Goal: Task Accomplishment & Management: Manage account settings

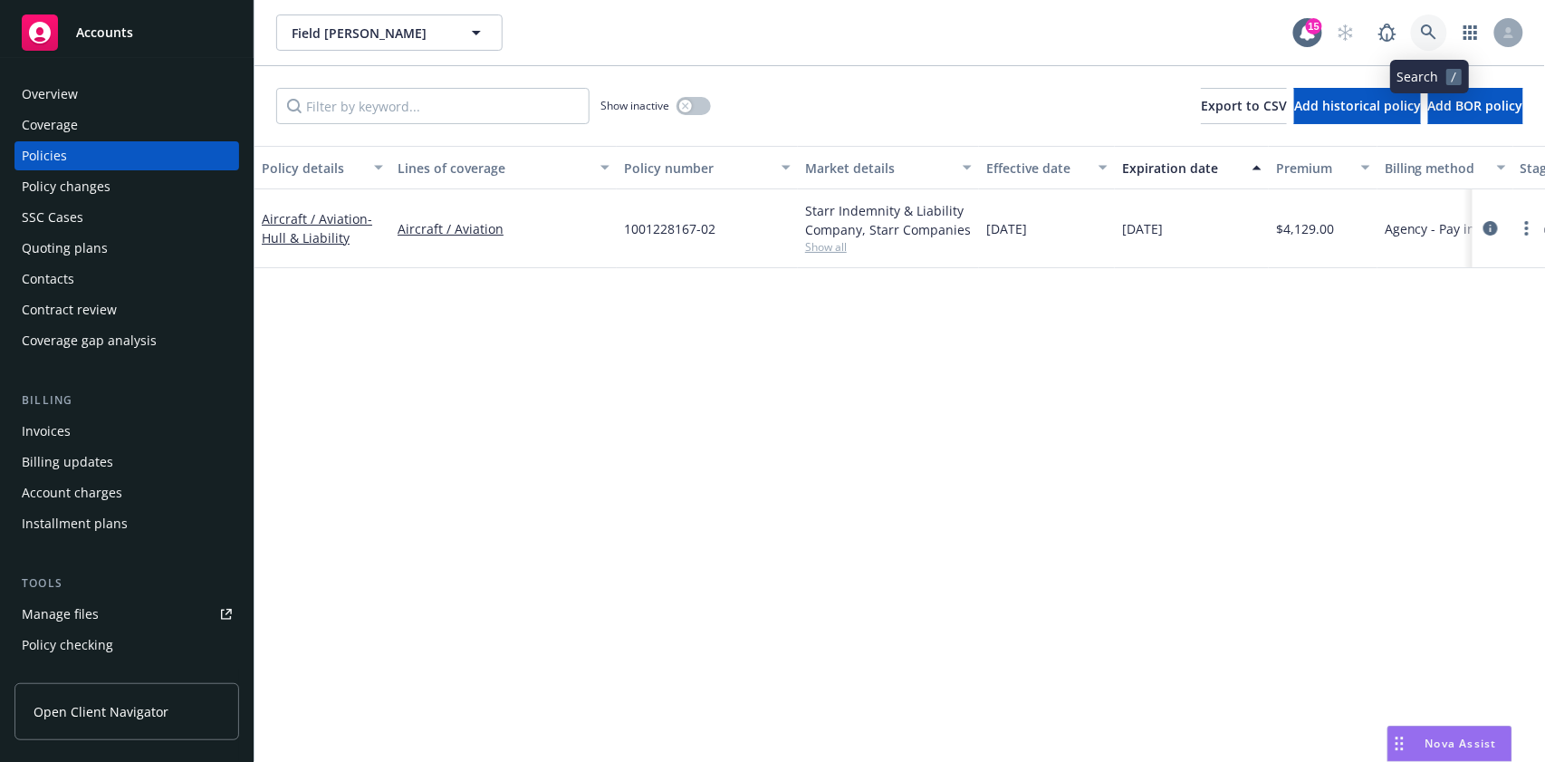
click at [1431, 37] on icon at bounding box center [1429, 32] width 16 height 16
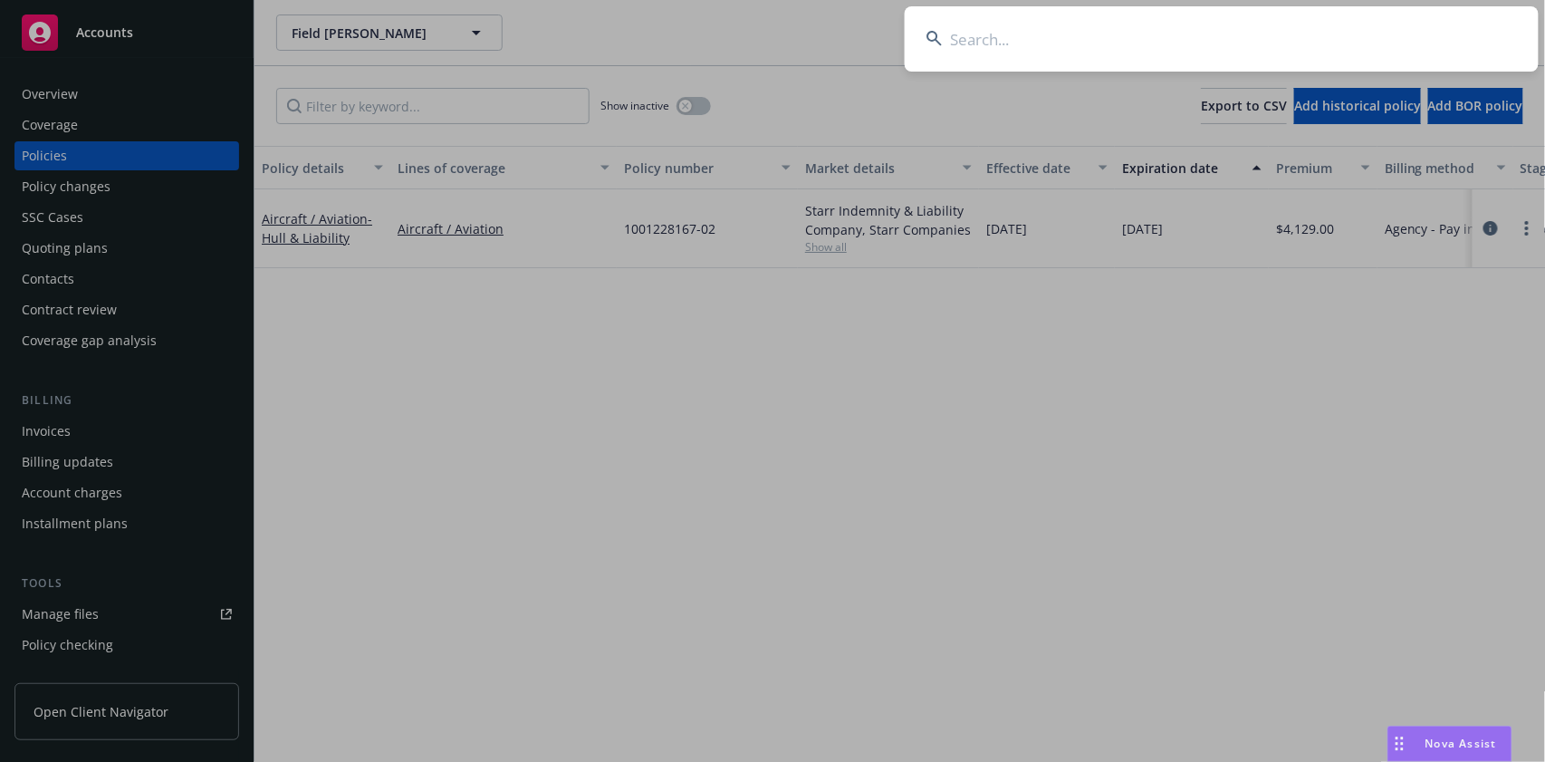
click at [997, 42] on input at bounding box center [1222, 38] width 634 height 65
paste input "20/20 Plumbing & Heating, Inc. CA"
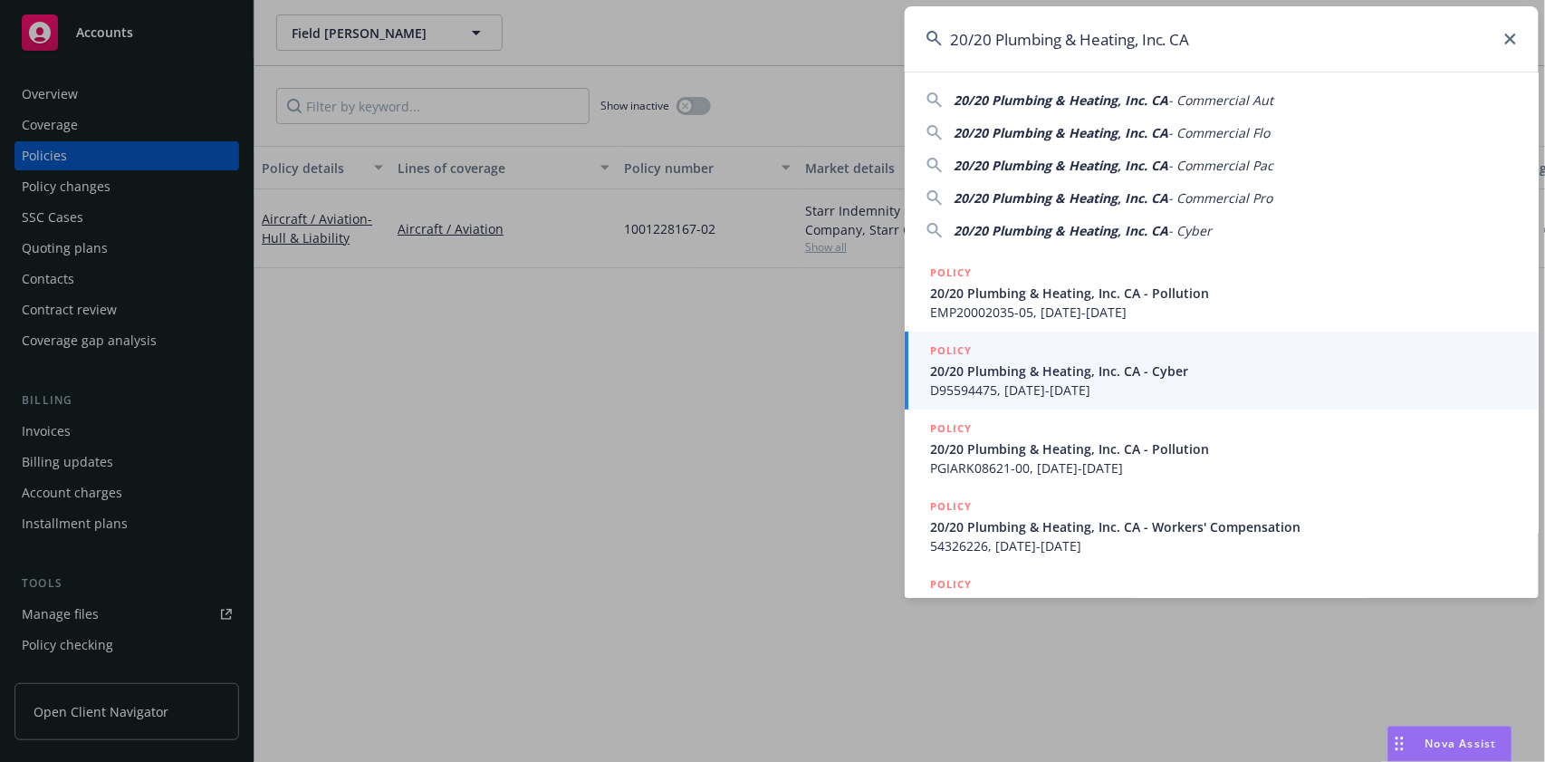
click at [1018, 99] on span "20/20 Plumbing & Heating, Inc. CA" at bounding box center [1061, 99] width 215 height 17
type input "20/20 Plumbing & Heating, Inc. CA - Commercial Aut"
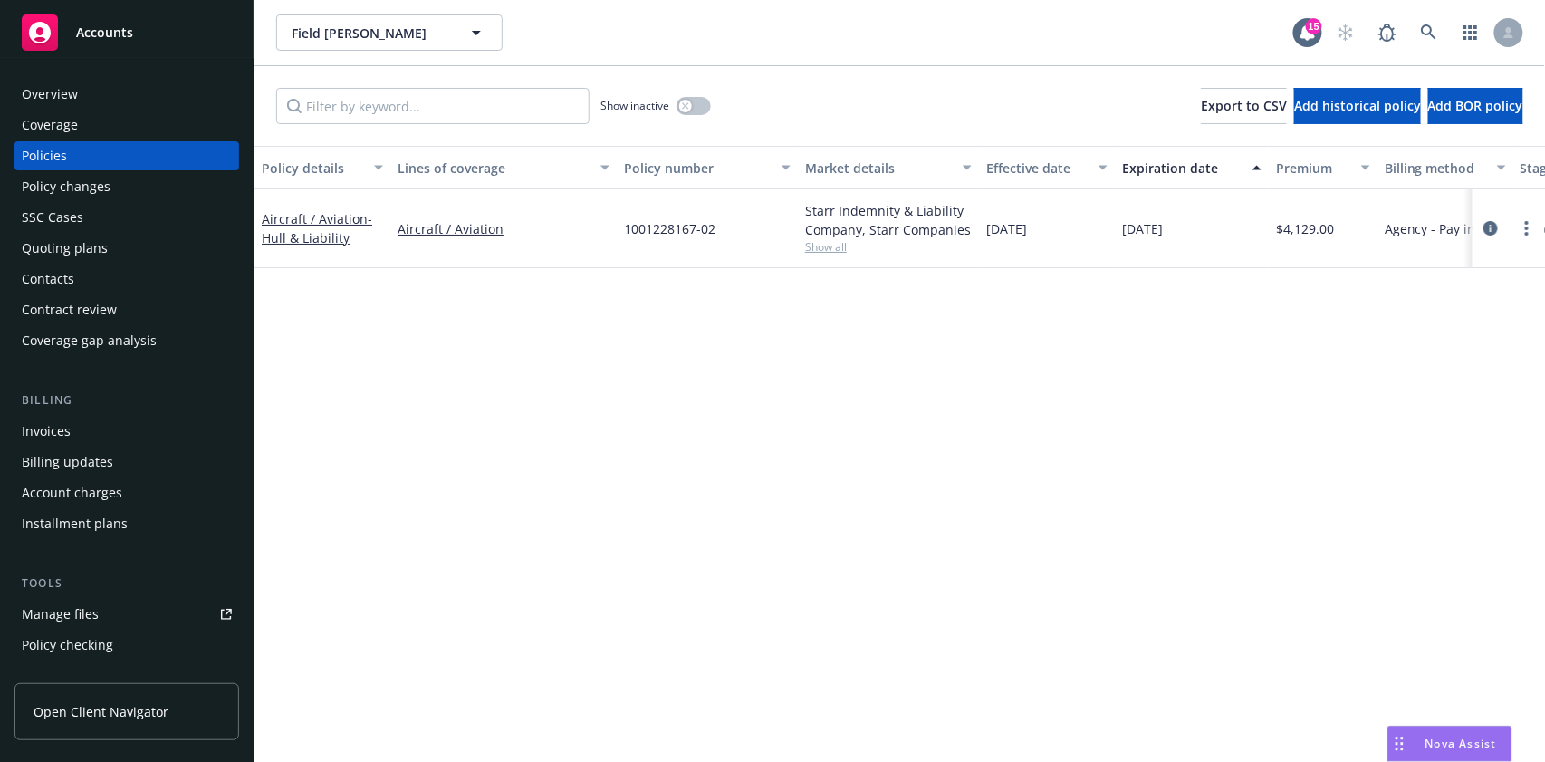
click at [53, 98] on div "Overview" at bounding box center [50, 94] width 56 height 29
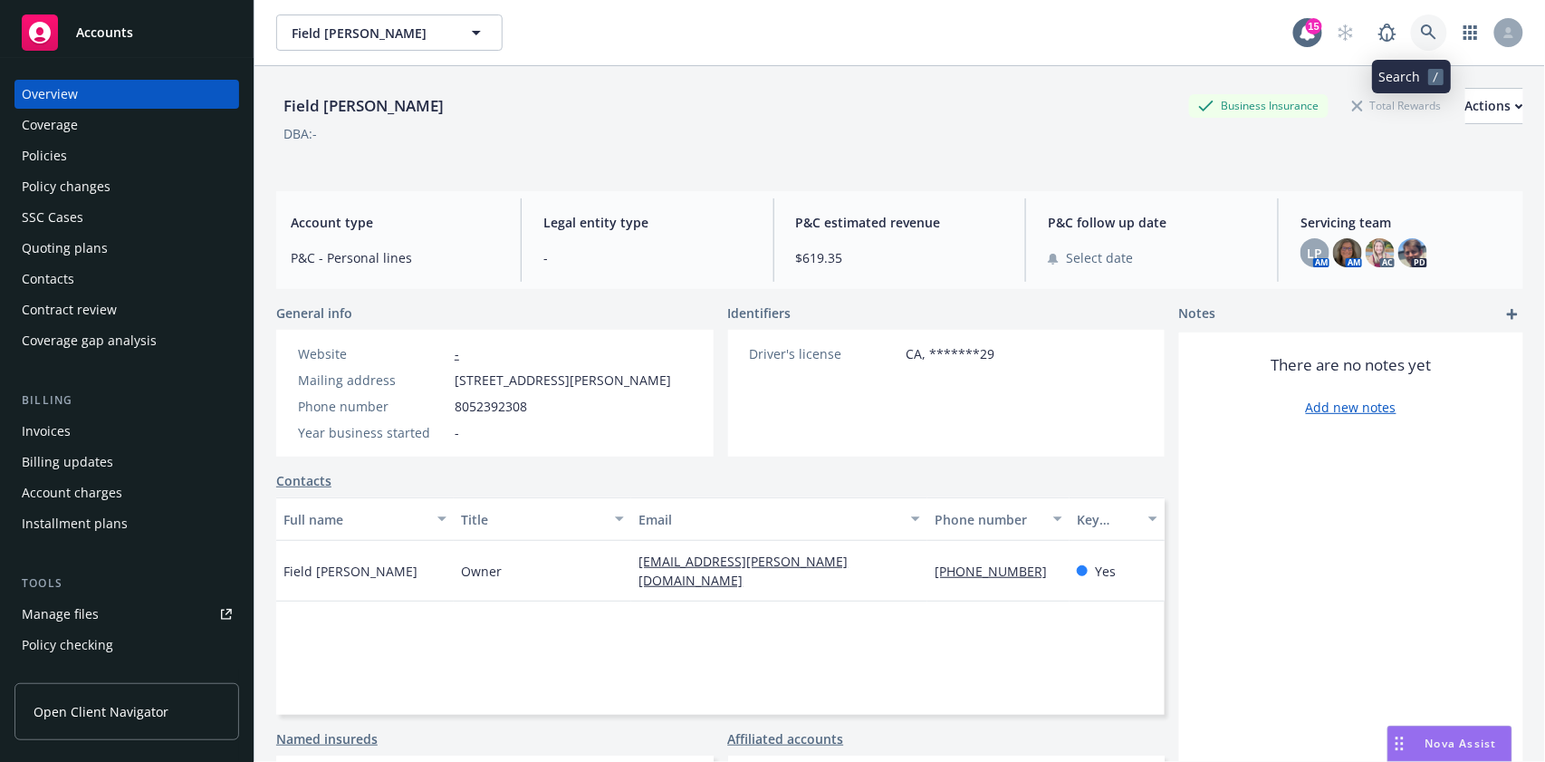
click at [1411, 23] on link at bounding box center [1429, 32] width 36 height 36
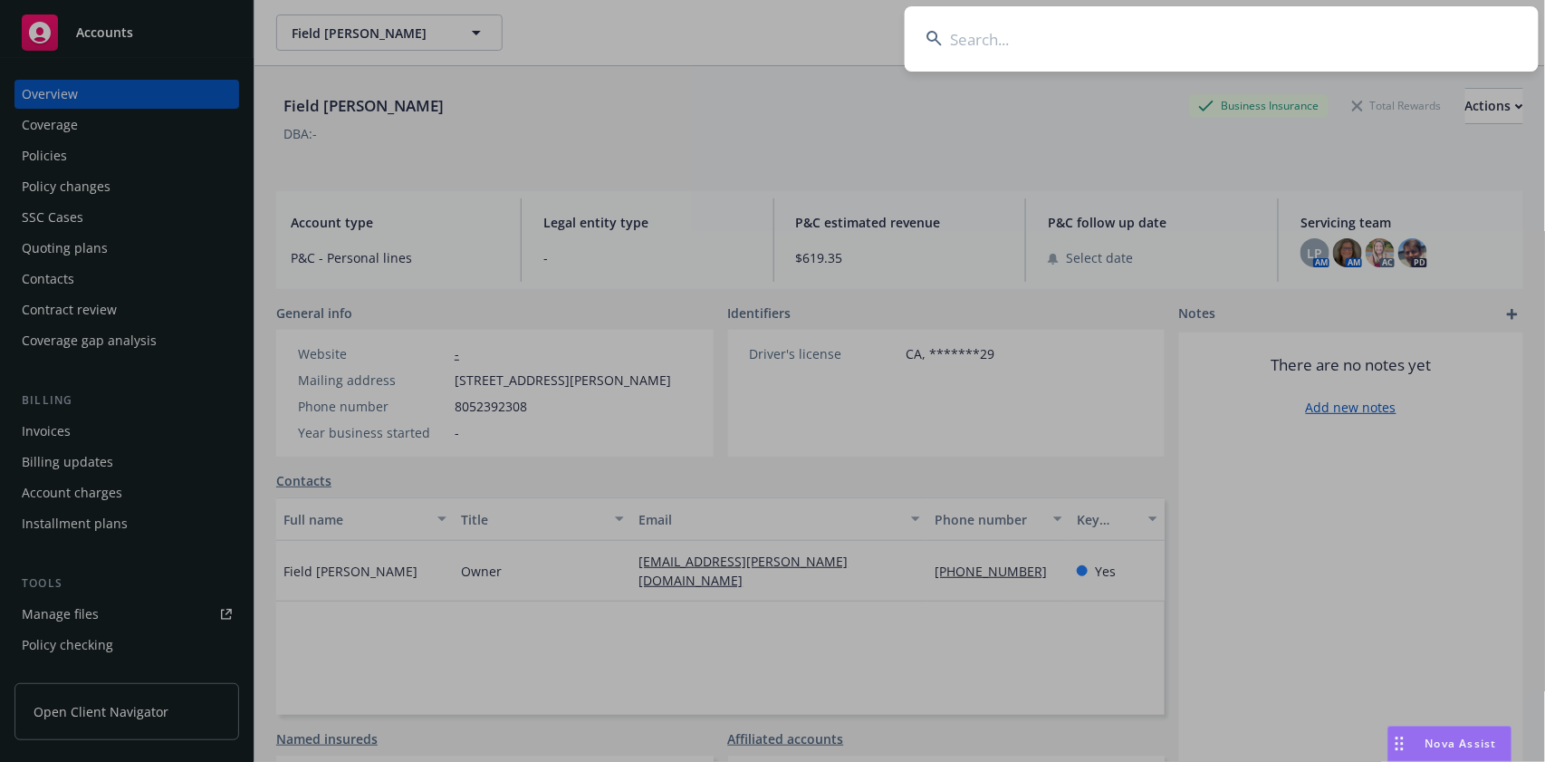
click at [964, 33] on input at bounding box center [1222, 38] width 634 height 65
paste input "34.6052% [PERSON_NAME] et al"
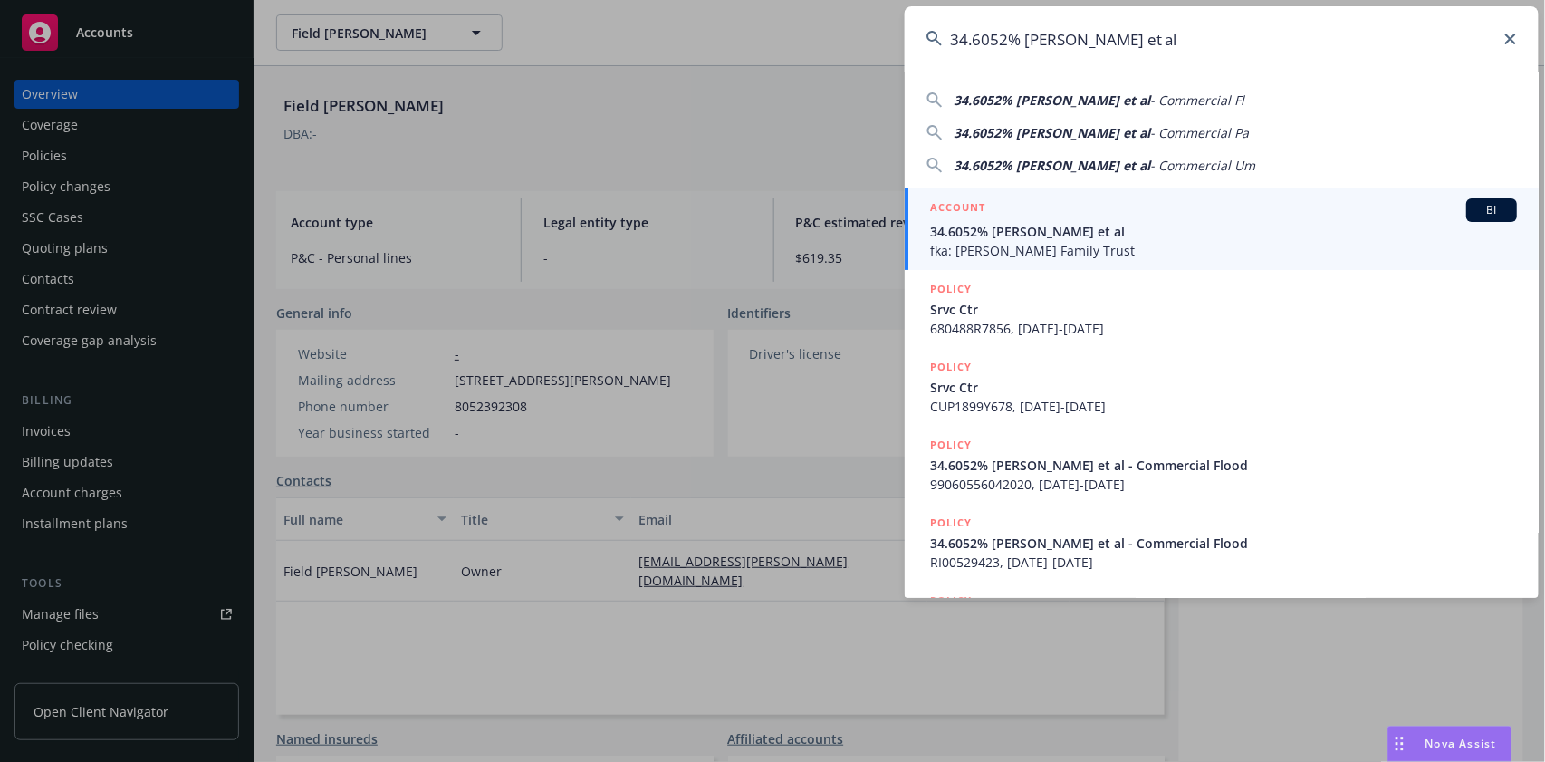
type input "34.6052% [PERSON_NAME] et al"
click at [1507, 42] on icon at bounding box center [1511, 39] width 11 height 11
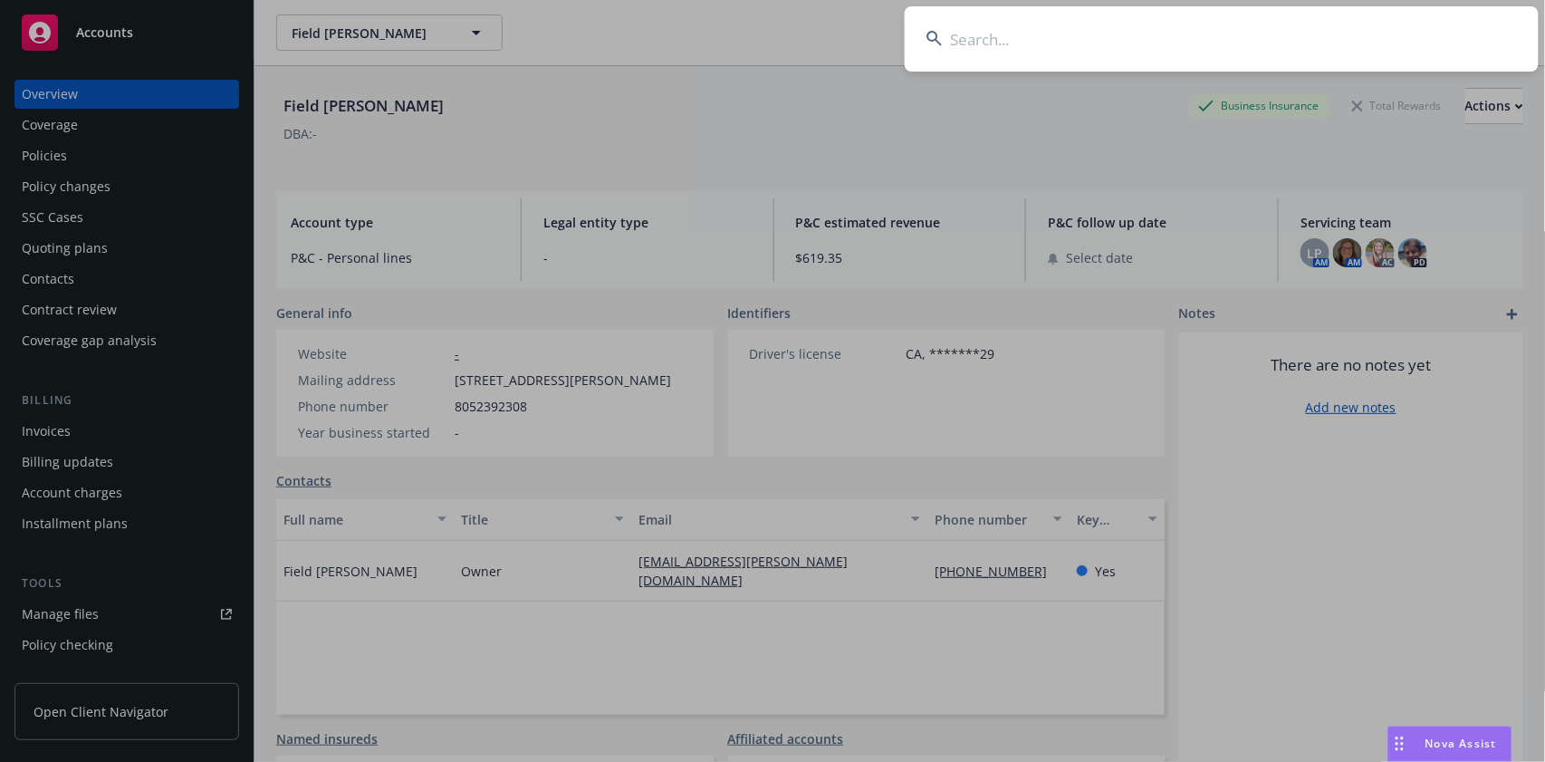
click at [983, 48] on input at bounding box center [1222, 38] width 634 height 65
paste input "20/20 Plumbing & Heating, Inc. CA"
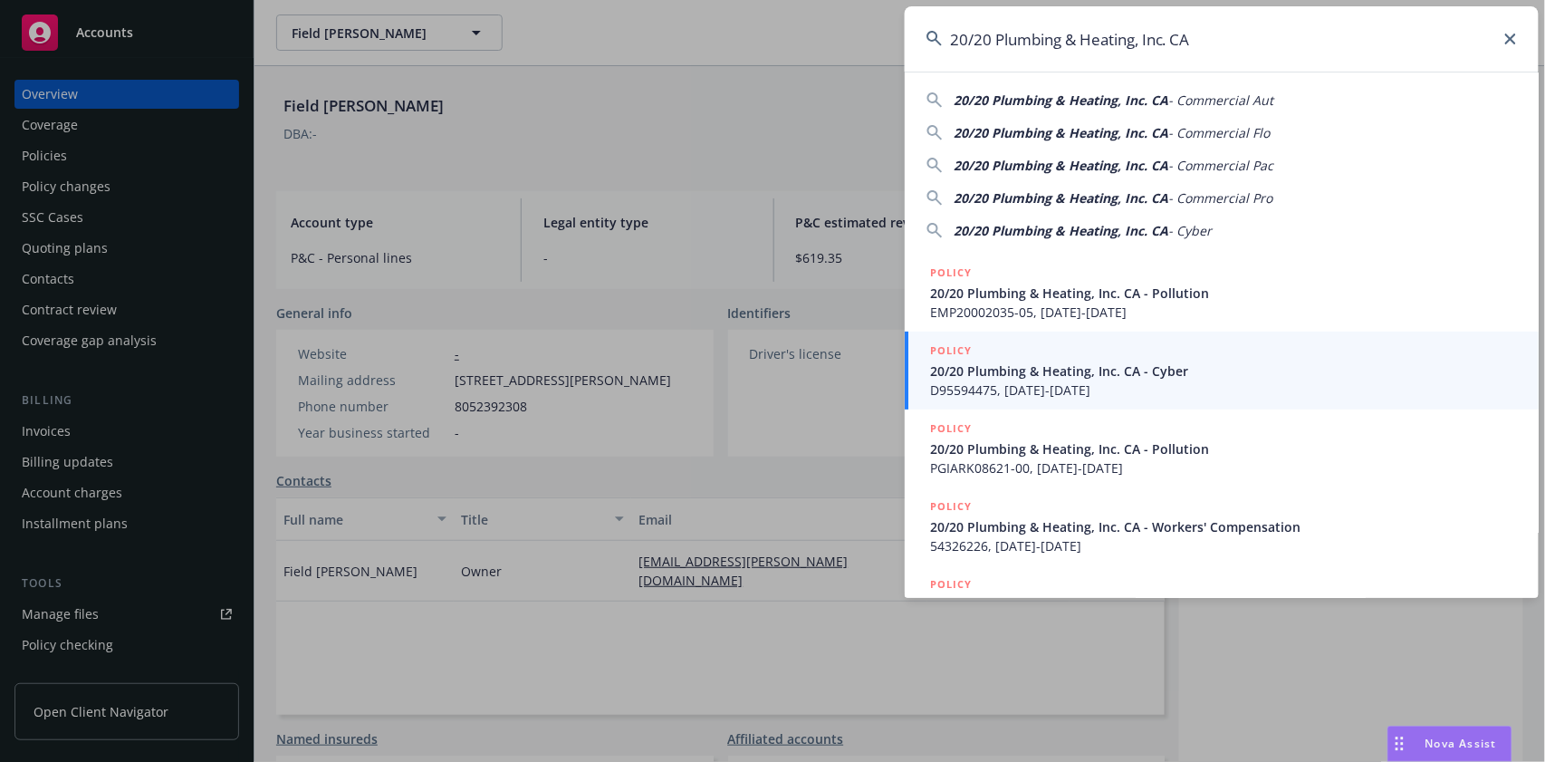
click at [1057, 130] on span "20/20 Plumbing & Heating, Inc. CA" at bounding box center [1061, 132] width 215 height 17
type input "20/20 Plumbing & Heating, Inc. CA - Commercial Flo"
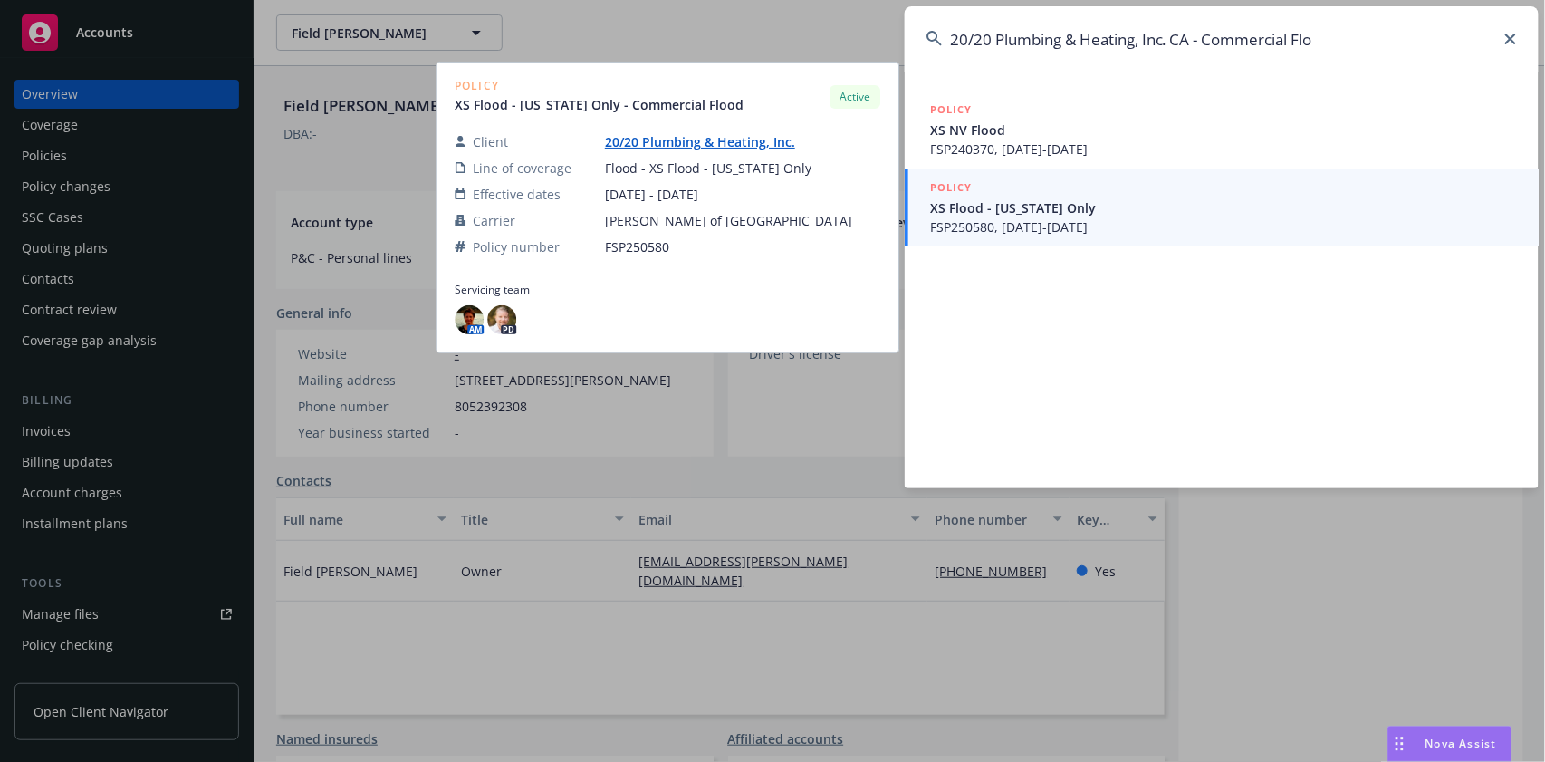
click at [1036, 217] on span "FSP250580, [DATE]-[DATE]" at bounding box center [1223, 226] width 587 height 19
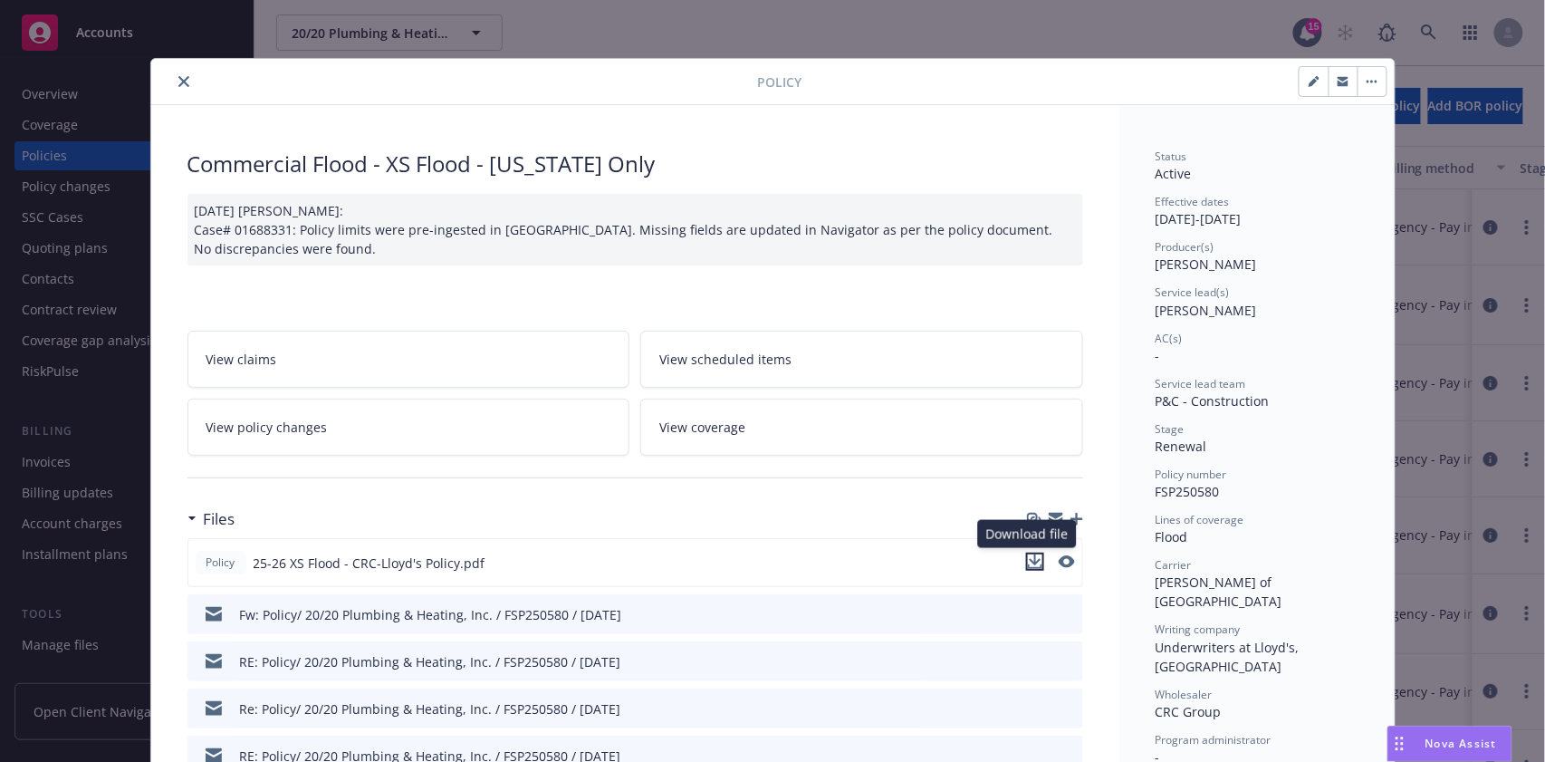
click at [1029, 562] on icon "download file" at bounding box center [1035, 559] width 12 height 11
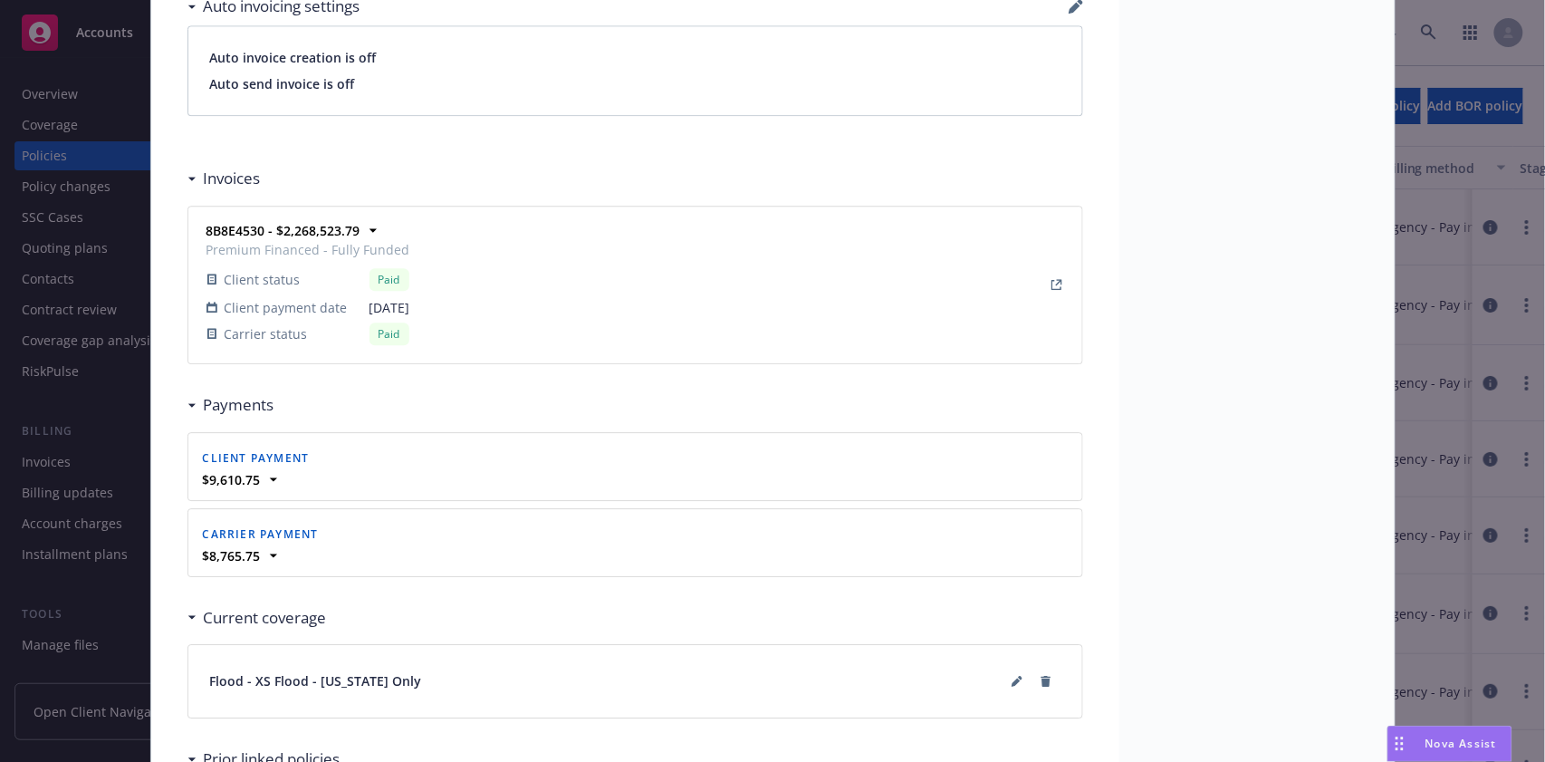
scroll to position [1812, 0]
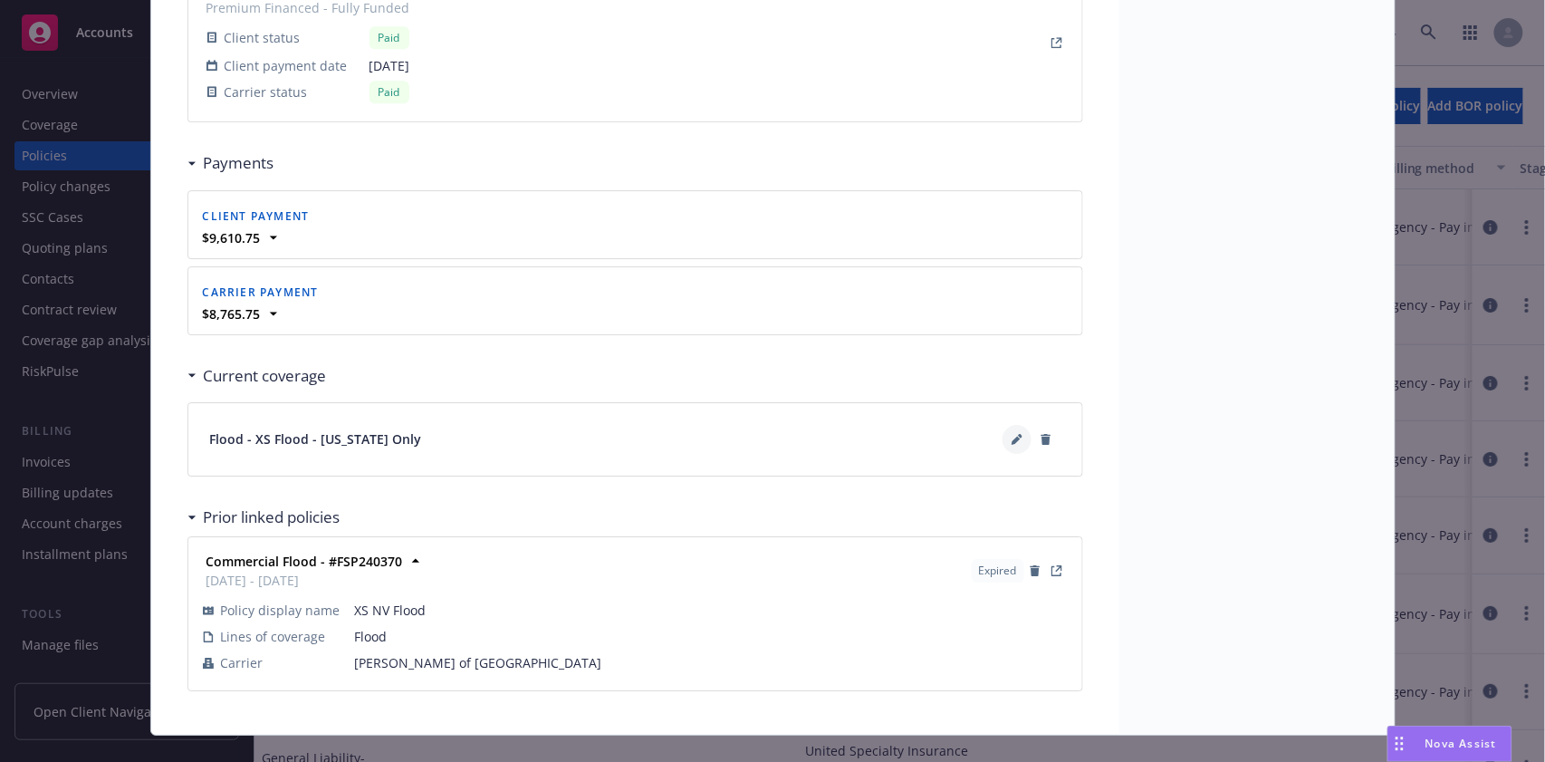
click at [1007, 428] on button at bounding box center [1017, 439] width 29 height 29
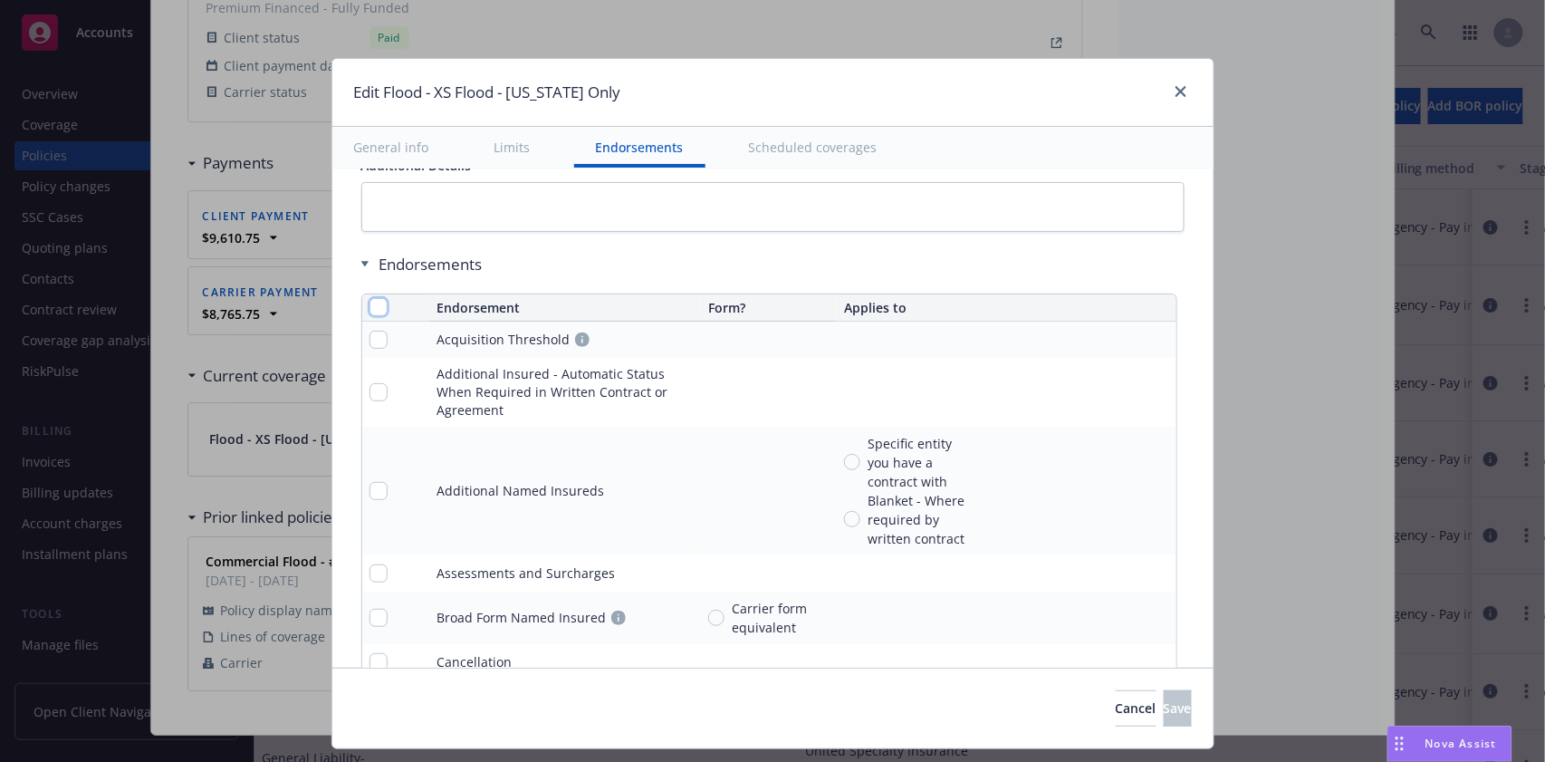
click at [370, 304] on input "checkbox" at bounding box center [379, 307] width 18 height 18
checkbox input "true"
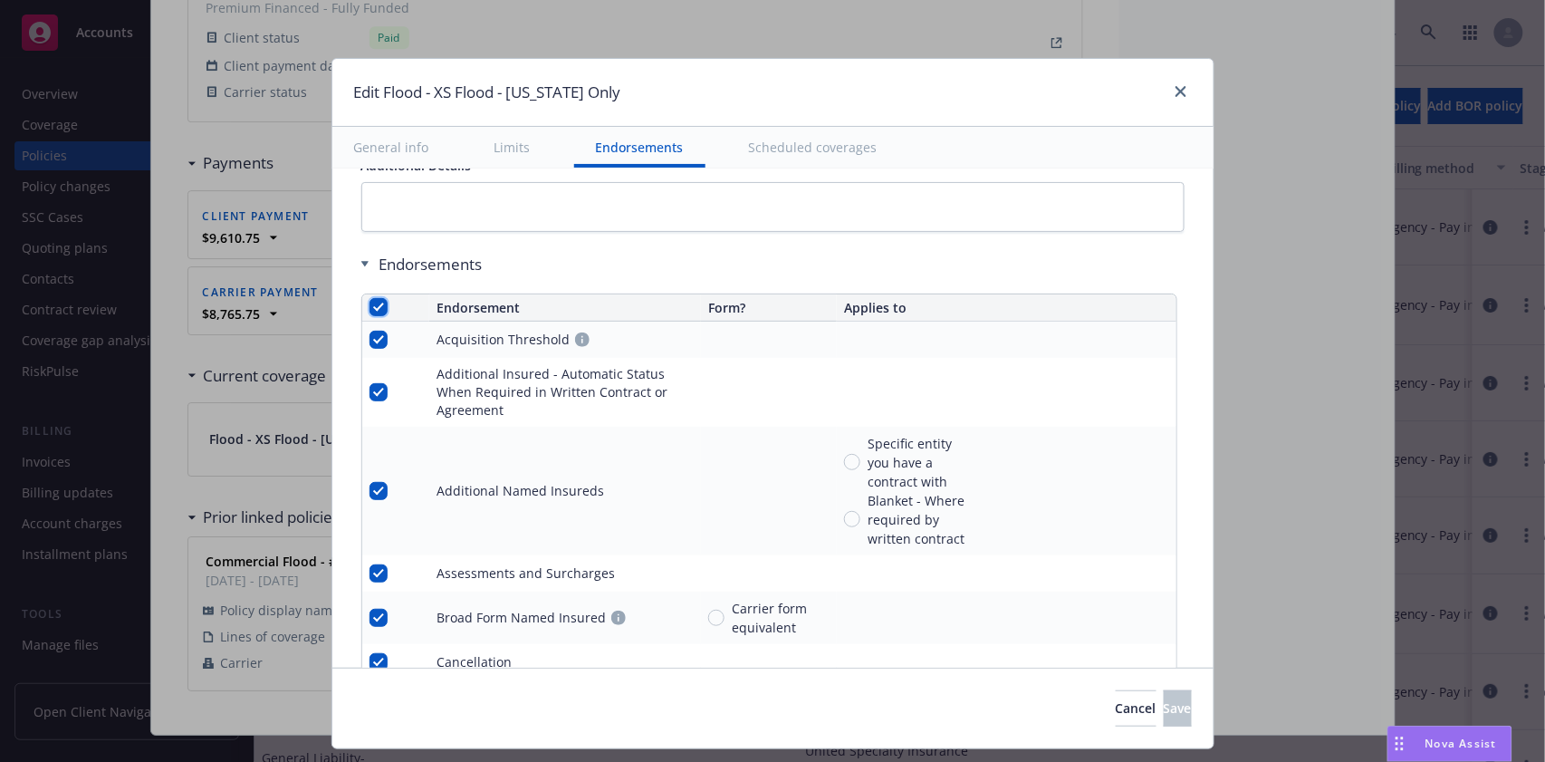
checkbox input "true"
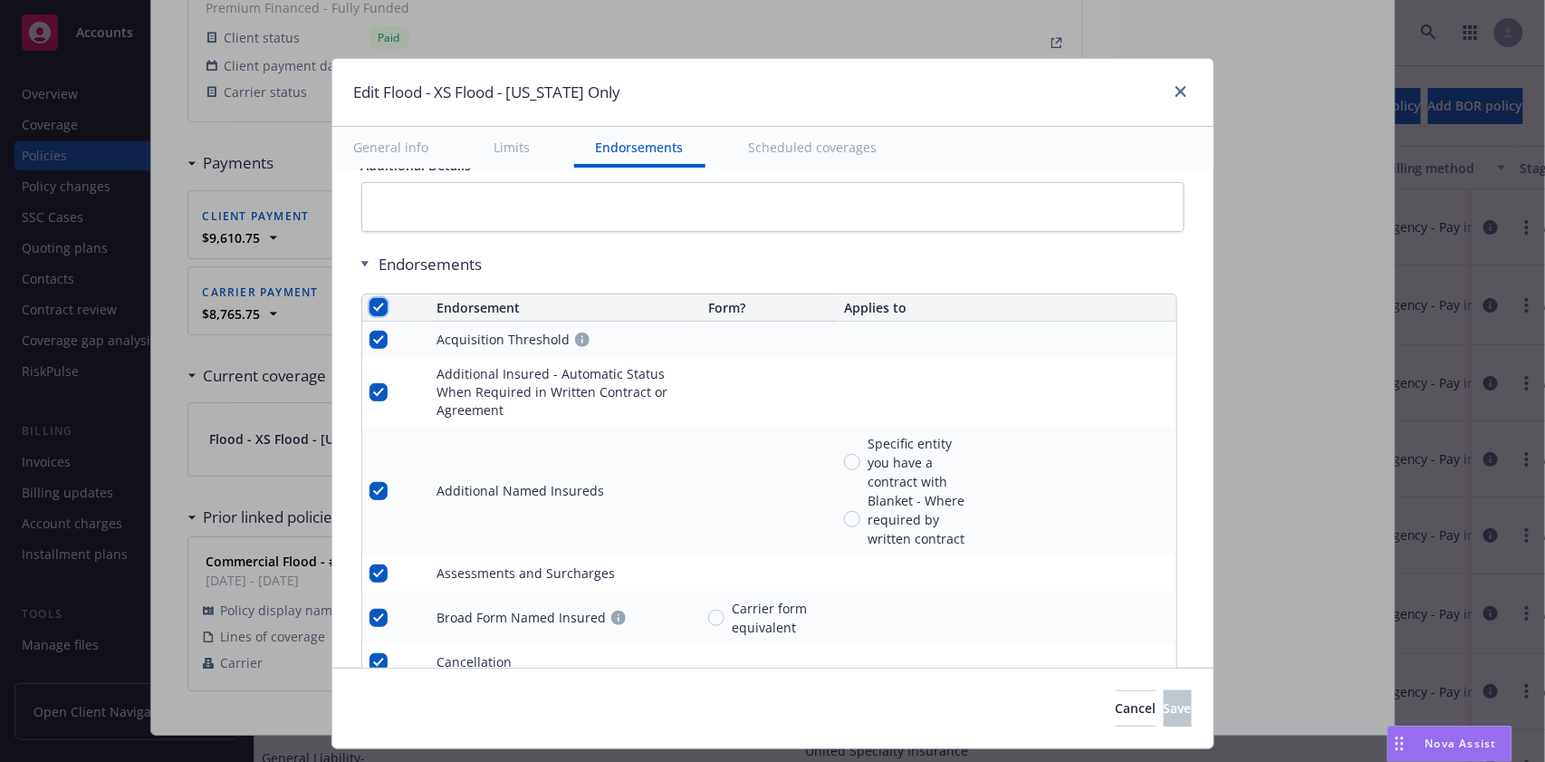
checkbox input "true"
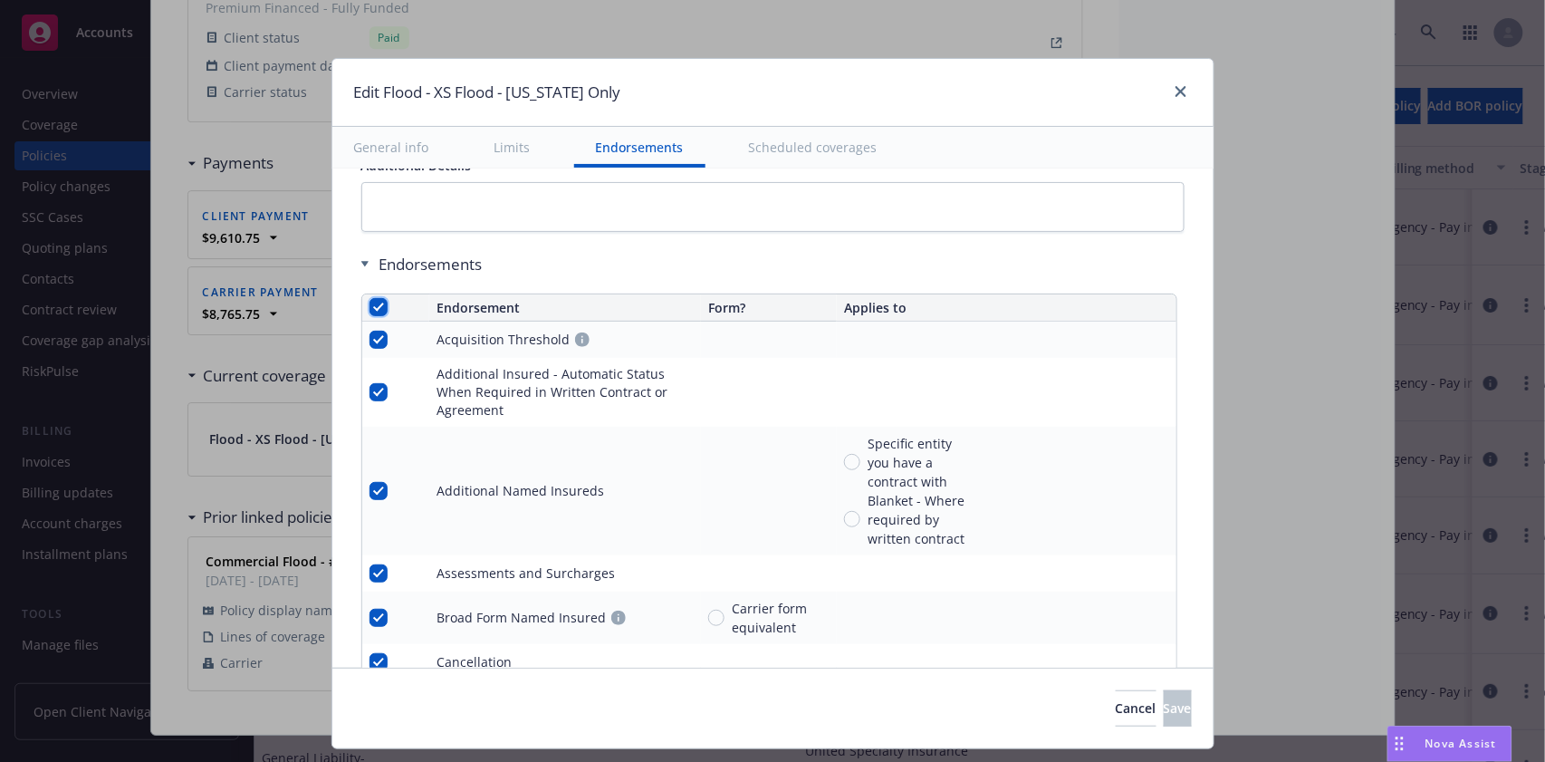
checkbox input "true"
click at [775, 721] on span "Remove endorsements" at bounding box center [746, 720] width 142 height 17
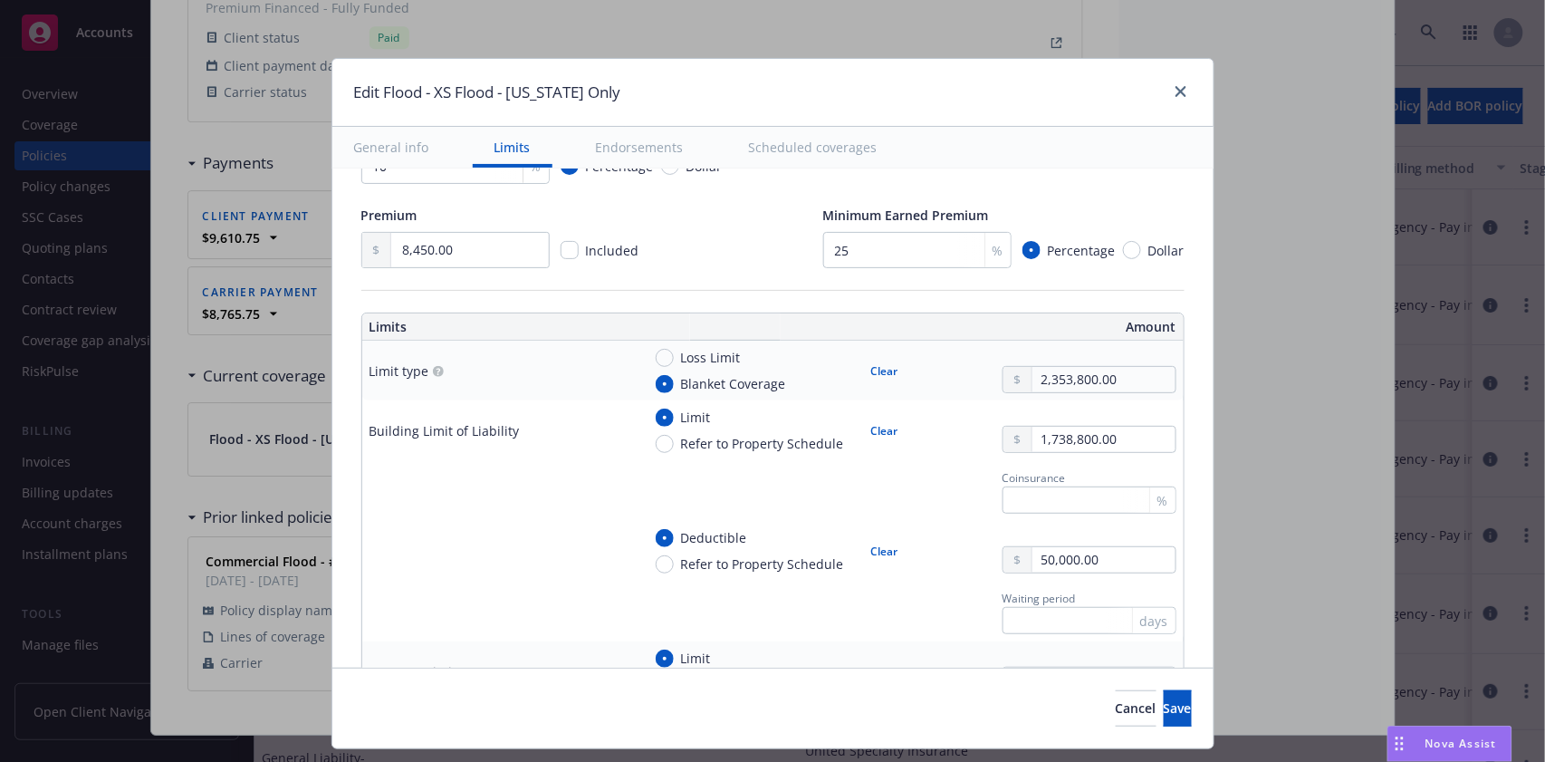
scroll to position [362, 0]
click at [656, 348] on div "Loss Limit" at bounding box center [698, 356] width 85 height 19
click at [656, 348] on input "Loss Limit" at bounding box center [665, 357] width 18 height 18
radio input "true"
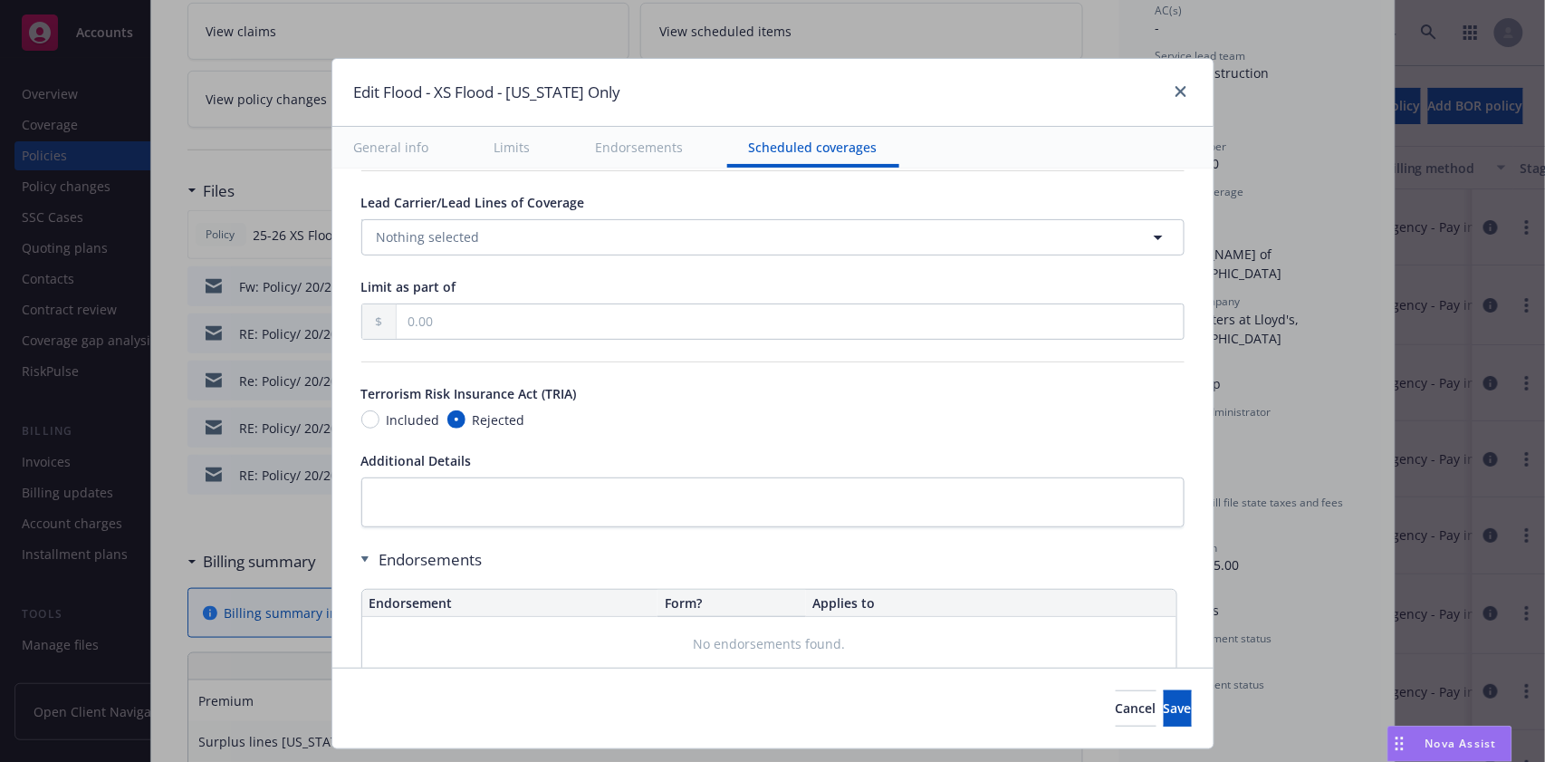
scroll to position [1758, 0]
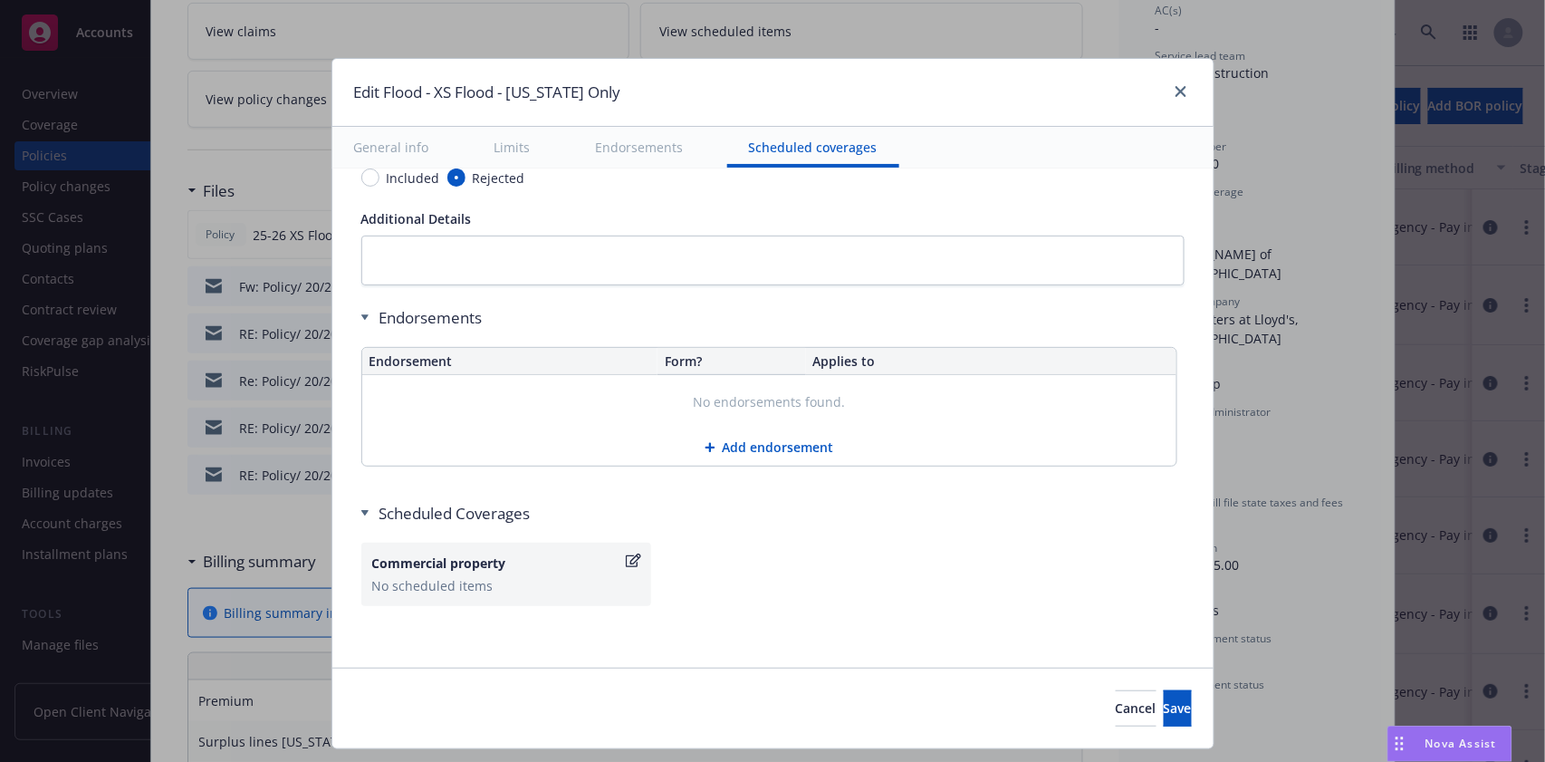
click at [760, 445] on button "Add endorsement" at bounding box center [769, 447] width 814 height 36
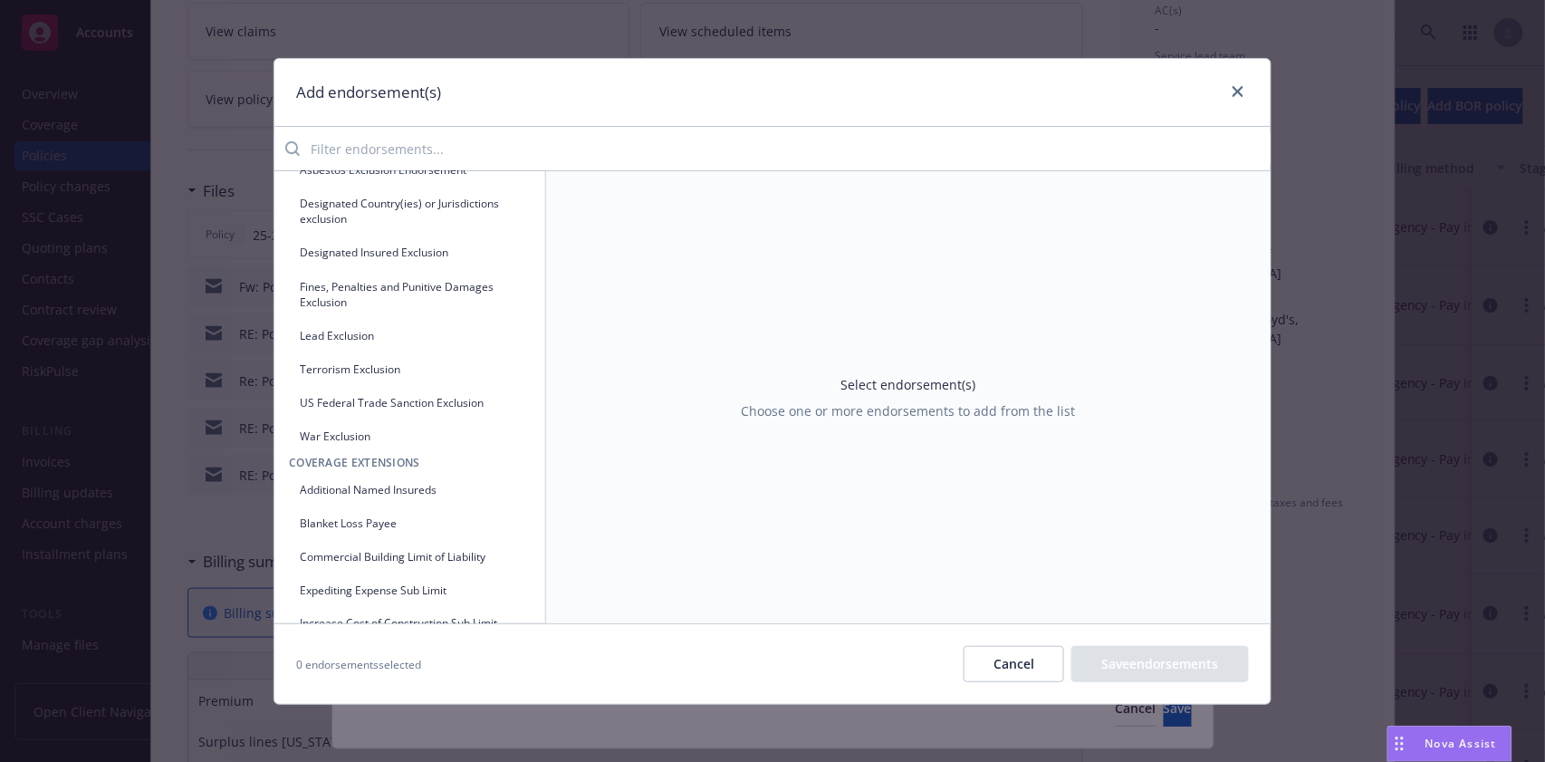
scroll to position [725, 0]
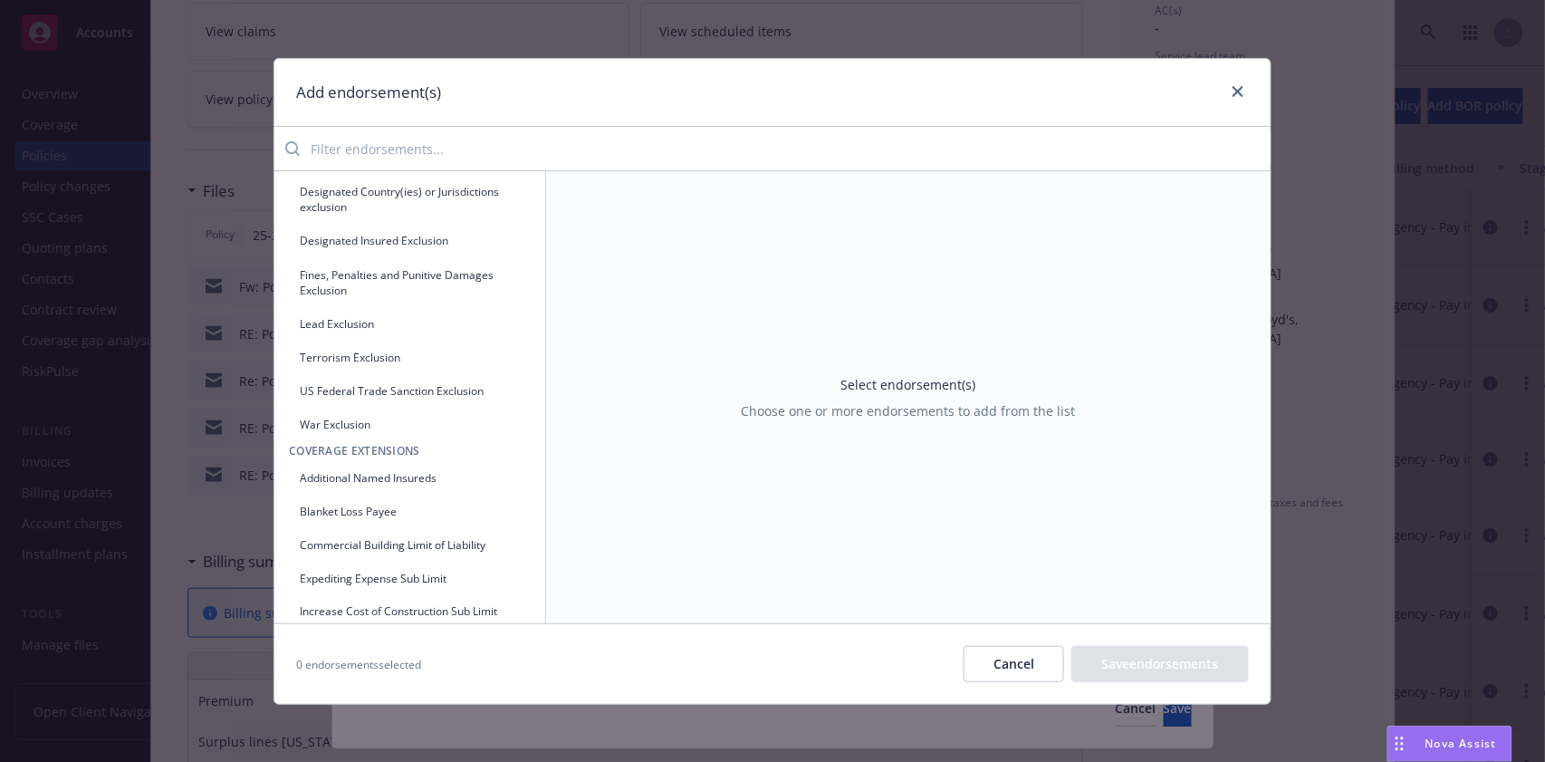
click at [510, 476] on icon "button" at bounding box center [515, 478] width 10 height 10
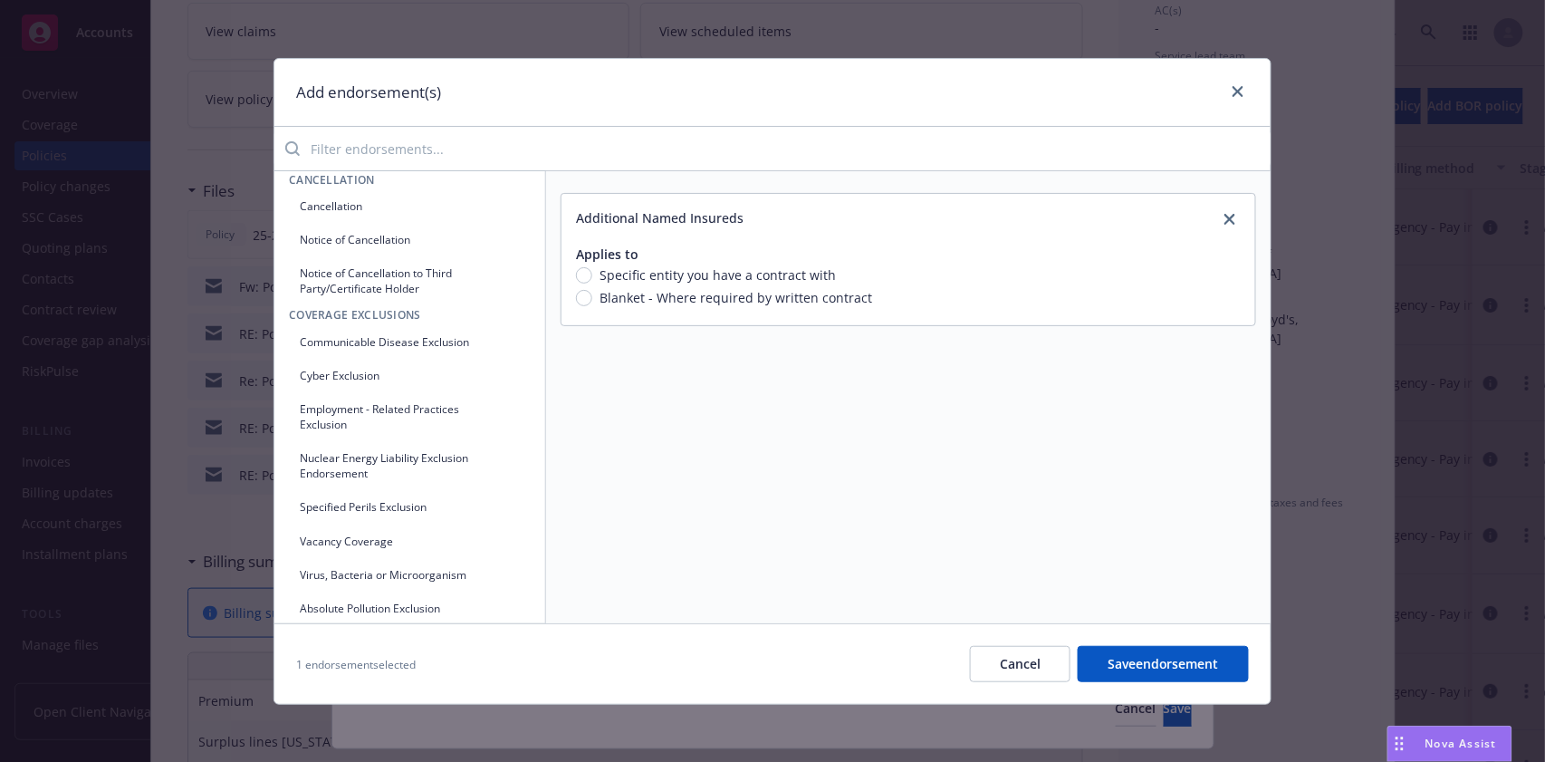
scroll to position [0, 0]
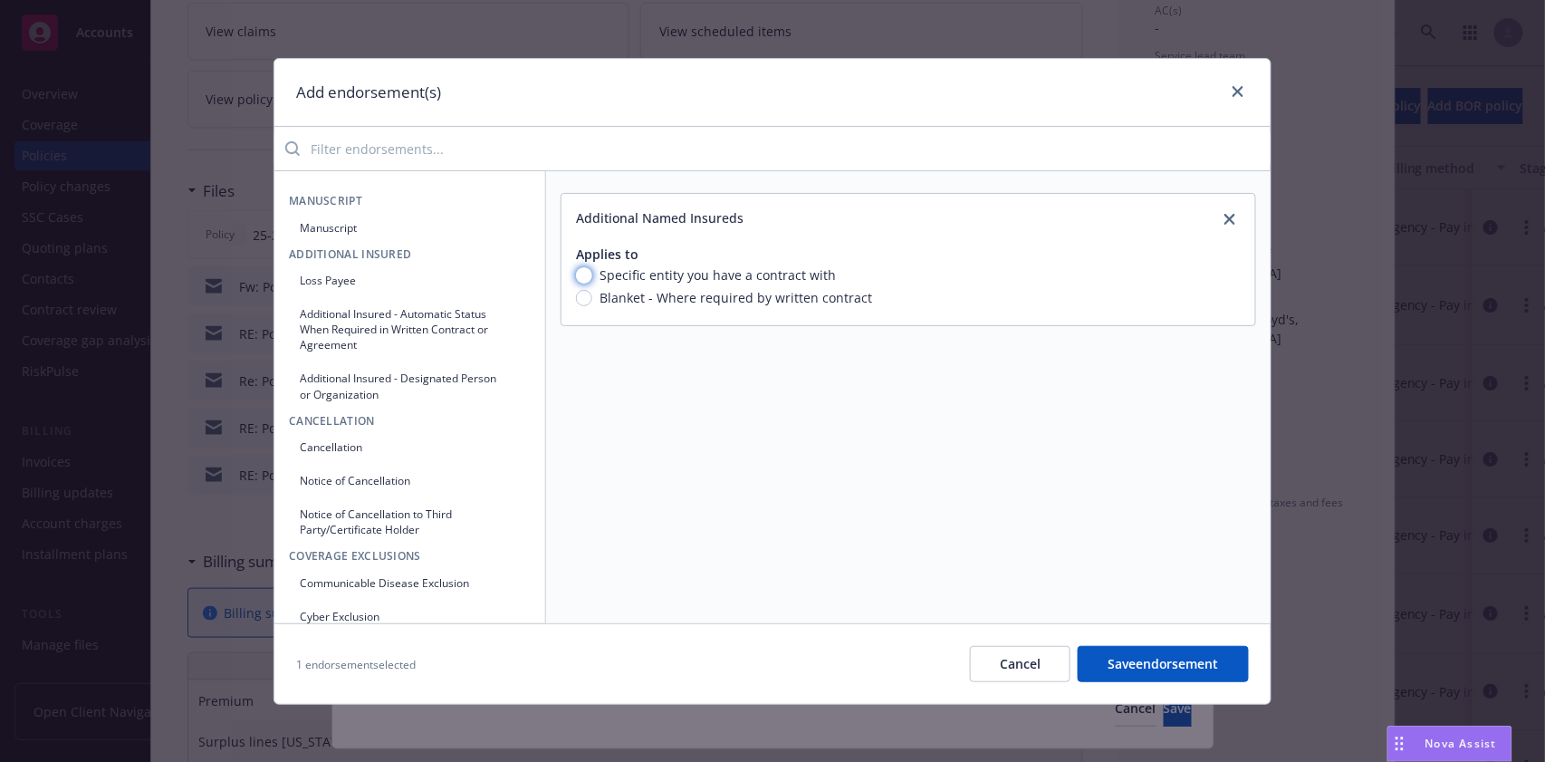
click at [580, 271] on input "Specific entity you have a contract with" at bounding box center [584, 275] width 16 height 16
radio input "true"
click at [1123, 342] on input "text" at bounding box center [1146, 343] width 174 height 27
type input "2"
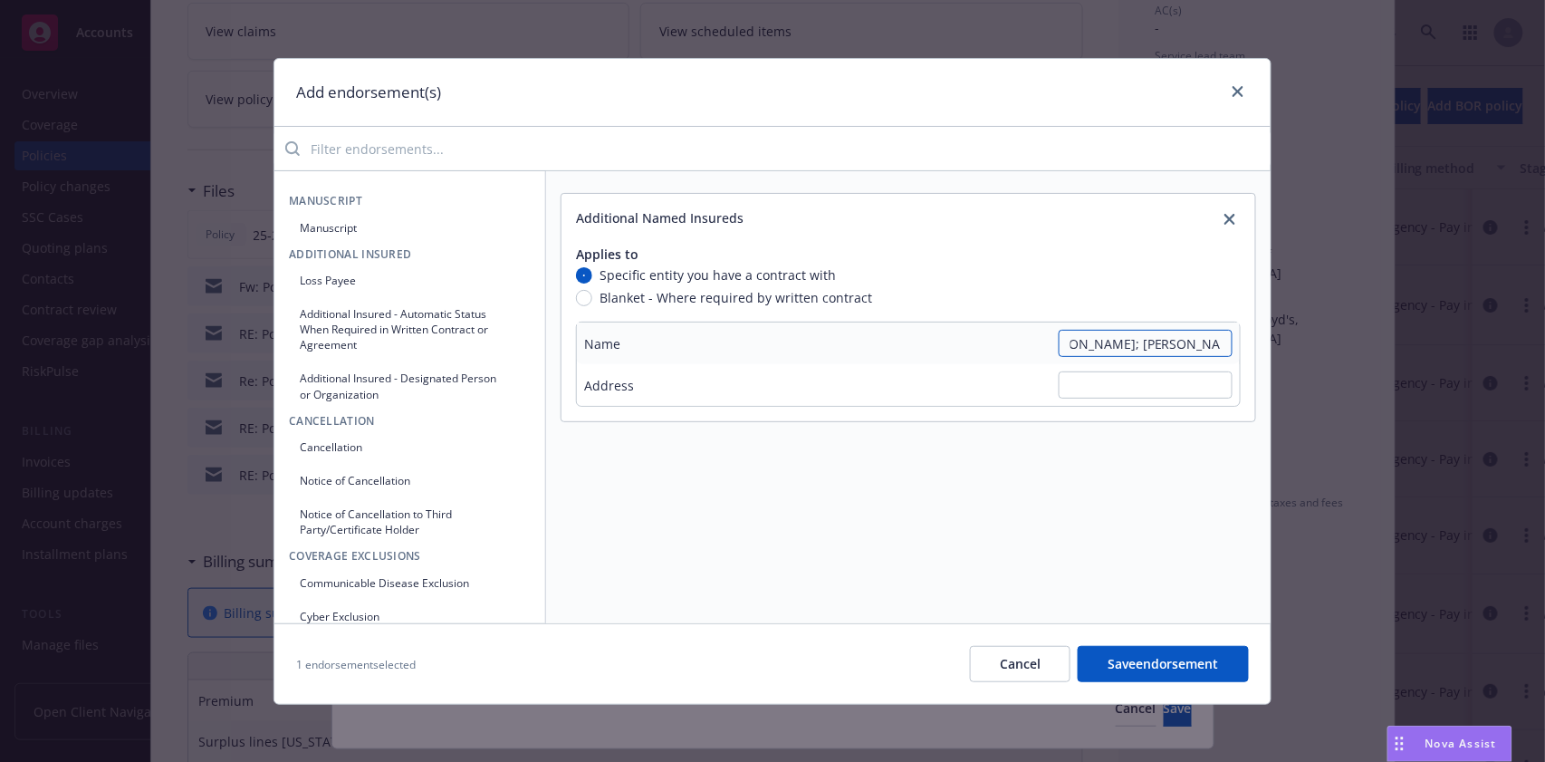
type input "T&M Real Estate, LLC; [PERSON_NAME]; [PERSON_NAME]."
click at [1120, 382] on input "text" at bounding box center [1146, 384] width 174 height 27
type input "Not Provided"
click at [1145, 668] on button "Save endorsement" at bounding box center [1163, 664] width 171 height 36
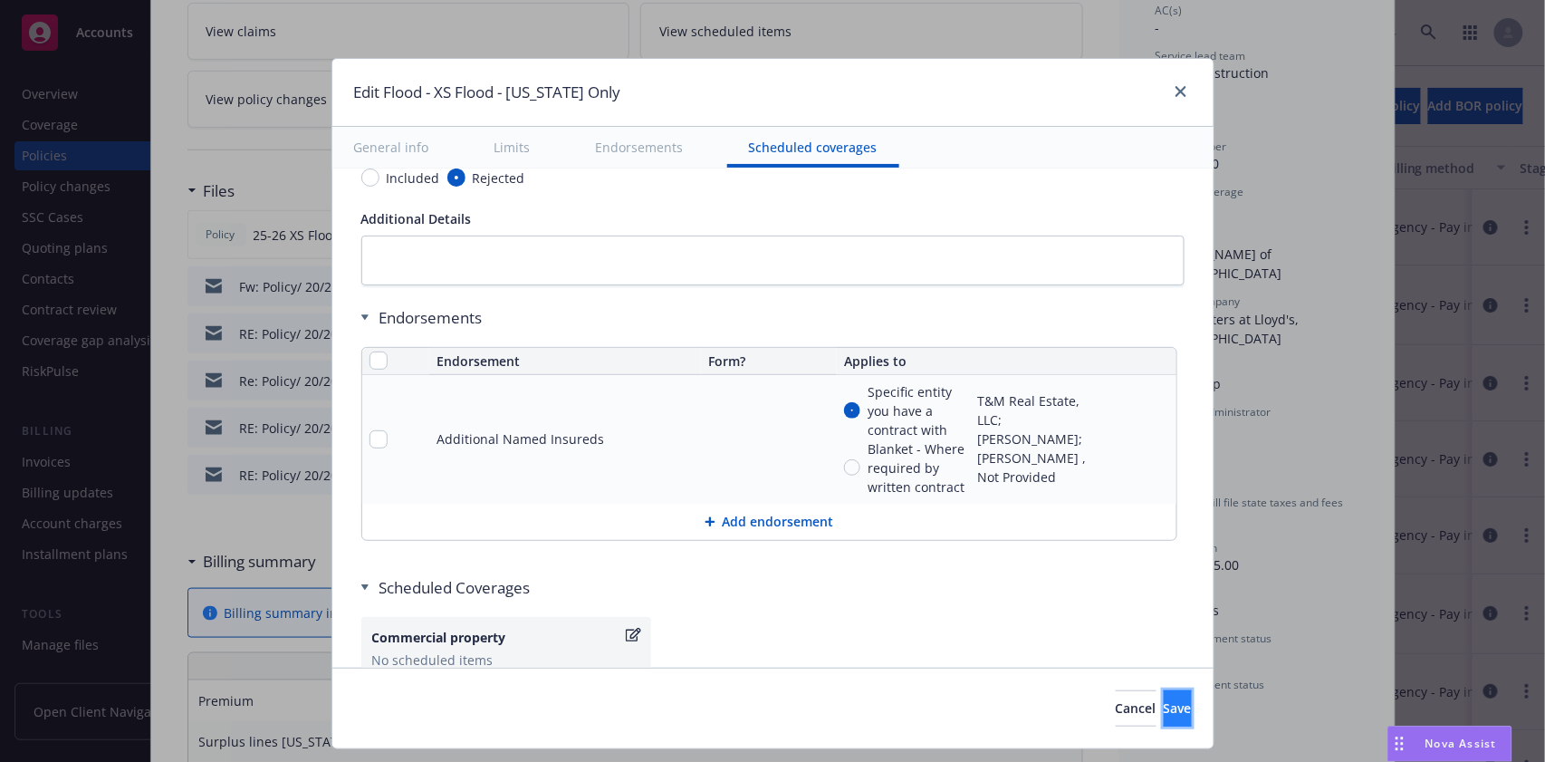
click at [1164, 704] on span "Save" at bounding box center [1178, 707] width 28 height 17
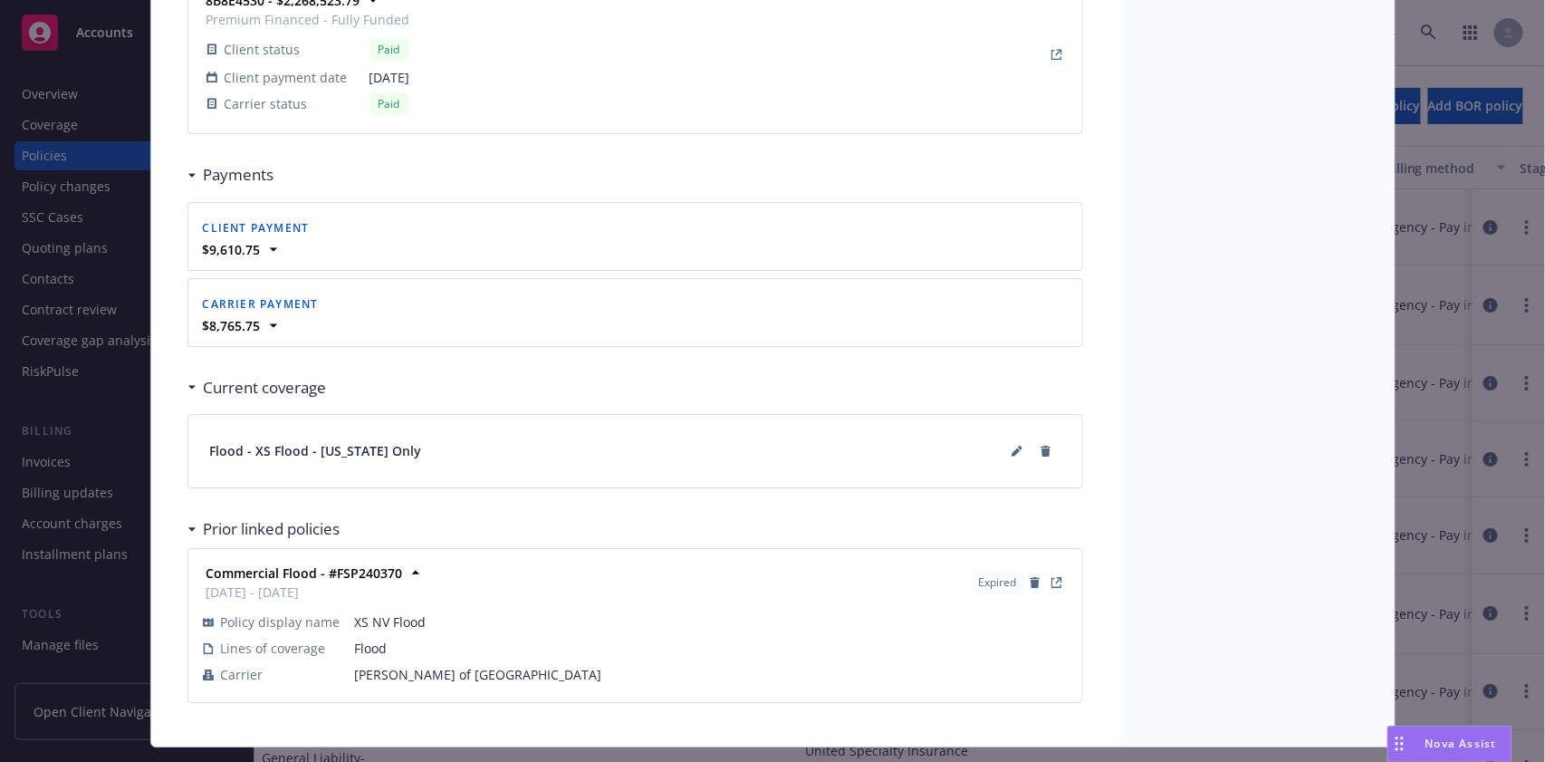
scroll to position [1812, 0]
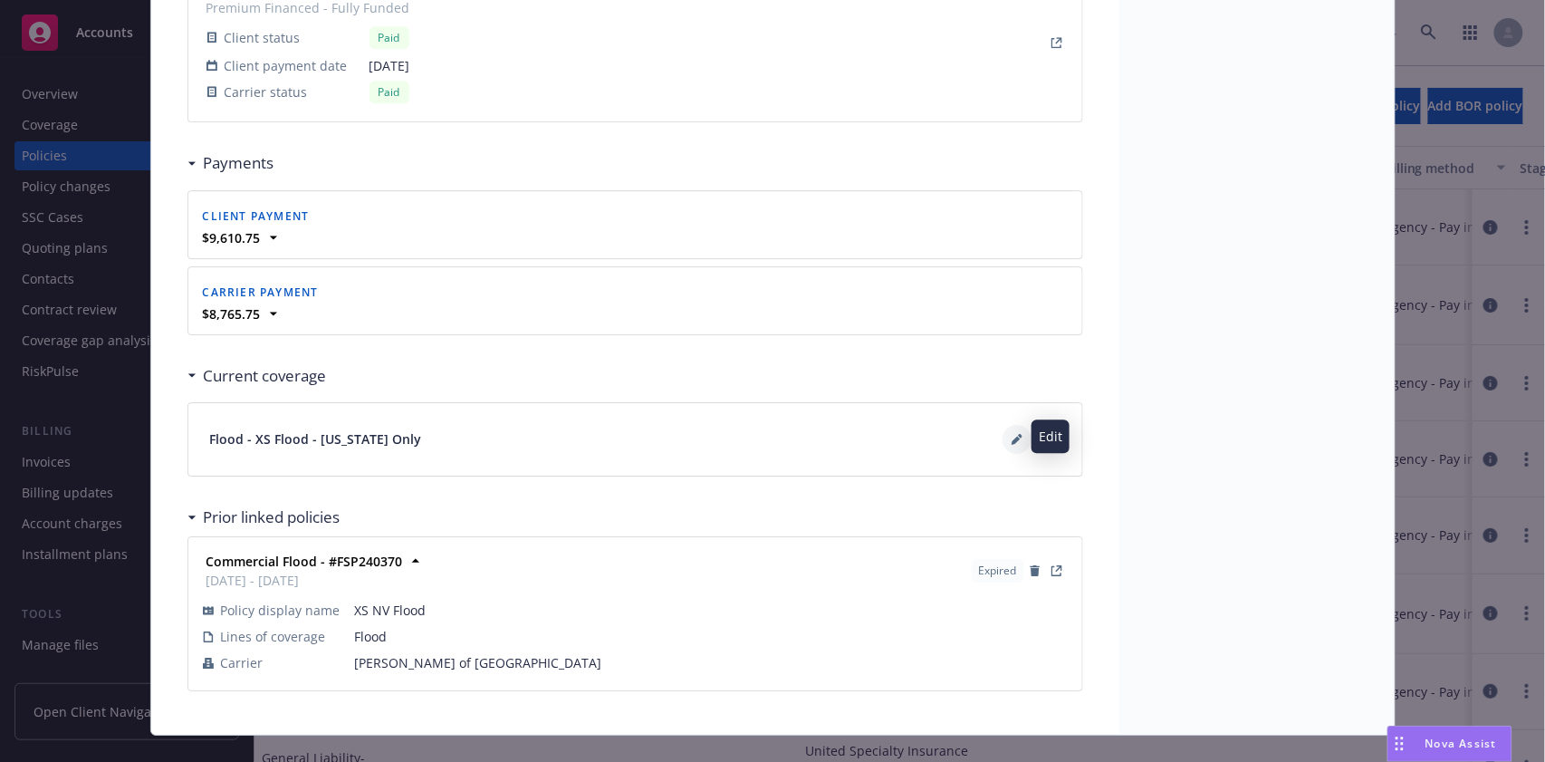
click at [1012, 440] on icon at bounding box center [1017, 439] width 11 height 11
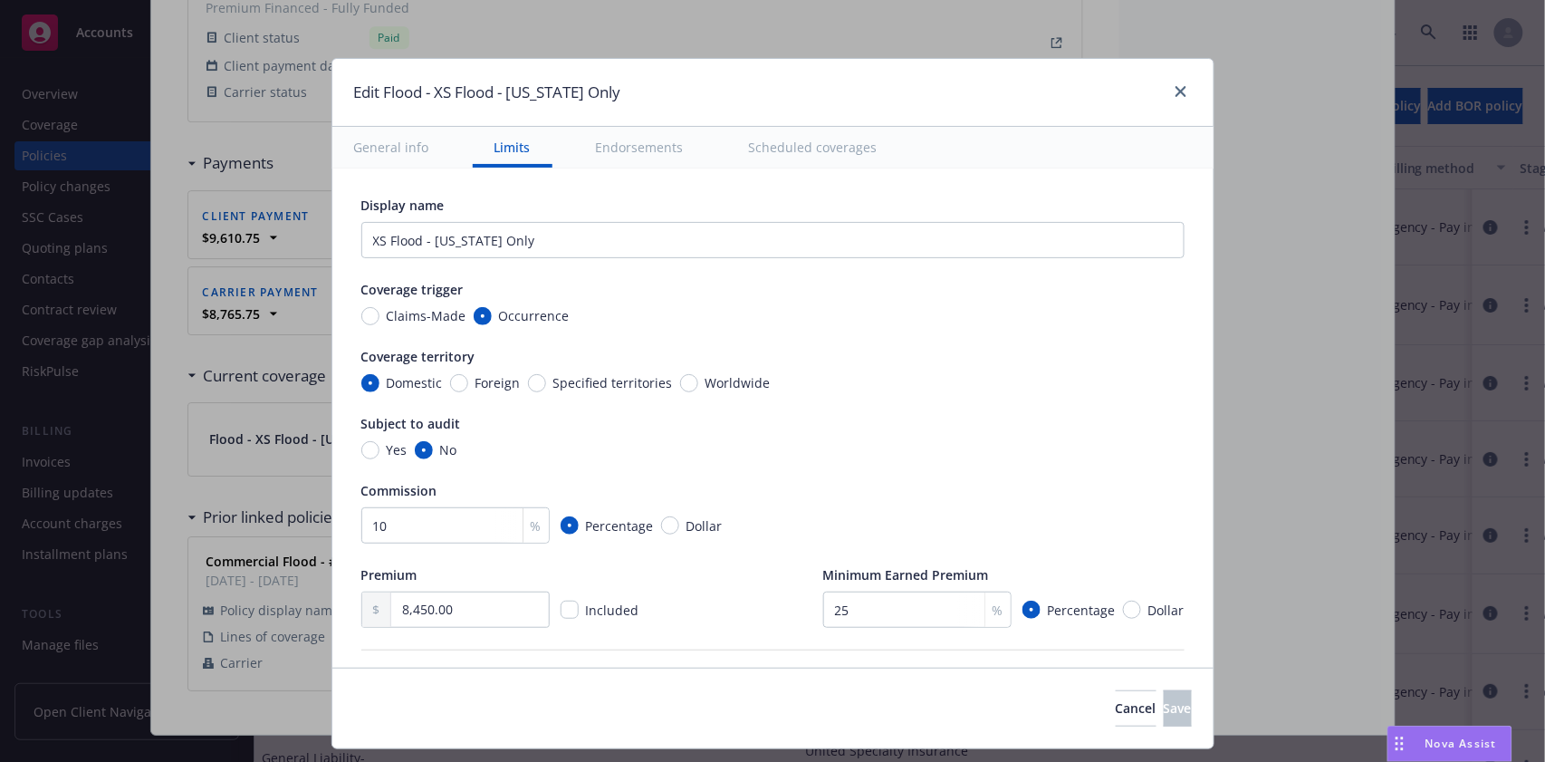
scroll to position [0, 0]
click at [1179, 91] on icon "close" at bounding box center [1181, 91] width 11 height 11
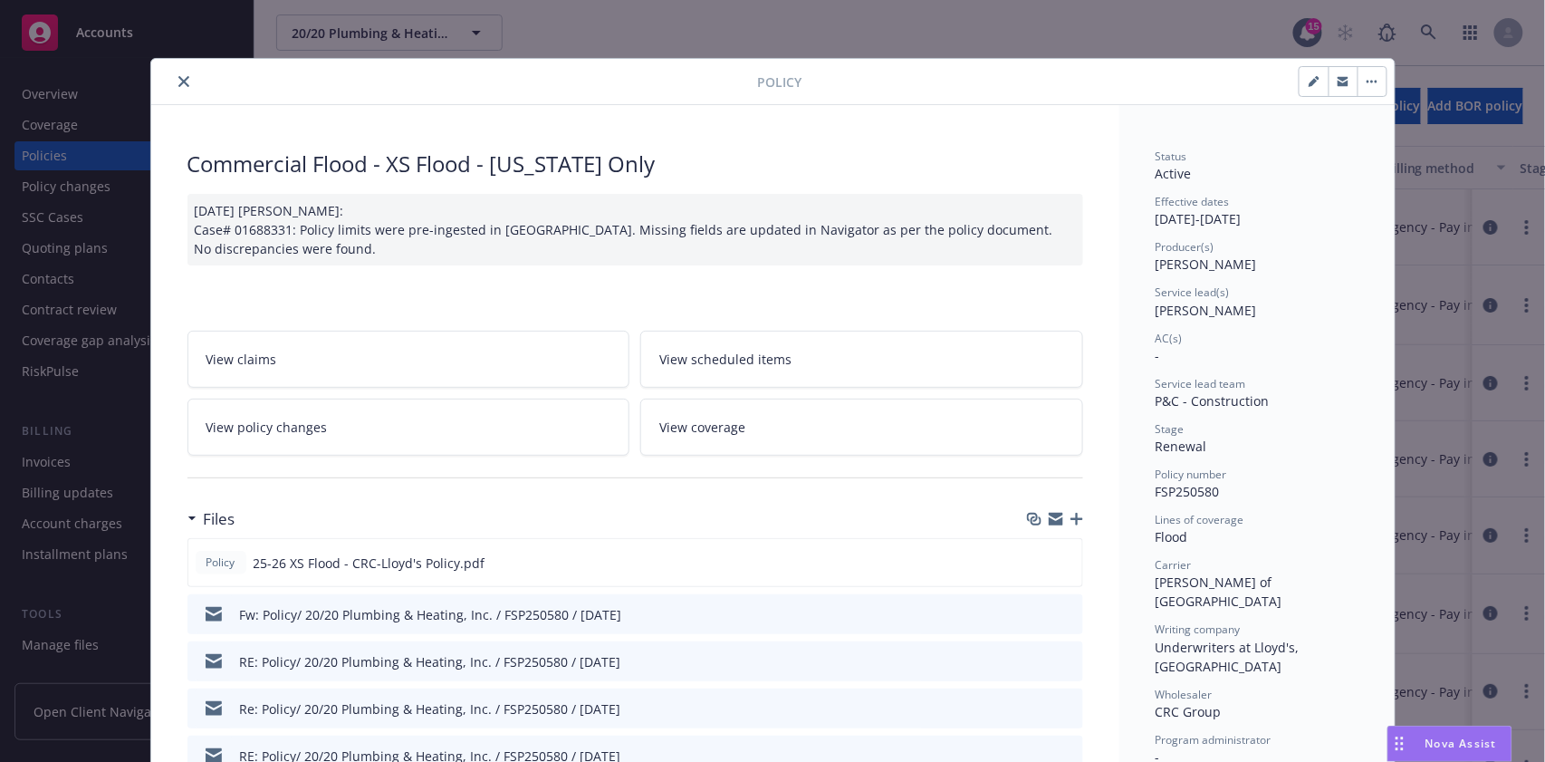
click at [178, 80] on icon "close" at bounding box center [183, 81] width 11 height 11
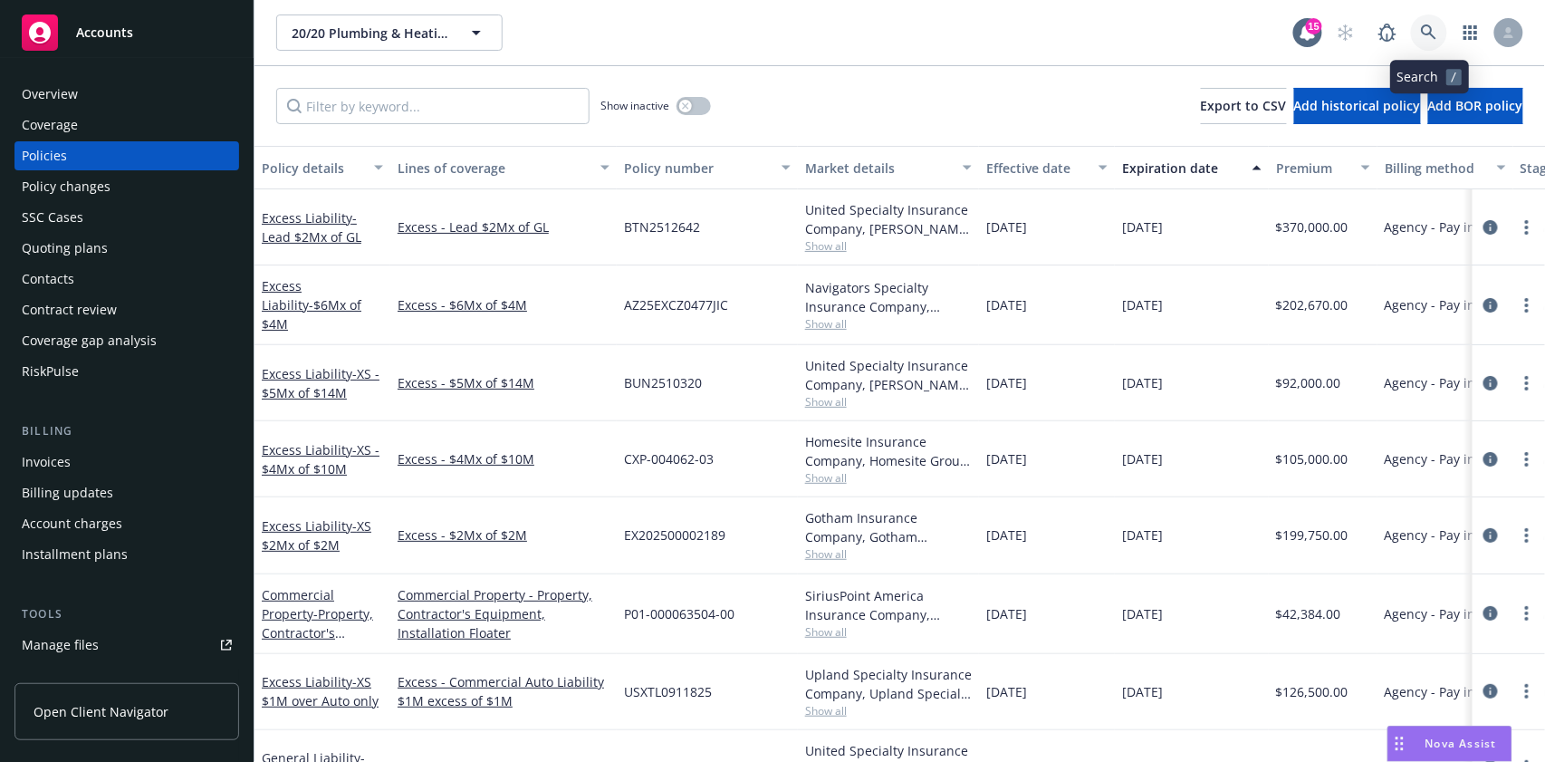
click at [1429, 30] on icon at bounding box center [1429, 32] width 16 height 16
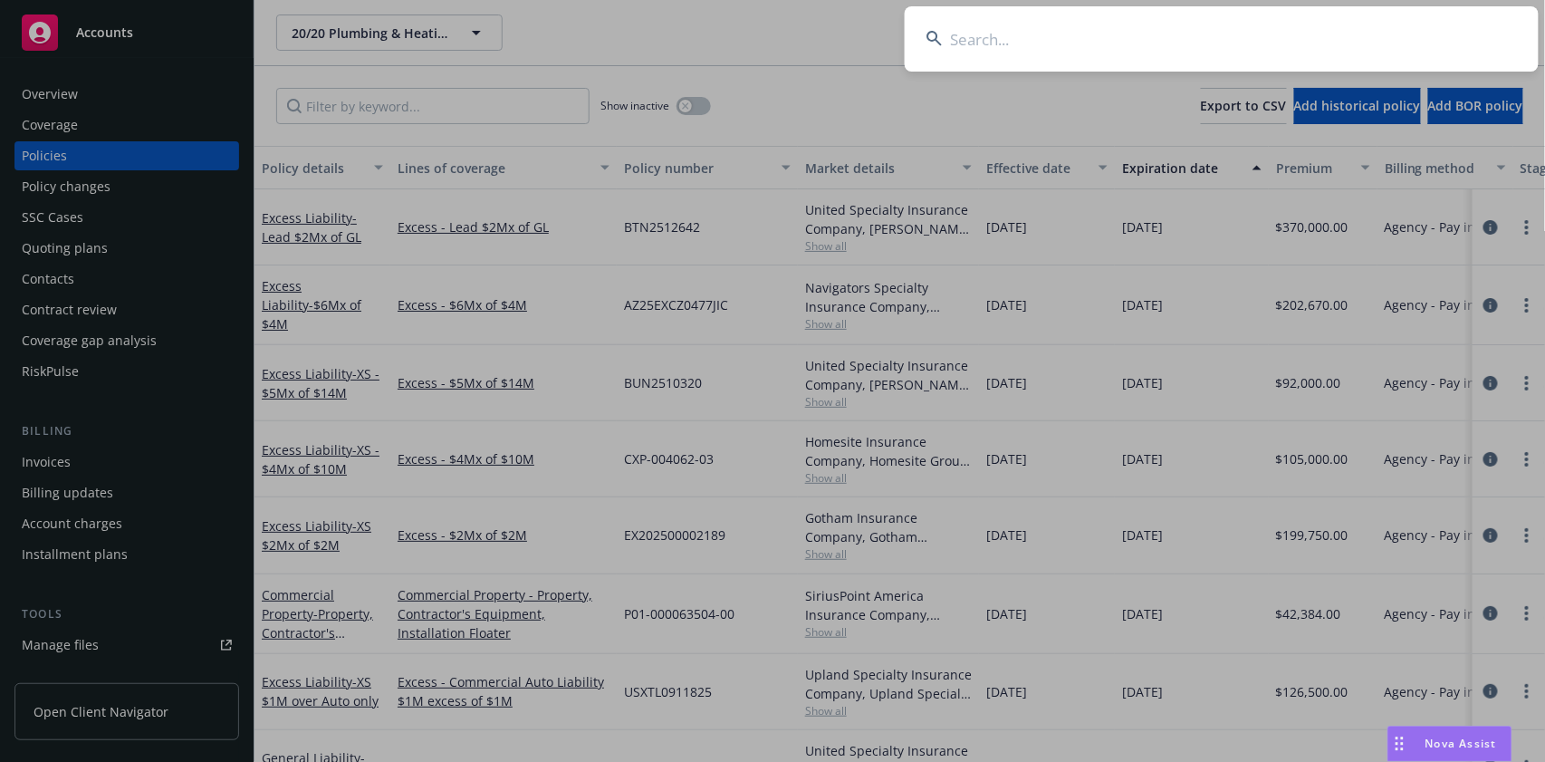
click at [961, 45] on input at bounding box center [1222, 38] width 634 height 65
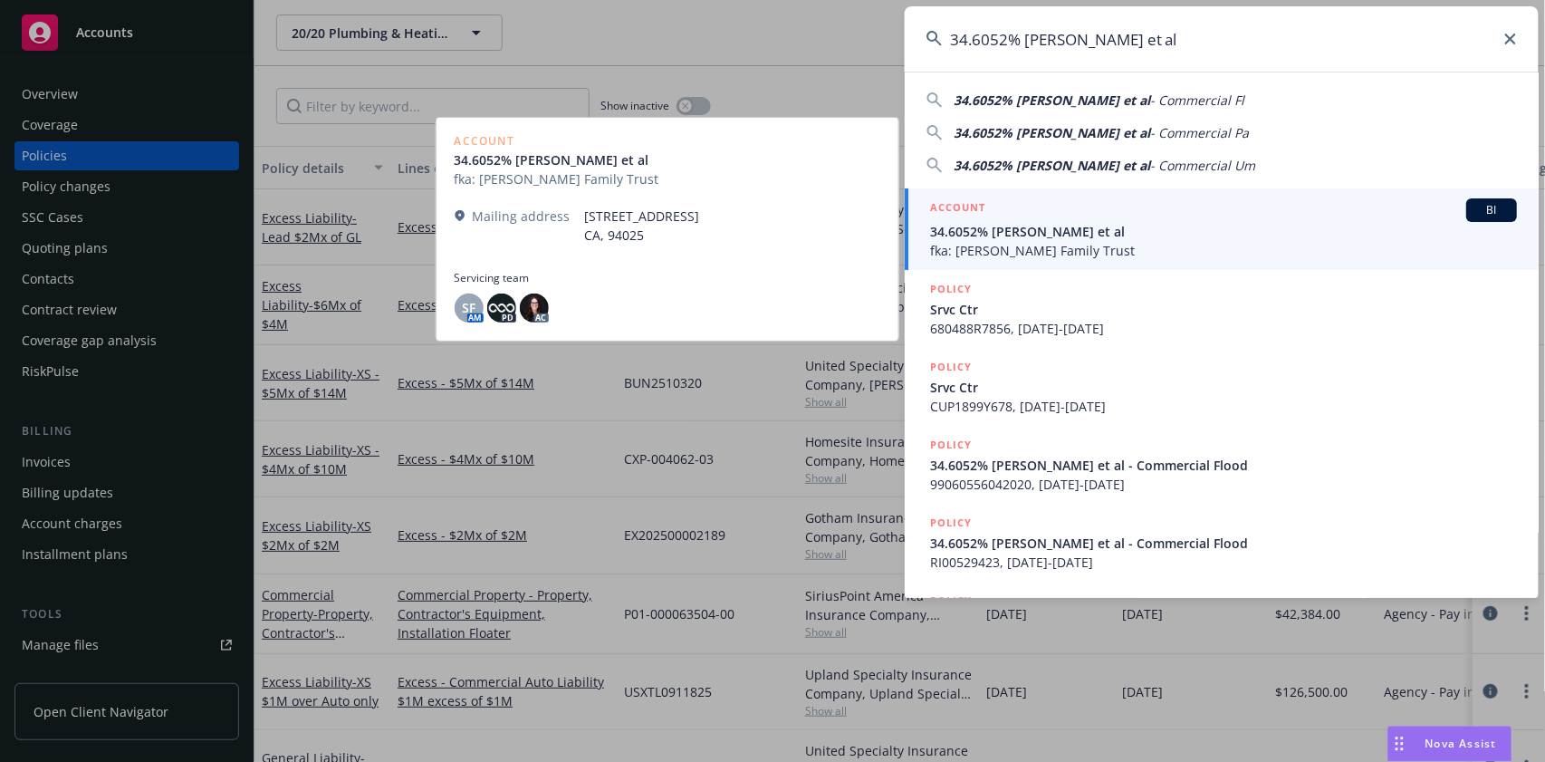
type input "34.6052% [PERSON_NAME] et al"
click at [1475, 207] on span "BI" at bounding box center [1492, 210] width 36 height 16
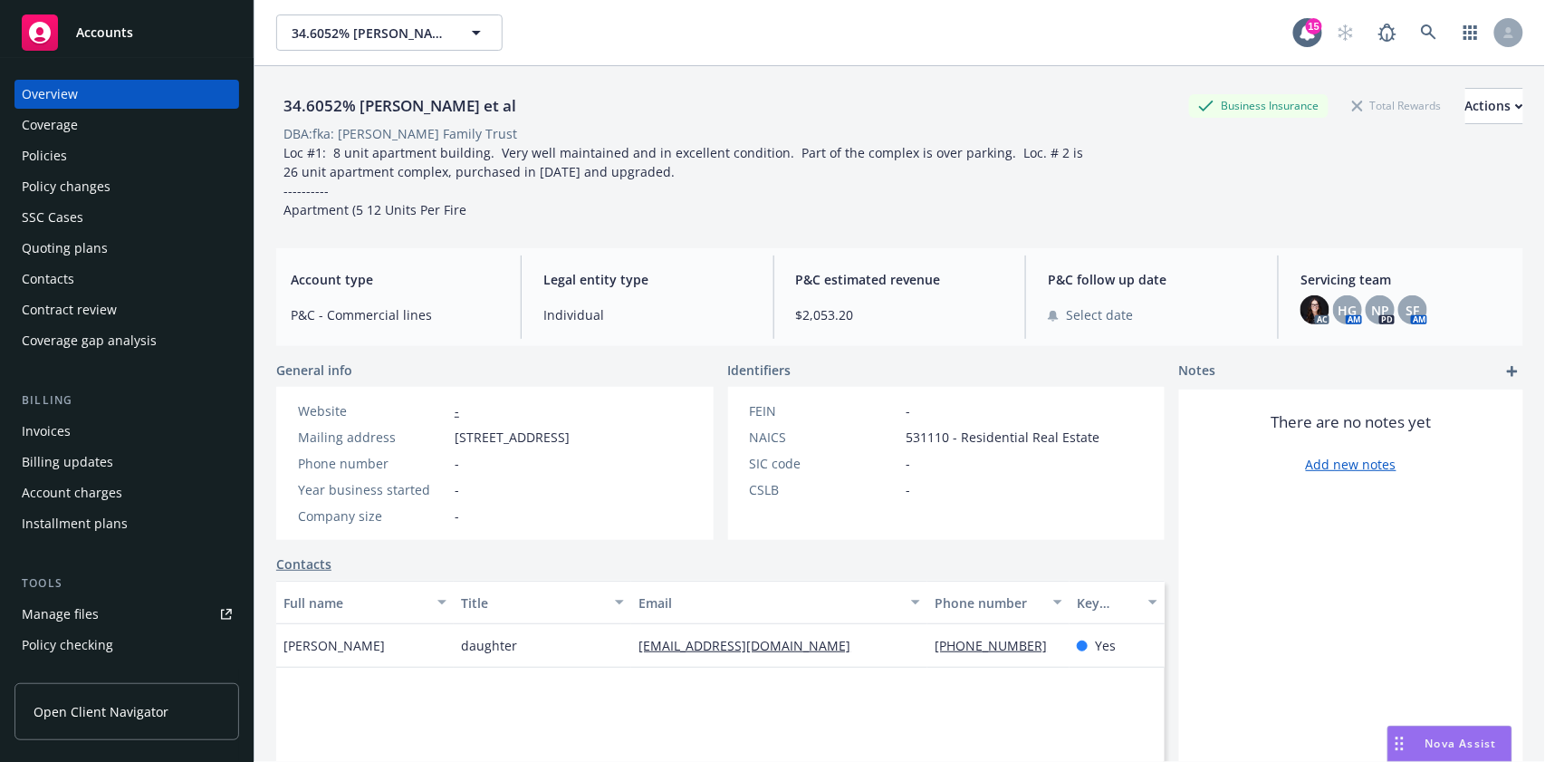
click at [45, 156] on div "Policies" at bounding box center [44, 155] width 45 height 29
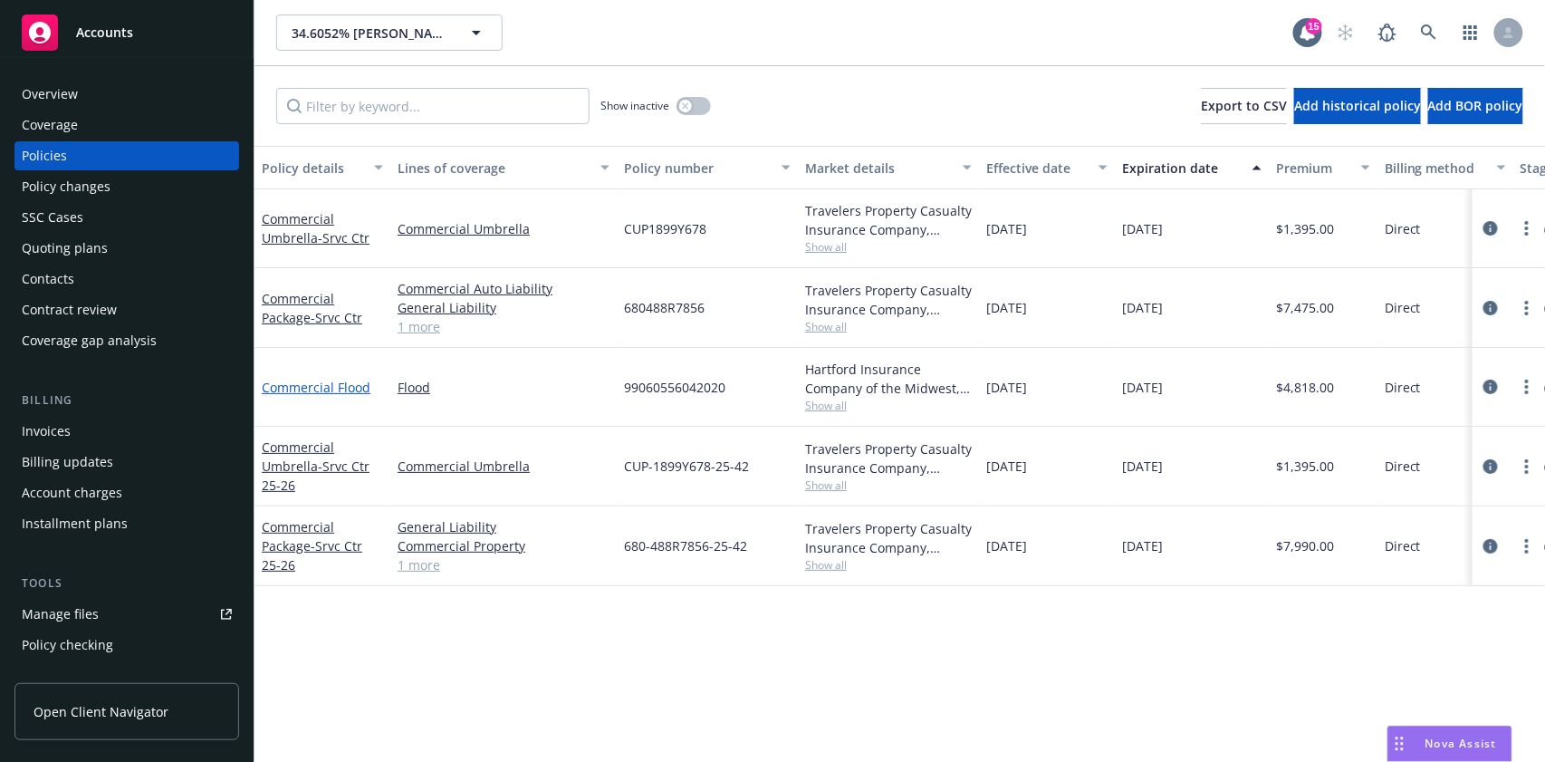
click at [315, 388] on link "Commercial Flood" at bounding box center [316, 387] width 109 height 17
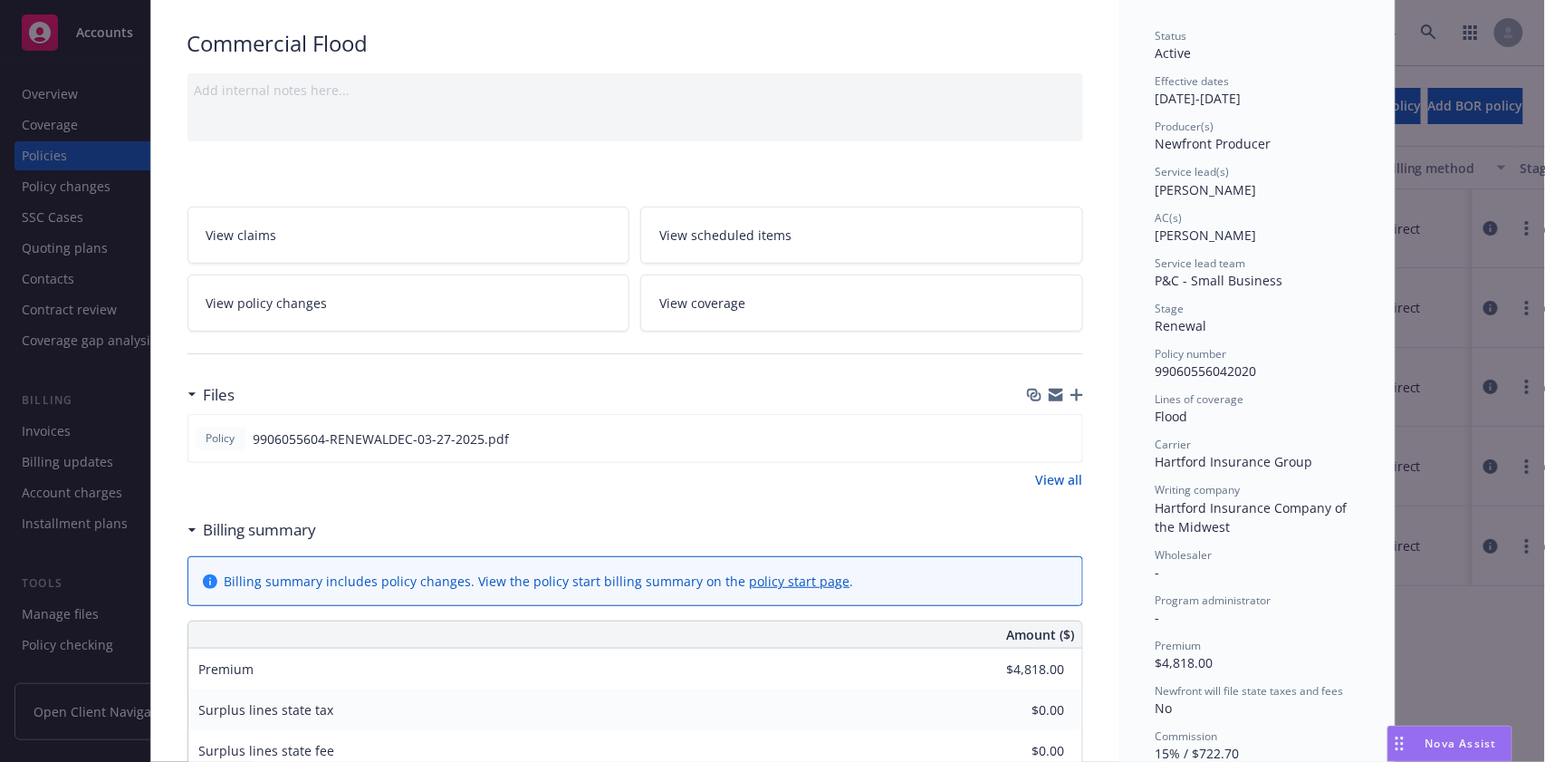
scroll to position [241, 0]
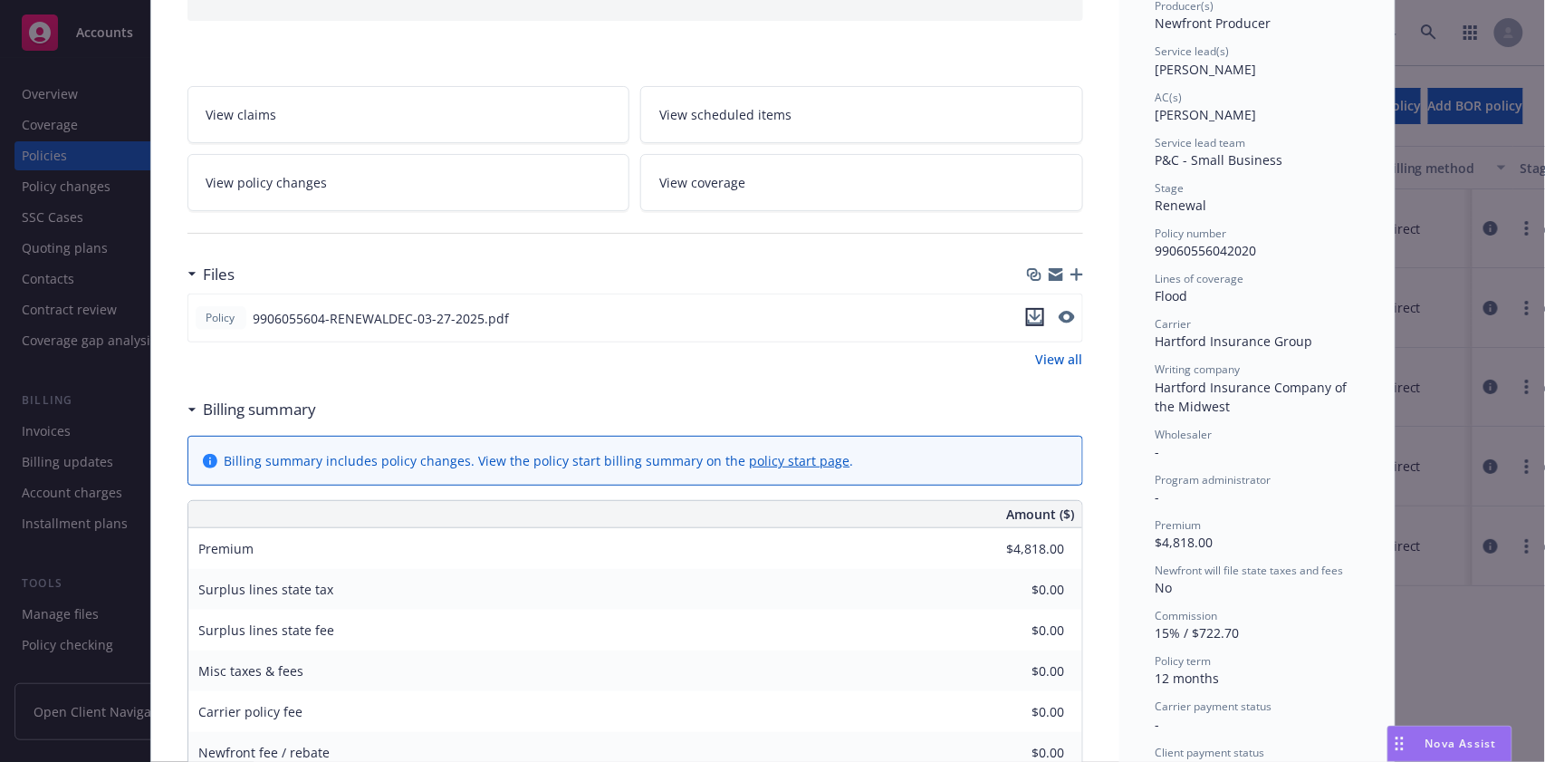
click at [1030, 312] on icon "download file" at bounding box center [1035, 317] width 14 height 14
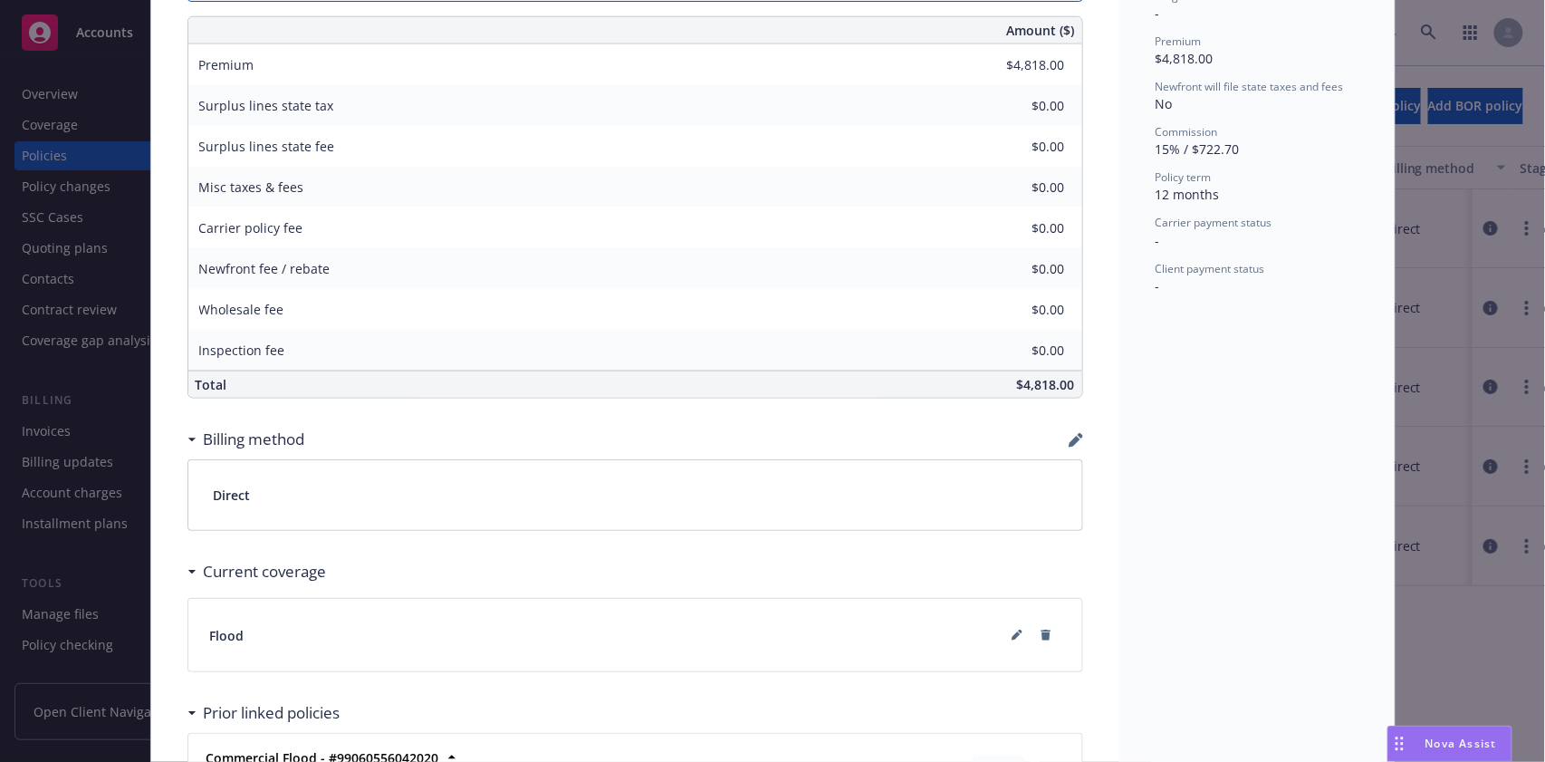
scroll to position [949, 0]
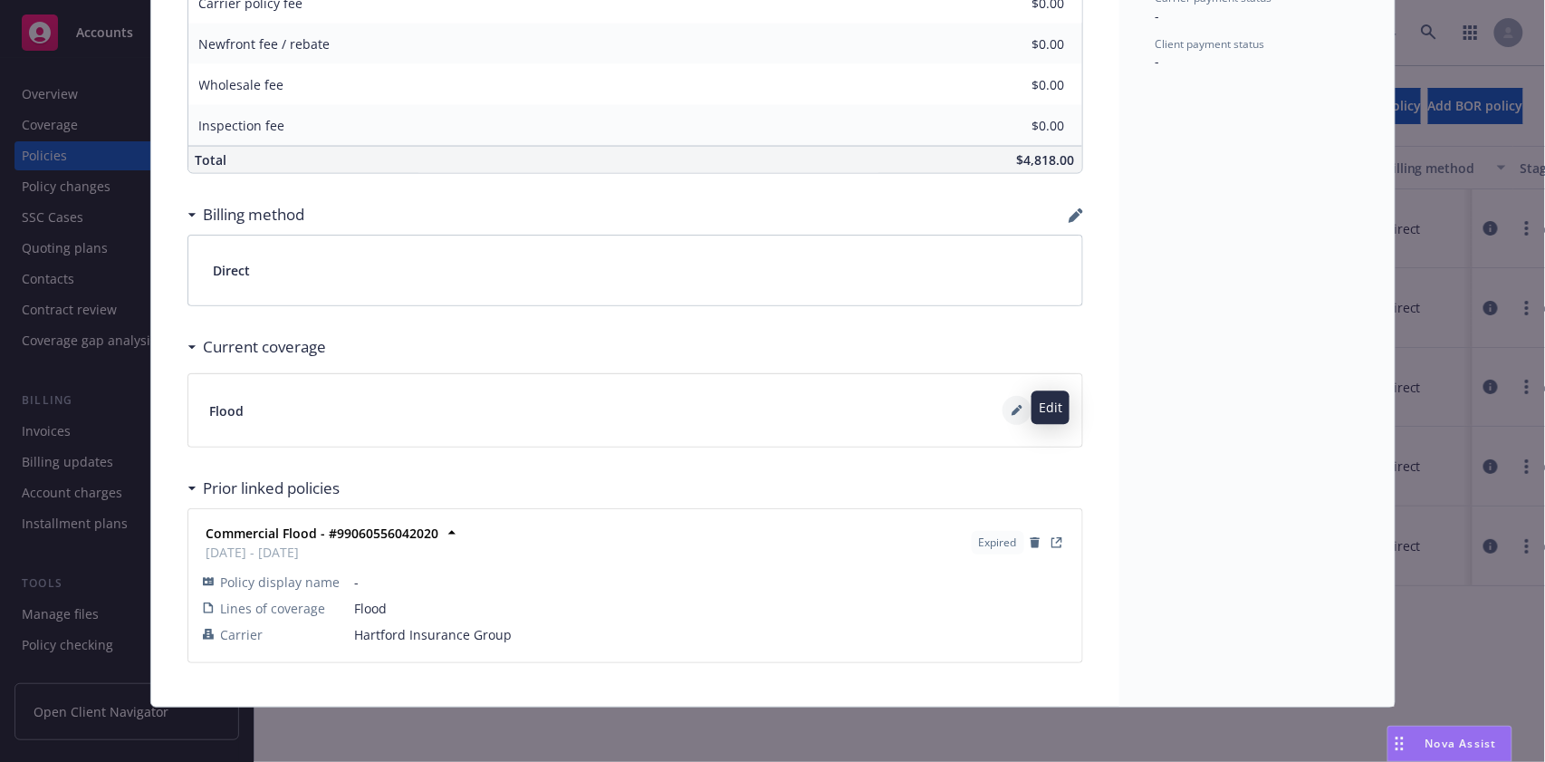
click at [1012, 408] on icon at bounding box center [1017, 410] width 11 height 11
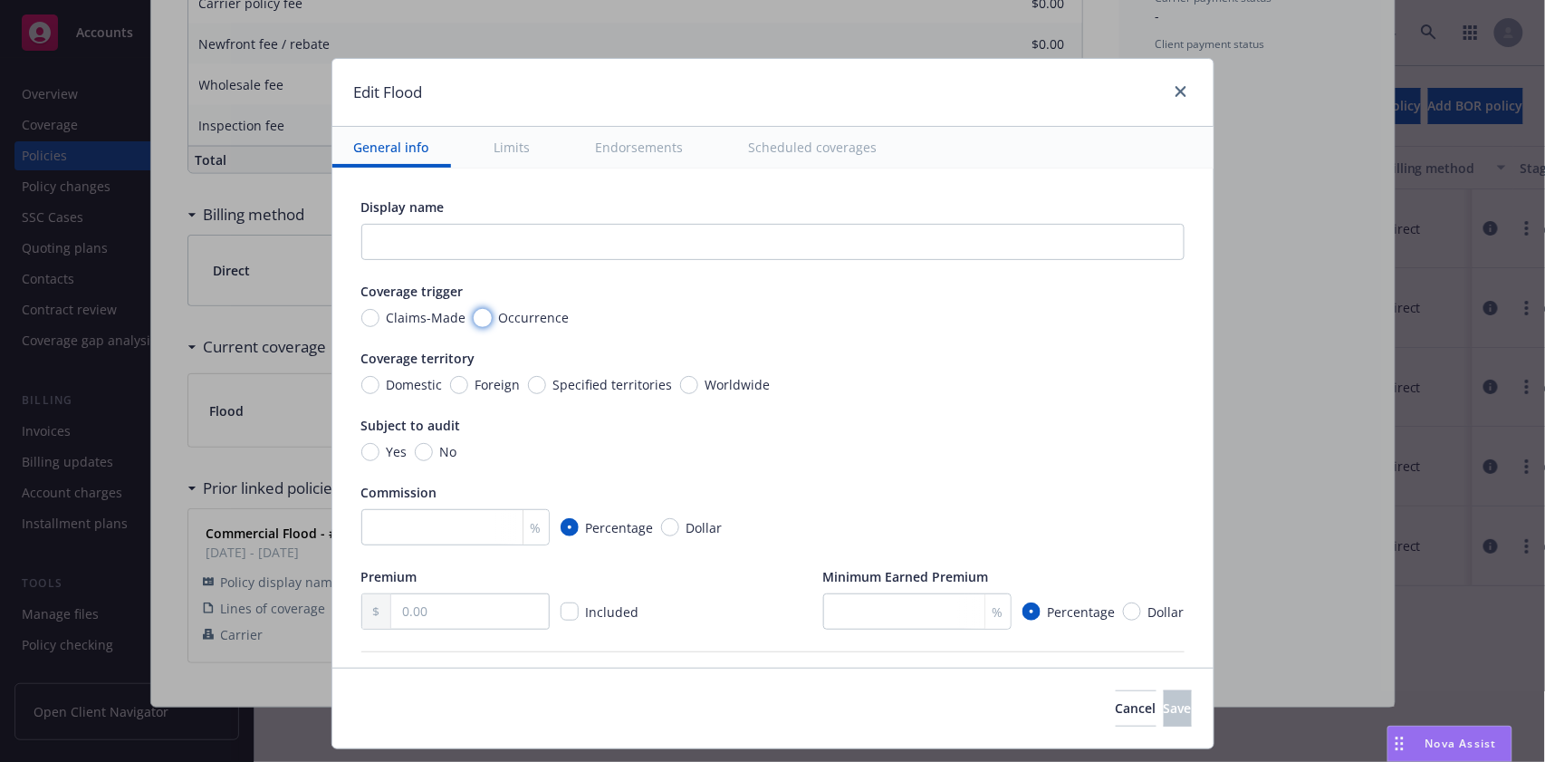
click at [474, 314] on input "Occurrence" at bounding box center [483, 318] width 18 height 18
radio input "true"
click at [361, 386] on input "Domestic" at bounding box center [370, 385] width 18 height 18
radio input "true"
click at [415, 448] on input "No" at bounding box center [424, 452] width 18 height 18
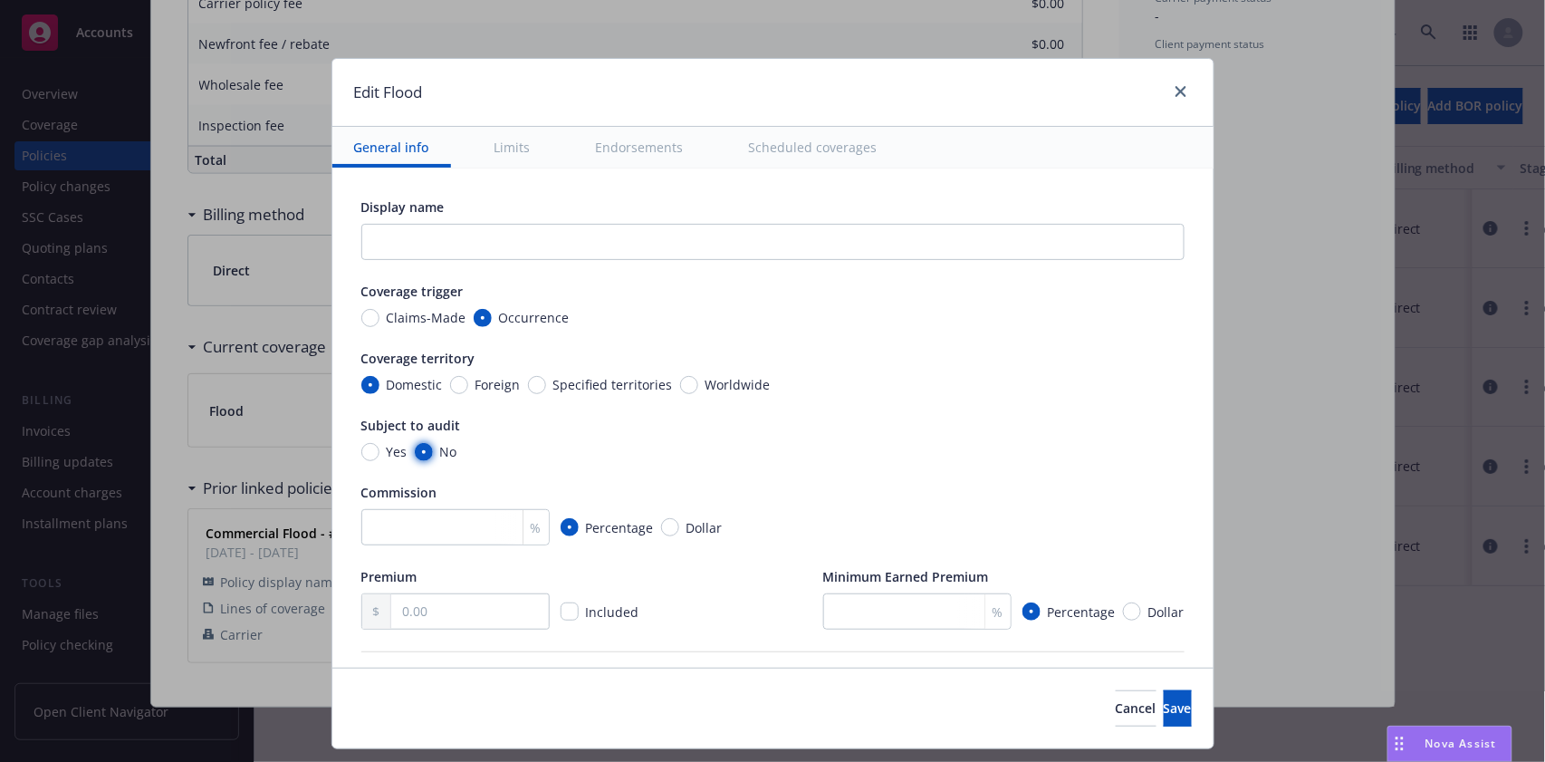
radio input "true"
click at [562, 609] on input "checkbox" at bounding box center [570, 611] width 18 height 18
checkbox input "true"
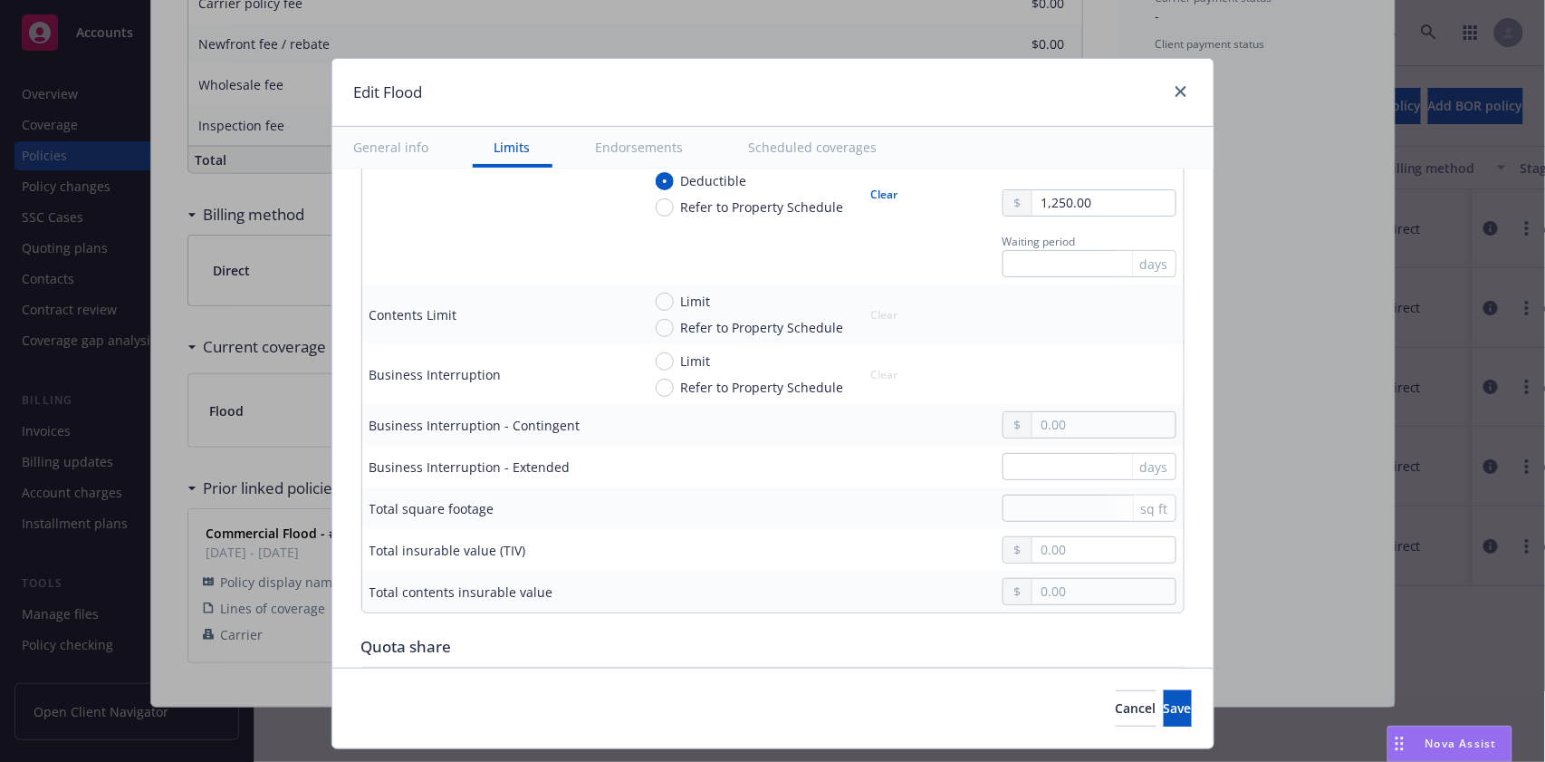
scroll to position [725, 0]
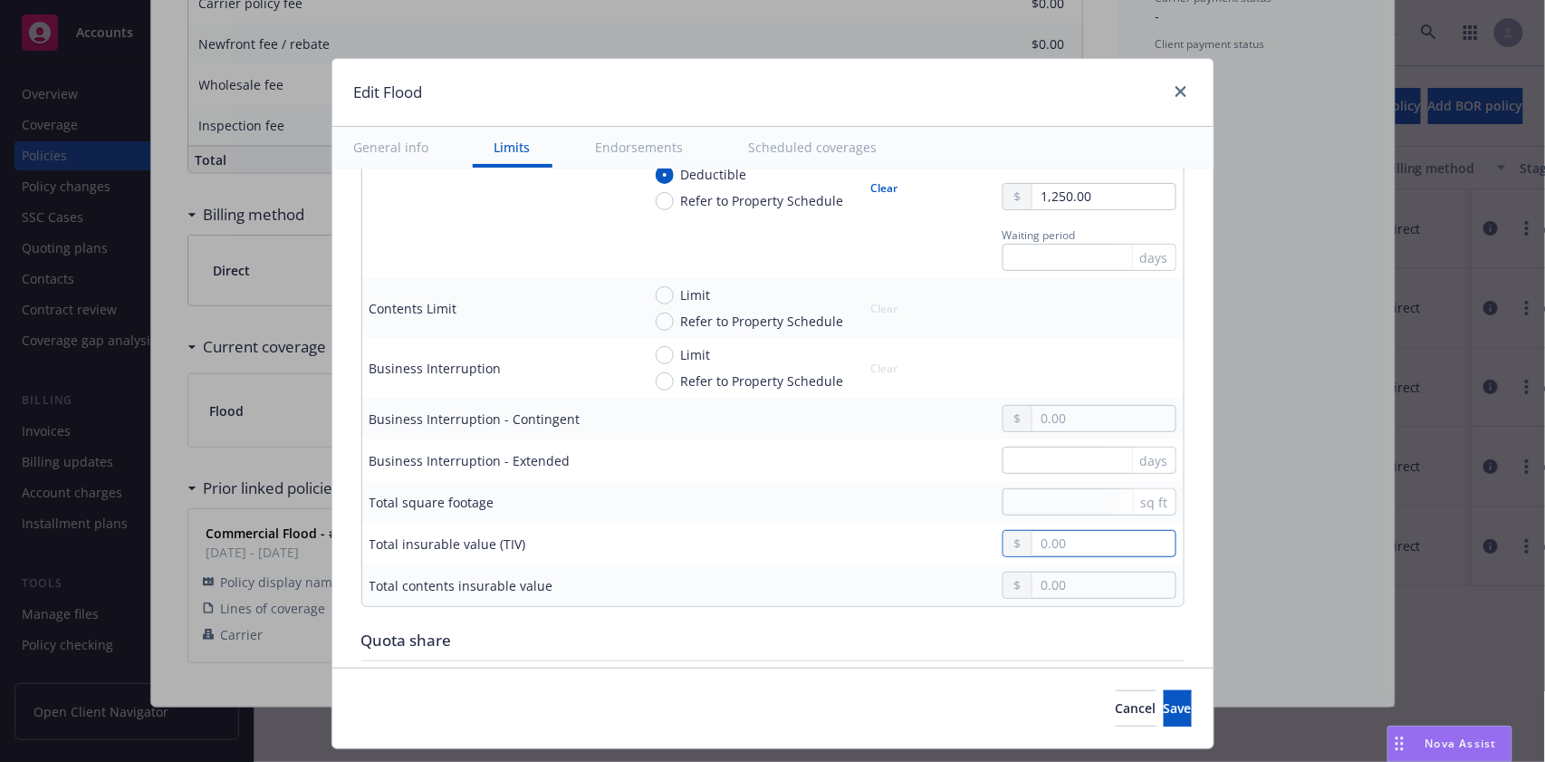
click at [1046, 544] on input "text" at bounding box center [1104, 543] width 142 height 25
type input "1,200,000.00"
click at [764, 494] on div "sq ft" at bounding box center [908, 501] width 535 height 27
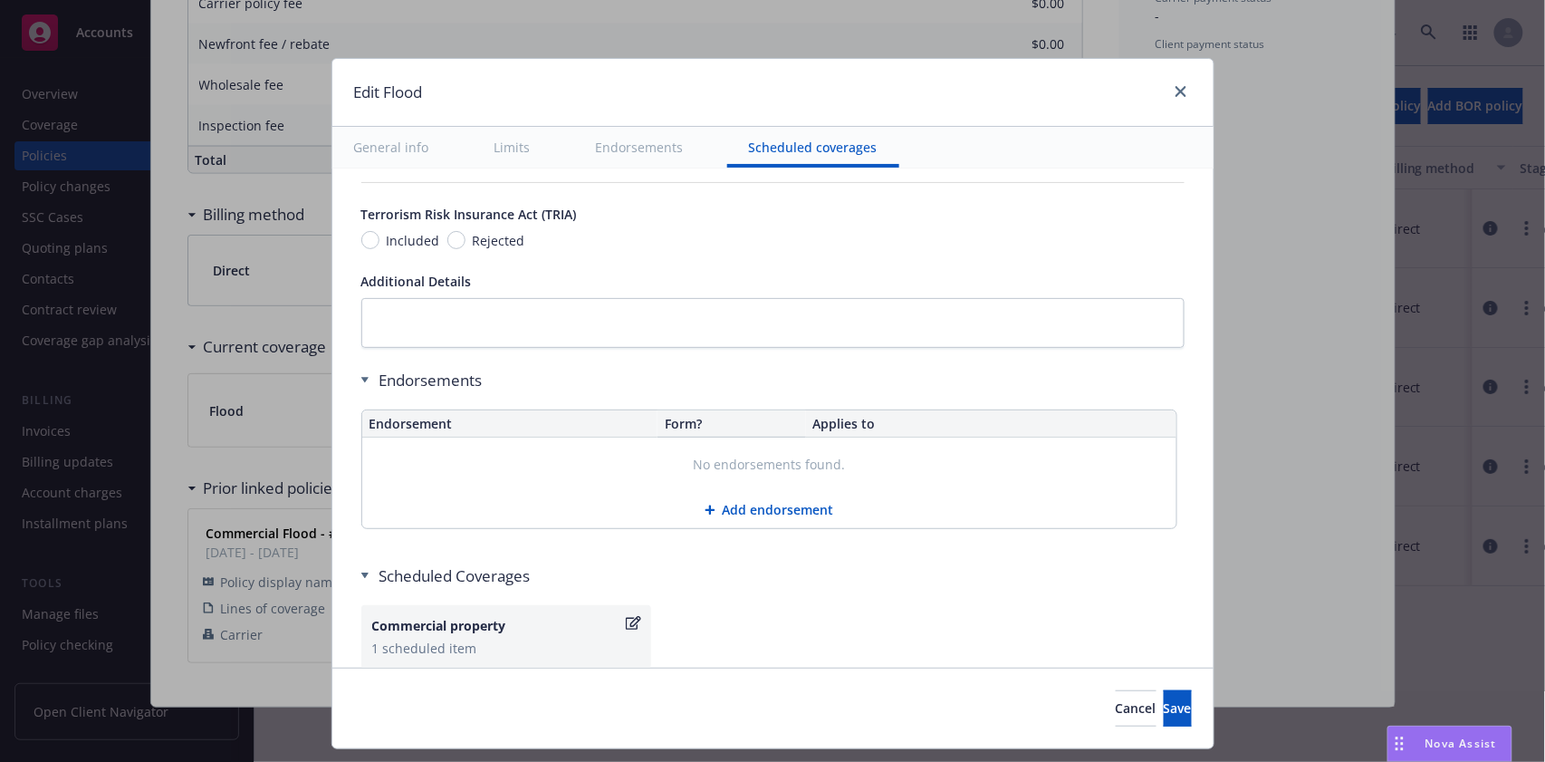
scroll to position [1449, 0]
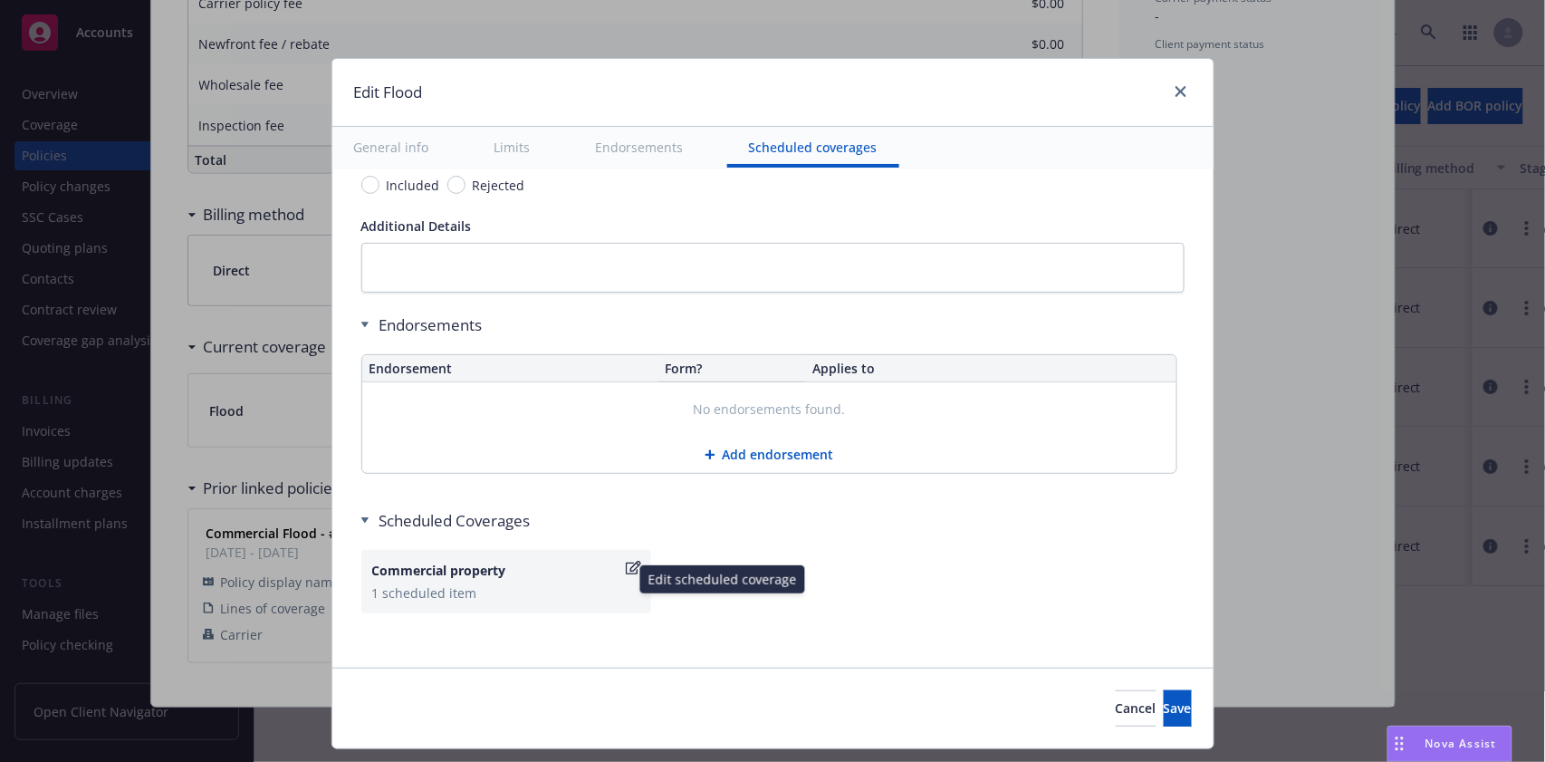
click at [532, 579] on div "Commercial property 1 scheduled item" at bounding box center [506, 582] width 268 height 42
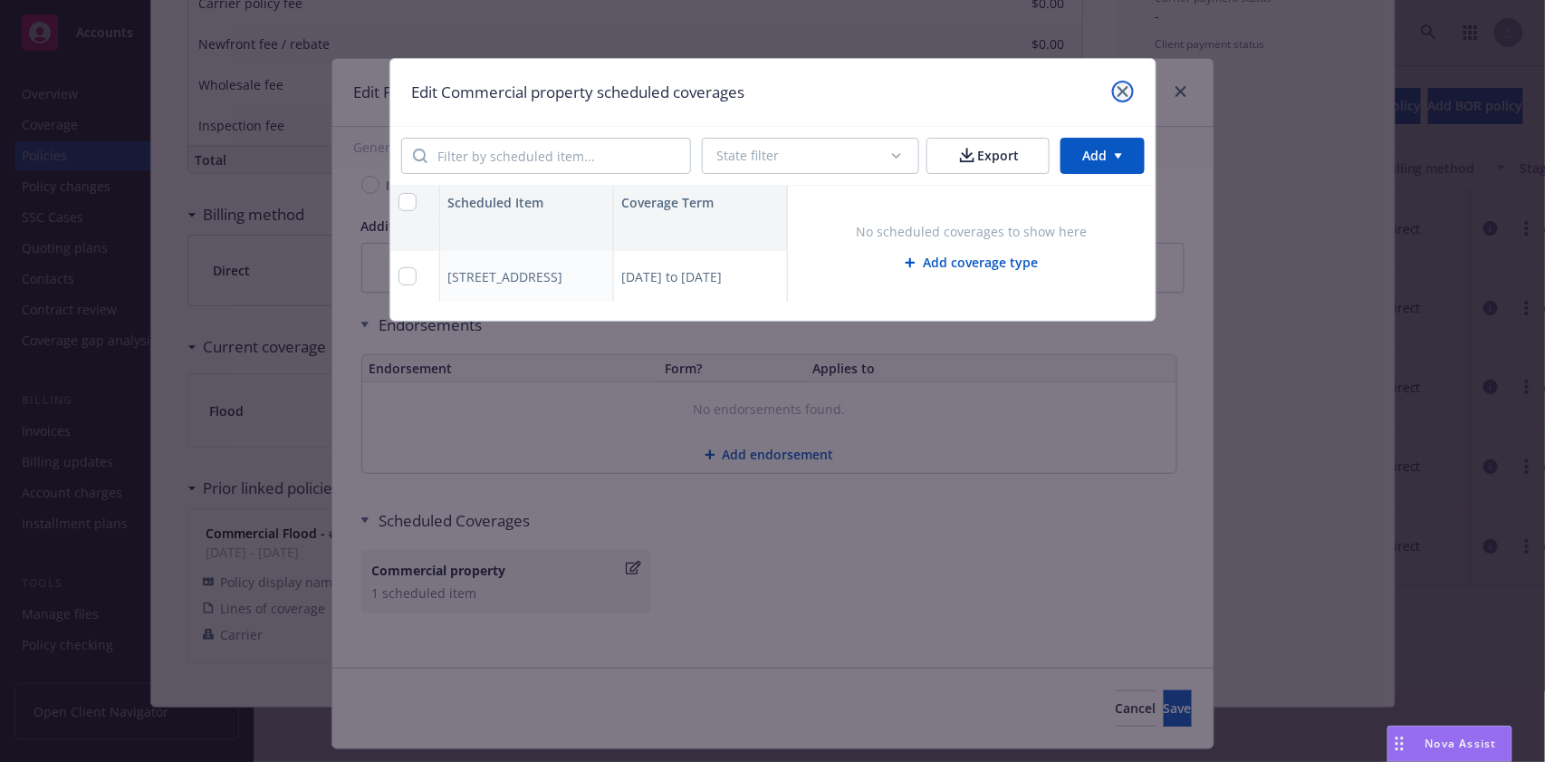
click at [1121, 91] on icon "close" at bounding box center [1123, 91] width 11 height 11
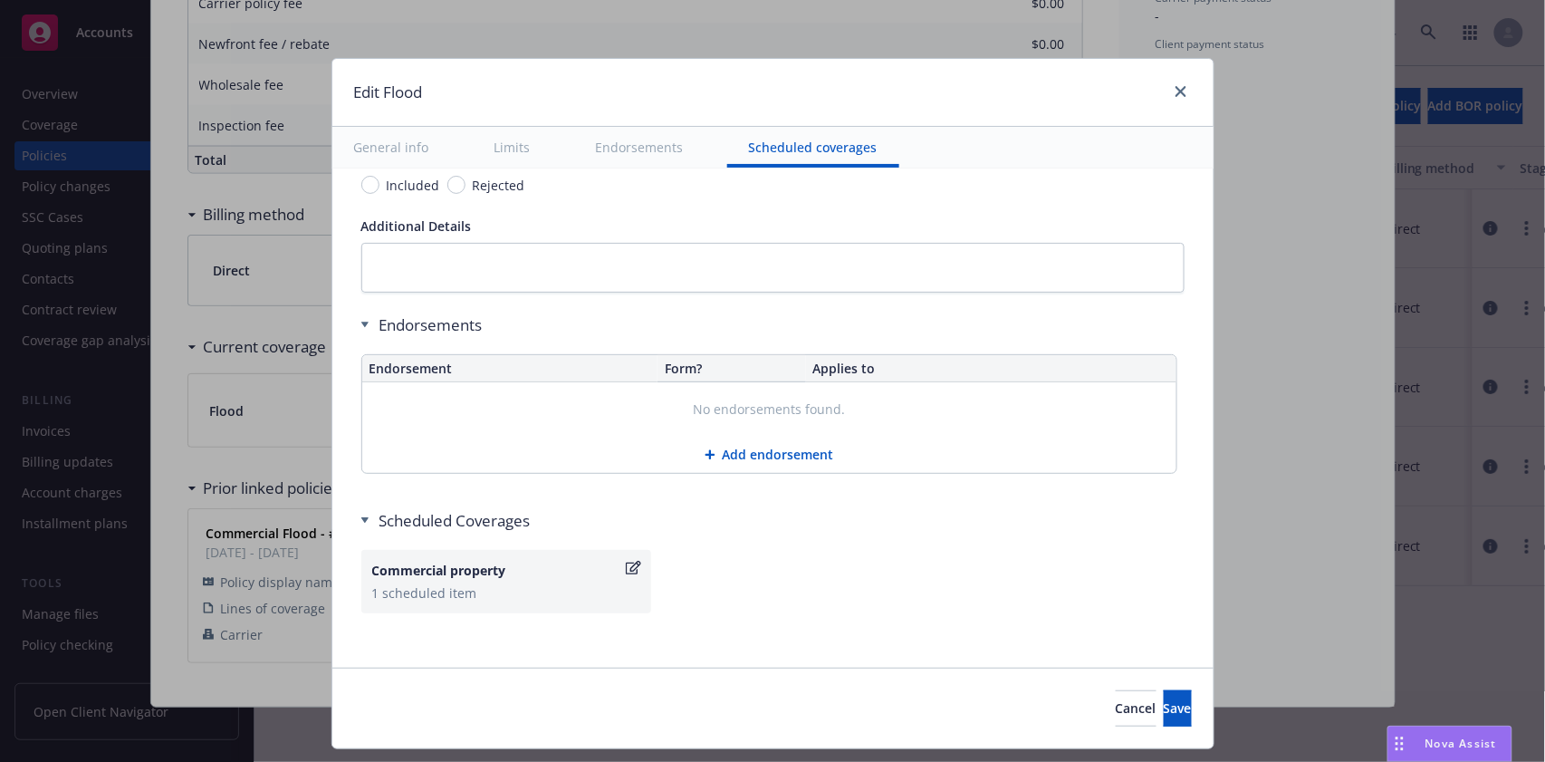
click at [755, 449] on button "Add endorsement" at bounding box center [769, 455] width 814 height 36
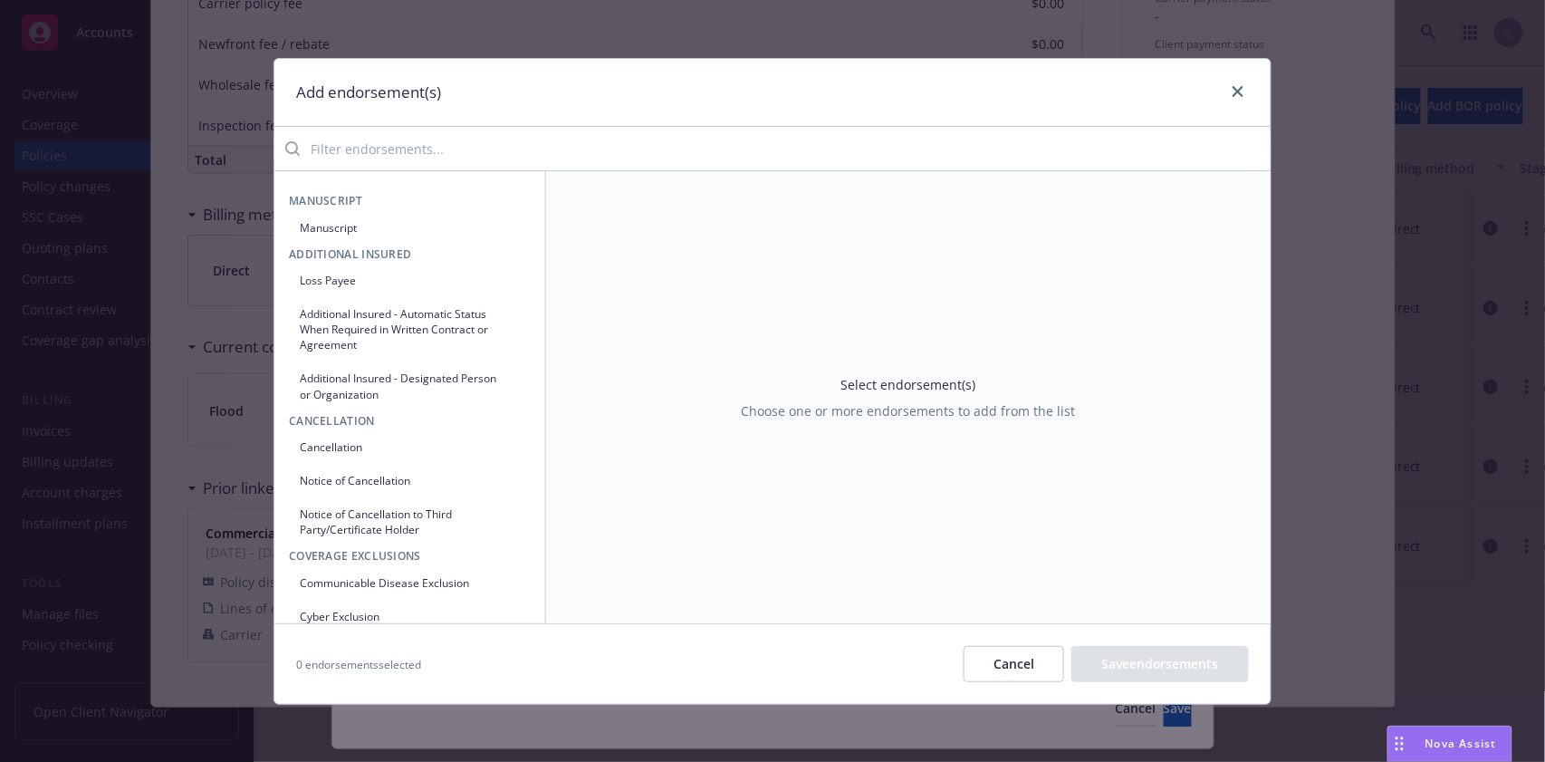
click at [322, 225] on button "Manuscript" at bounding box center [410, 228] width 242 height 30
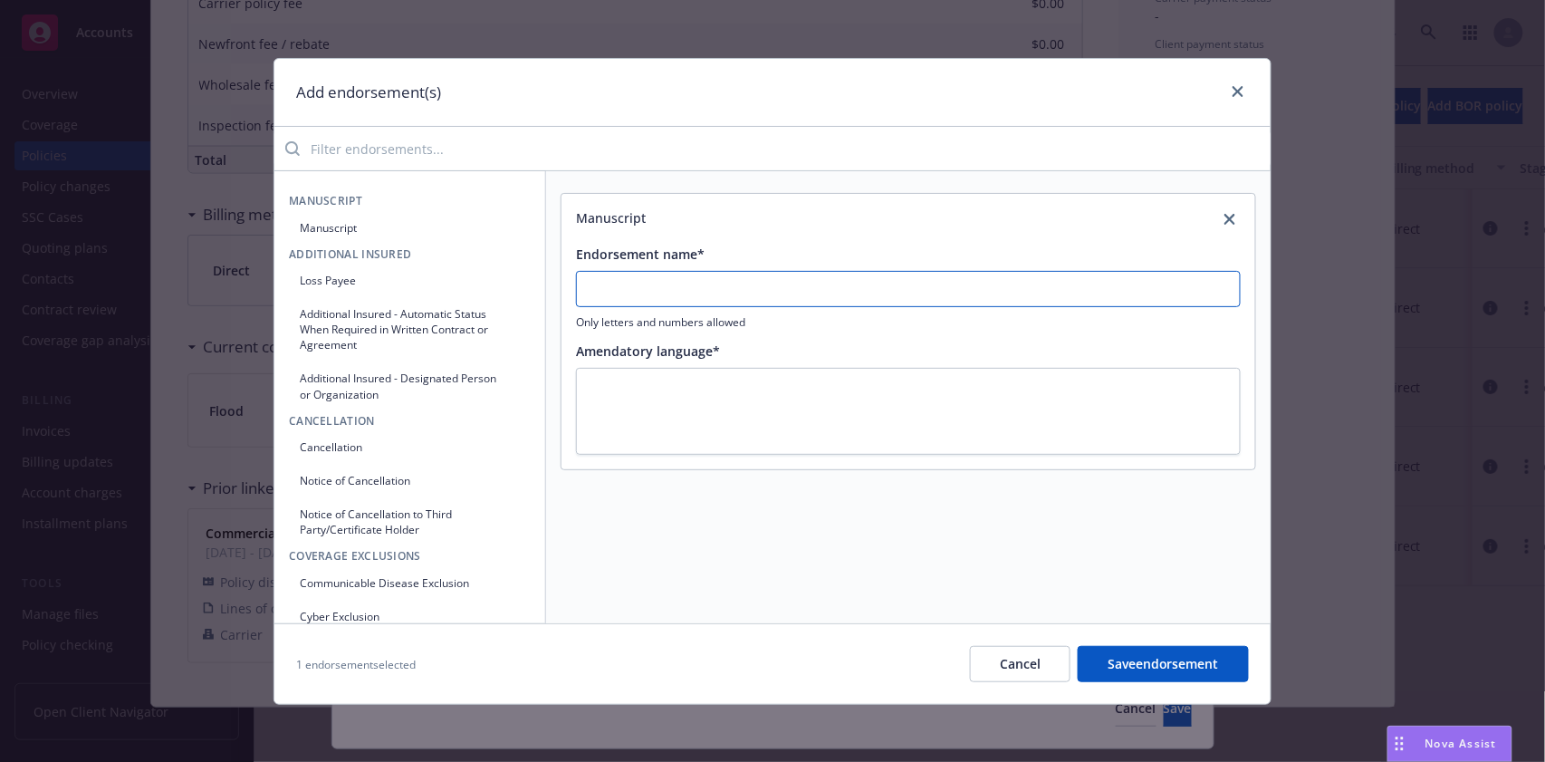
click at [649, 286] on input "Endorsement name*" at bounding box center [908, 289] width 665 height 36
type input "Policy does not have any Endorsements including Spec endorsements"
drag, startPoint x: 662, startPoint y: 363, endPoint x: 662, endPoint y: 380, distance: 17.2
click at [662, 379] on div "Amendatory language*" at bounding box center [908, 399] width 665 height 114
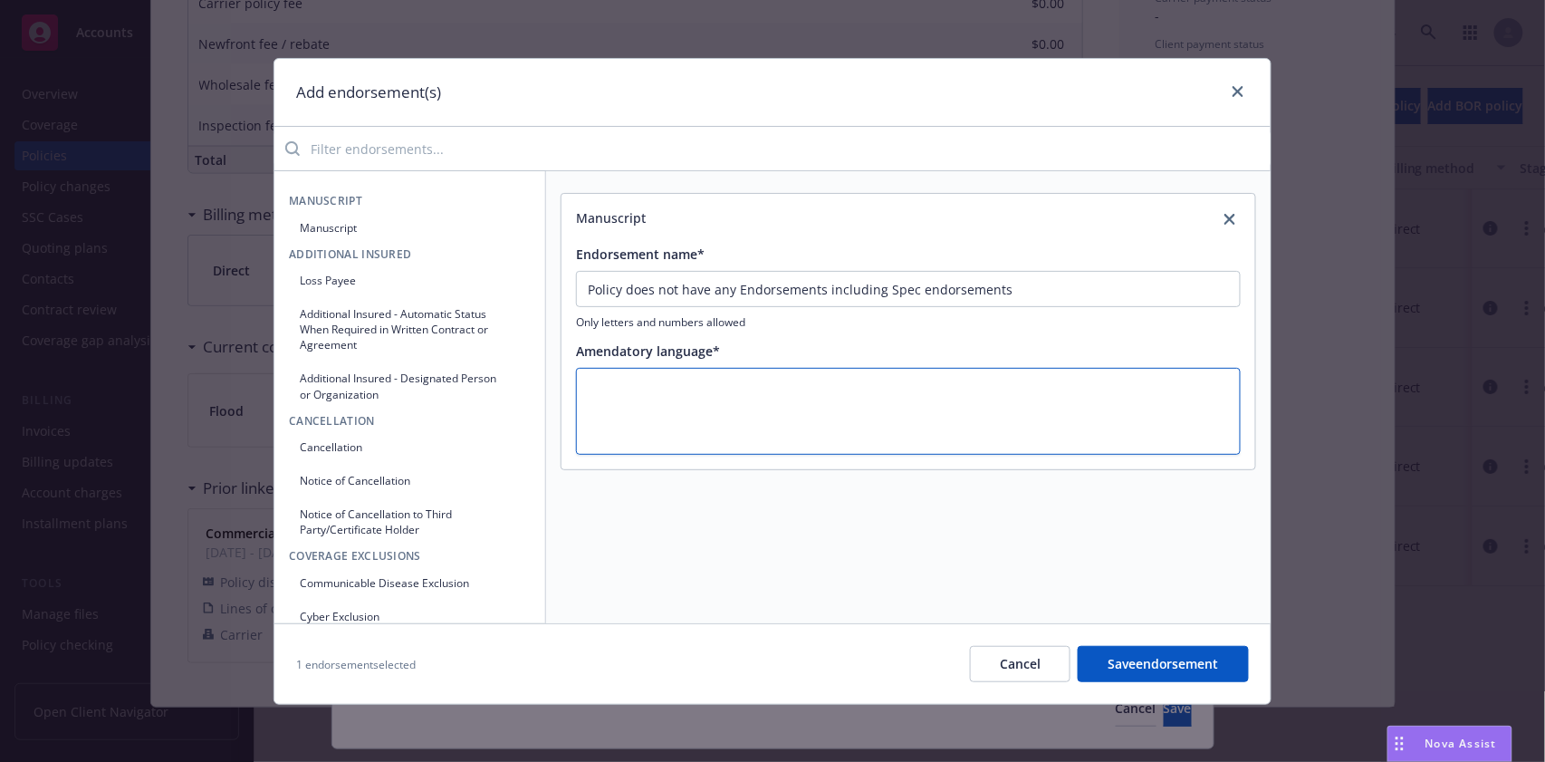
click at [662, 382] on textarea at bounding box center [908, 412] width 665 height 88
type textarea "x"
type textarea "."
click at [1175, 672] on button "Save endorsement" at bounding box center [1163, 664] width 171 height 36
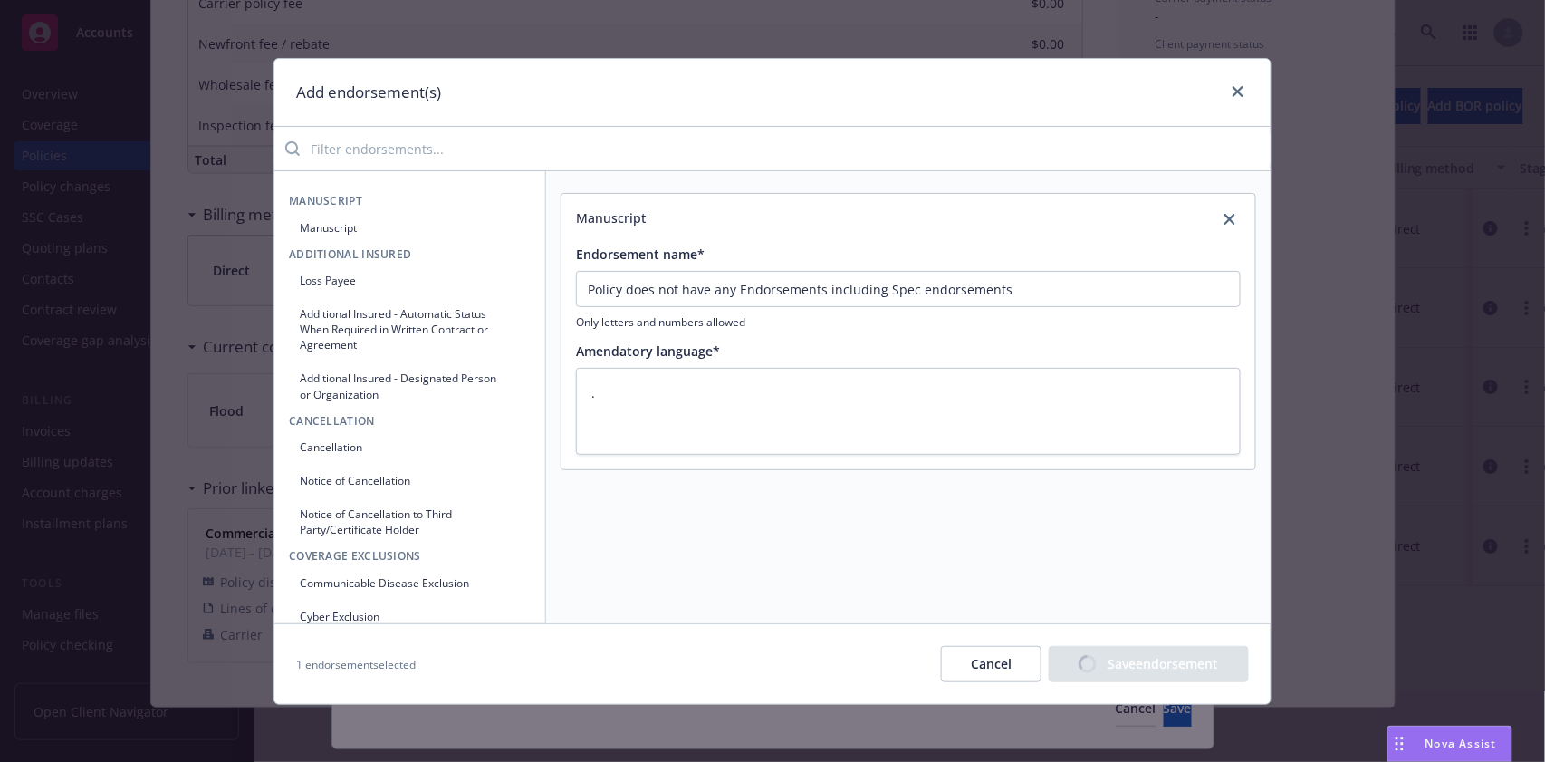
type textarea "x"
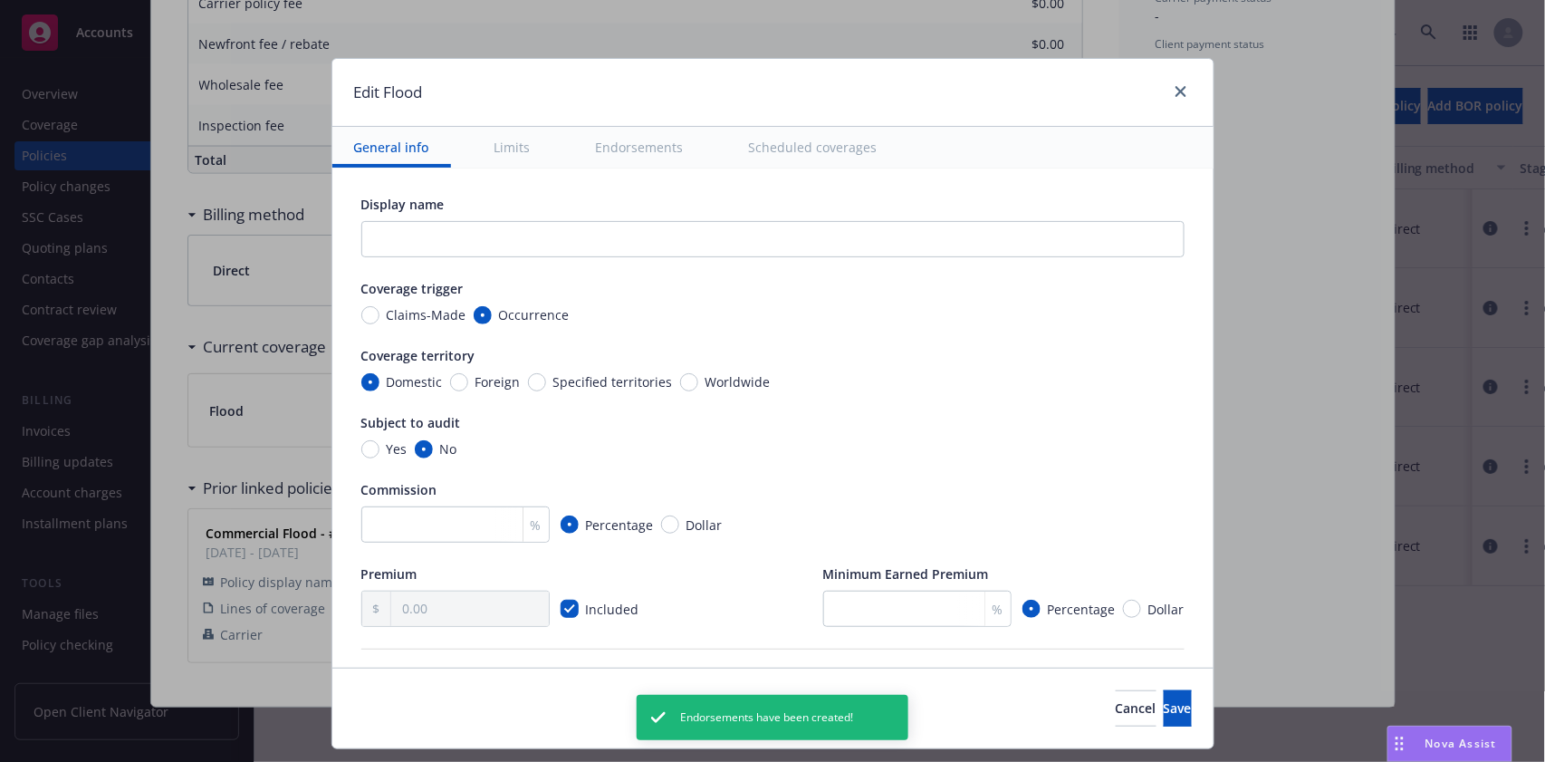
scroll to position [0, 0]
click at [1164, 713] on span "Save" at bounding box center [1178, 707] width 28 height 17
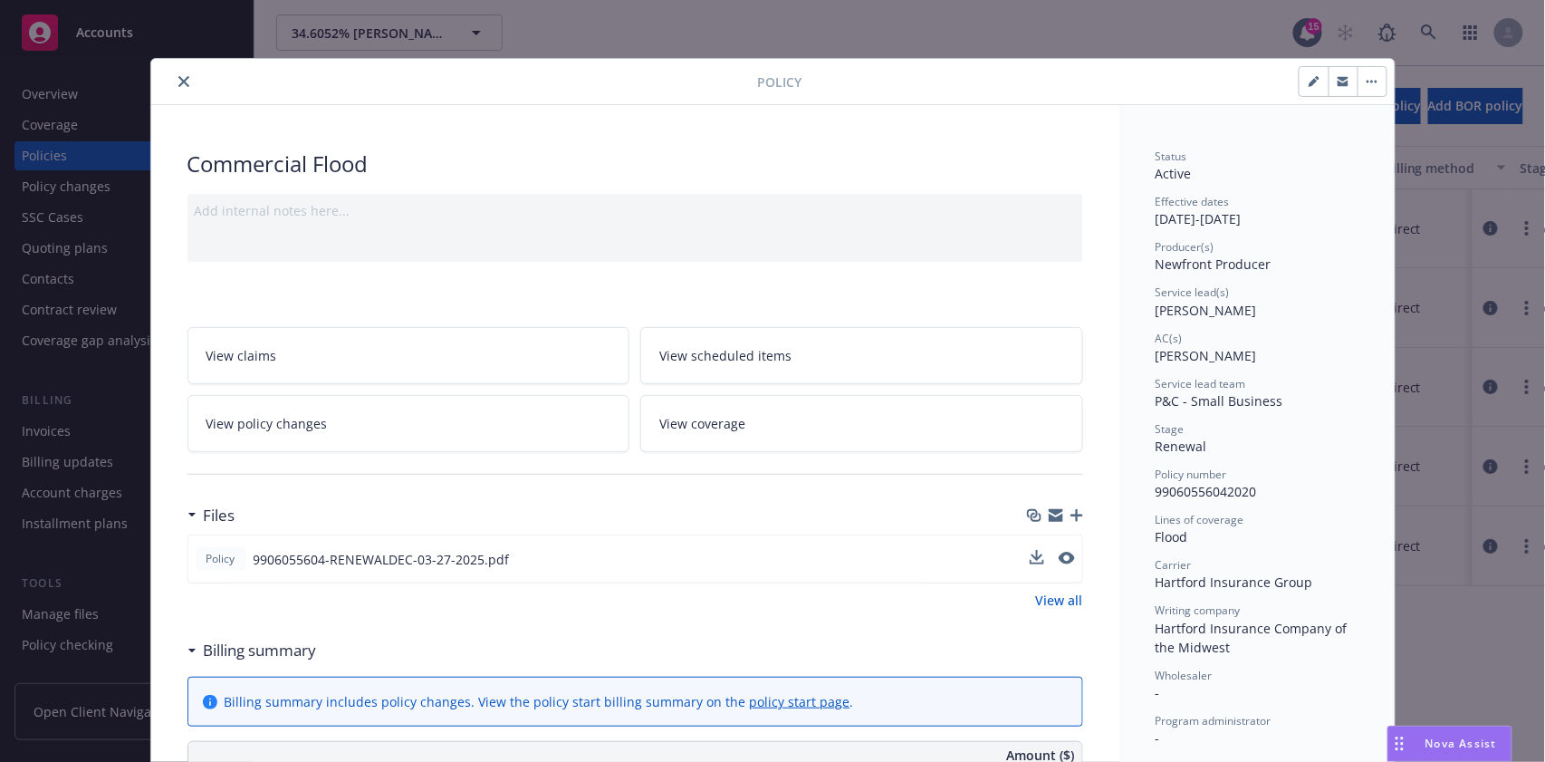
click at [178, 76] on icon "close" at bounding box center [183, 81] width 11 height 11
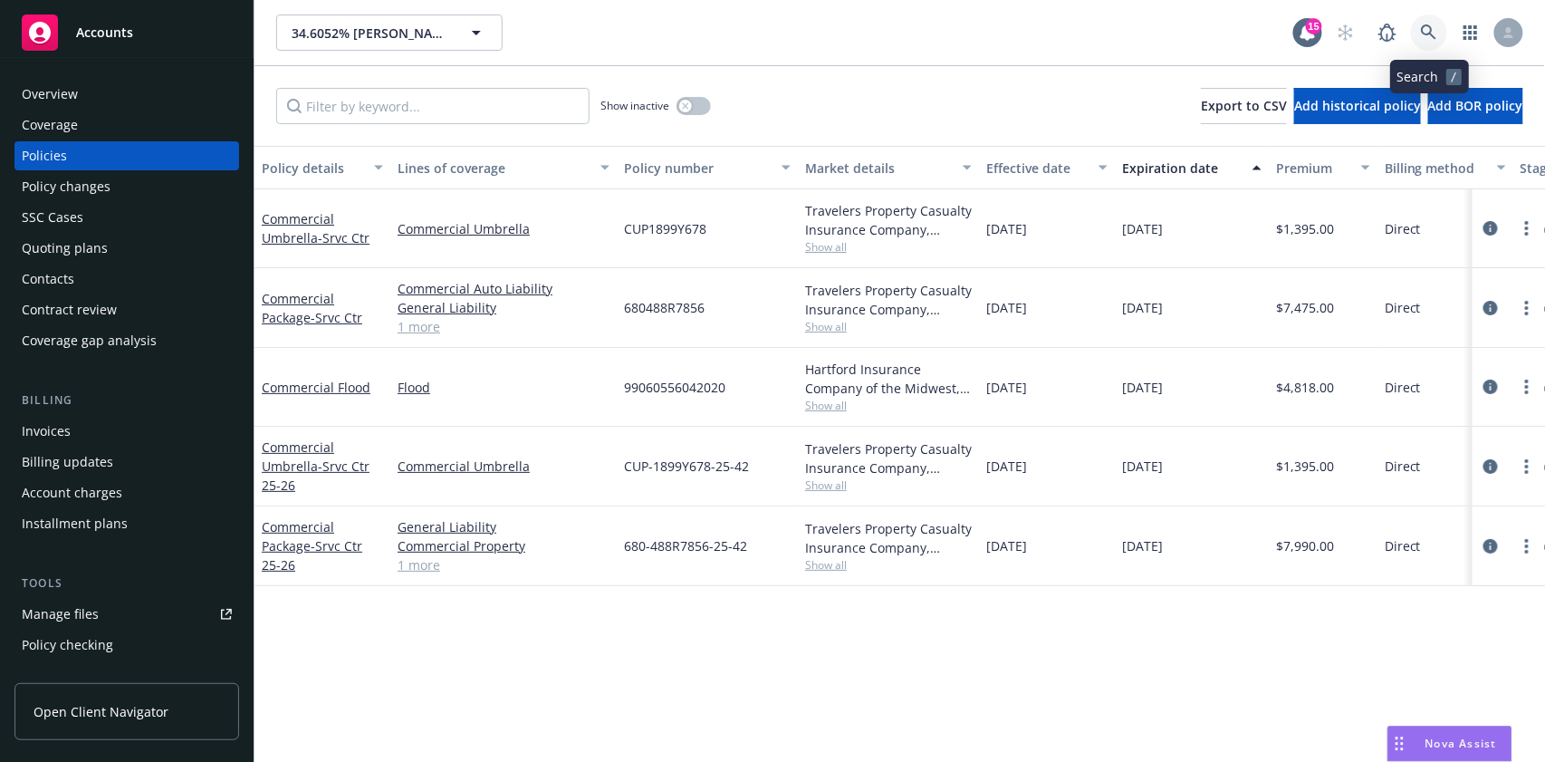
click at [1419, 31] on link at bounding box center [1429, 32] width 36 height 36
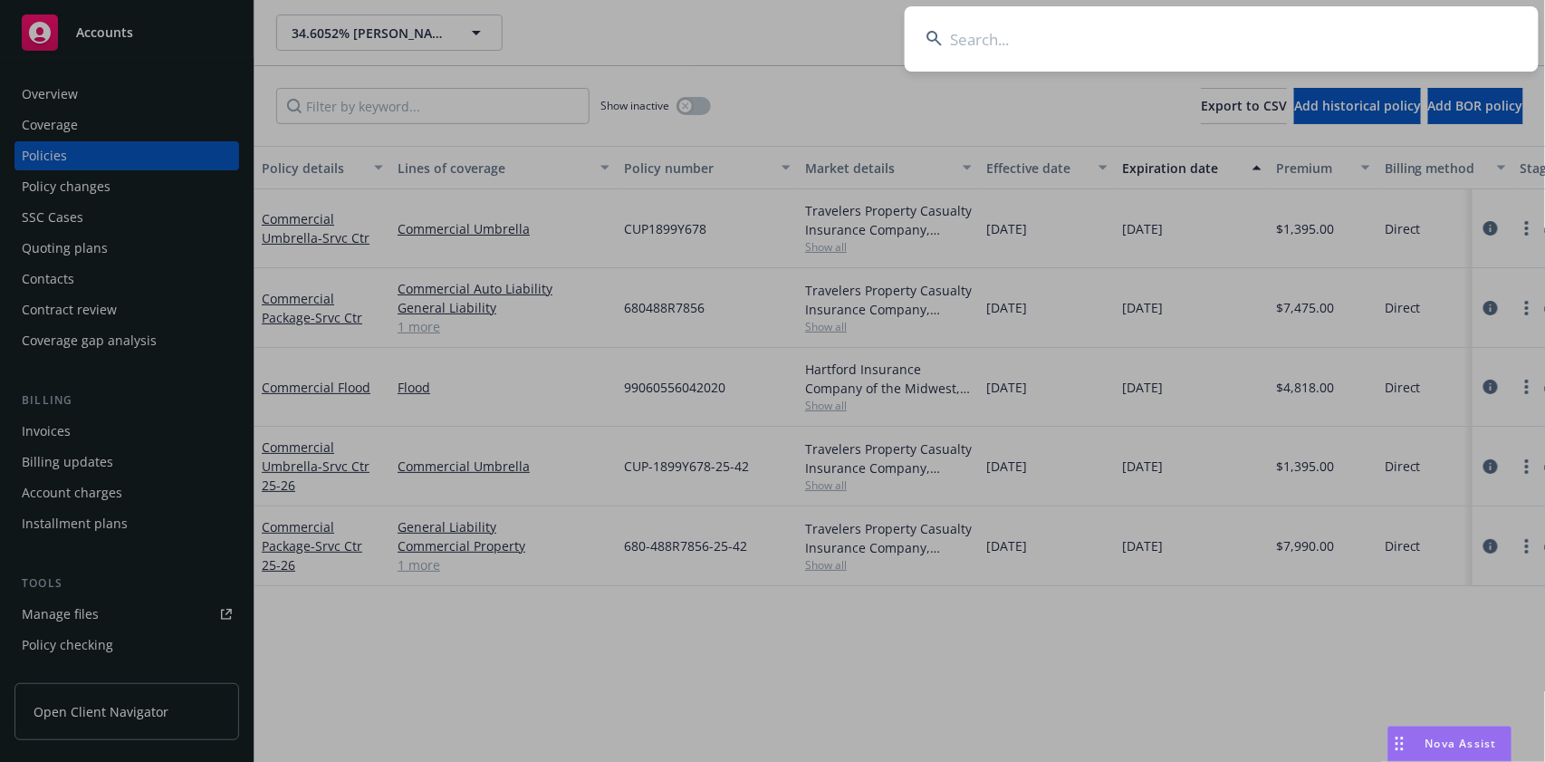
click at [1055, 36] on input at bounding box center [1222, 38] width 634 height 65
paste input "[STREET_ADDRESS], LLC"
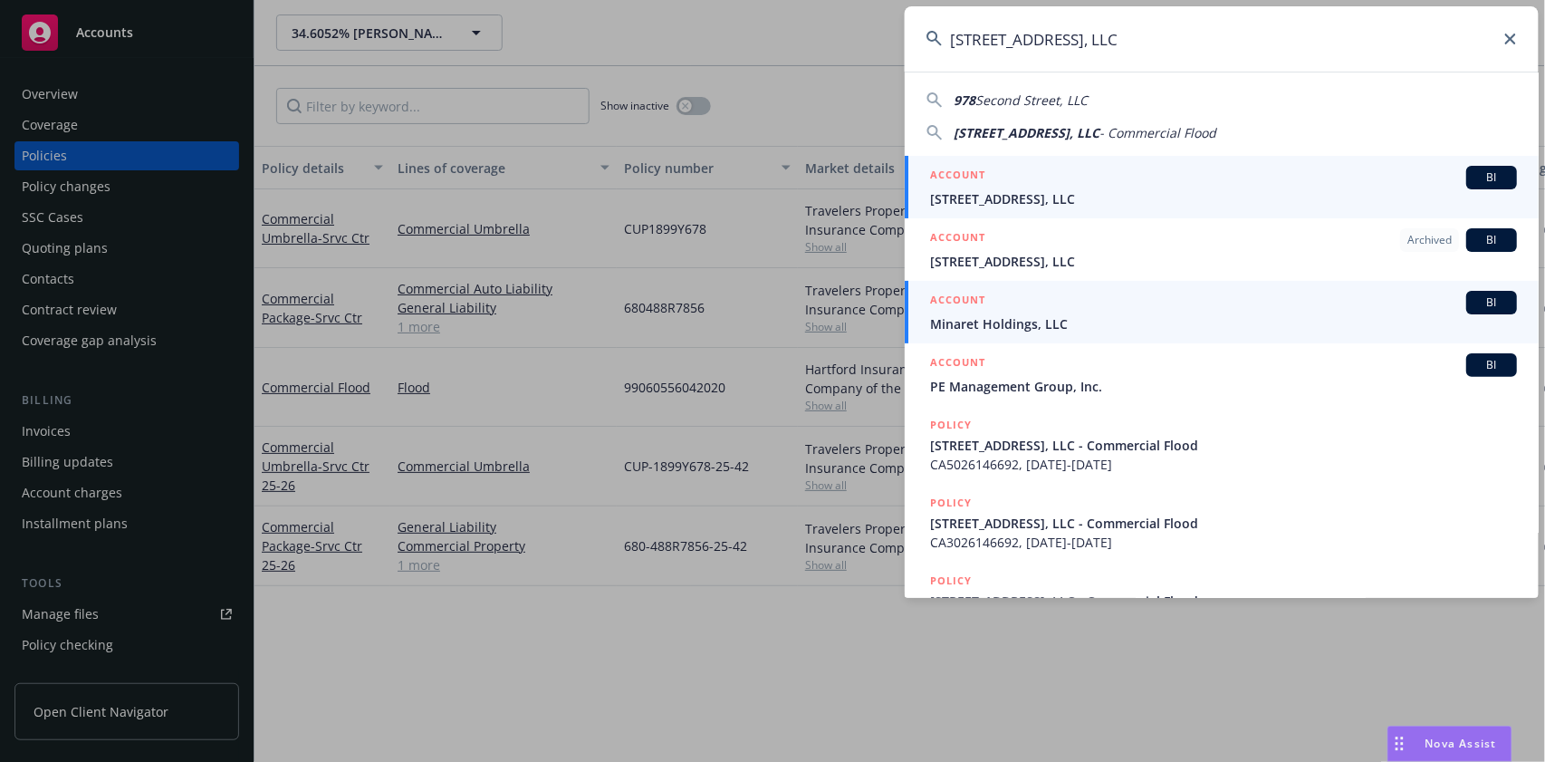
type input "[STREET_ADDRESS], LLC"
click at [1484, 174] on span "BI" at bounding box center [1492, 177] width 36 height 16
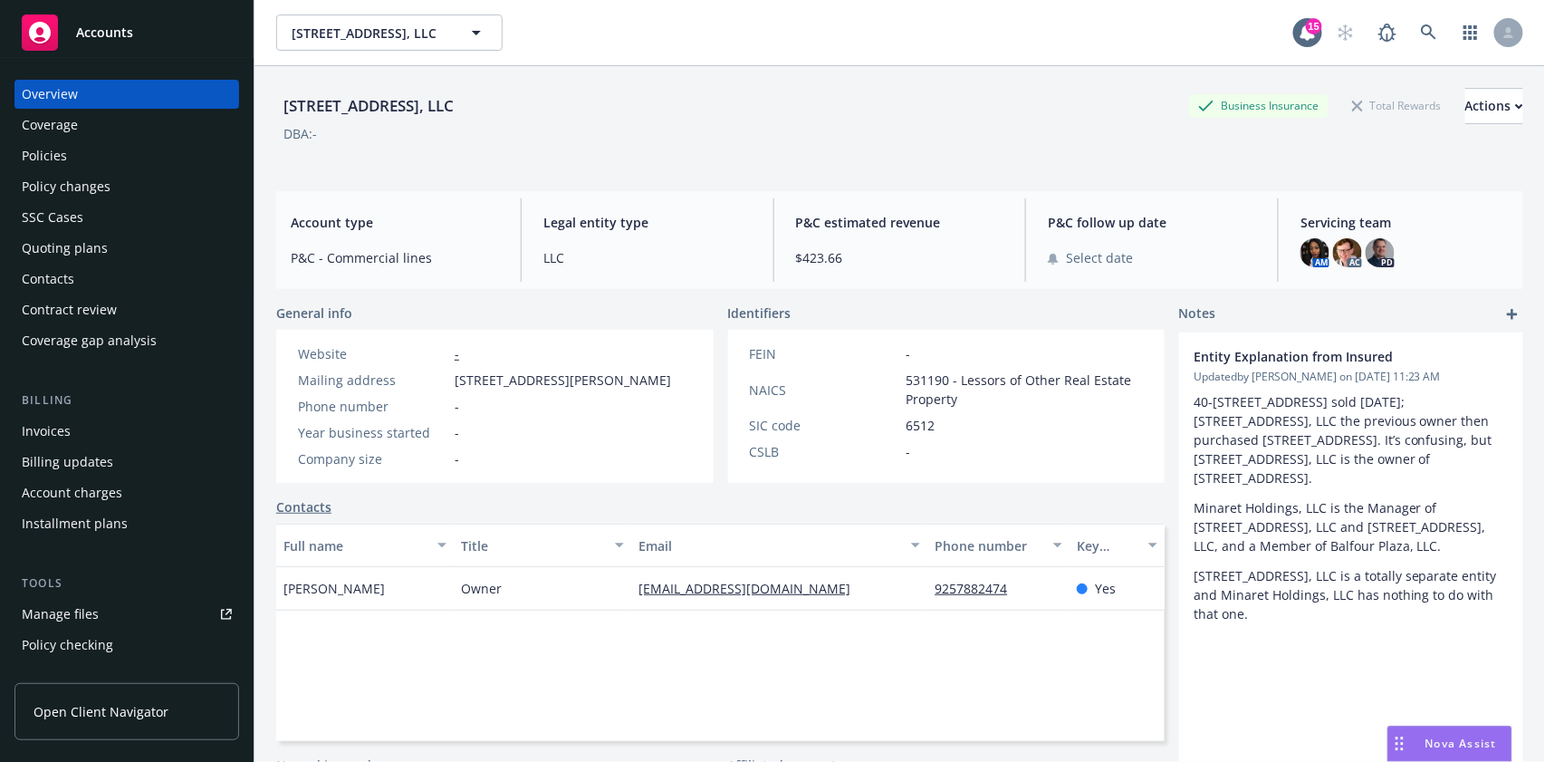
click at [47, 154] on div "Policies" at bounding box center [44, 155] width 45 height 29
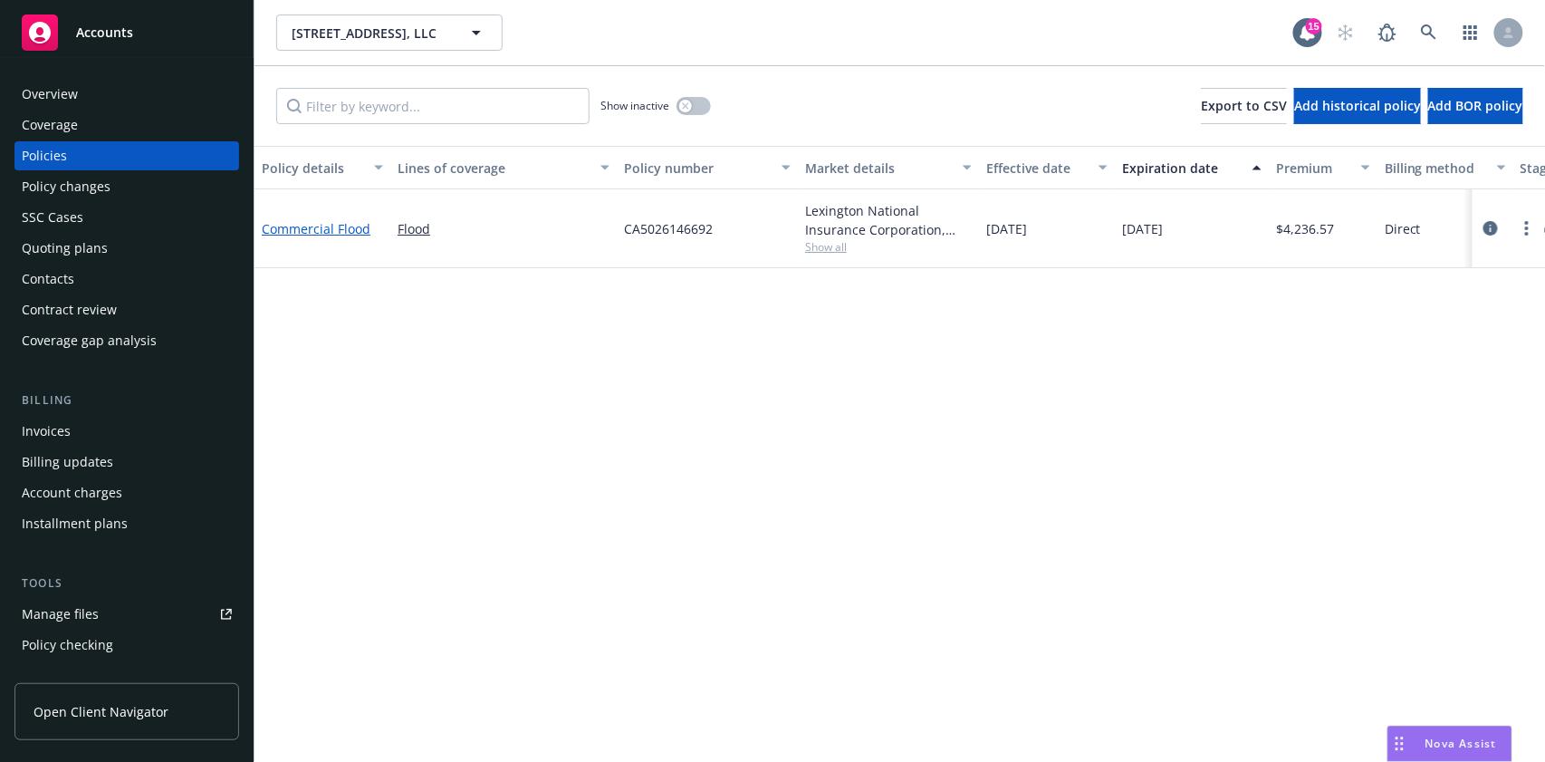
click at [295, 225] on link "Commercial Flood" at bounding box center [316, 228] width 109 height 17
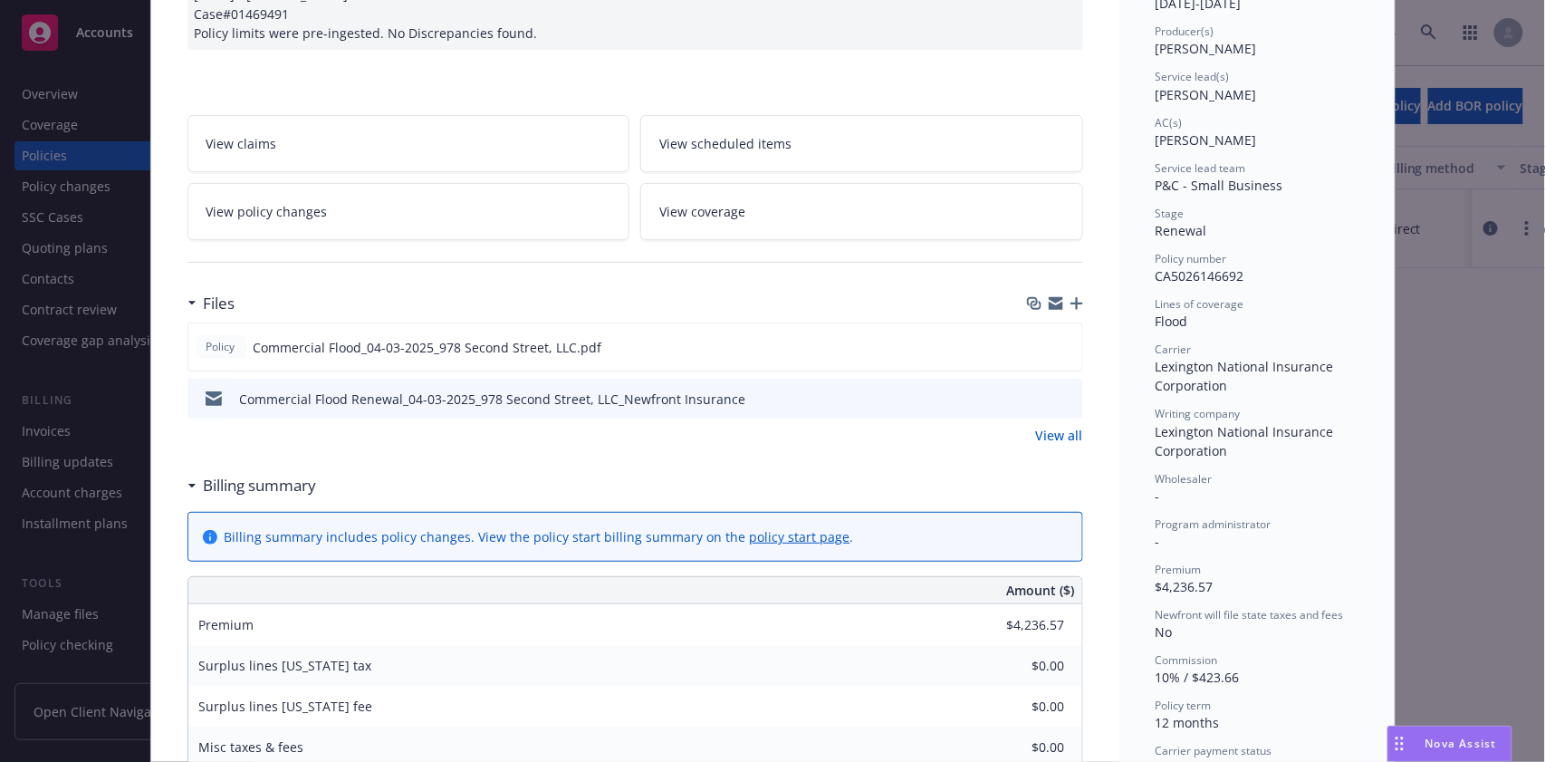
scroll to position [241, 0]
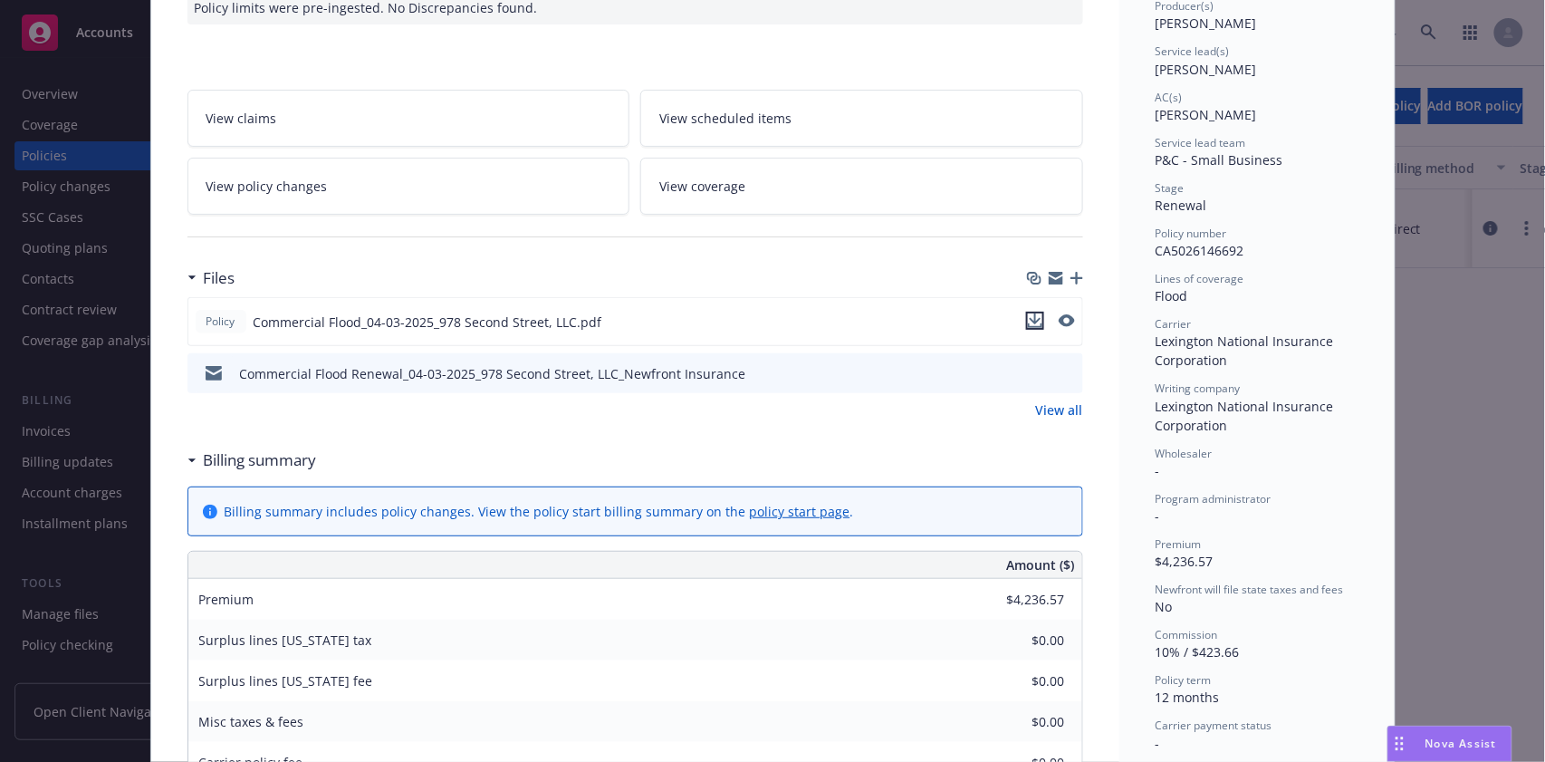
click at [1030, 318] on icon "download file" at bounding box center [1035, 318] width 12 height 11
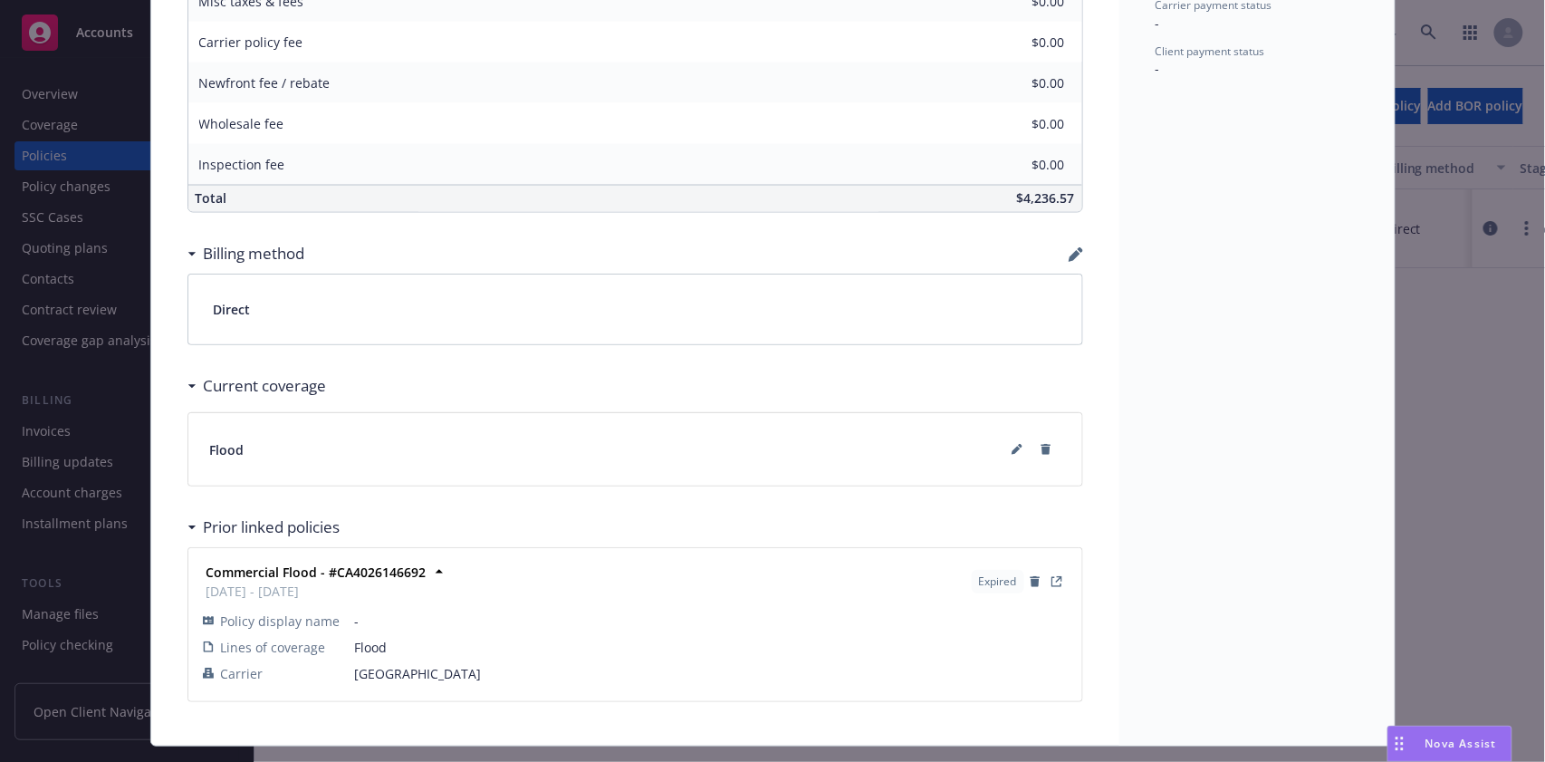
scroll to position [1000, 0]
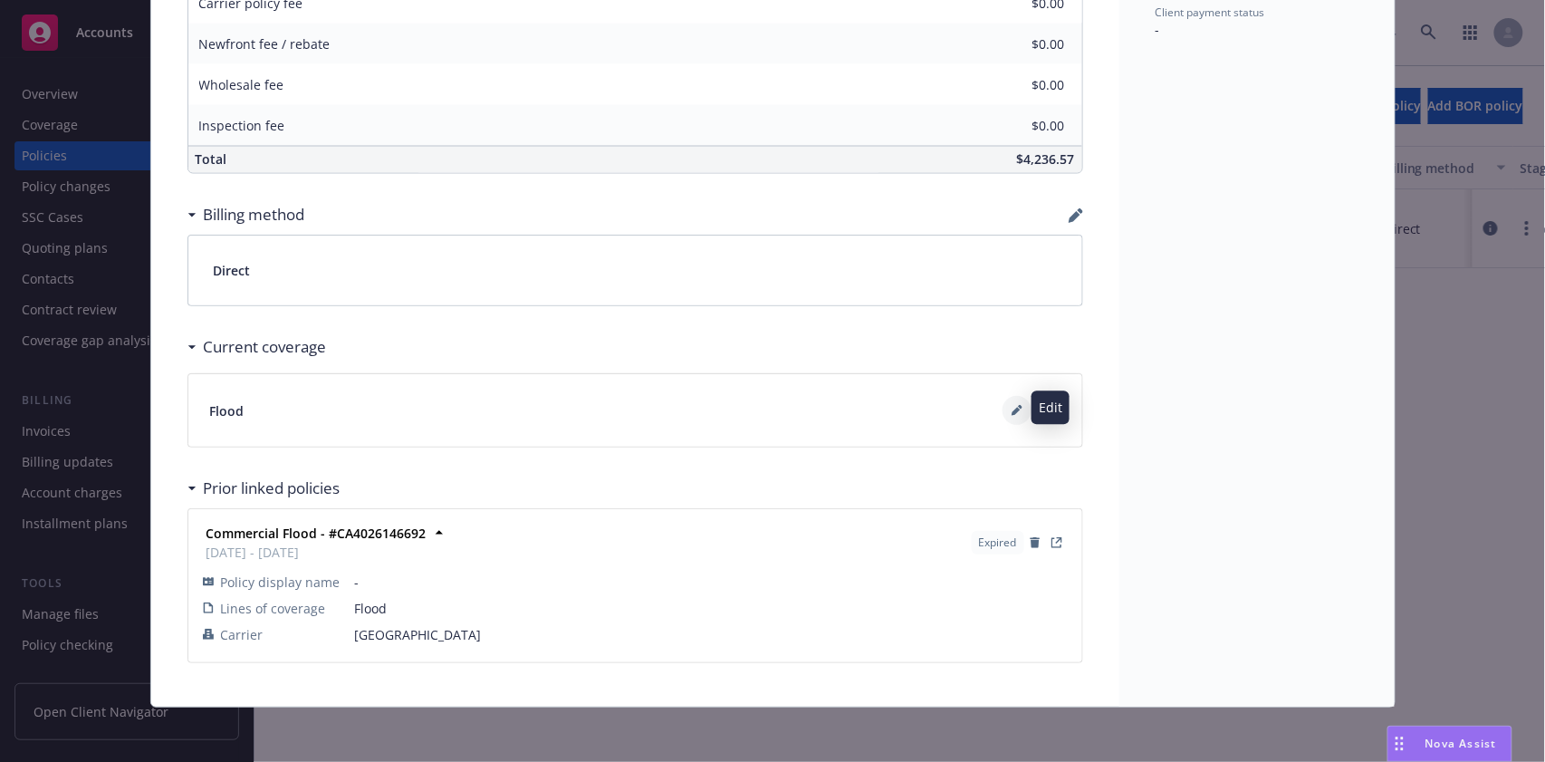
click at [1012, 408] on icon at bounding box center [1016, 412] width 9 height 9
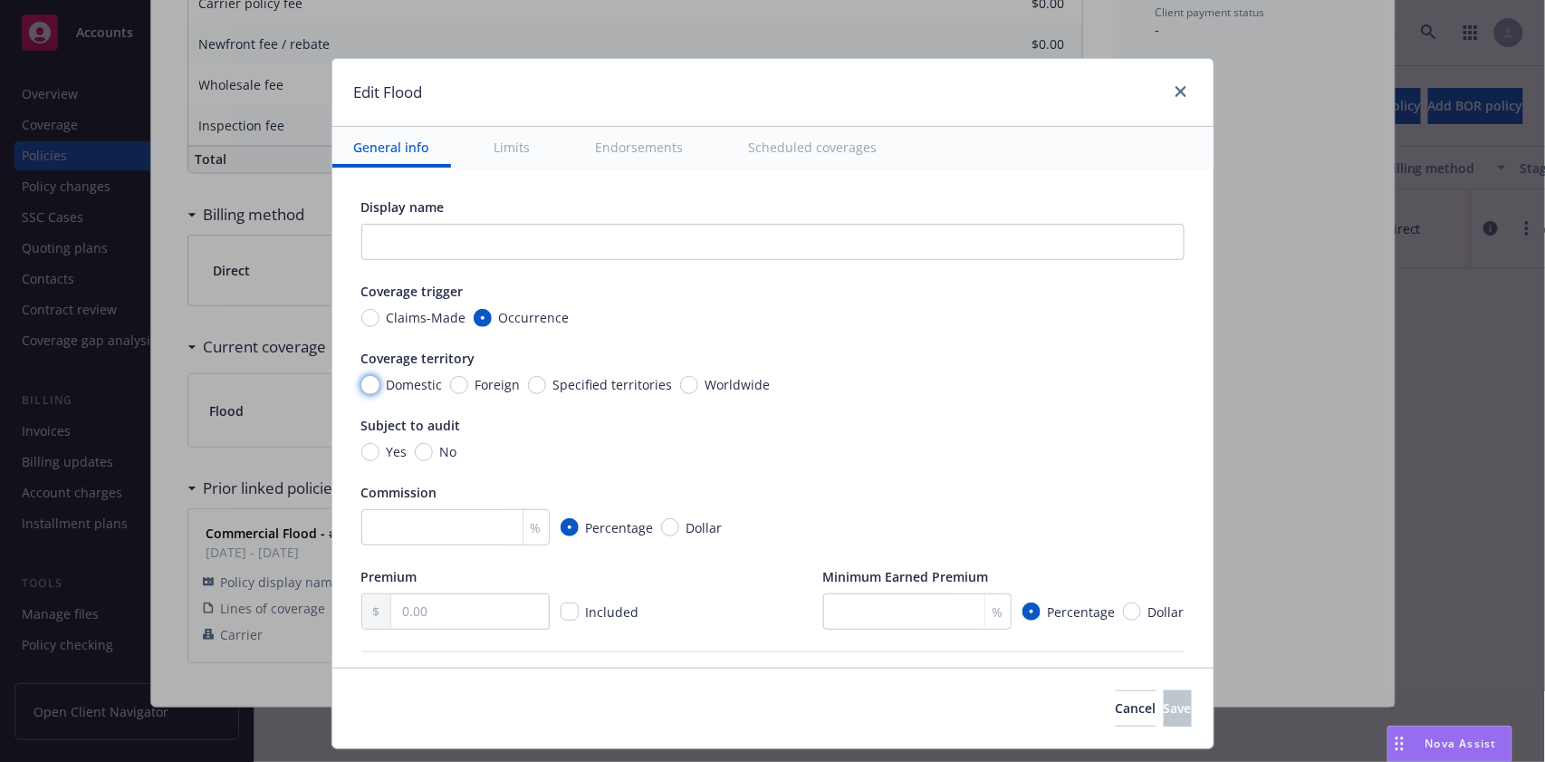
click at [361, 377] on input "Domestic" at bounding box center [370, 385] width 18 height 18
radio input "true"
click at [415, 449] on input "No" at bounding box center [424, 452] width 18 height 18
radio input "true"
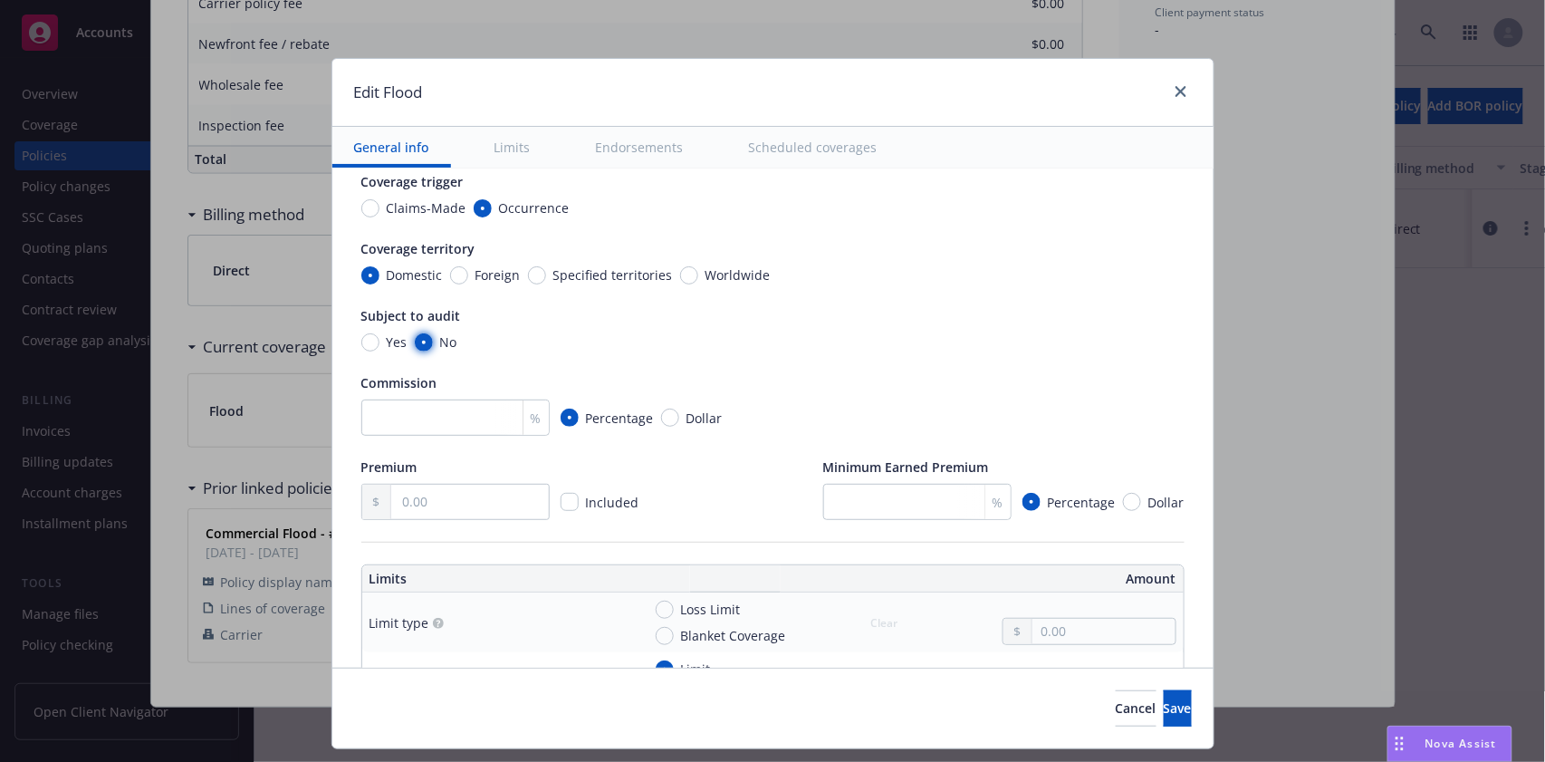
scroll to position [120, 0]
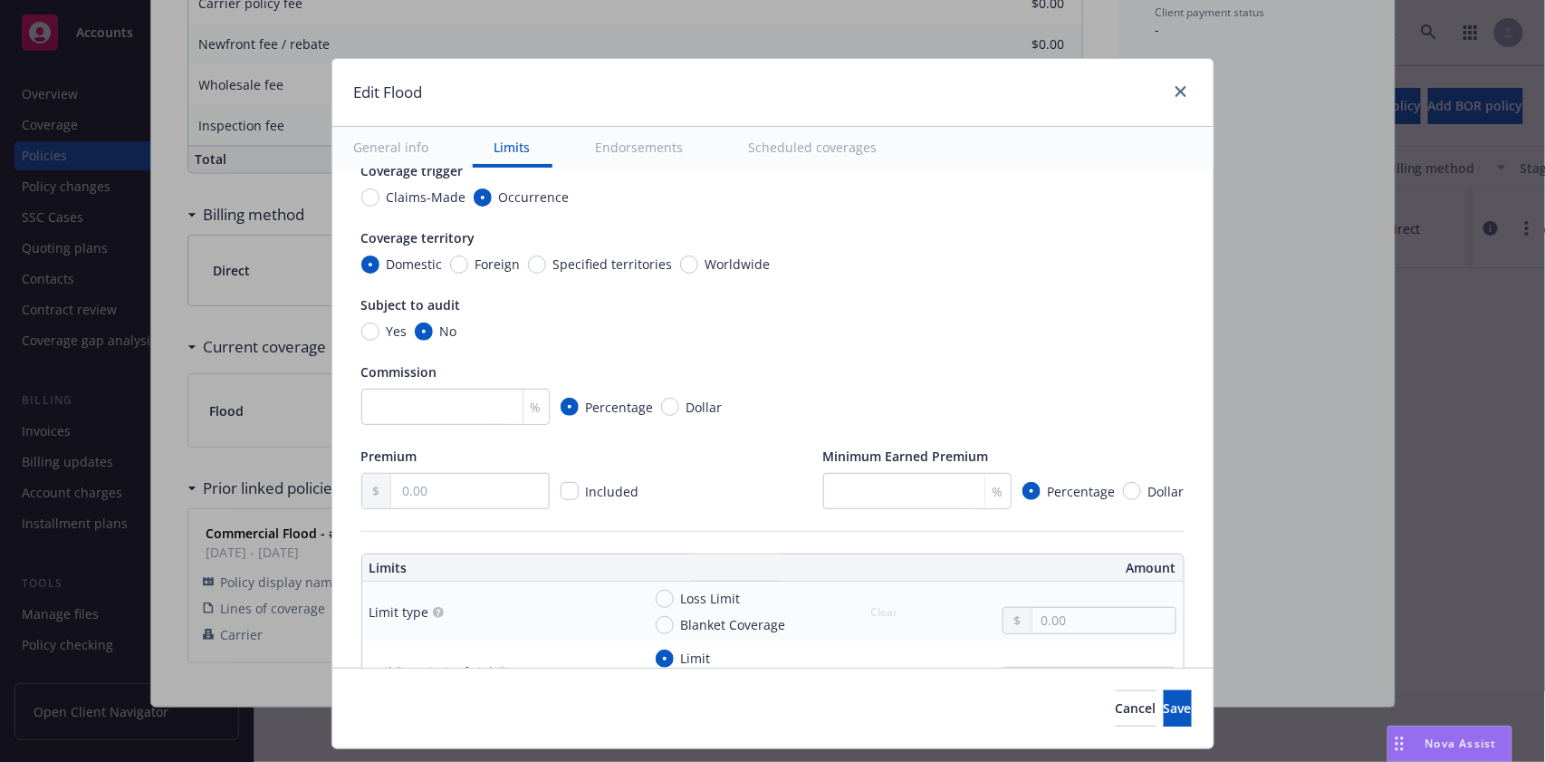
click at [566, 479] on div "Included" at bounding box center [502, 491] width 282 height 36
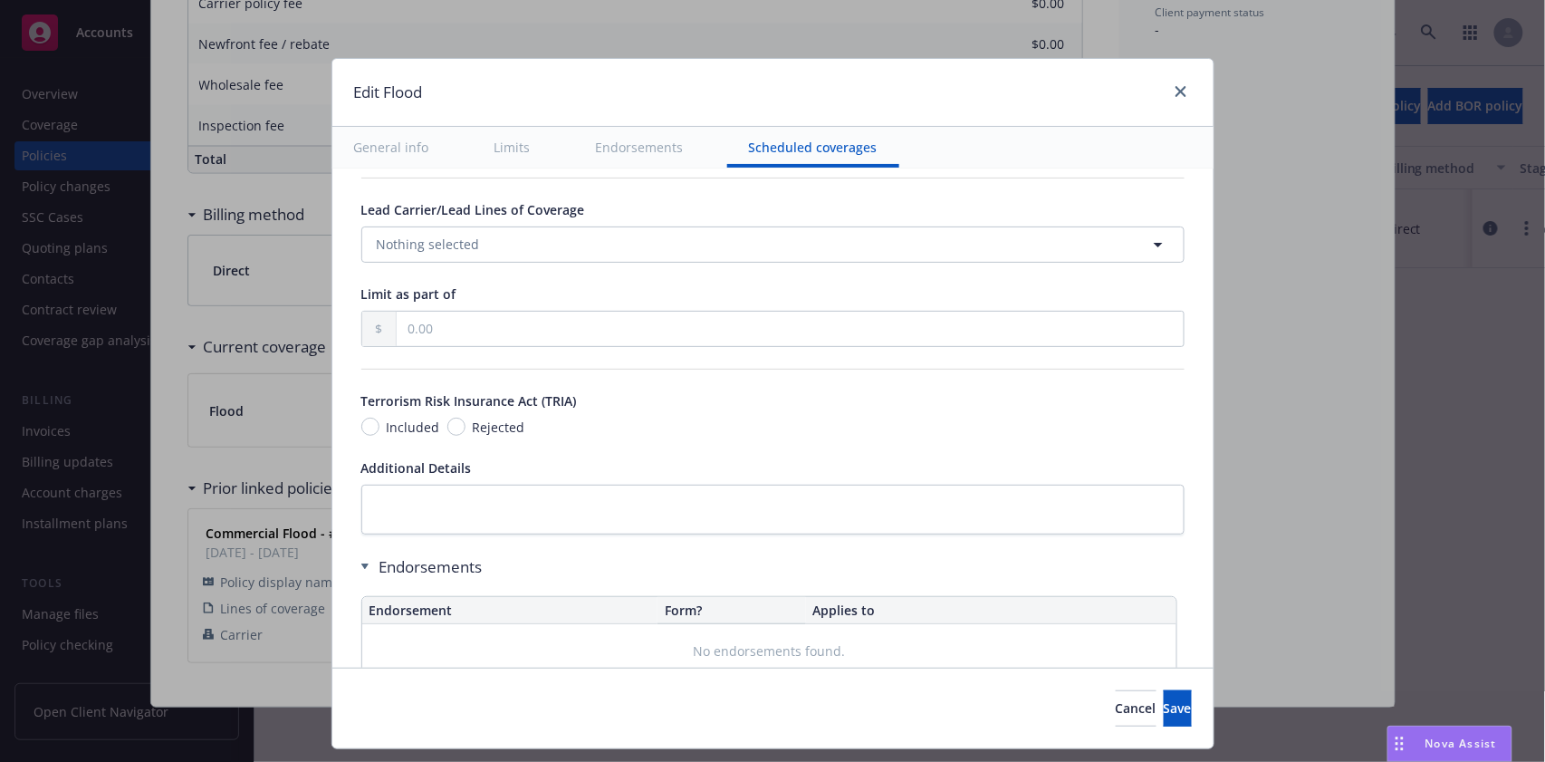
scroll to position [1457, 0]
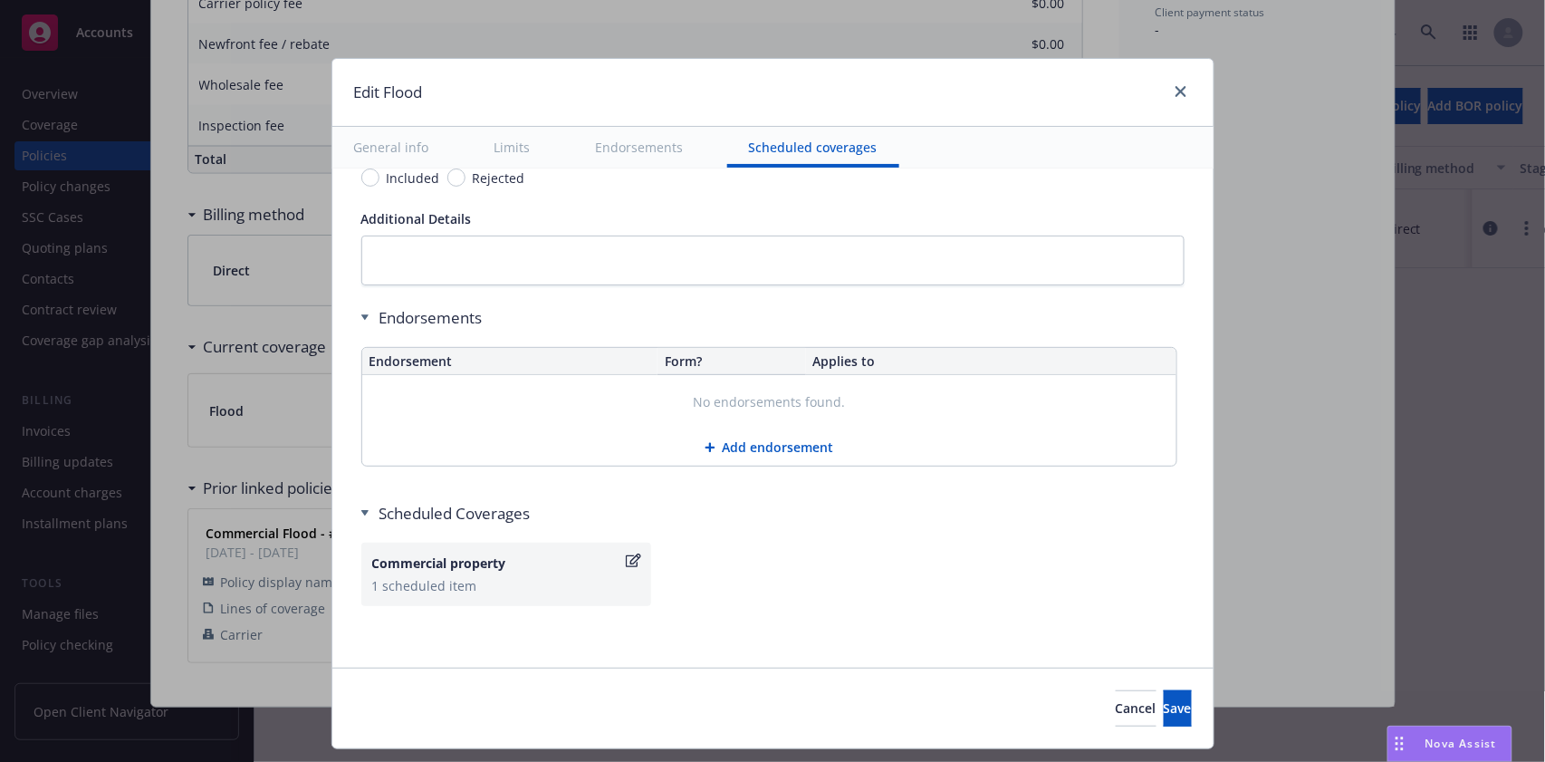
click at [740, 446] on button "Add endorsement" at bounding box center [769, 447] width 814 height 36
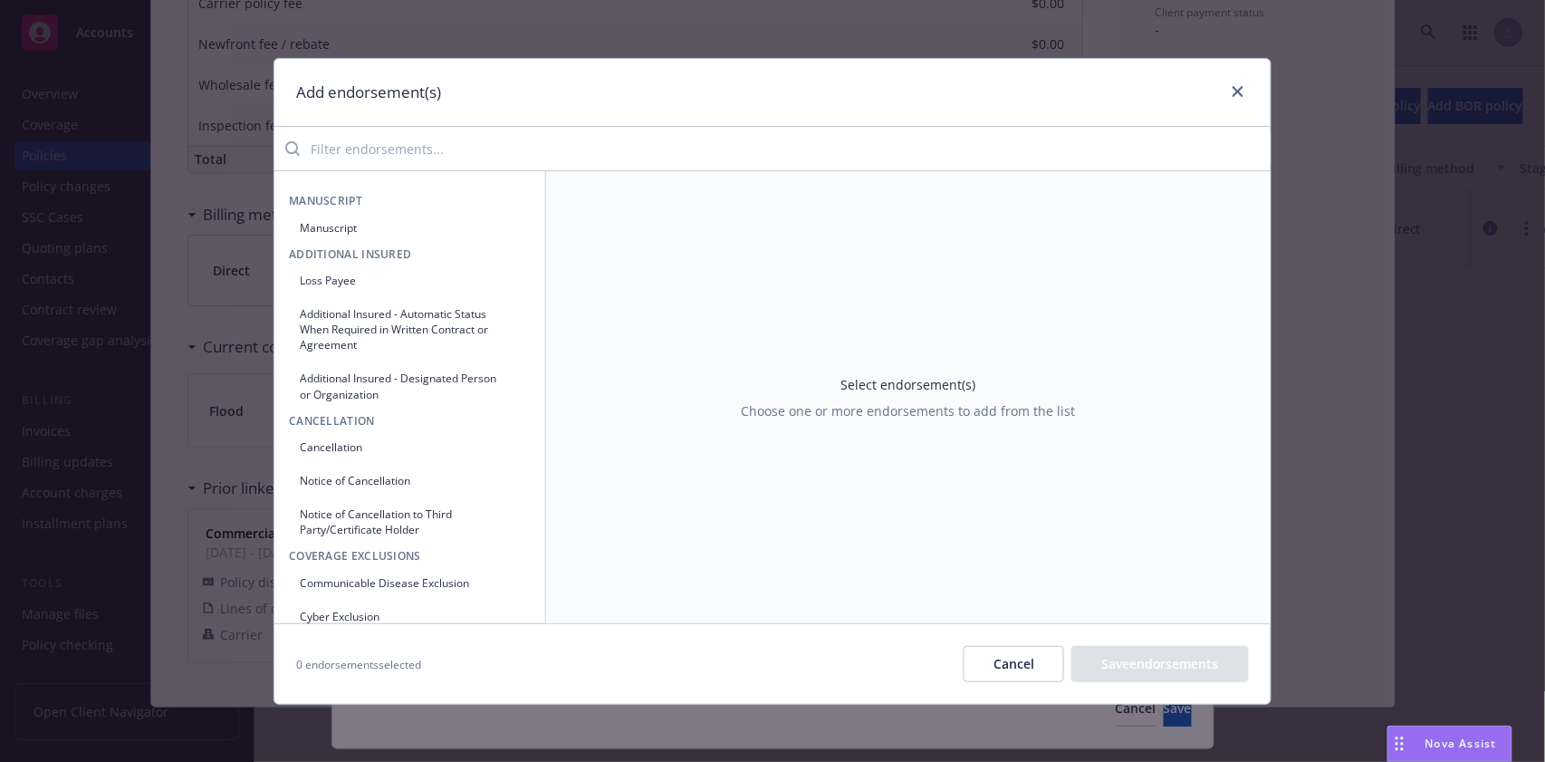
click at [311, 225] on button "Manuscript" at bounding box center [410, 228] width 242 height 30
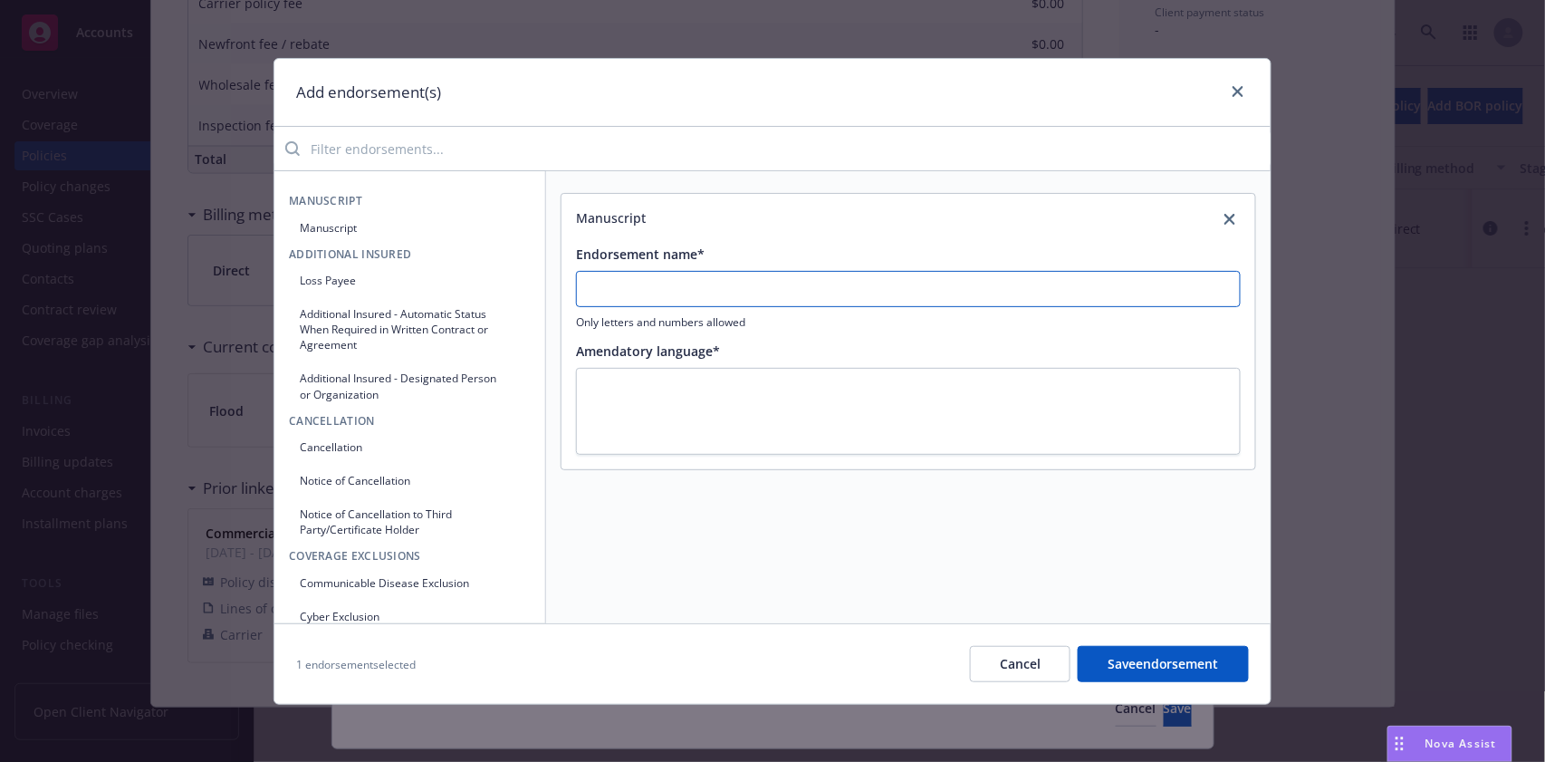
click at [735, 288] on input "Endorsement name*" at bounding box center [908, 289] width 665 height 36
type input "No Spec Endorsements"
click at [1159, 670] on button "Save endorsement" at bounding box center [1163, 664] width 171 height 36
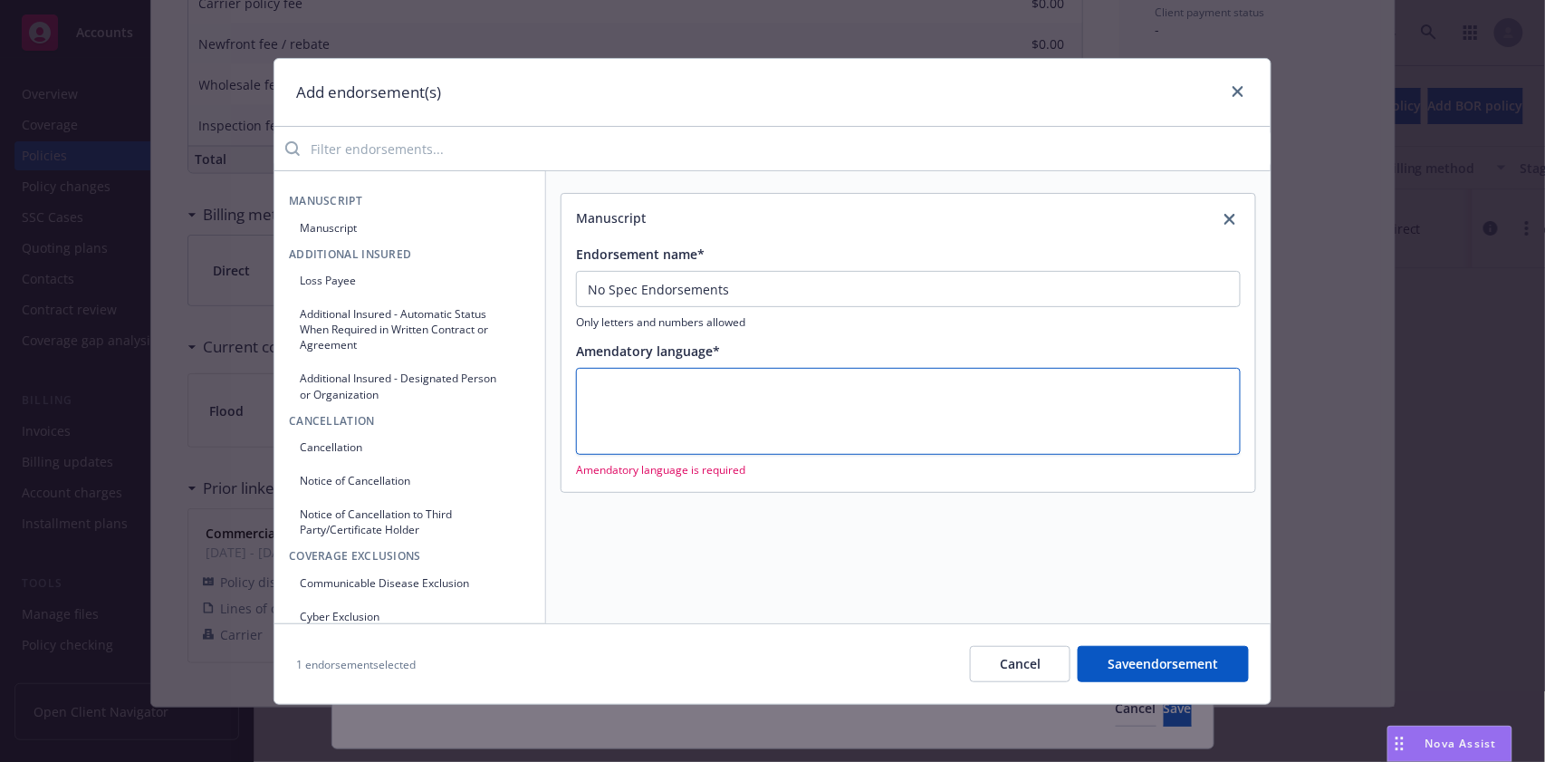
click at [647, 397] on textarea at bounding box center [908, 412] width 665 height 88
type textarea "x"
type textarea "."
click at [1140, 665] on button "Save endorsement" at bounding box center [1163, 664] width 171 height 36
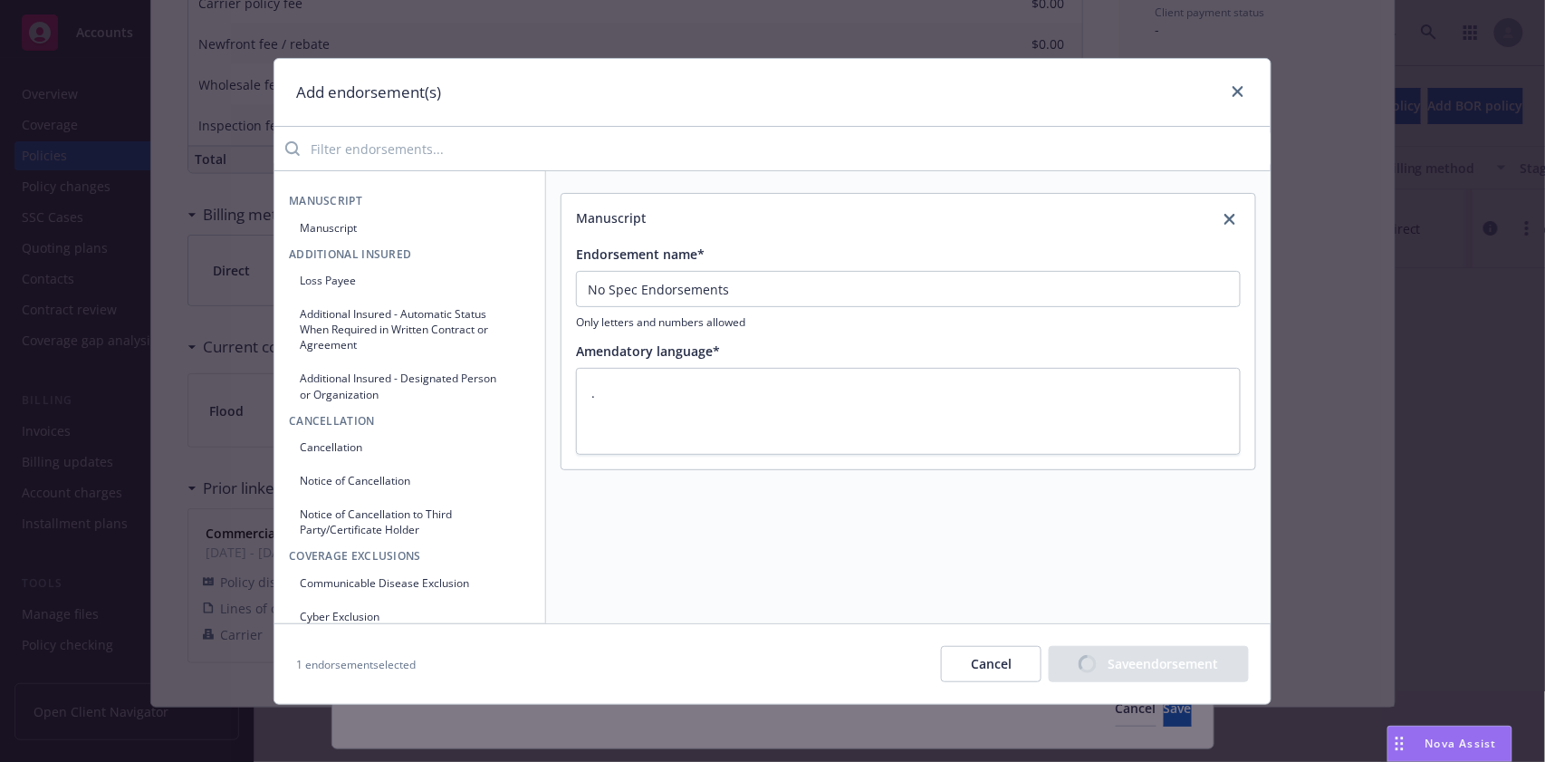
type textarea "x"
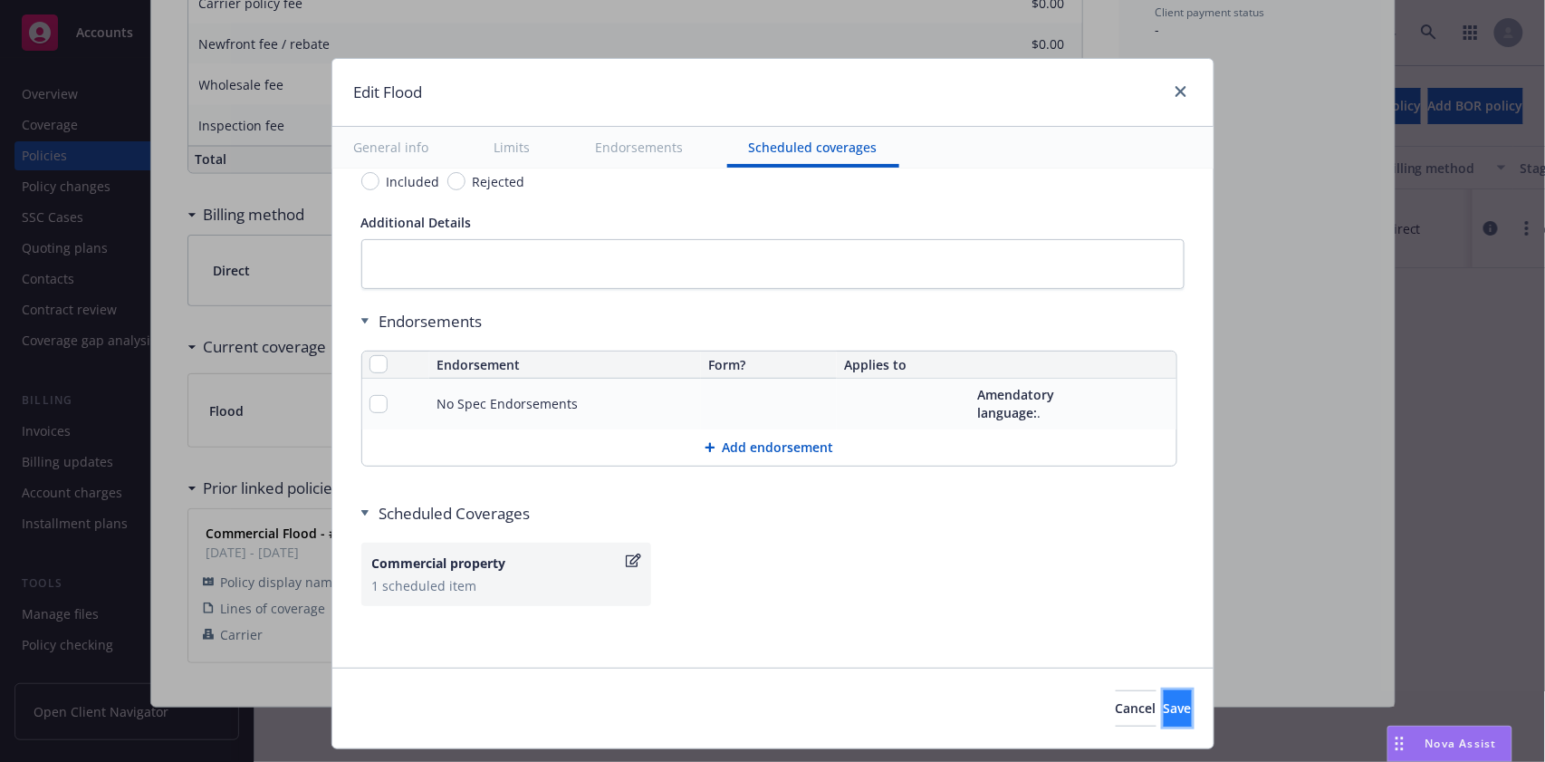
click at [1164, 707] on span "Save" at bounding box center [1178, 707] width 28 height 17
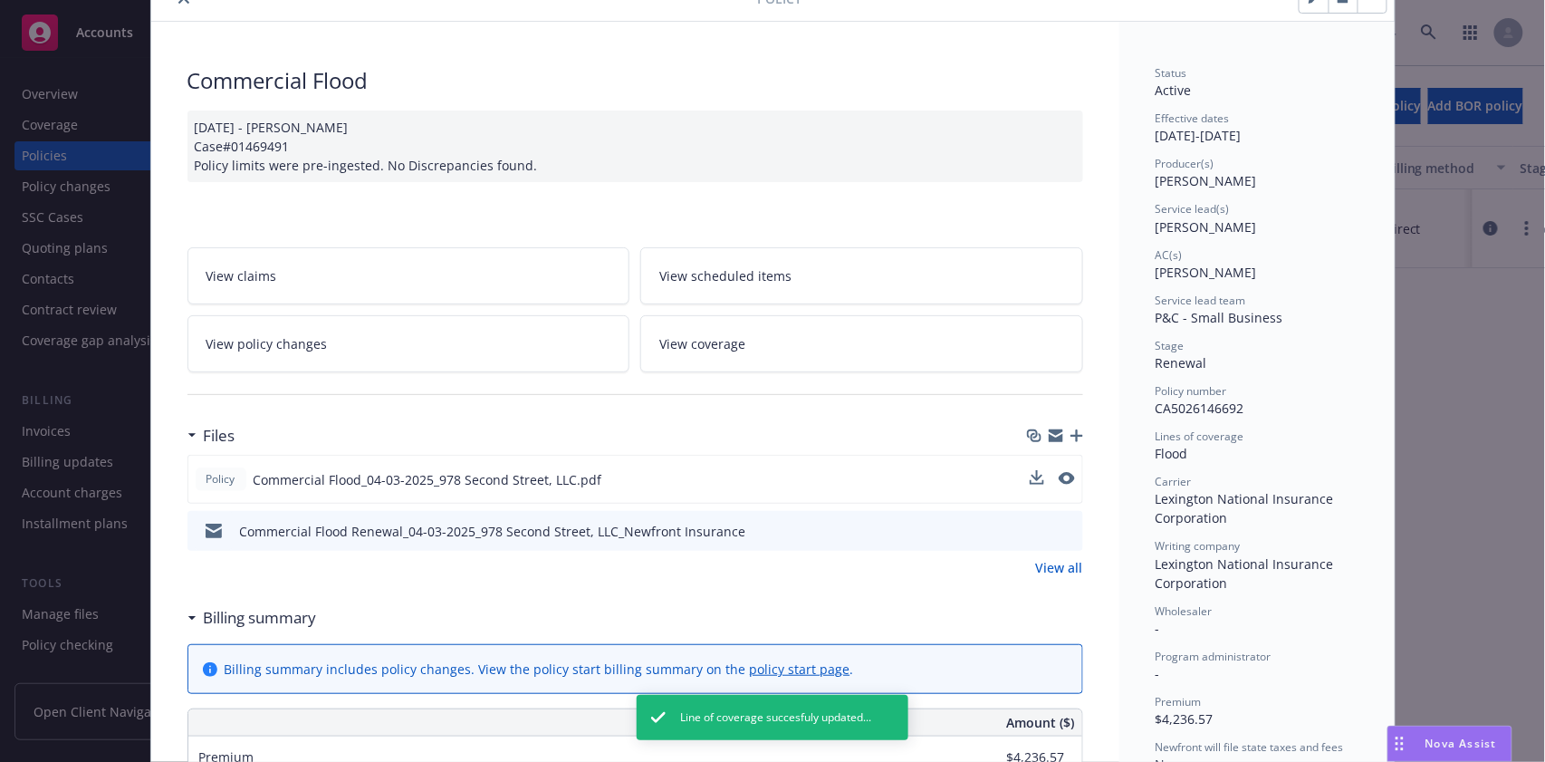
scroll to position [0, 0]
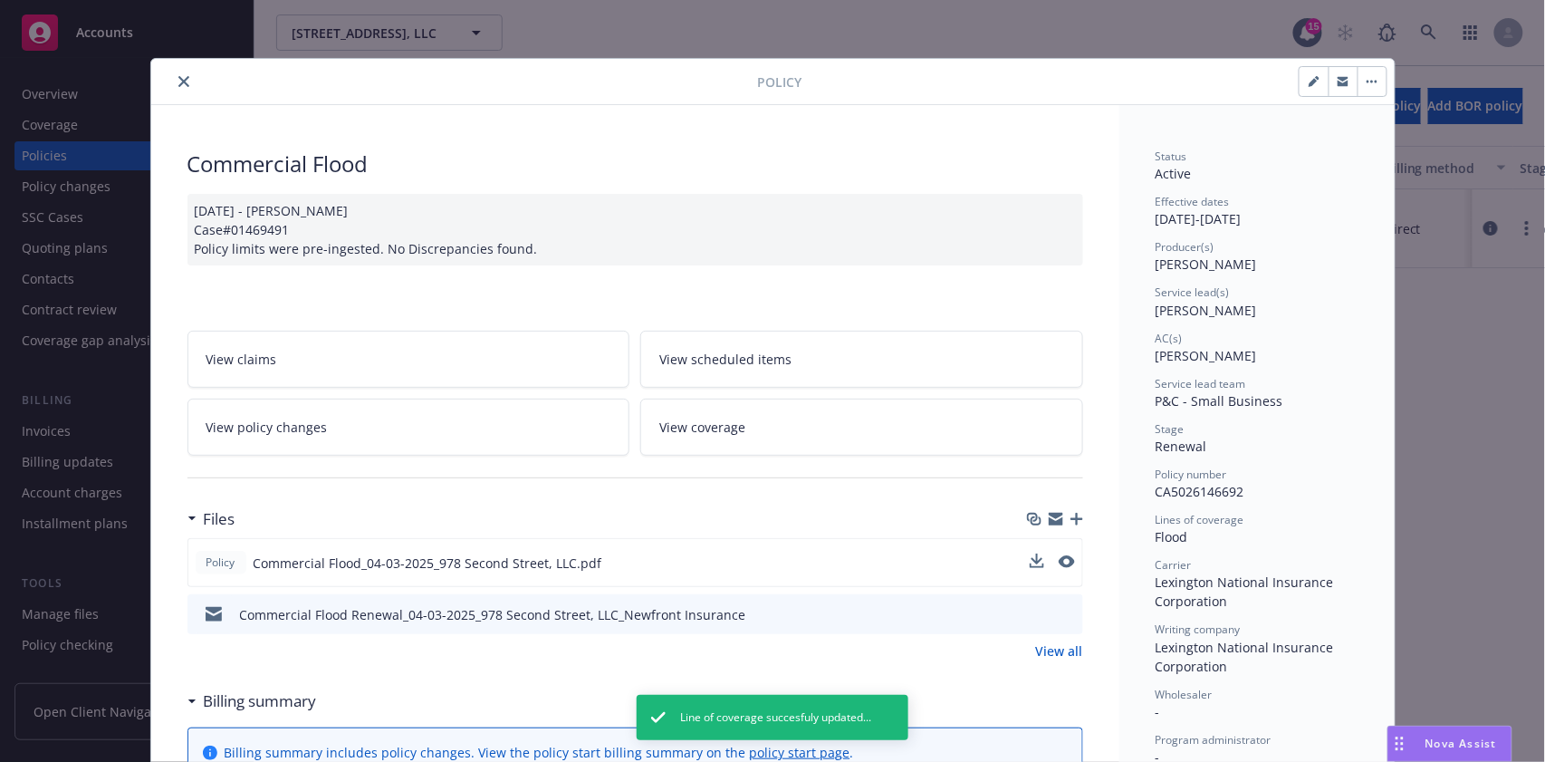
click at [181, 79] on button "close" at bounding box center [184, 82] width 22 height 22
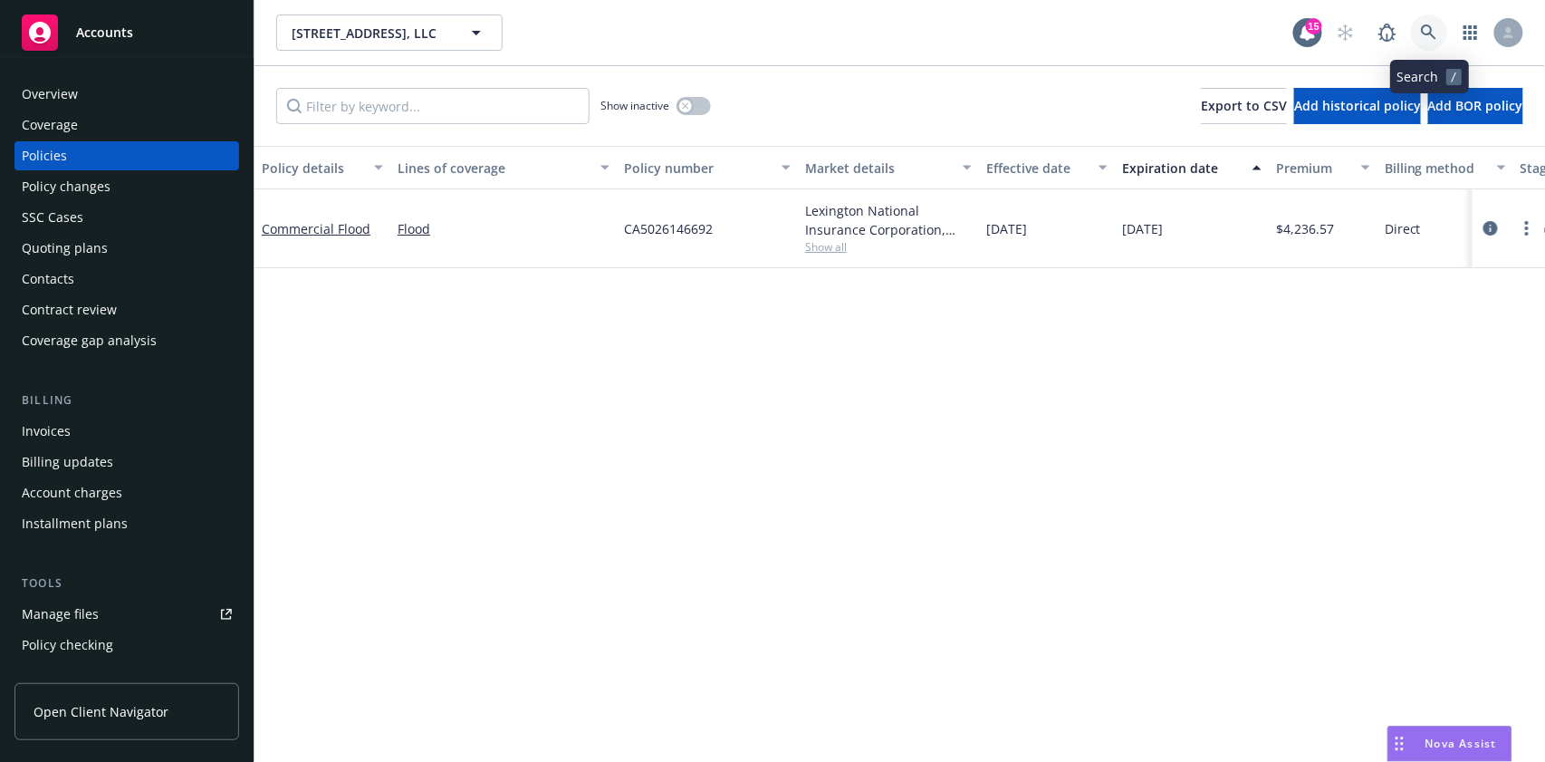
click at [1433, 29] on icon at bounding box center [1429, 32] width 16 height 16
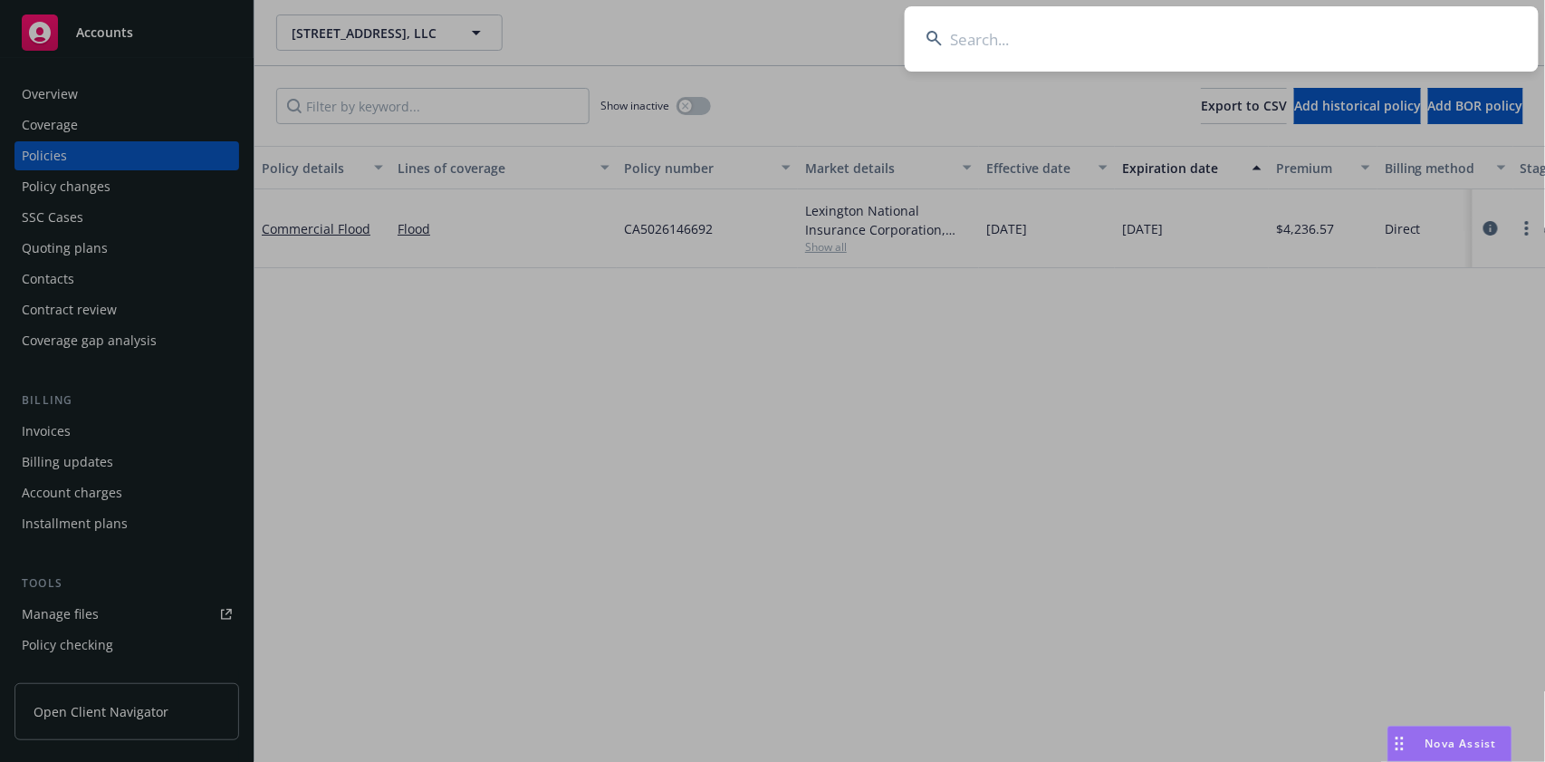
click at [1060, 38] on input at bounding box center [1222, 38] width 634 height 65
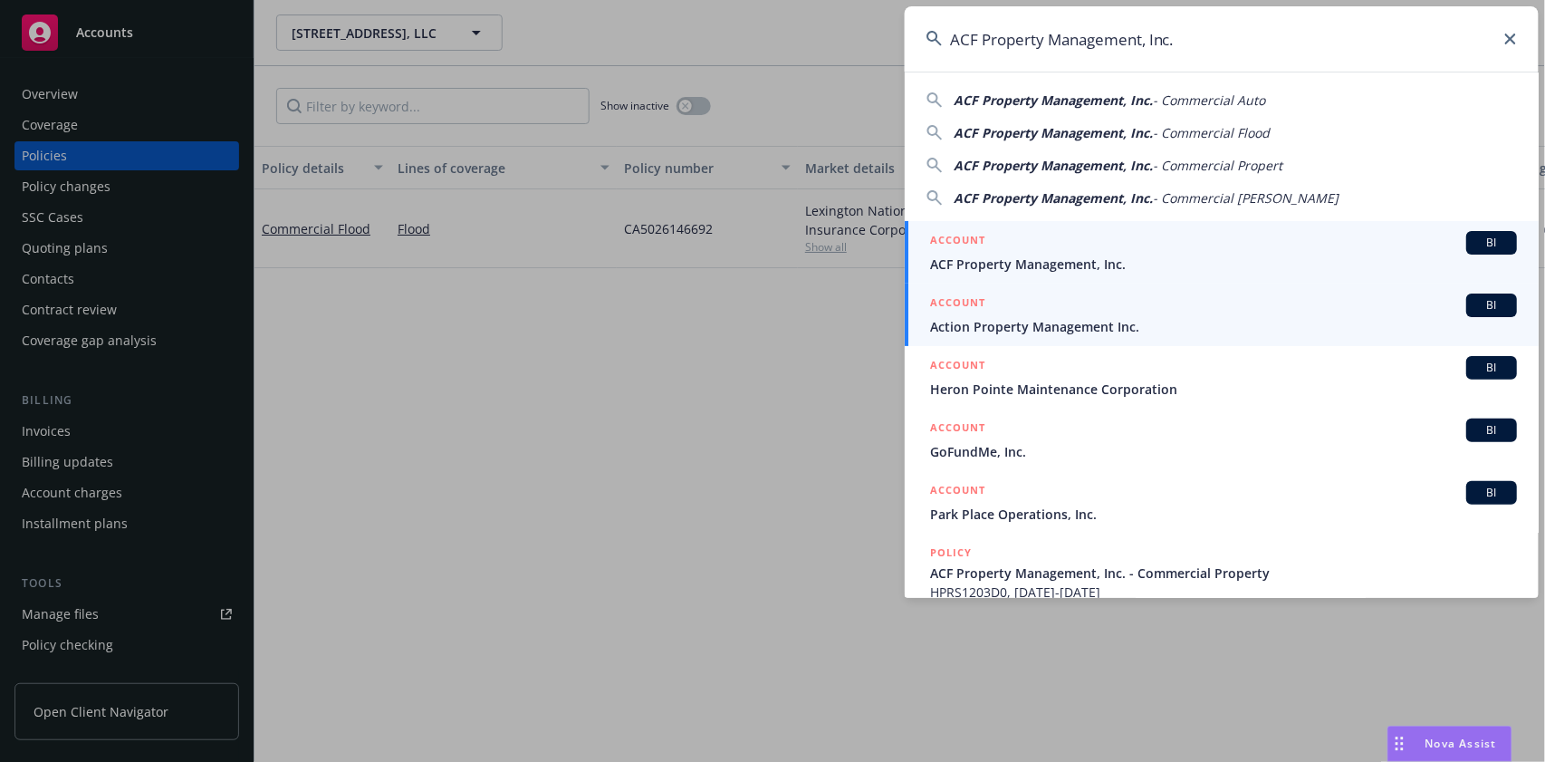
type input "ACF Property Management, Inc."
click at [1474, 237] on span "BI" at bounding box center [1492, 243] width 36 height 16
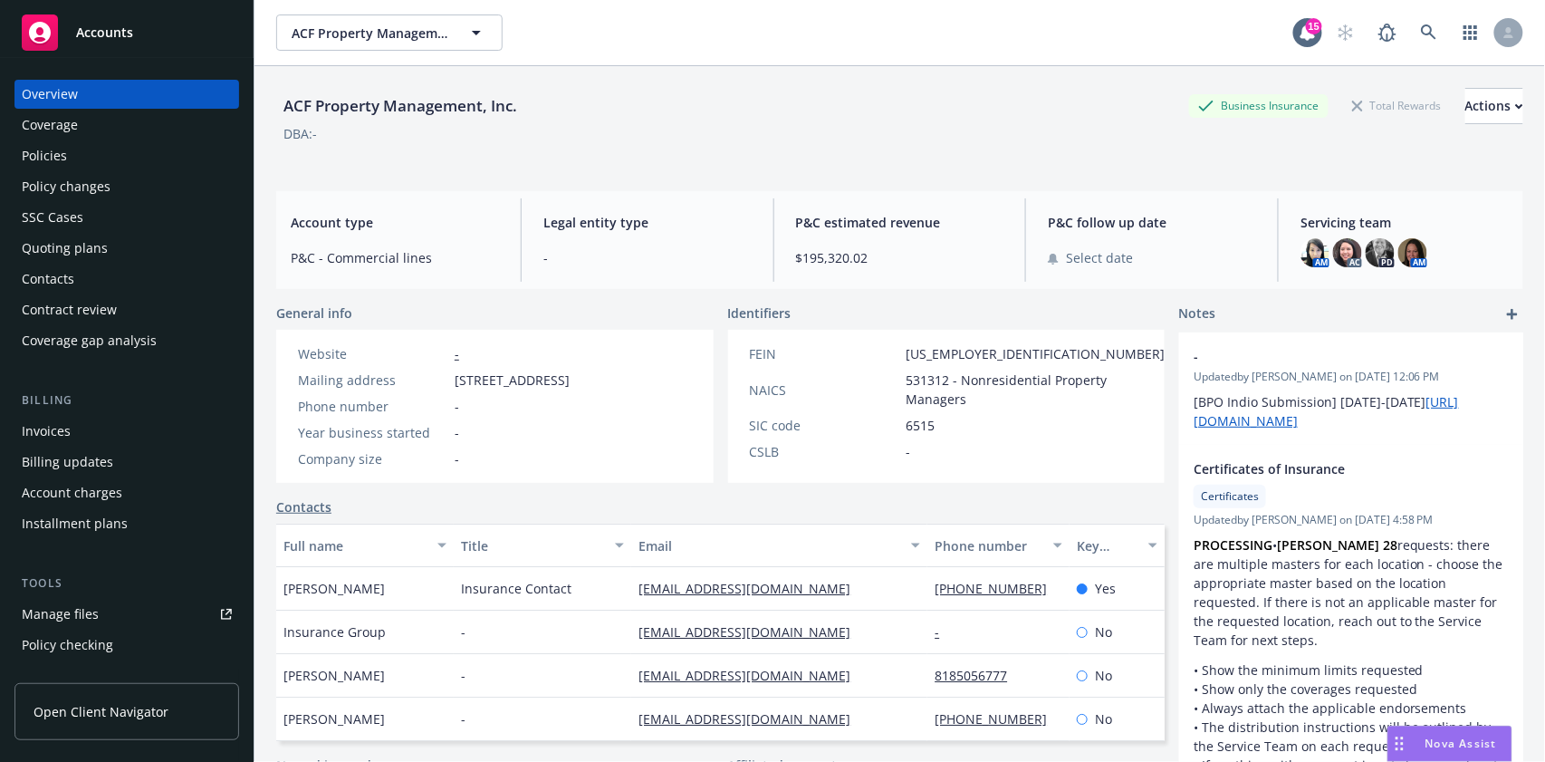
click at [38, 161] on div "Policies" at bounding box center [44, 155] width 45 height 29
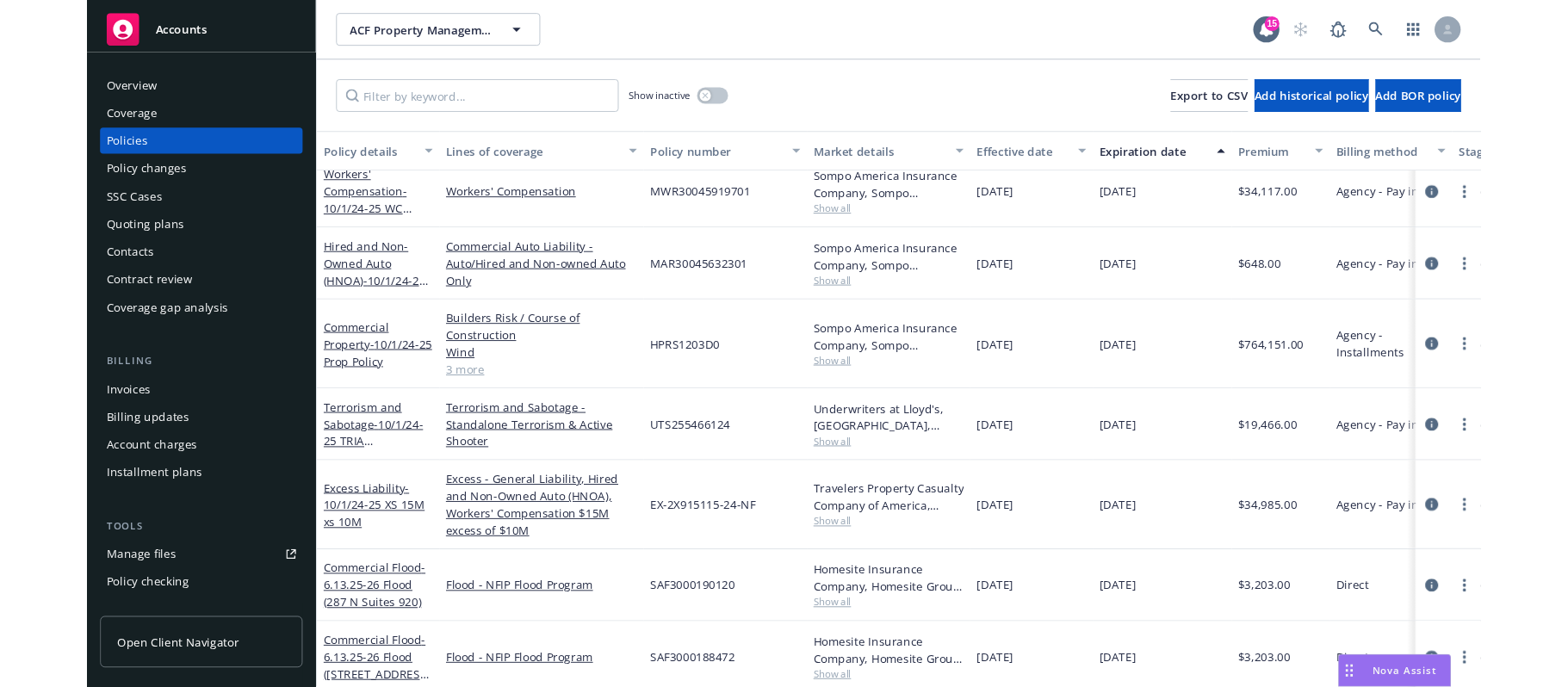
scroll to position [252, 0]
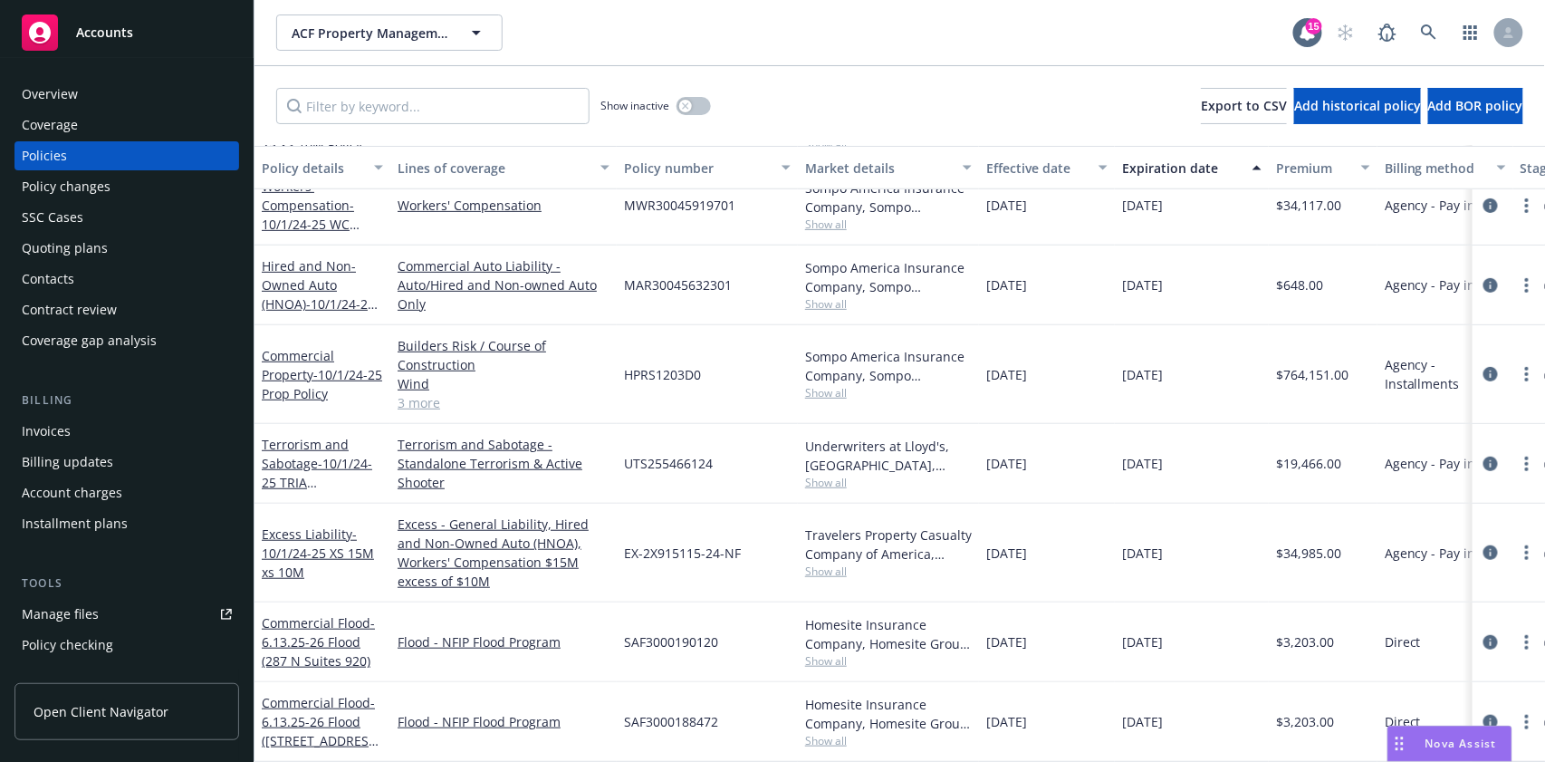
click at [297, 613] on div "Commercial Flood - 6.13.25-26 Flood ([GEOGRAPHIC_DATA] 920)" at bounding box center [322, 641] width 121 height 57
click at [300, 614] on link "Commercial Flood - 6.13.25-26 Flood ([GEOGRAPHIC_DATA] 920)" at bounding box center [318, 641] width 113 height 55
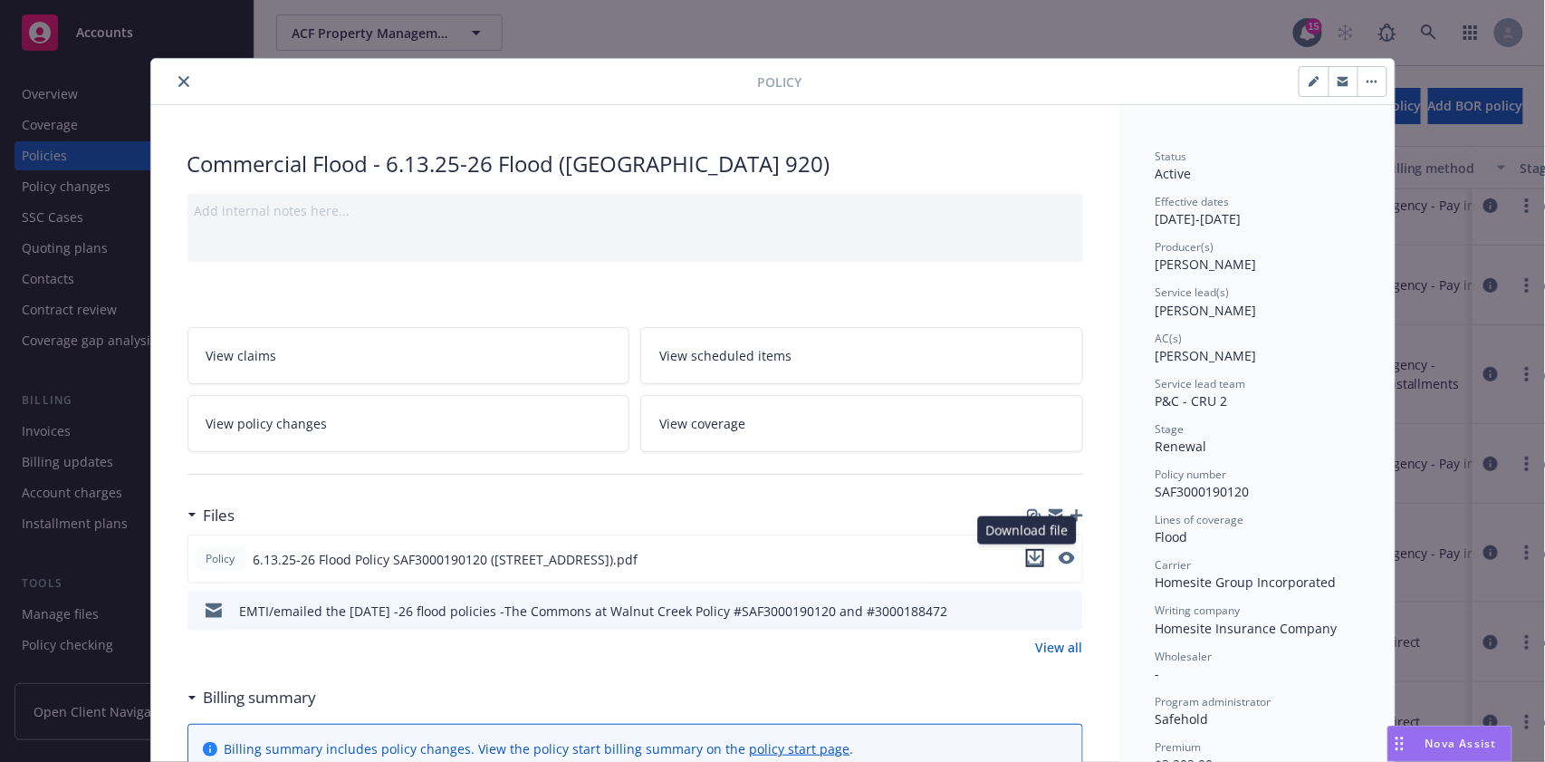
click at [1026, 549] on button "download file" at bounding box center [1035, 558] width 18 height 18
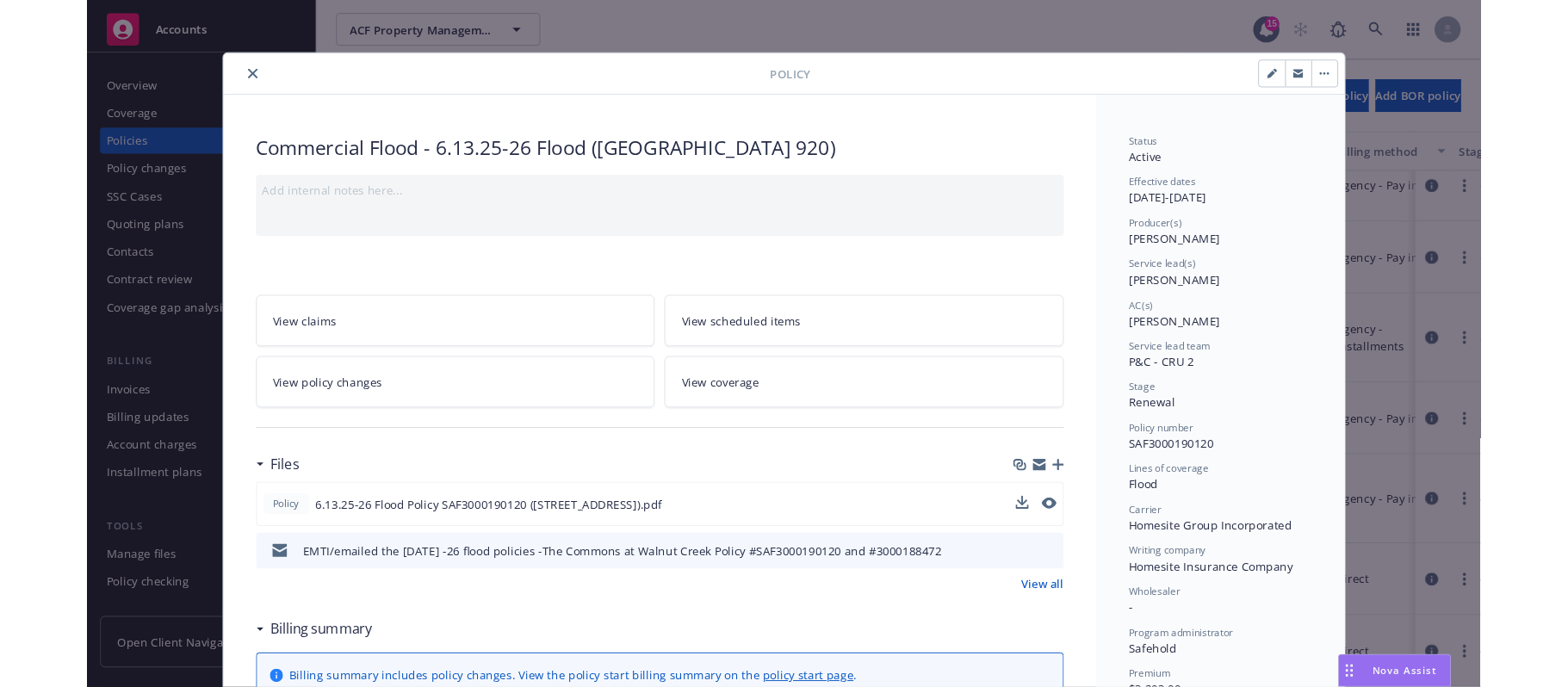
scroll to position [252, 0]
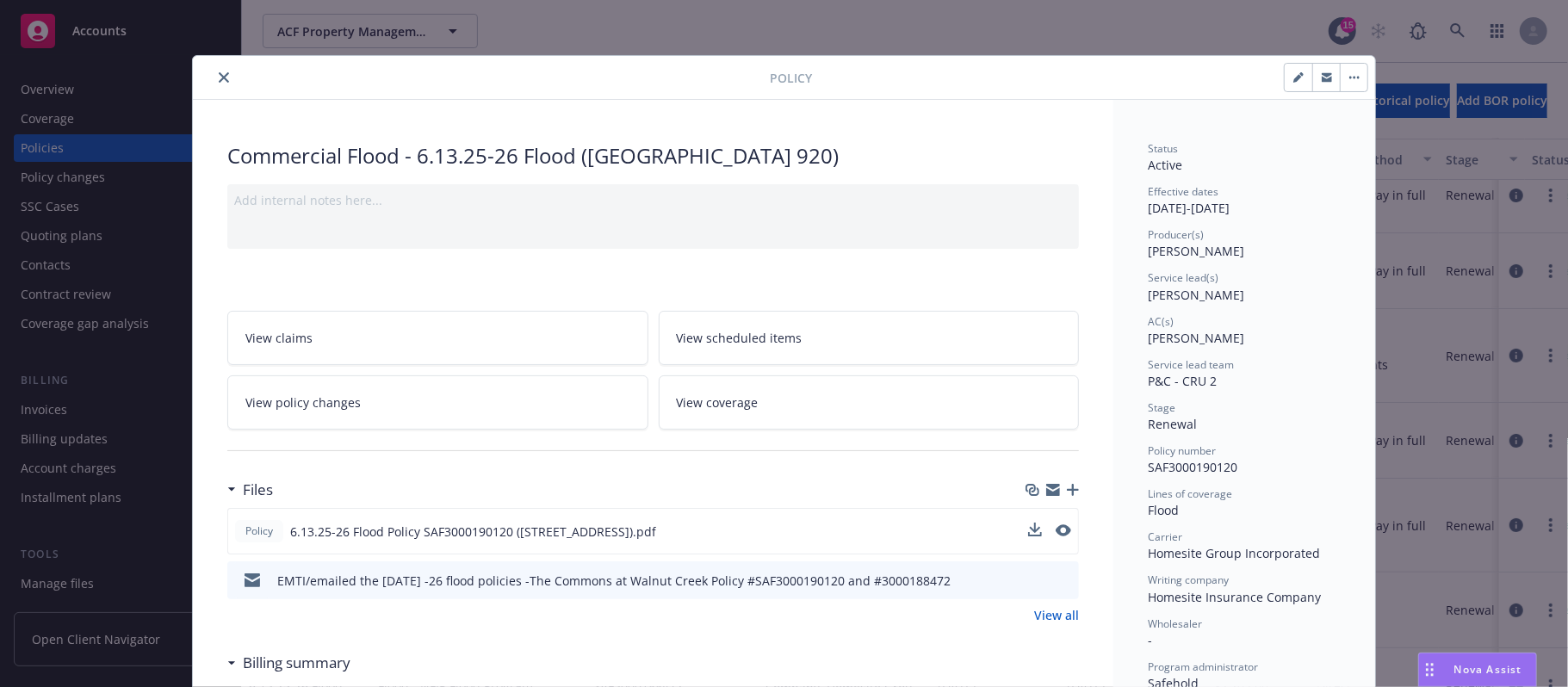
click at [219, 78] on icon "close" at bounding box center [223, 77] width 10 height 10
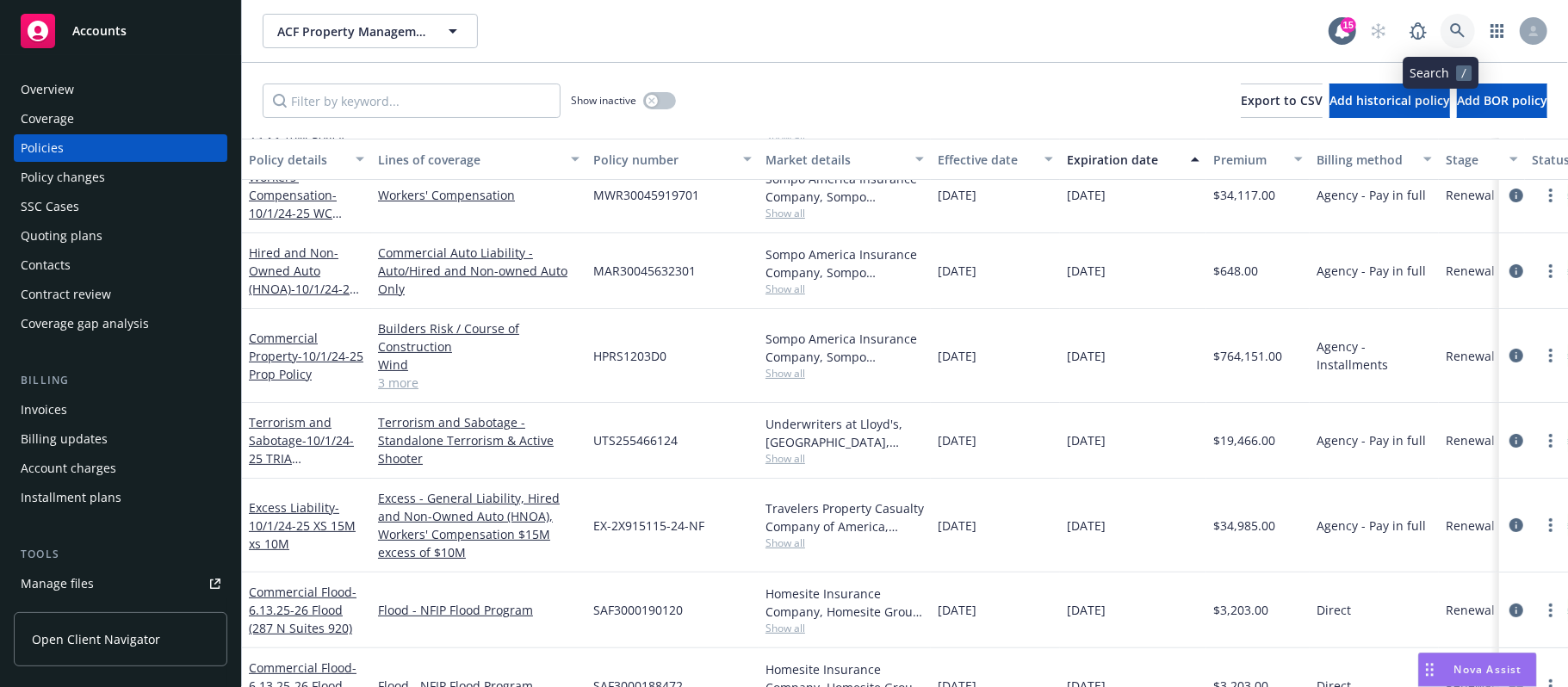
click at [1449, 32] on icon at bounding box center [1456, 29] width 14 height 14
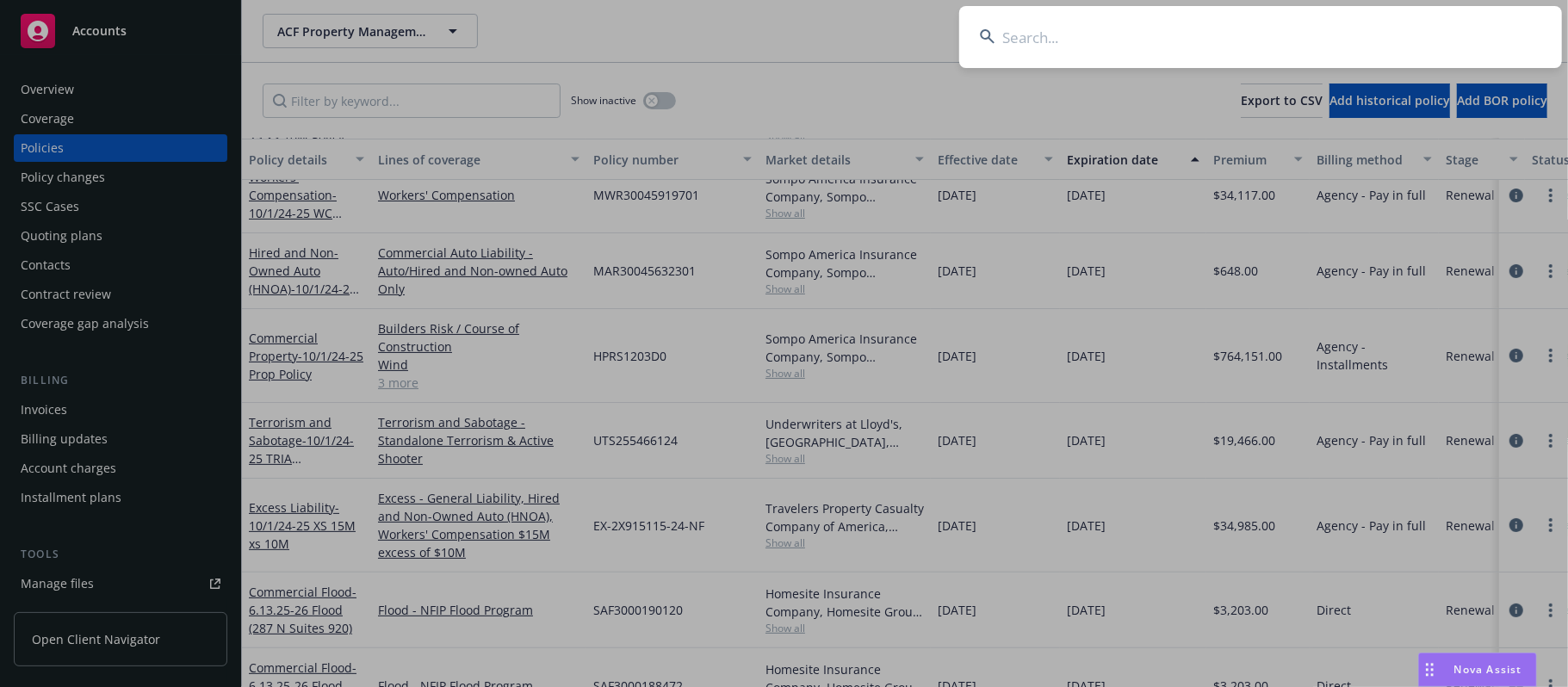
click at [1064, 35] on input at bounding box center [1260, 36] width 602 height 62
click at [1037, 29] on input at bounding box center [1260, 36] width 602 height 62
paste input "ACF Property Management, Inc."
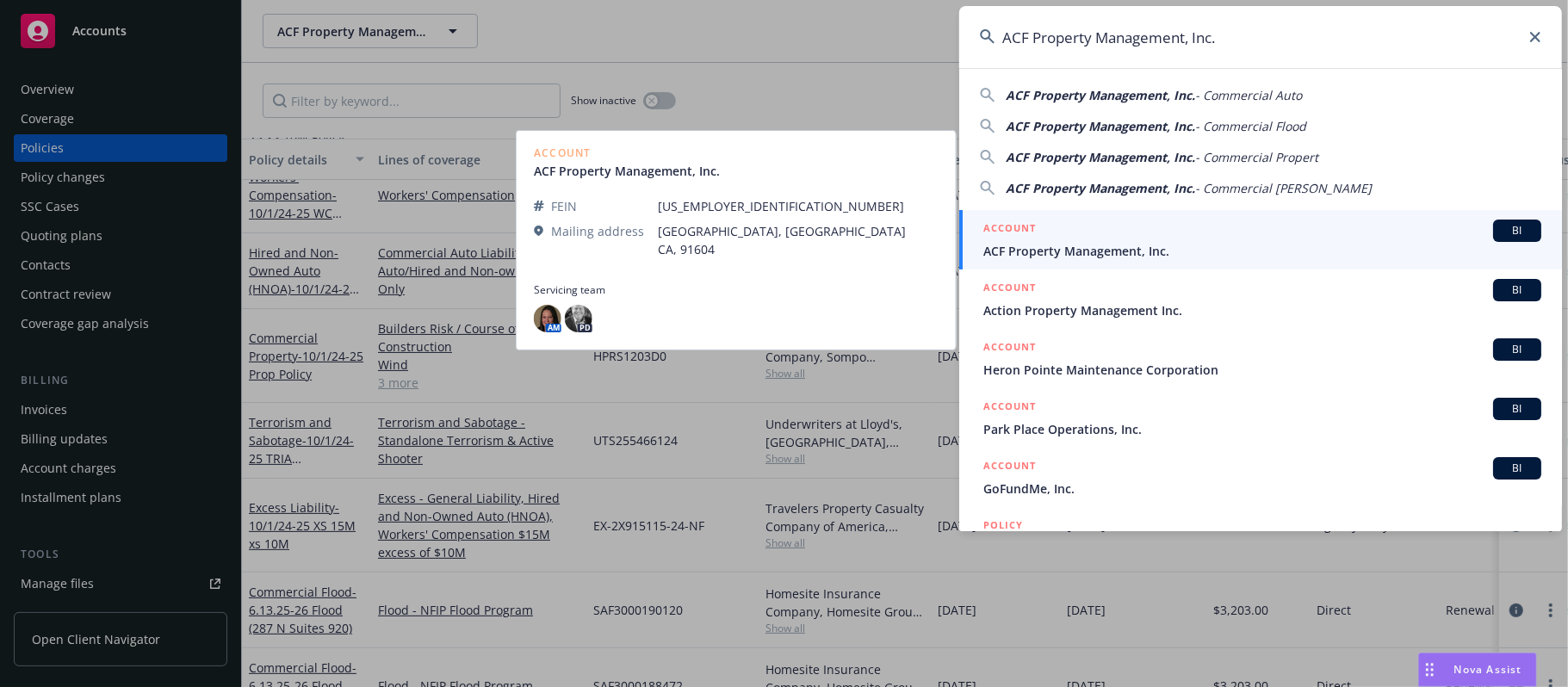
type input "ACF Property Management, Inc."
click at [1467, 232] on span "BI" at bounding box center [1517, 231] width 34 height 15
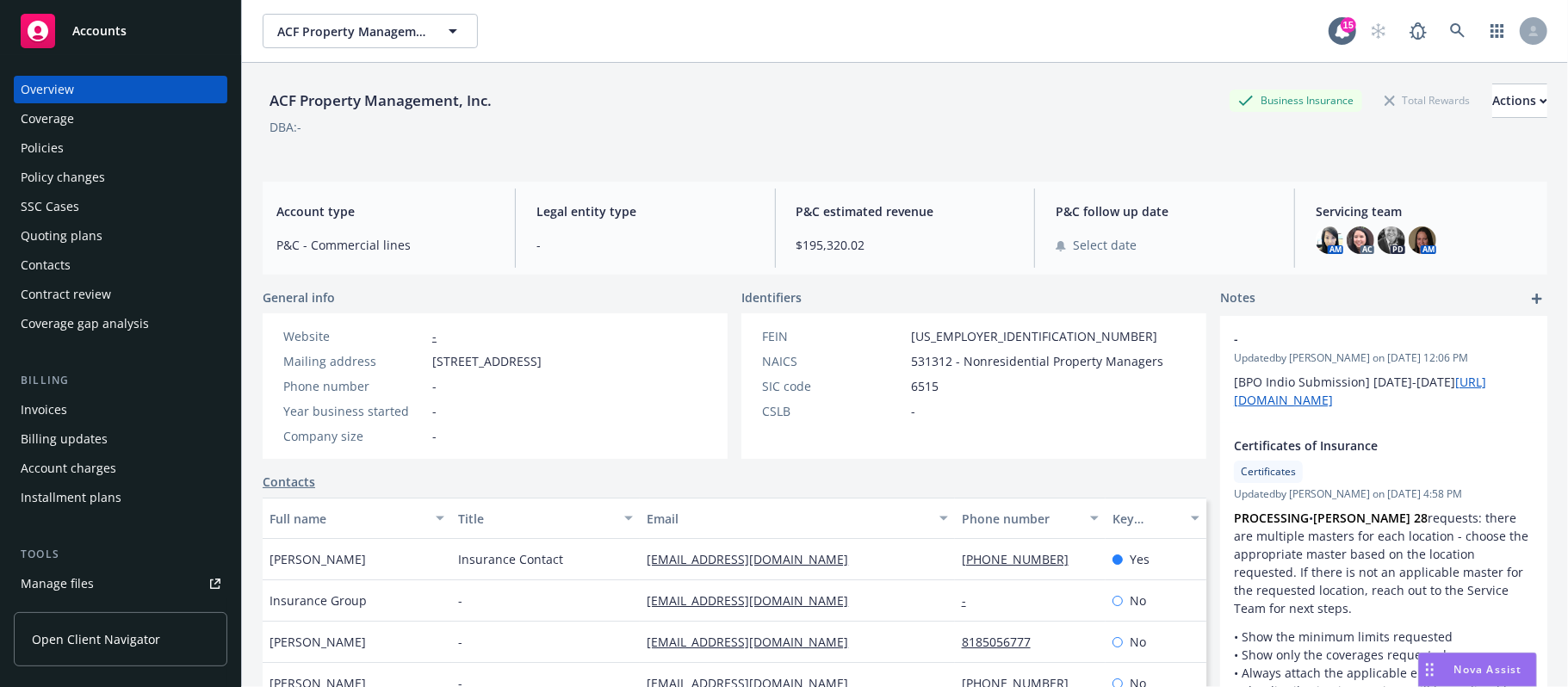
click at [46, 149] on div "Policies" at bounding box center [42, 147] width 43 height 28
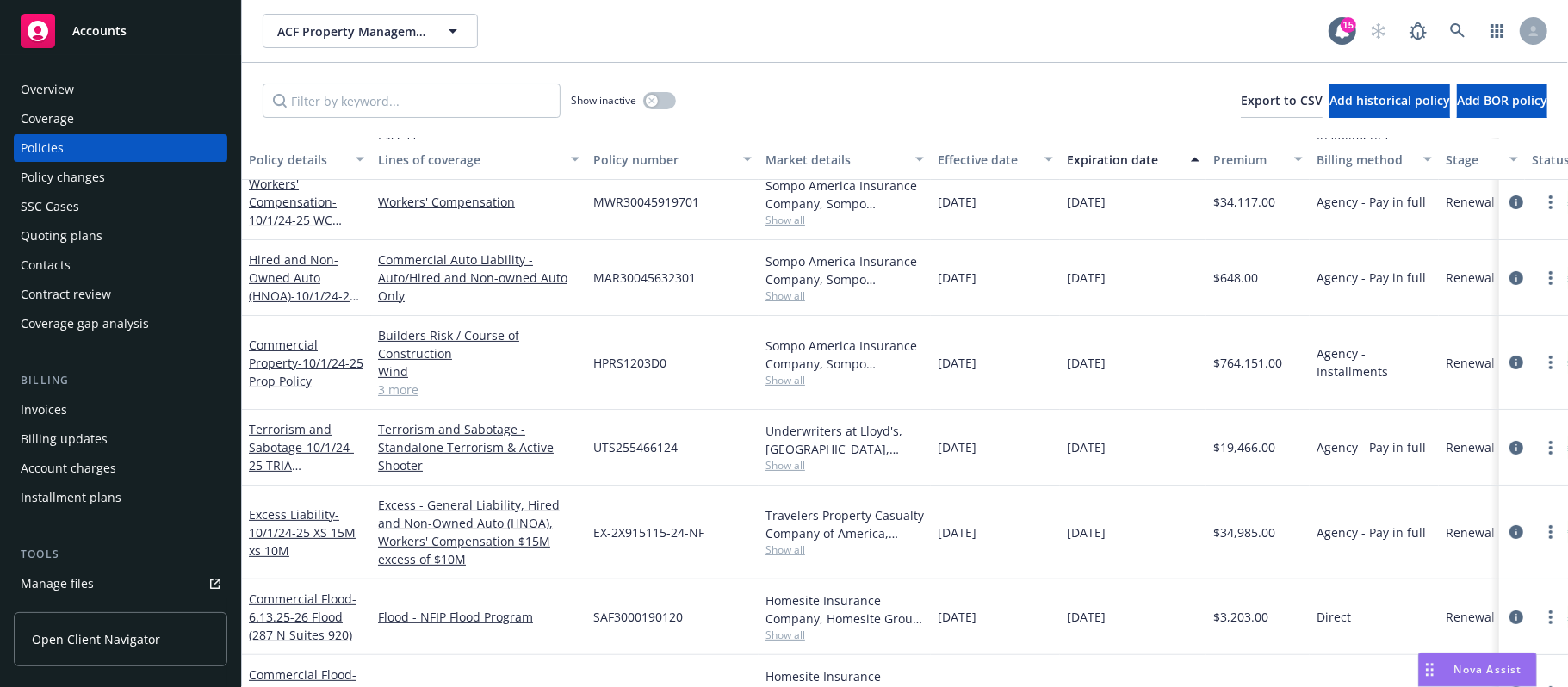
scroll to position [284, 0]
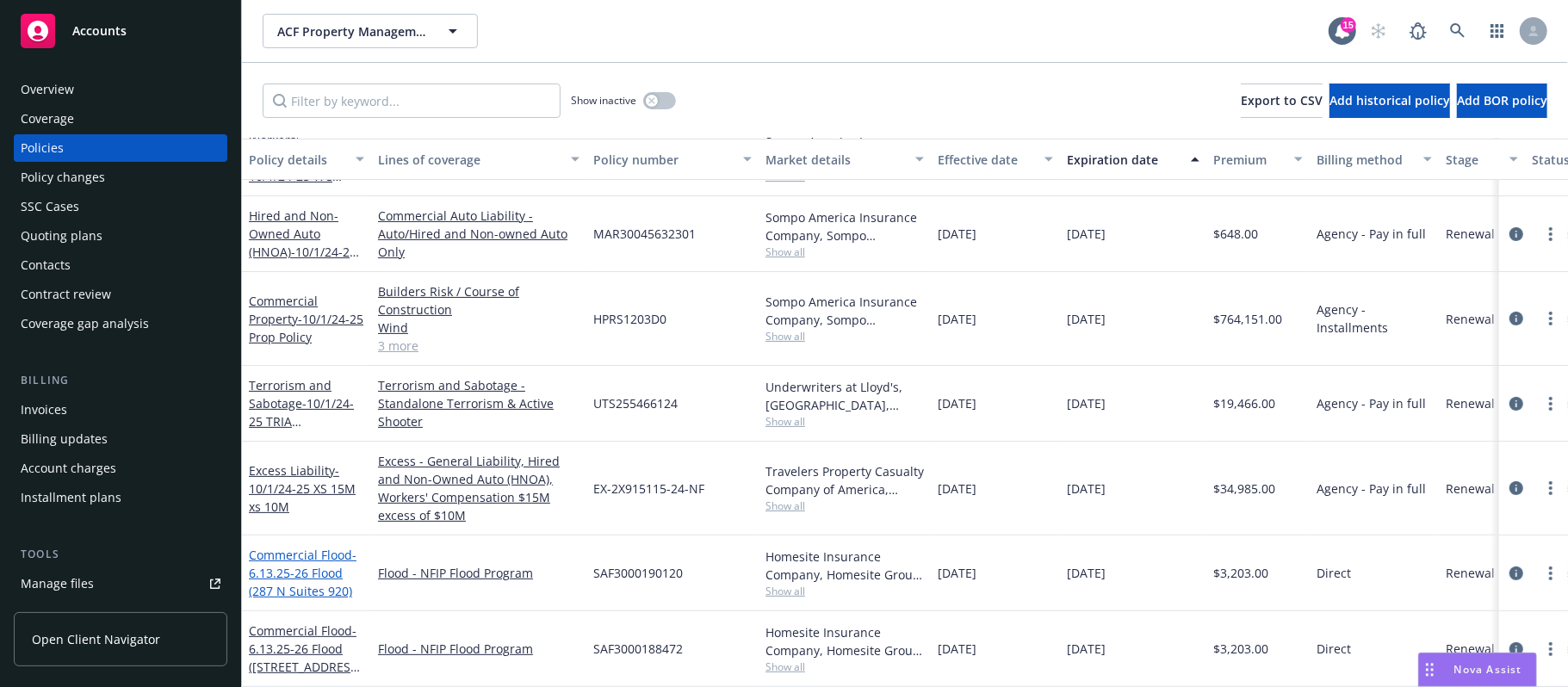
click at [294, 546] on link "Commercial Flood - 6.13.25-26 Flood ([GEOGRAPHIC_DATA] 920)" at bounding box center [302, 572] width 107 height 52
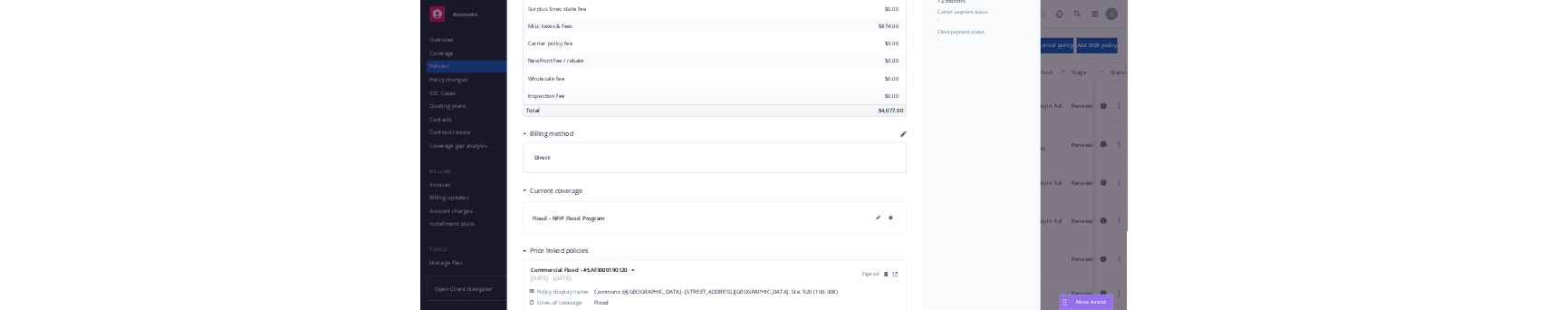
scroll to position [1020, 0]
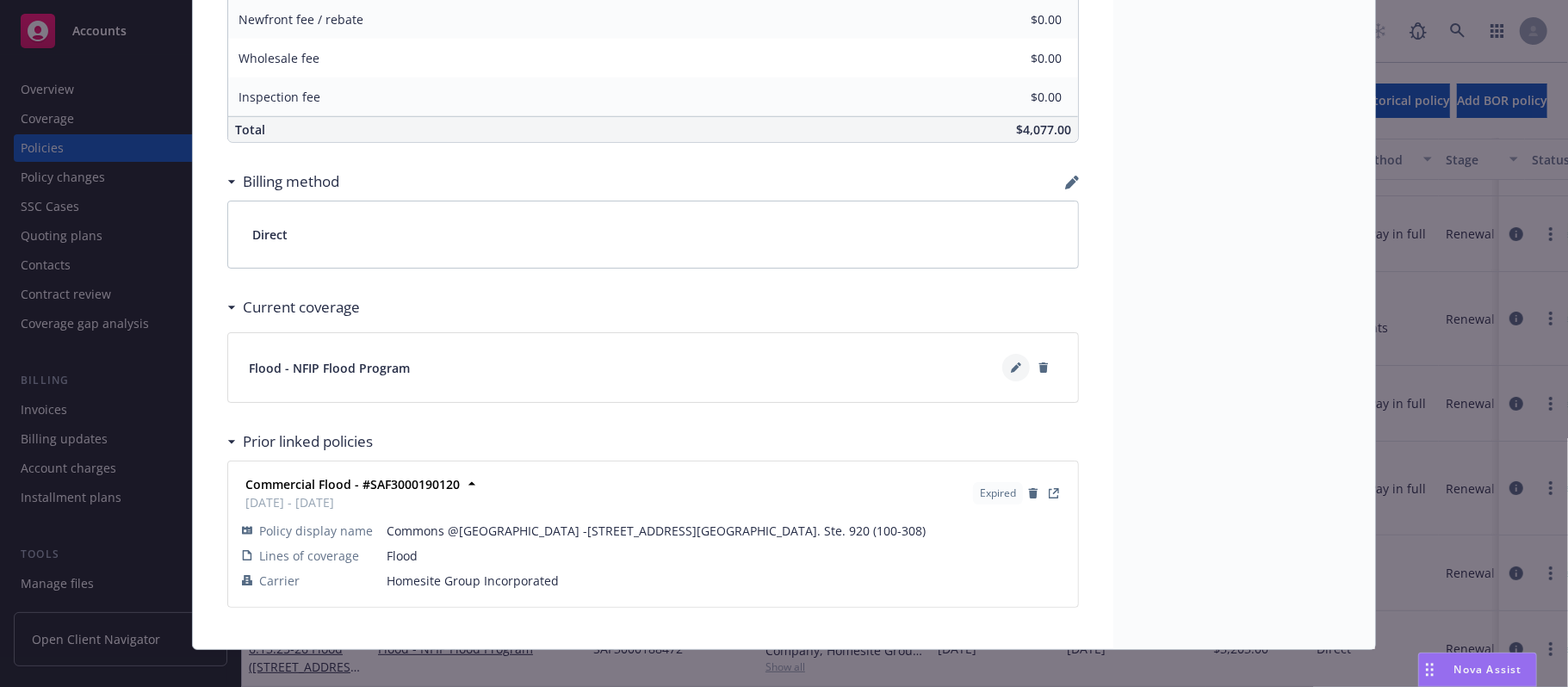
click at [1010, 373] on icon at bounding box center [1014, 369] width 9 height 9
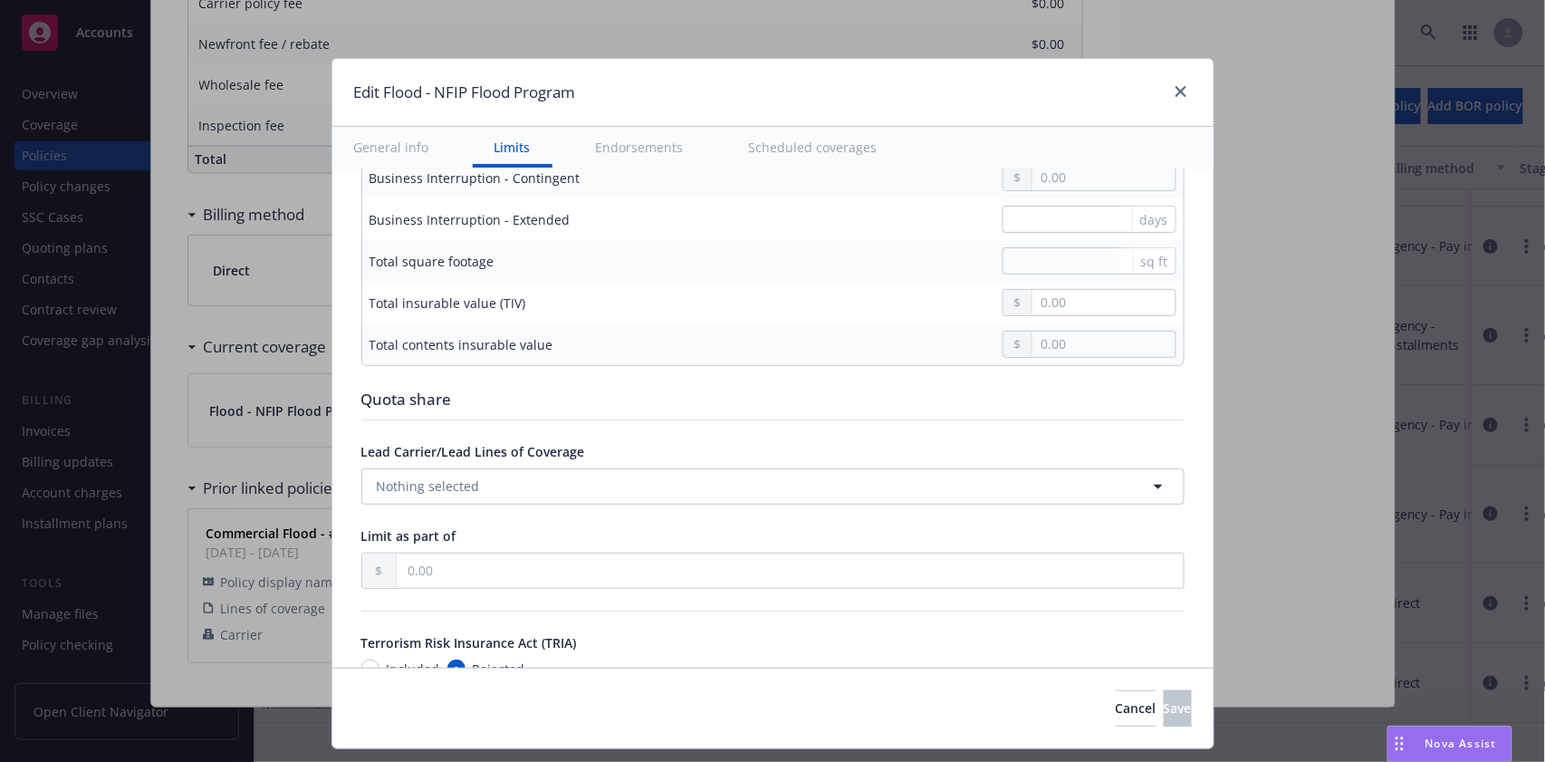
scroll to position [845, 0]
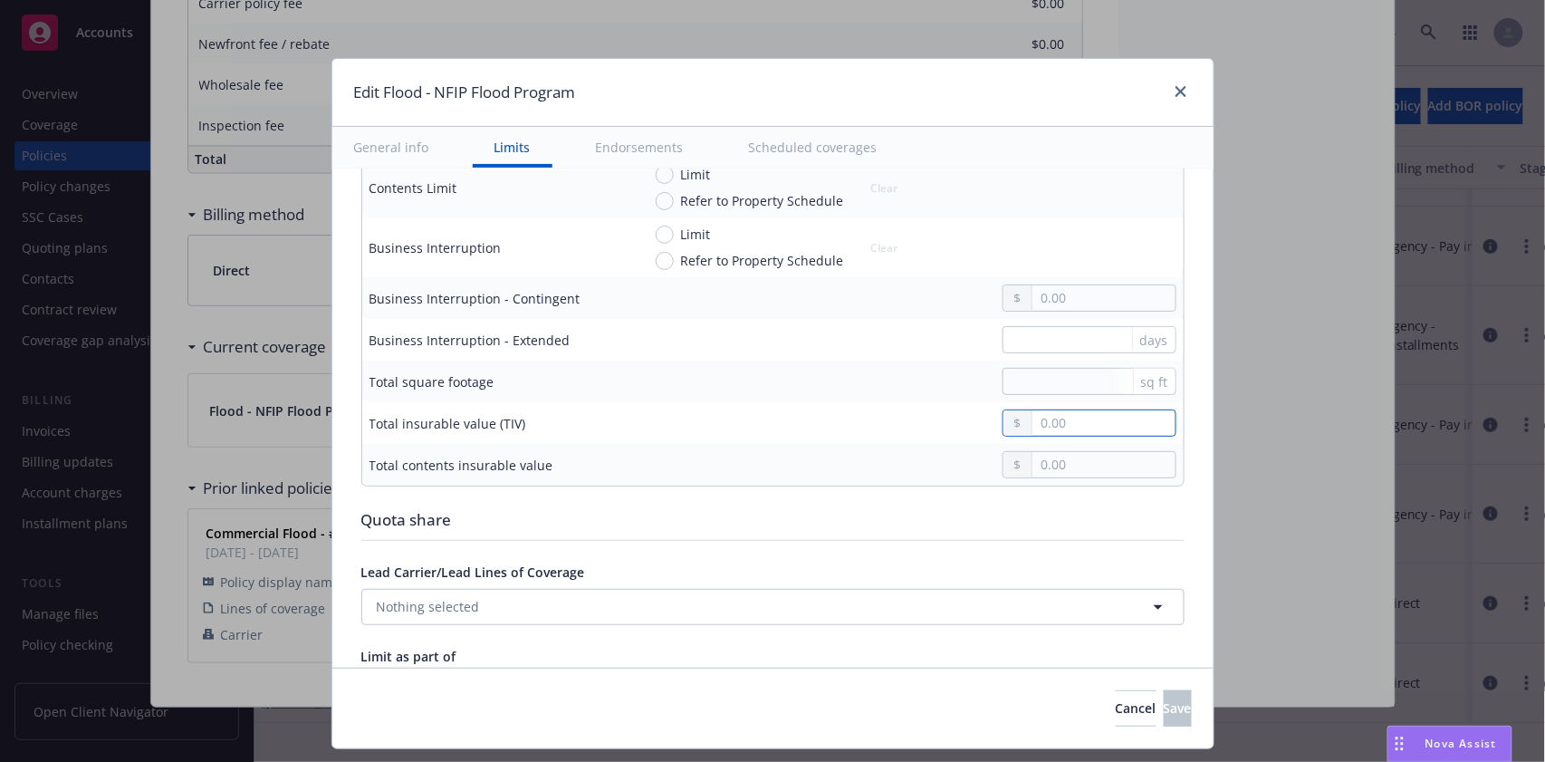
click at [1038, 421] on input "text" at bounding box center [1104, 422] width 142 height 25
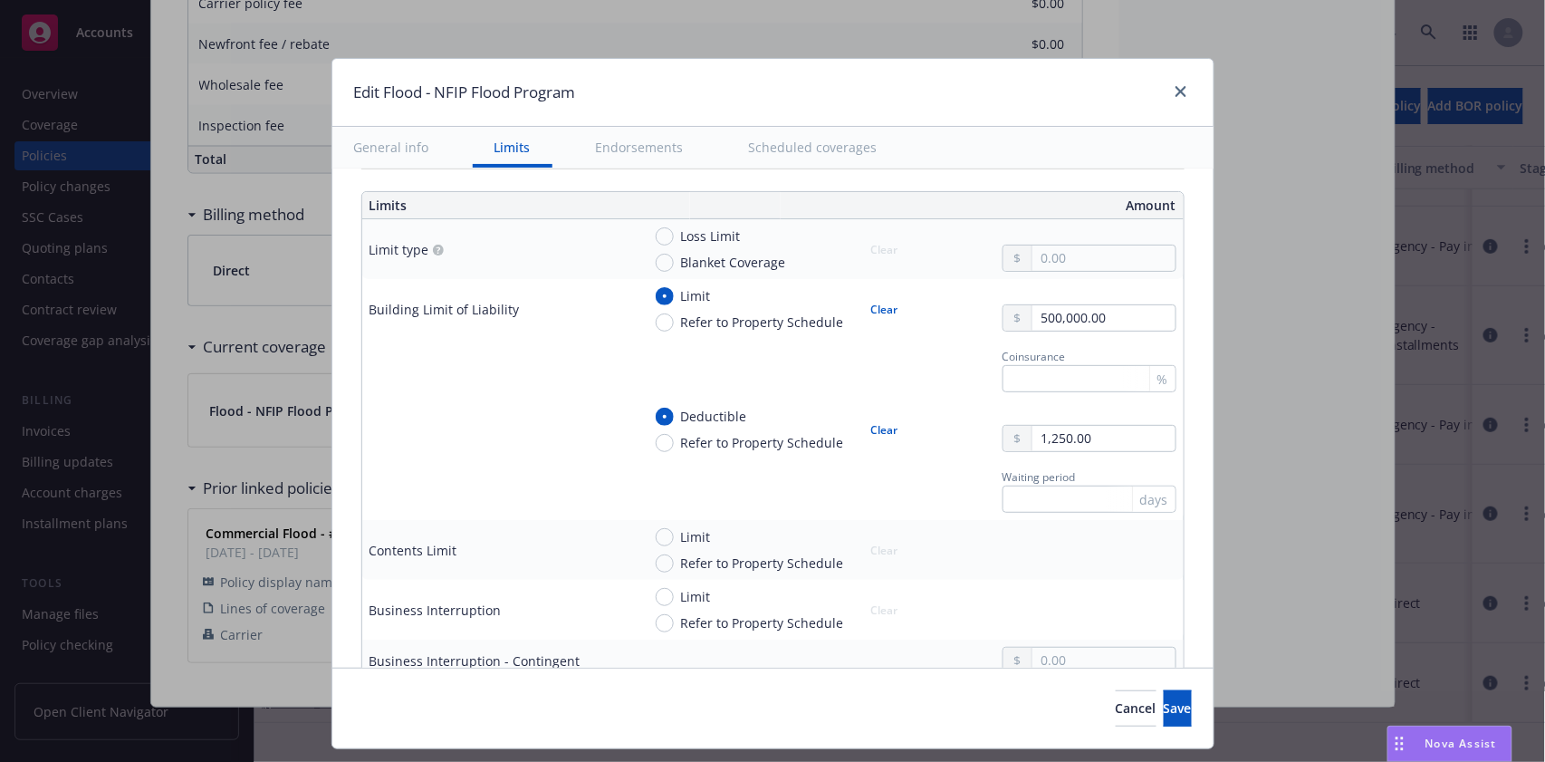
scroll to position [603, 0]
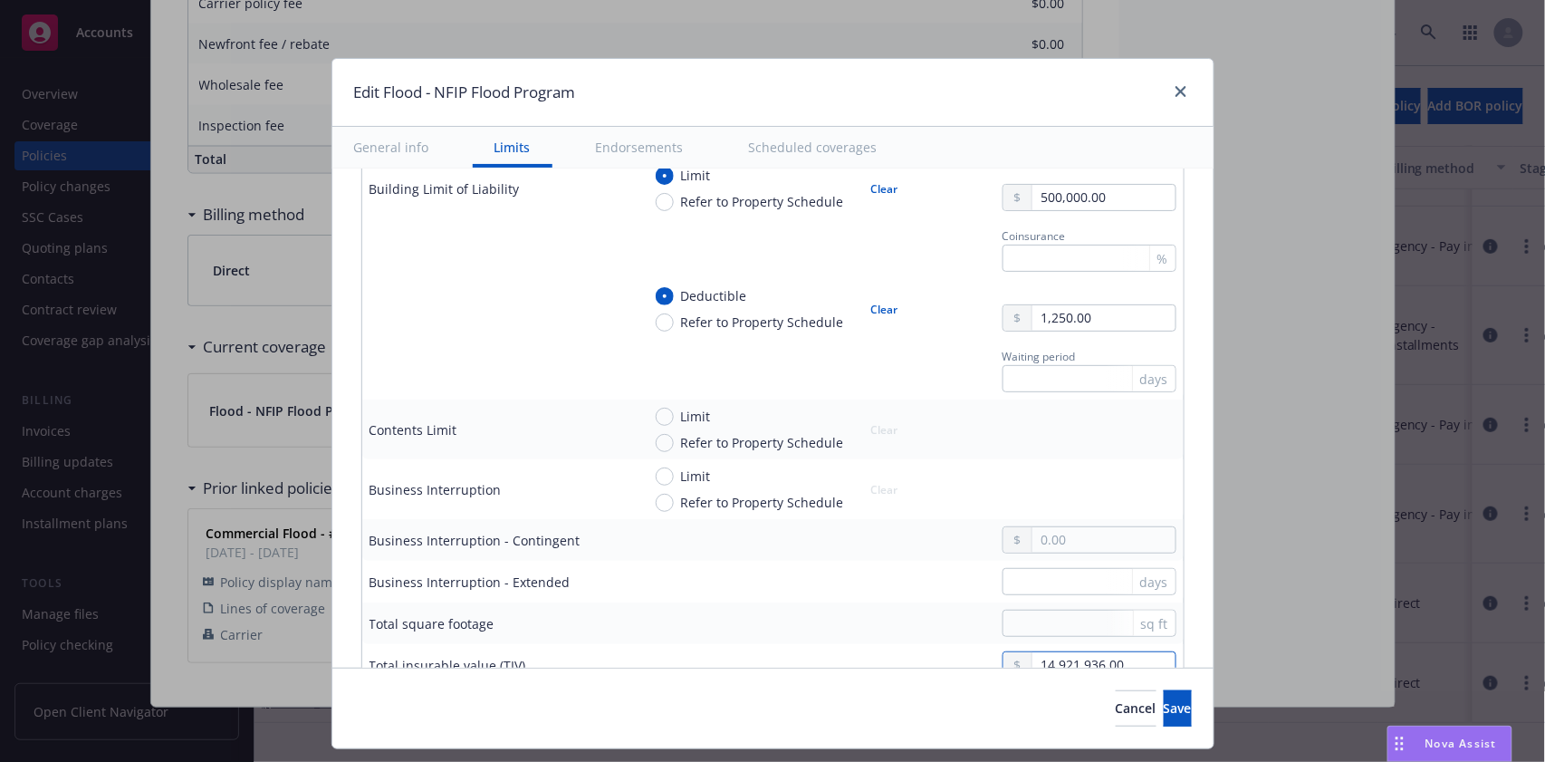
type input "14,921,936.00"
click at [656, 419] on input "Limit" at bounding box center [665, 417] width 18 height 18
radio input "true"
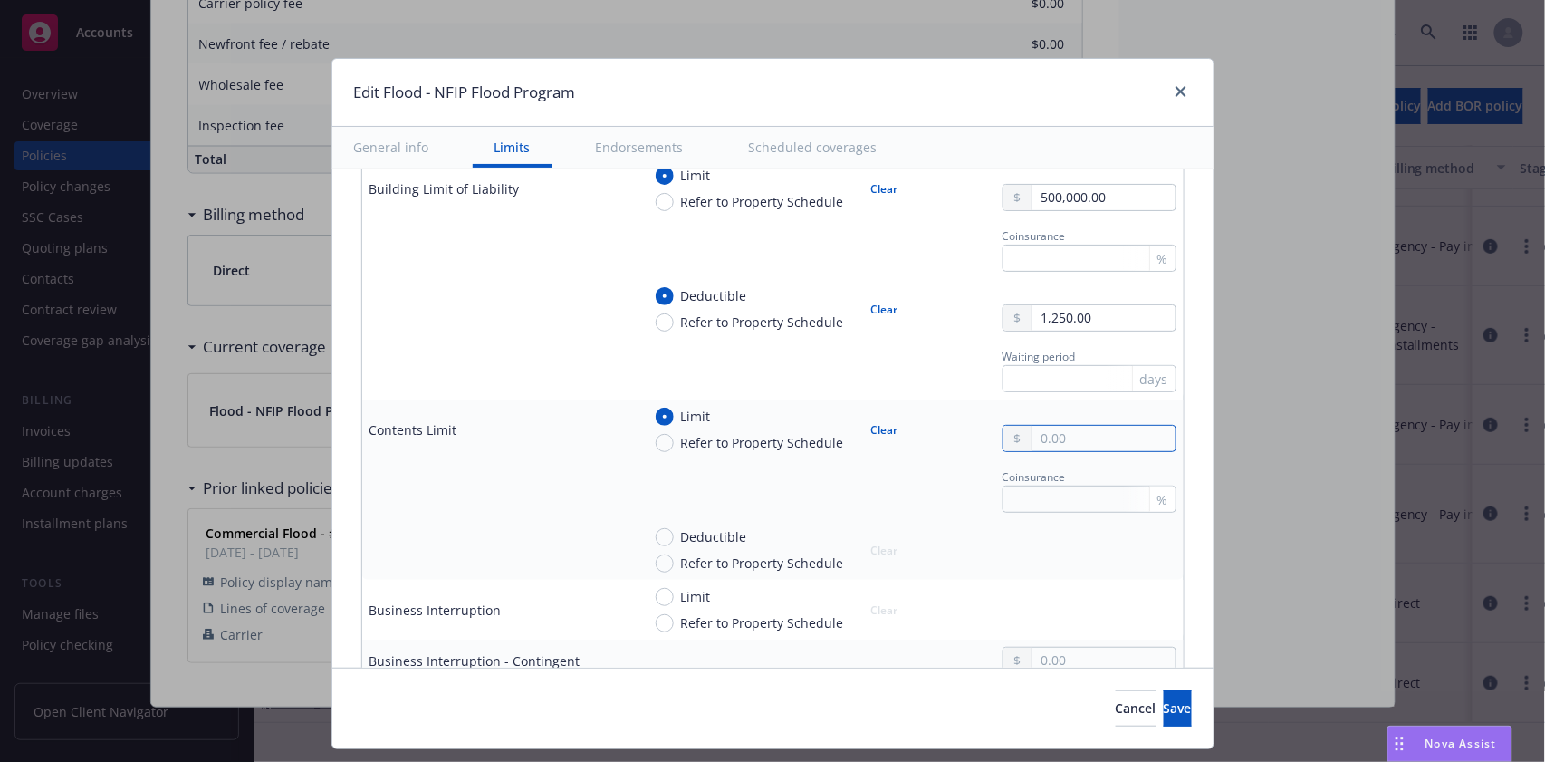
click at [1036, 438] on input "text" at bounding box center [1104, 438] width 142 height 25
type input "50,000.00"
click at [656, 539] on input "Deductible" at bounding box center [665, 537] width 18 height 18
radio input "true"
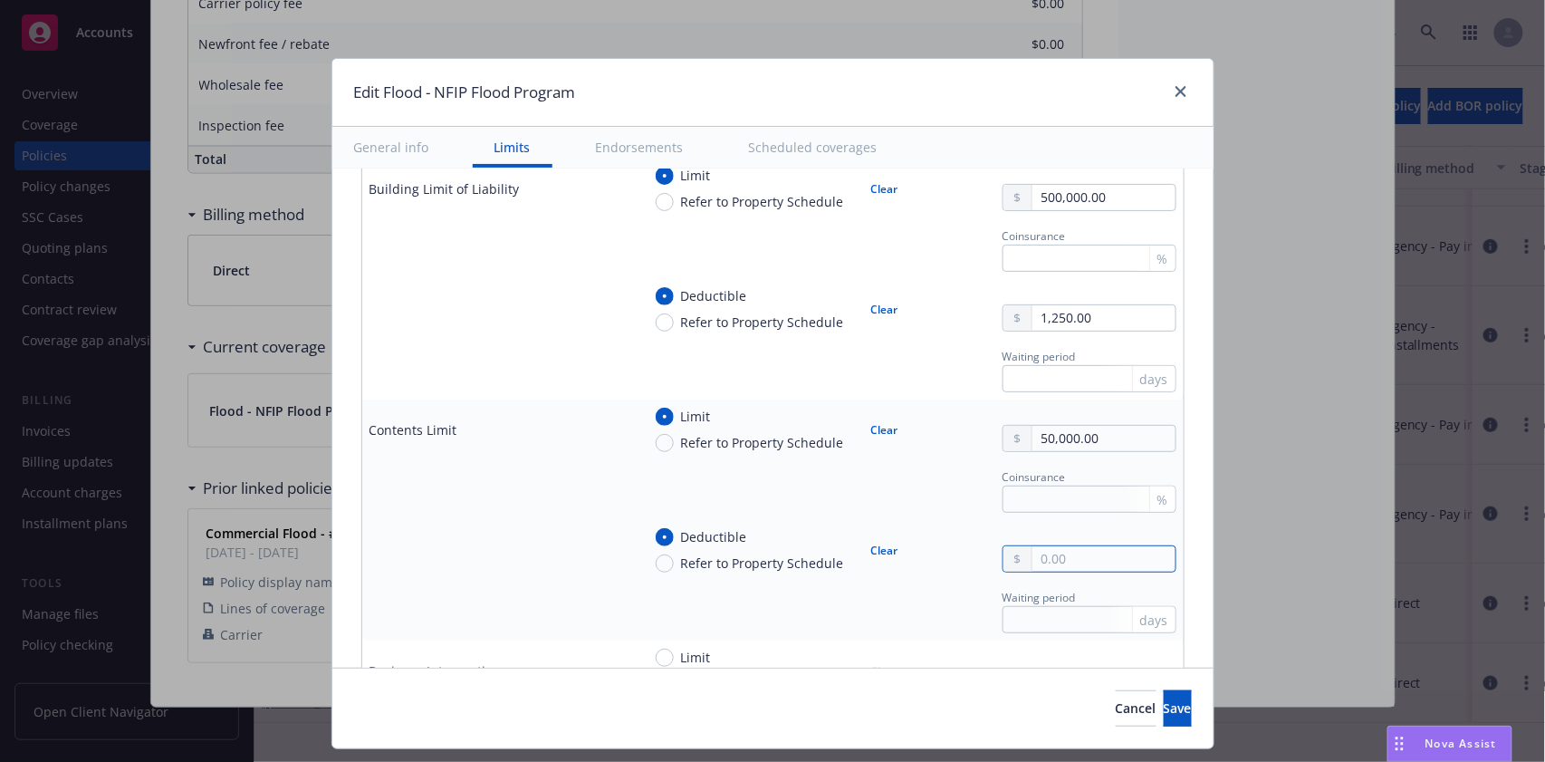
click at [1076, 556] on input "text" at bounding box center [1104, 558] width 142 height 25
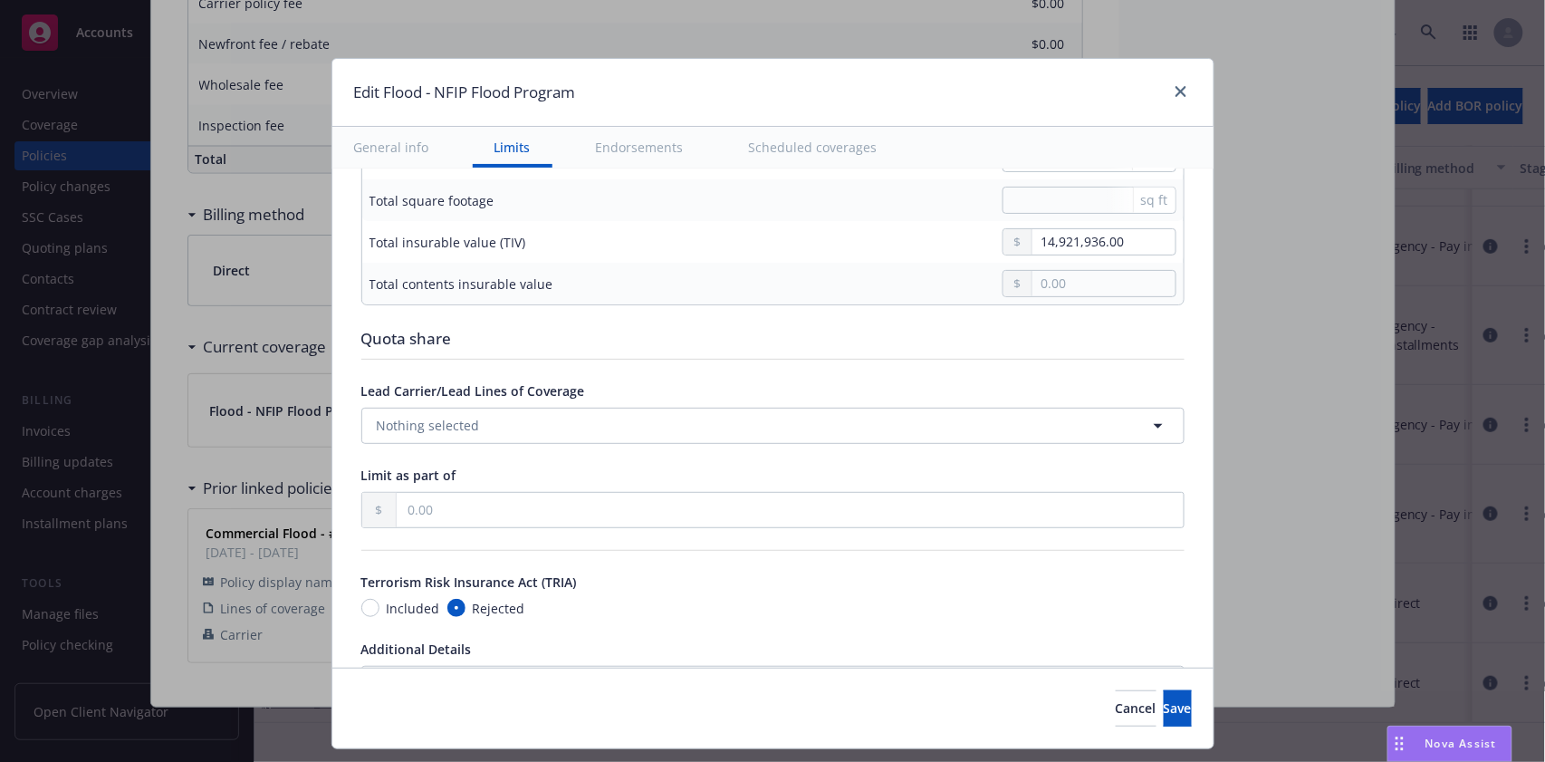
scroll to position [1328, 0]
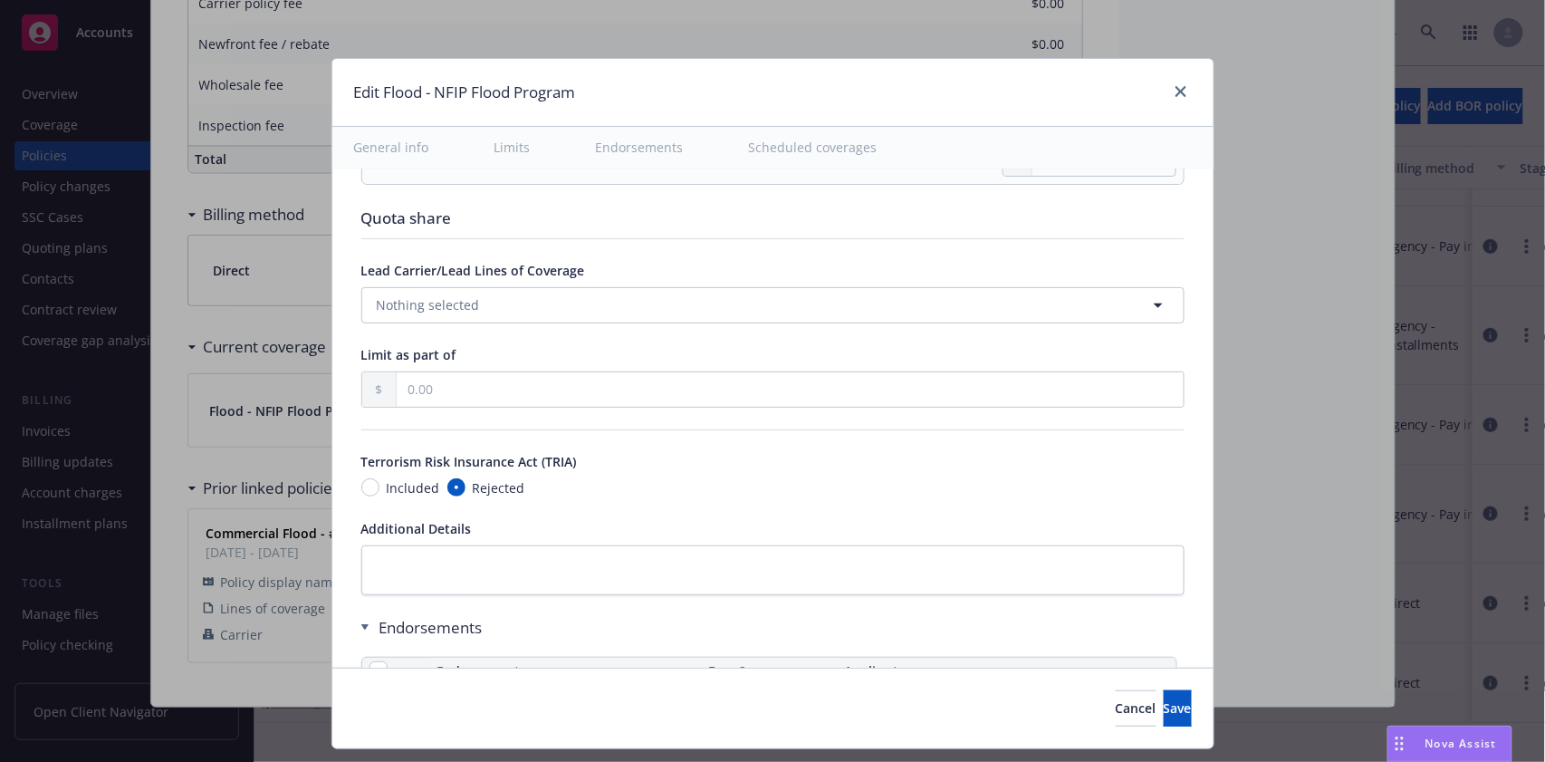
type input "1,250.00"
click at [447, 486] on input "Rejected" at bounding box center [456, 487] width 18 height 18
click at [592, 480] on div "Included Rejected" at bounding box center [772, 487] width 823 height 19
click at [361, 485] on input "Included" at bounding box center [370, 487] width 18 height 18
radio input "true"
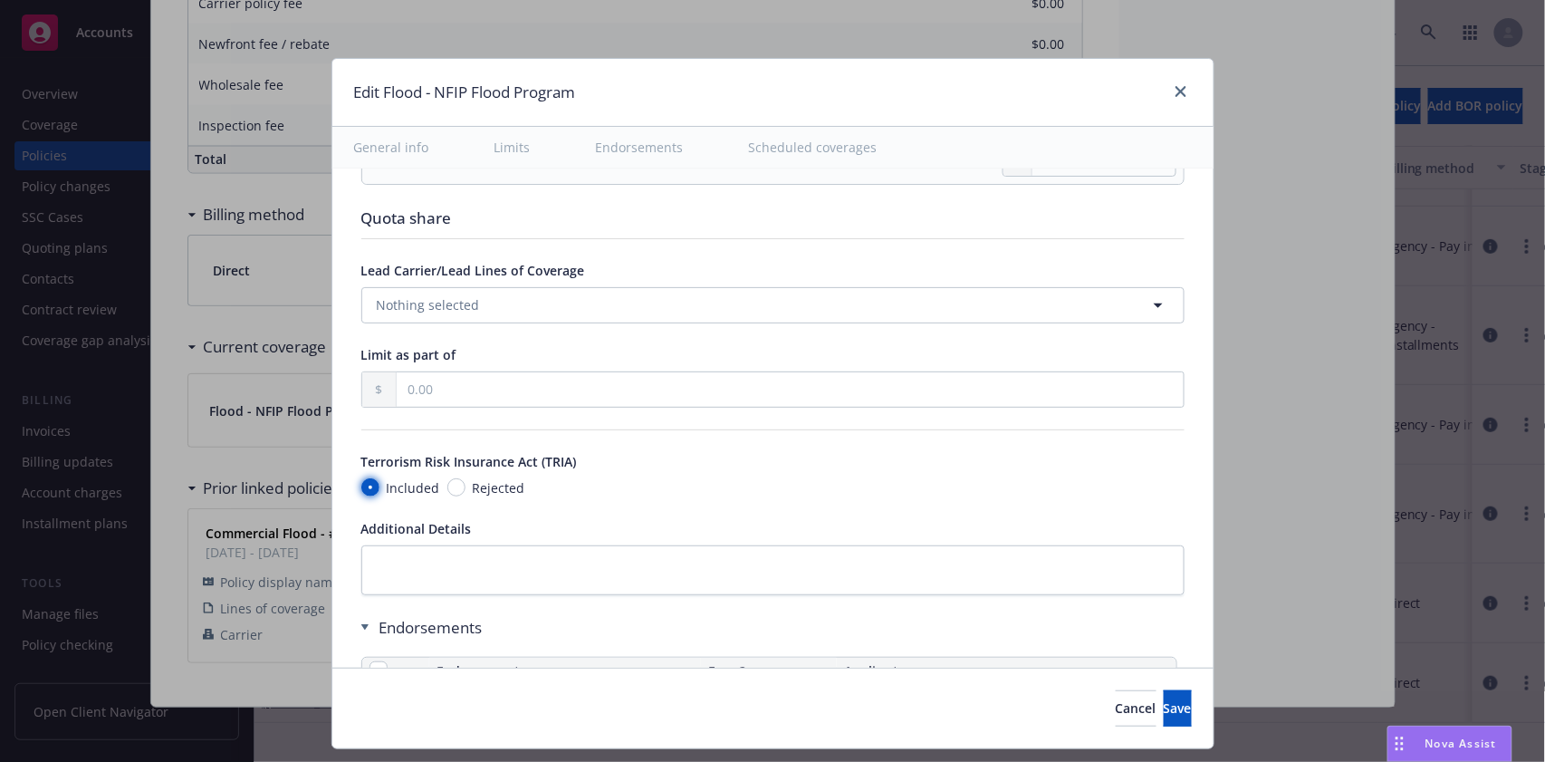
click at [361, 484] on input "Included" at bounding box center [370, 487] width 18 height 18
click at [597, 492] on div "Included Rejected" at bounding box center [772, 487] width 823 height 19
click at [466, 486] on span "Rejected" at bounding box center [496, 487] width 60 height 19
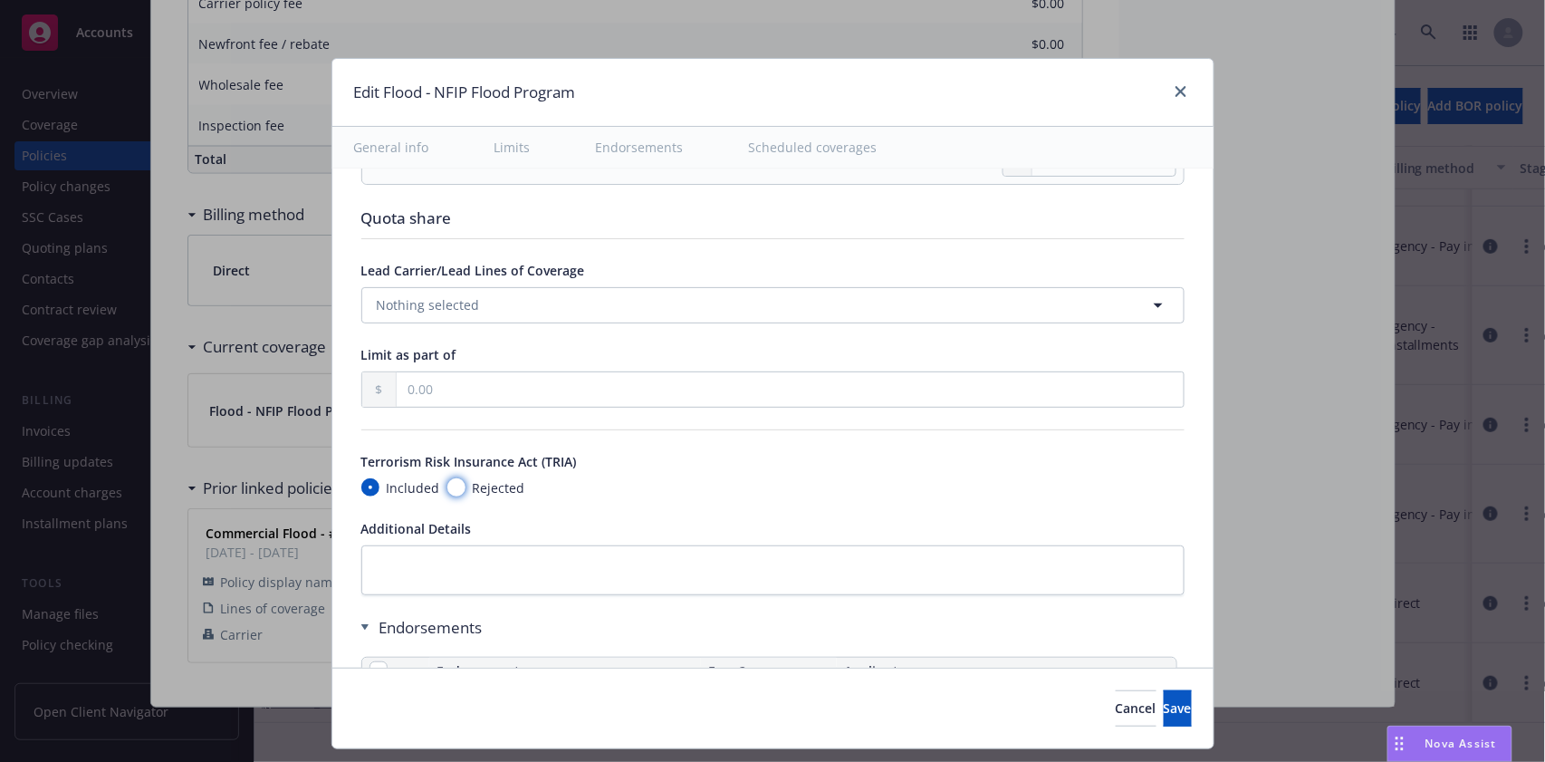
click at [448, 486] on input "Rejected" at bounding box center [456, 487] width 18 height 18
radio input "true"
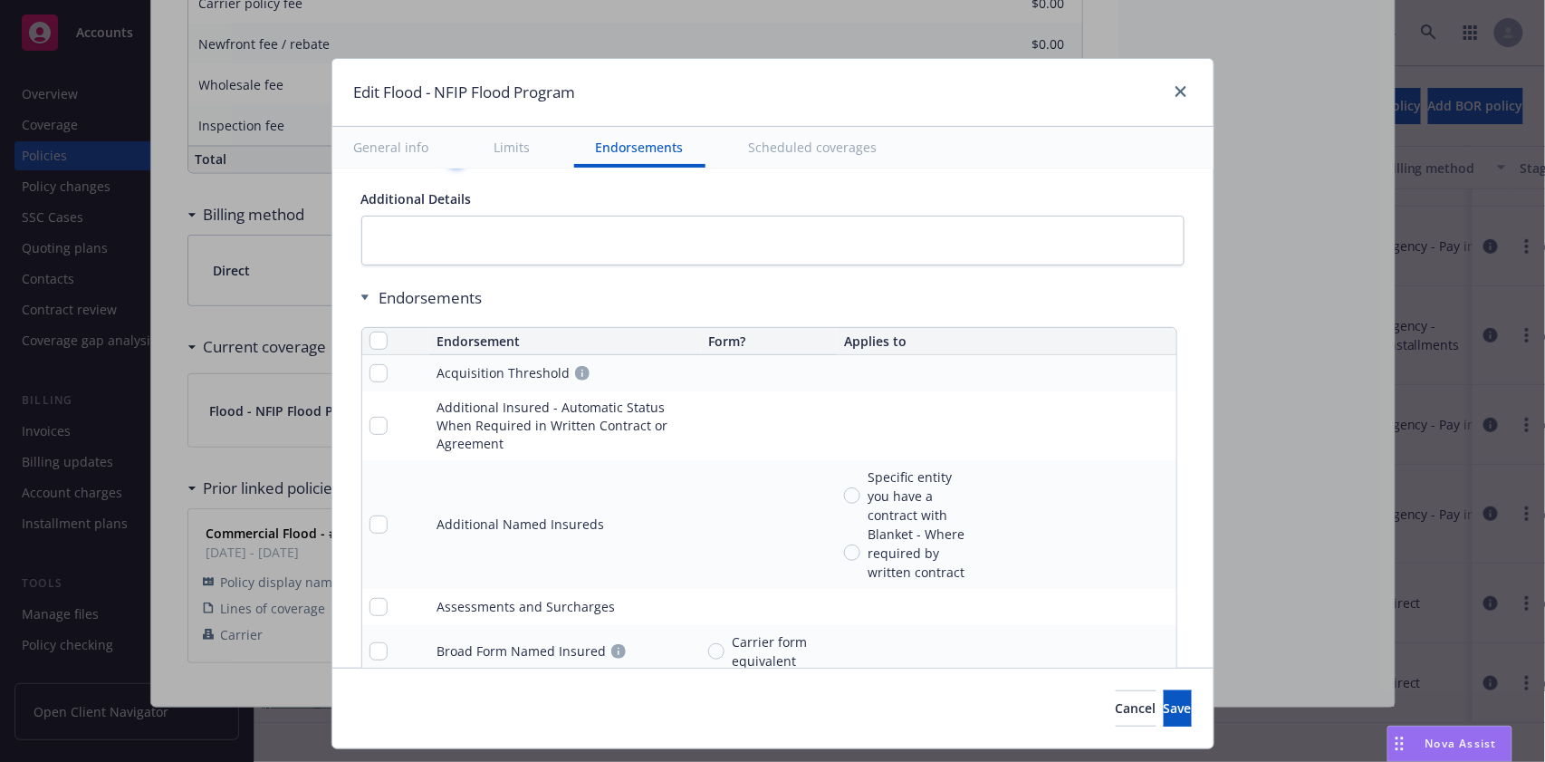
scroll to position [1570, 0]
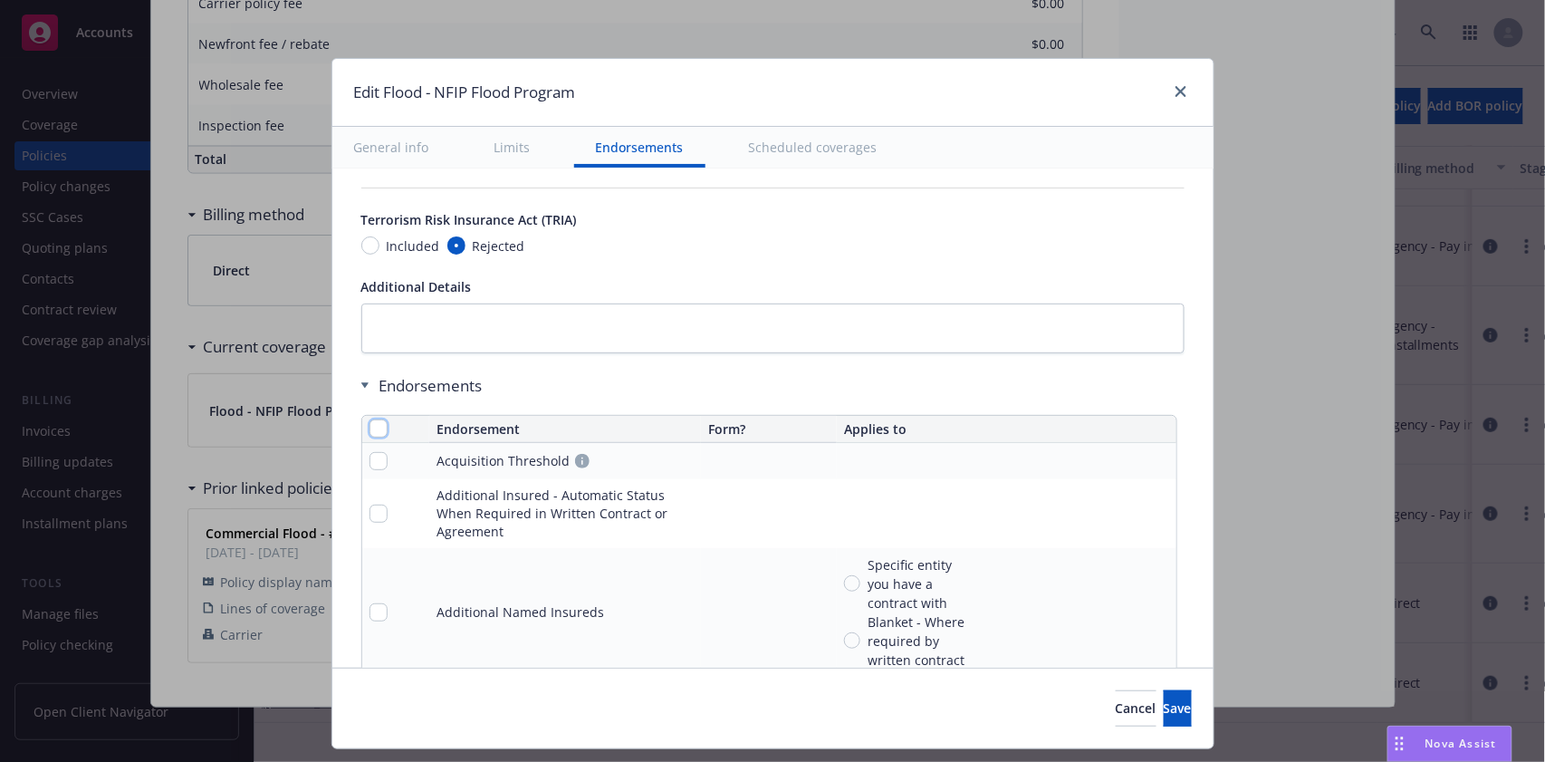
click at [370, 424] on input "checkbox" at bounding box center [379, 428] width 18 height 18
checkbox input "true"
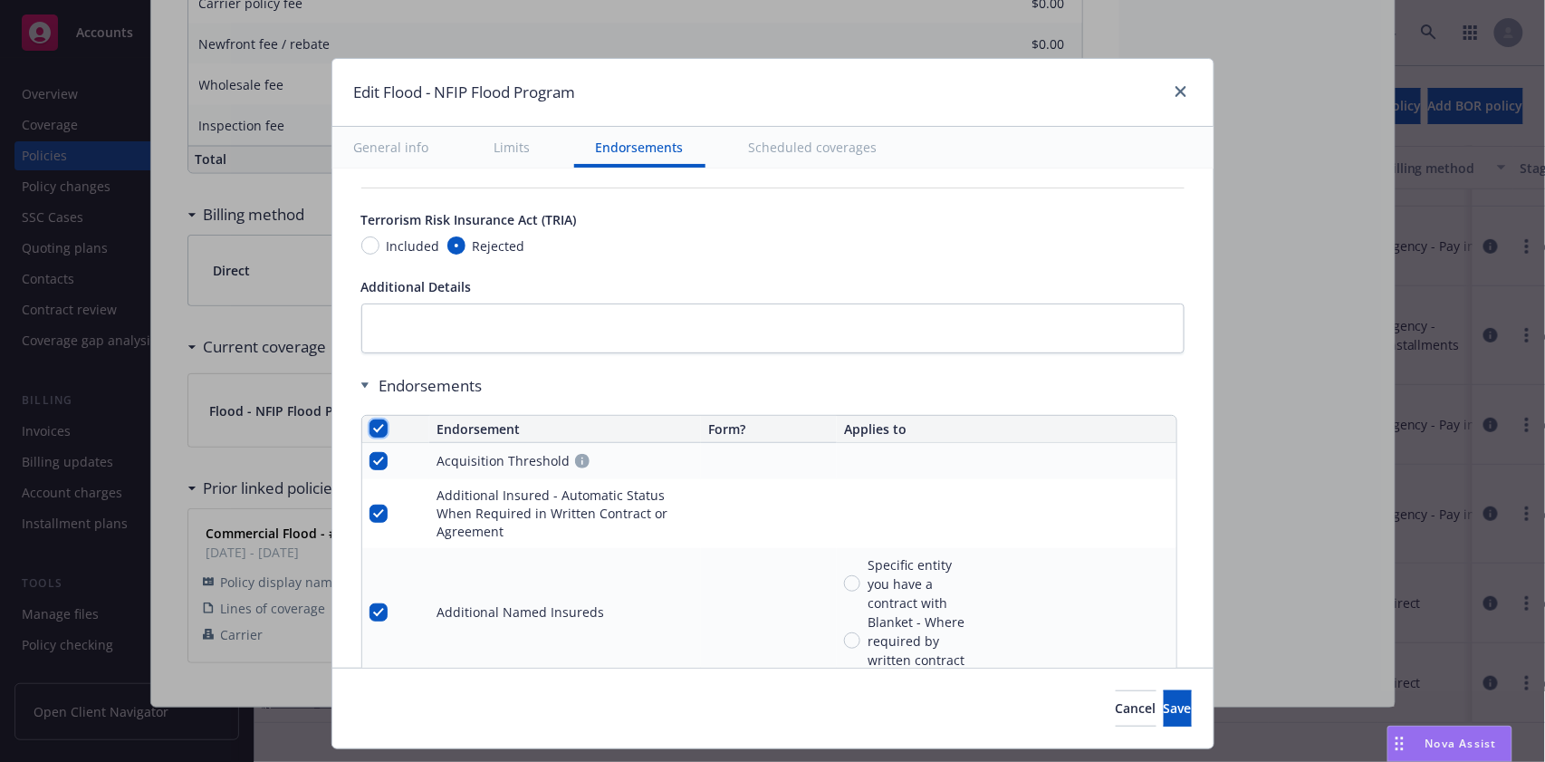
checkbox input "true"
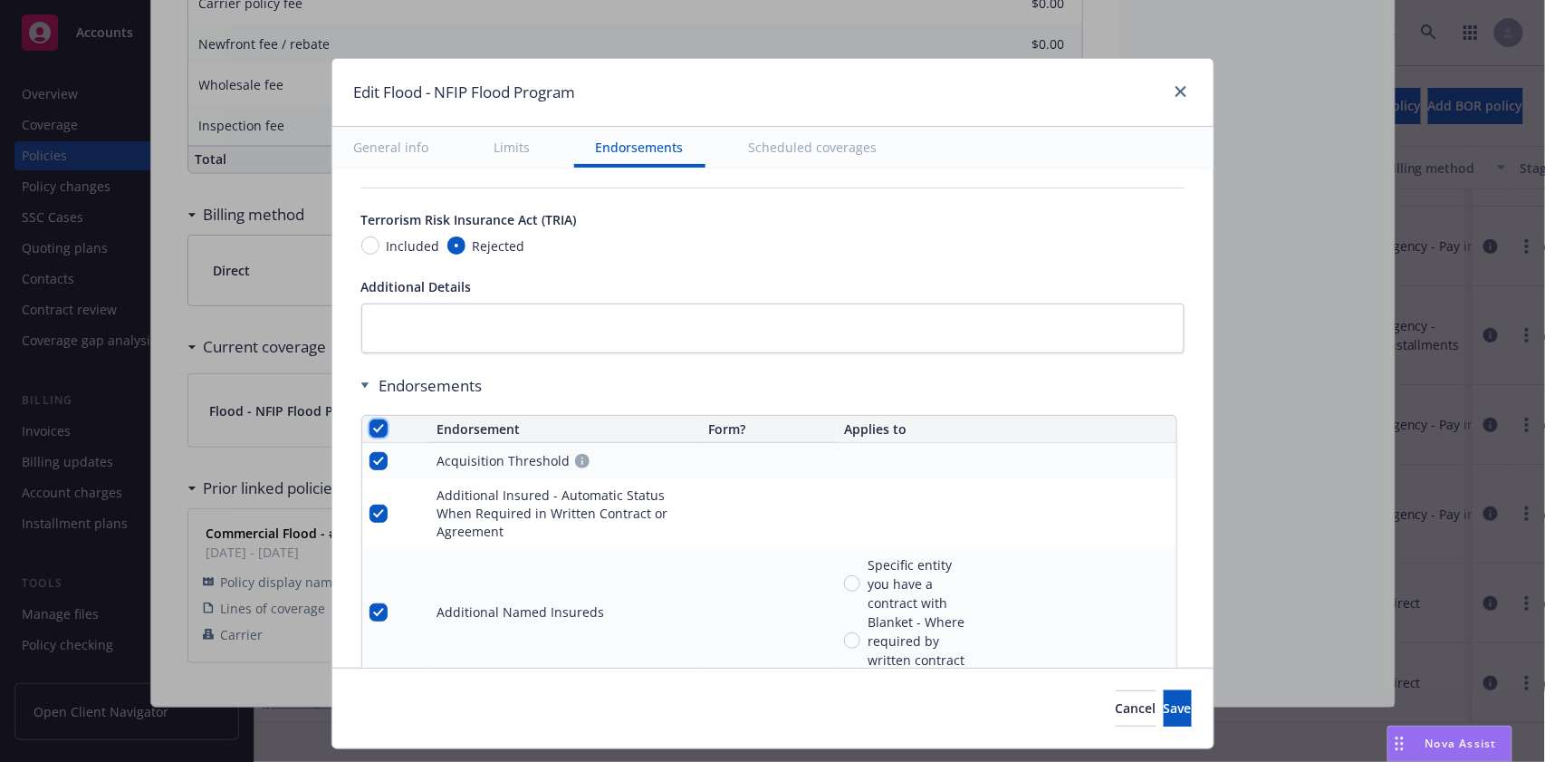
checkbox input "true"
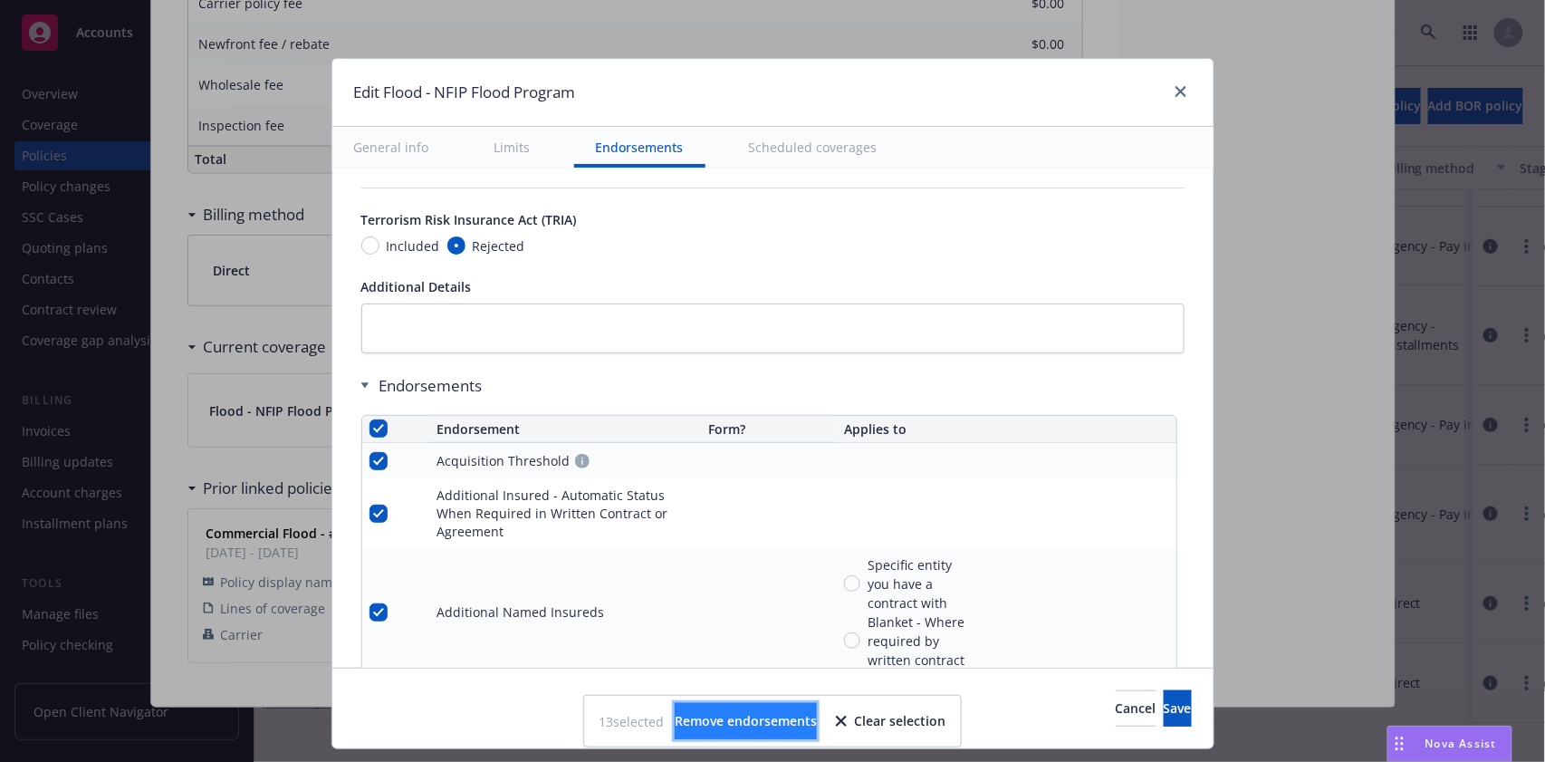
click at [765, 724] on span "Remove endorsements" at bounding box center [746, 720] width 142 height 17
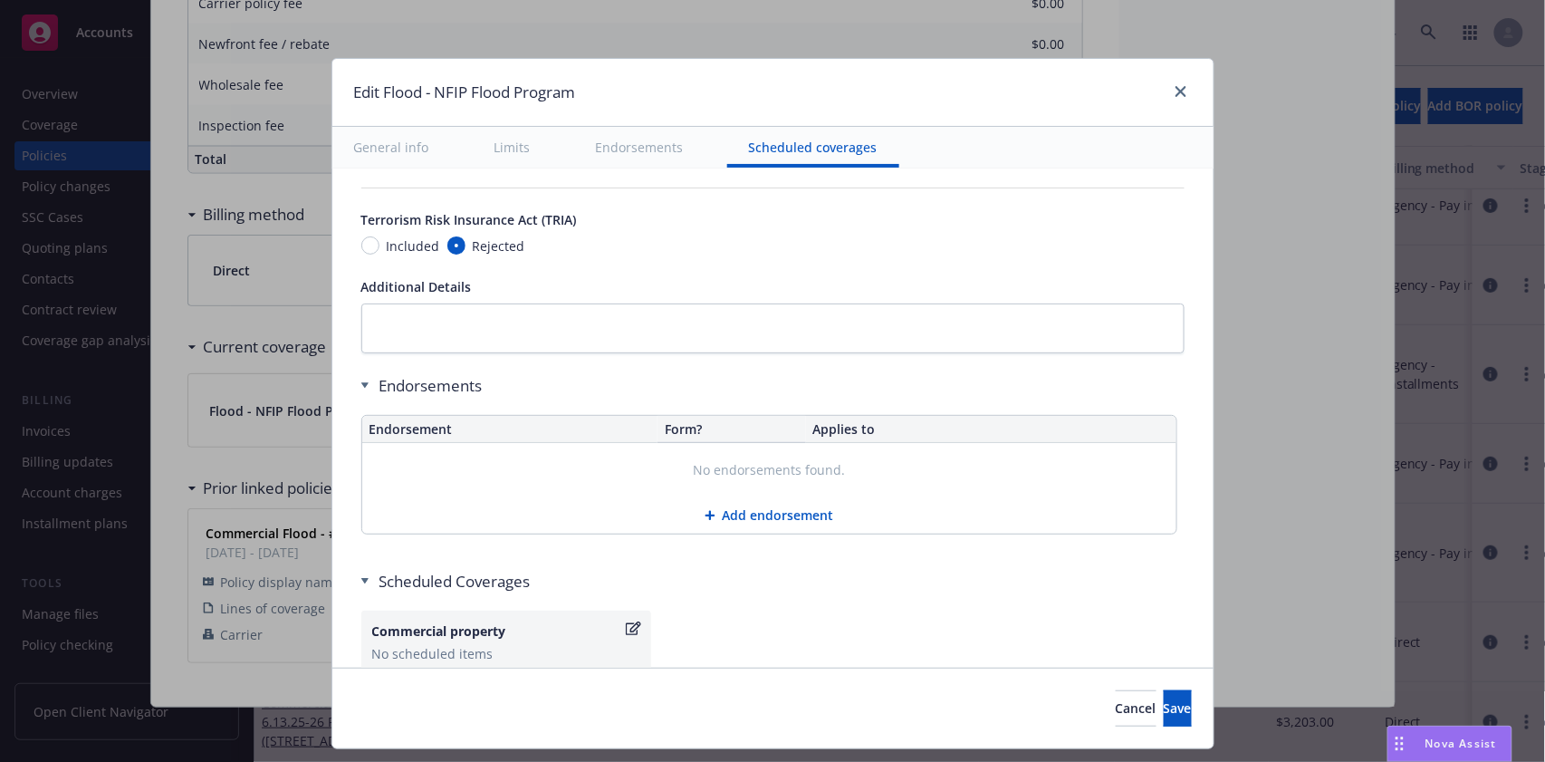
scroll to position [1638, 0]
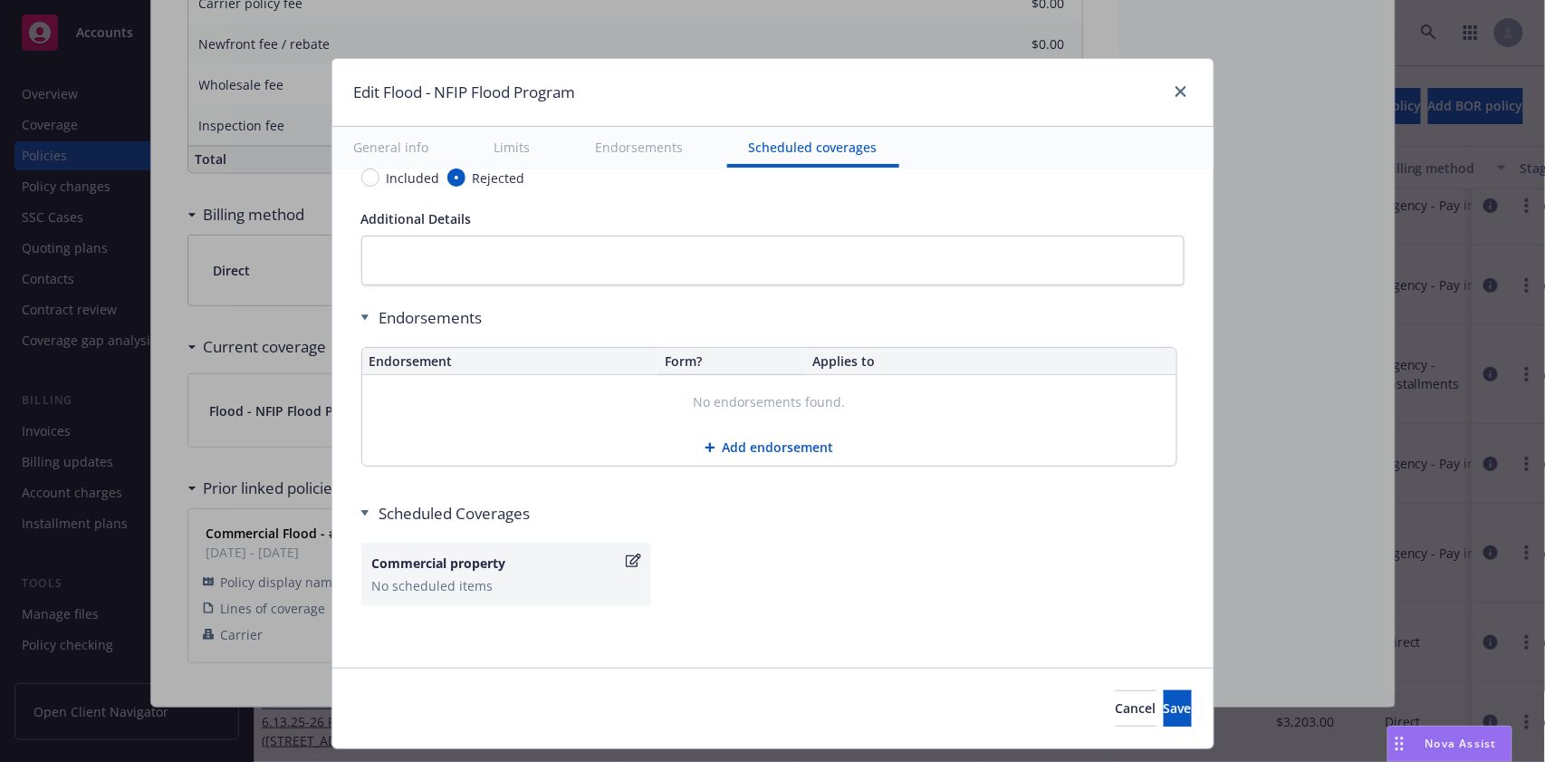
click at [601, 150] on button "Endorsements" at bounding box center [639, 147] width 131 height 41
click at [603, 154] on button "Endorsements" at bounding box center [639, 147] width 131 height 41
click at [775, 442] on button "Add endorsement" at bounding box center [769, 447] width 814 height 36
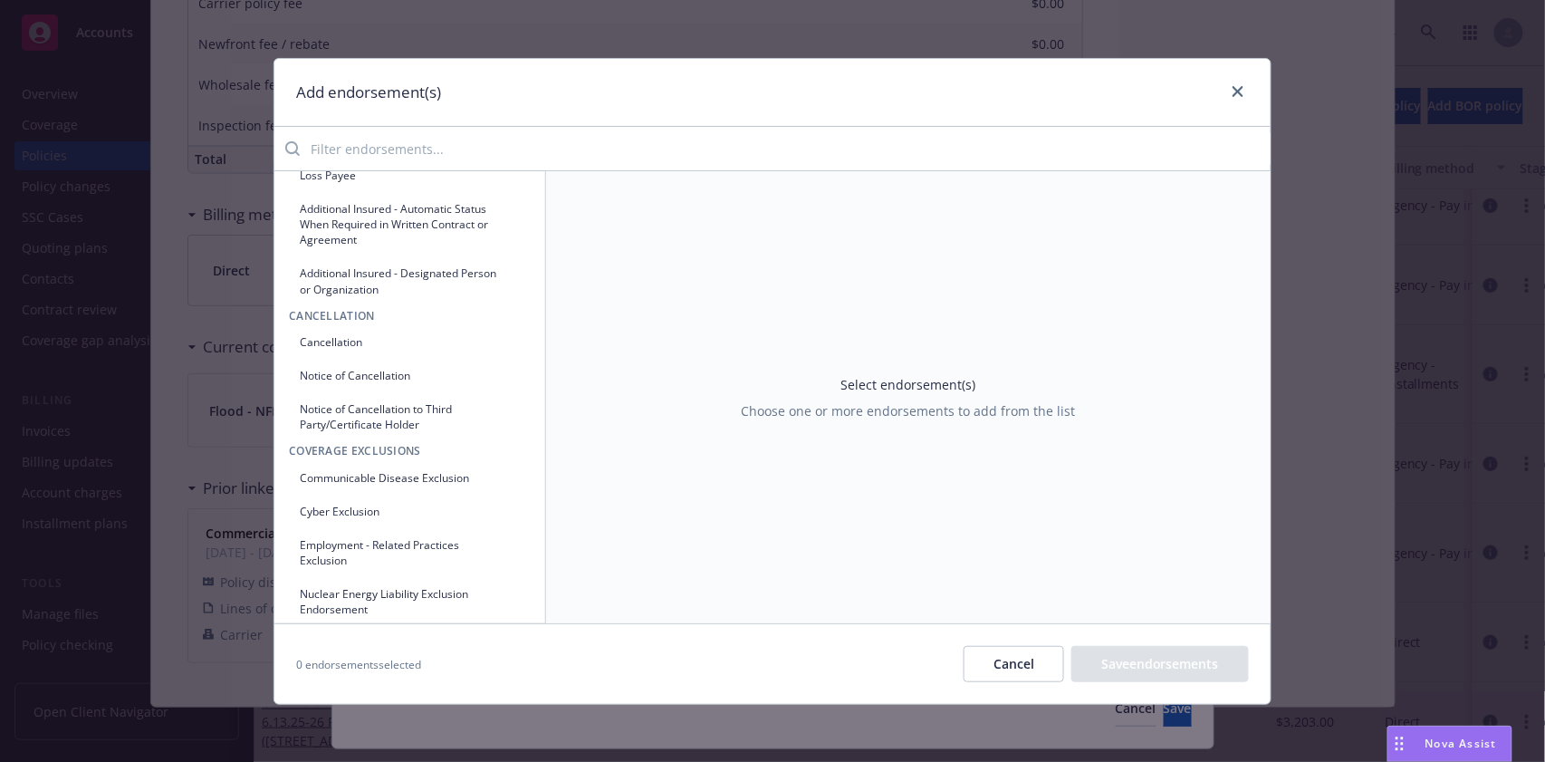
scroll to position [0, 0]
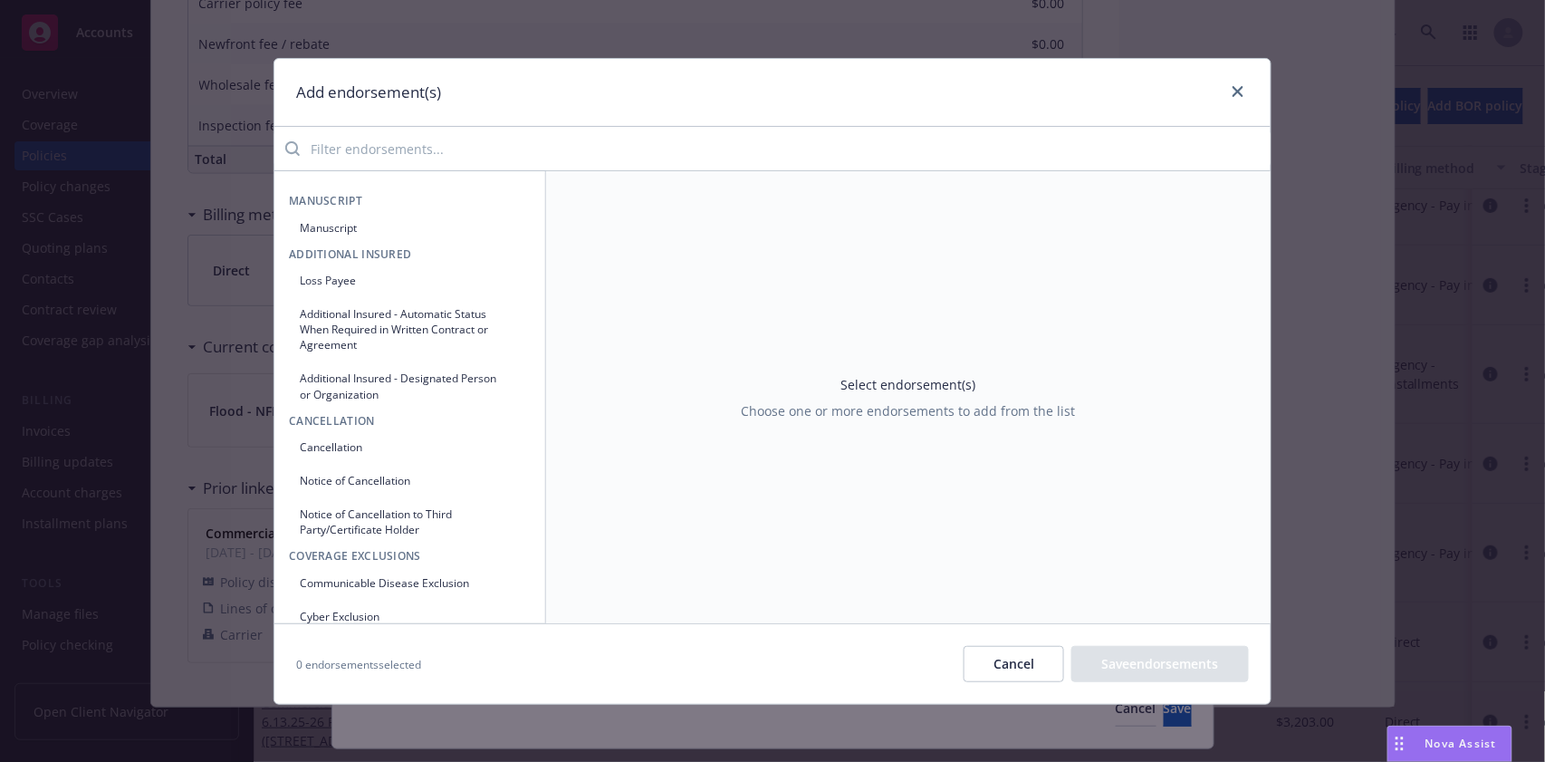
click at [320, 225] on button "Manuscript" at bounding box center [410, 228] width 242 height 30
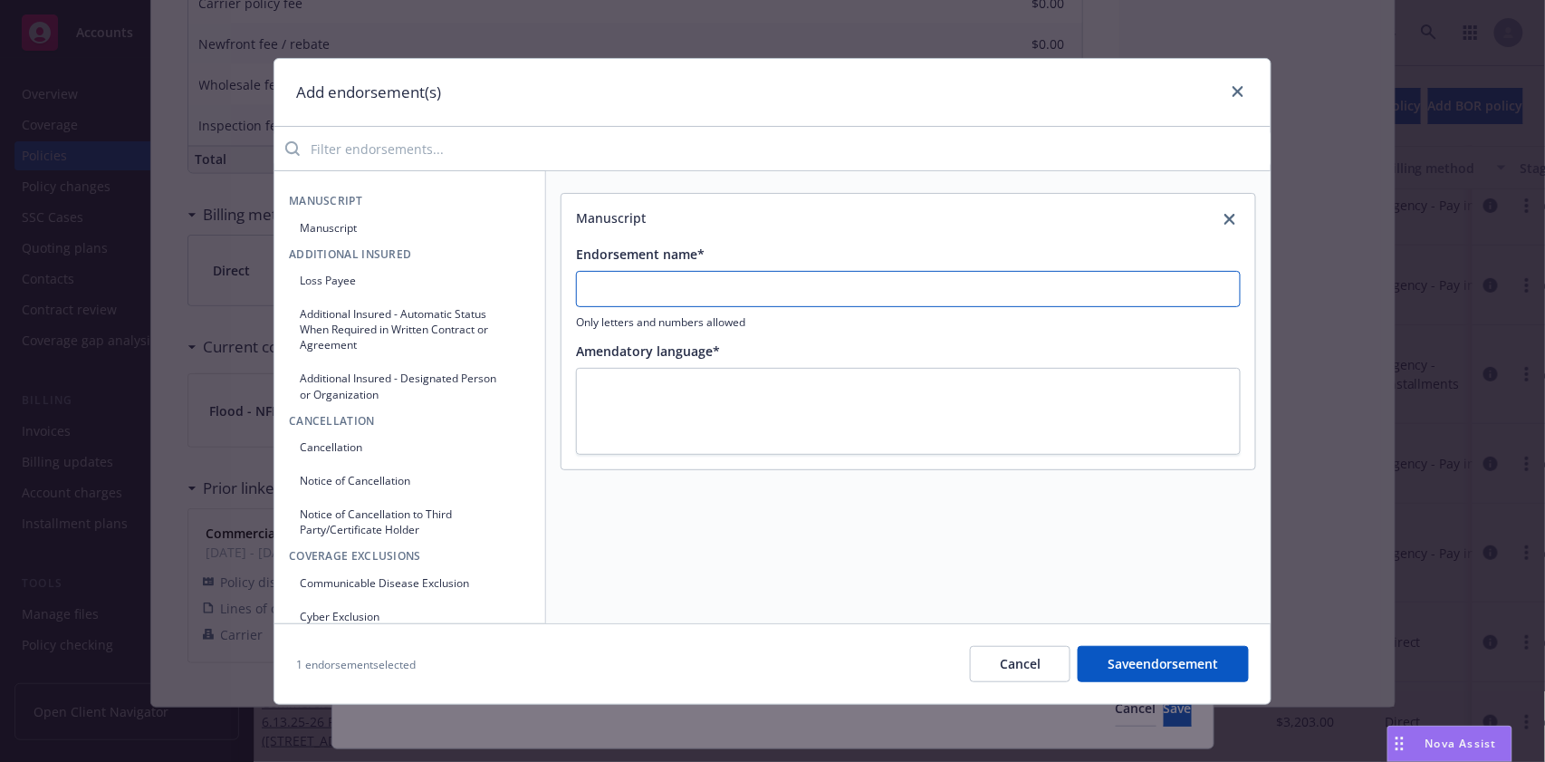
click at [666, 276] on input "Endorsement name*" at bounding box center [908, 289] width 665 height 36
type input "First Mortgagee"
click at [628, 383] on textarea at bounding box center [908, 412] width 665 height 88
type textarea "x"
type textarea "W"
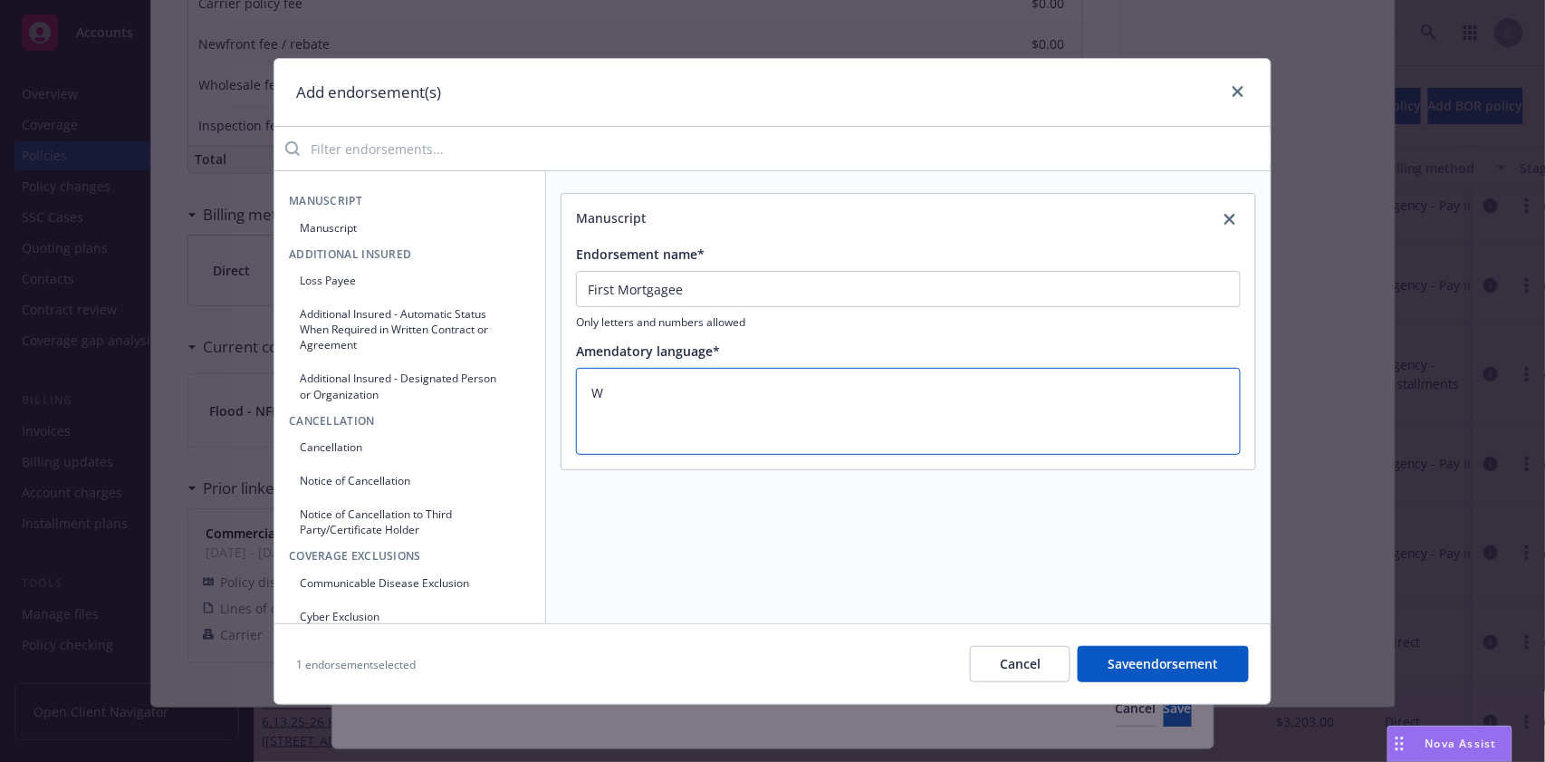
type textarea "x"
type textarea "We"
type textarea "x"
type textarea "Wel"
type textarea "x"
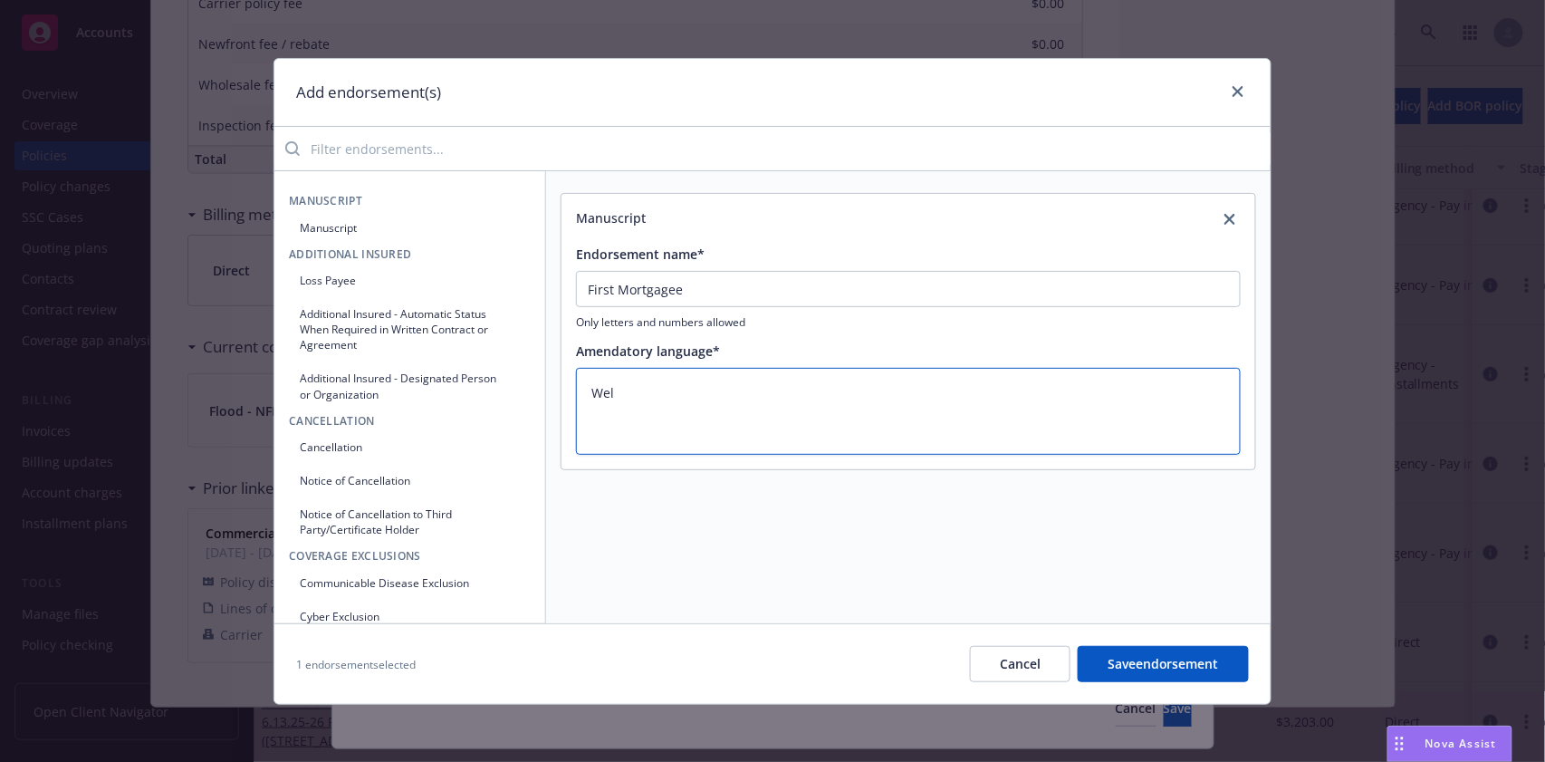
type textarea "Well"
type textarea "x"
type textarea "[PERSON_NAME]"
type textarea "x"
type textarea "[PERSON_NAME]"
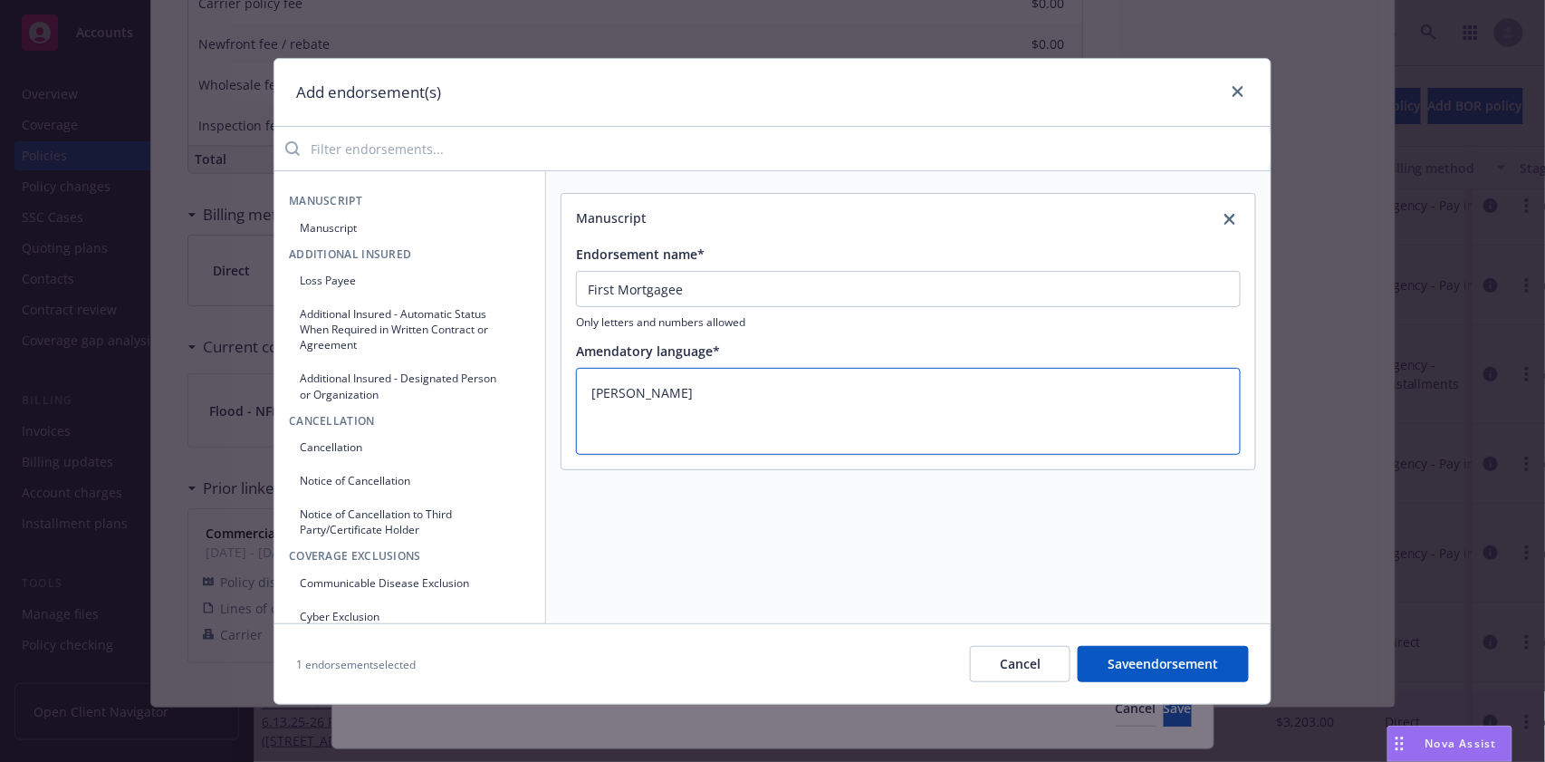
type textarea "x"
type textarea "[PERSON_NAME] F"
type textarea "x"
type textarea "[PERSON_NAME]"
type textarea "x"
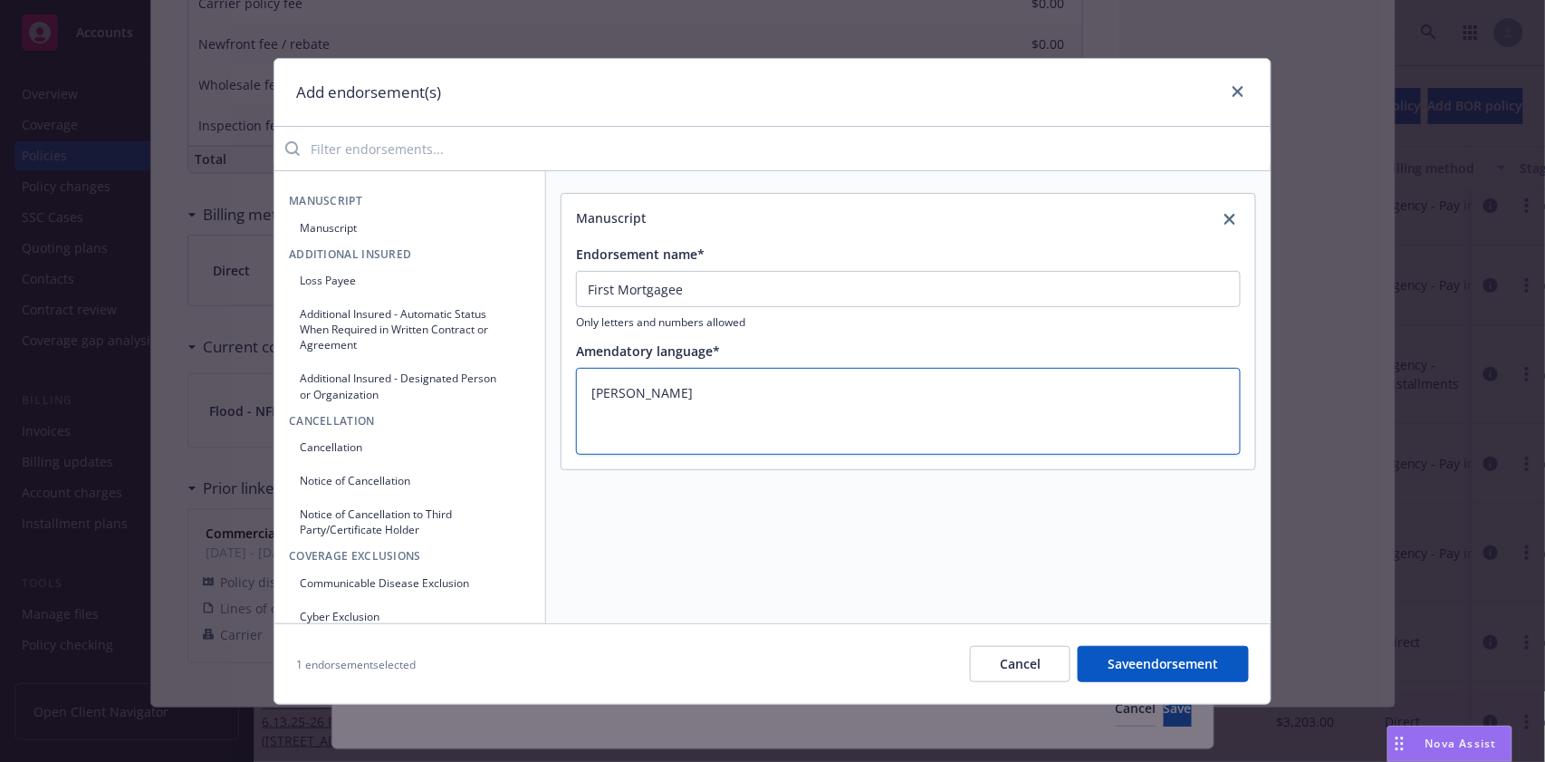
type textarea "[PERSON_NAME] Far"
type textarea "x"
type textarea "[PERSON_NAME] Fargo"
type textarea "x"
type textarea "[PERSON_NAME] Fargo"
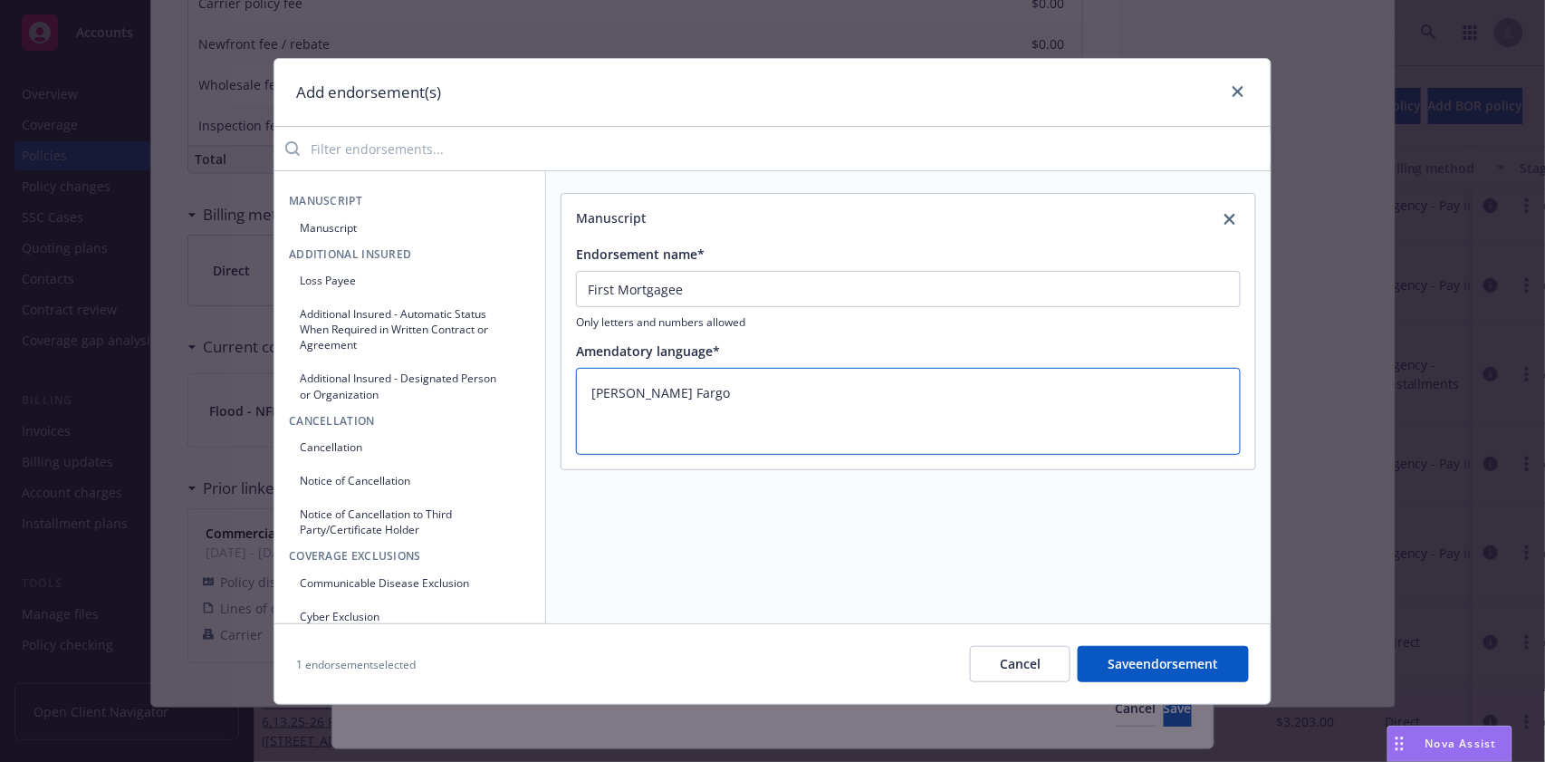
type textarea "x"
type textarea "[PERSON_NAME] Fargo"
type textarea "x"
type textarea "[PERSON_NAME] Farg"
type textarea "x"
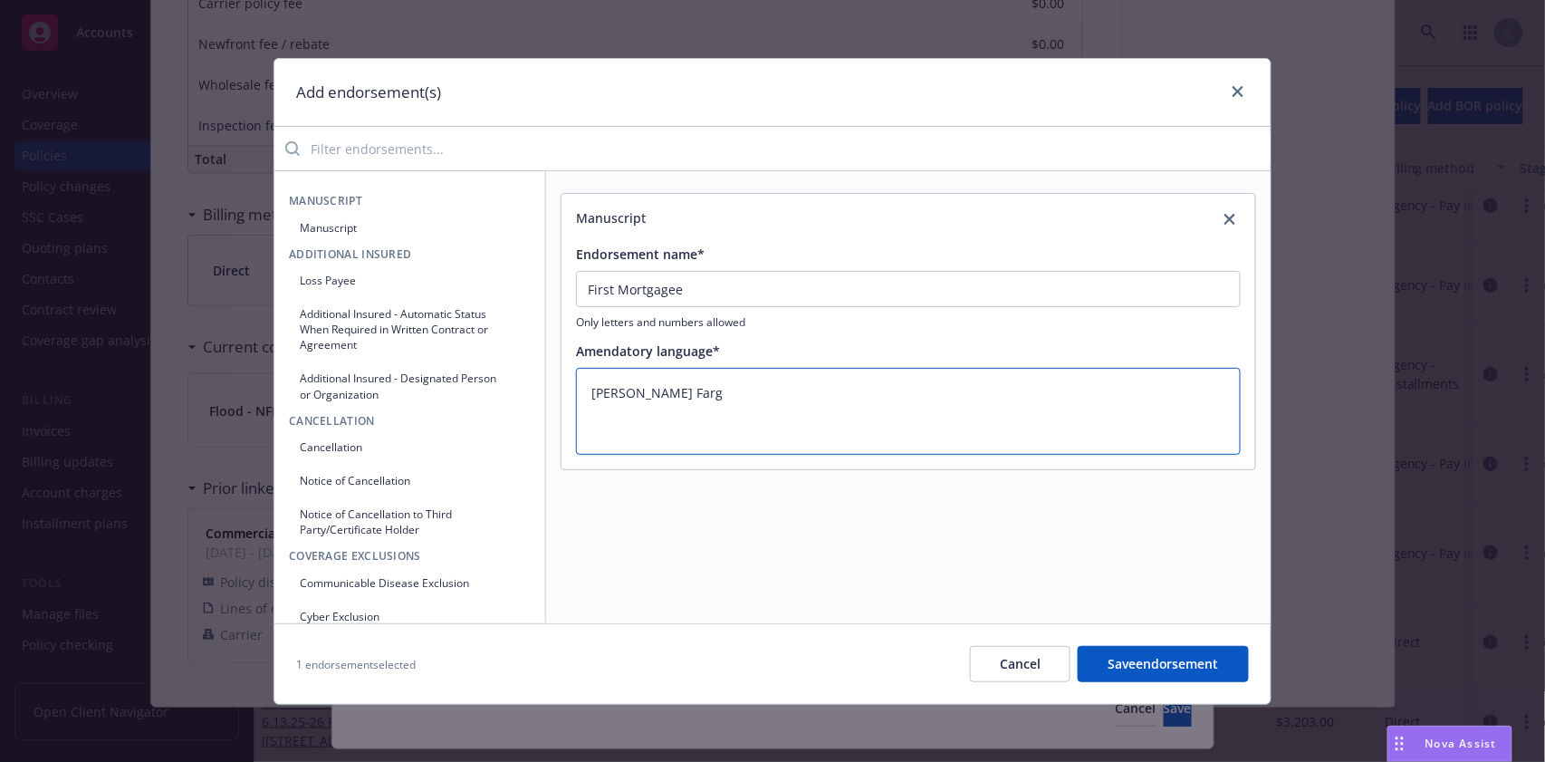
type textarea "[PERSON_NAME] Far"
type textarea "x"
type textarea "[PERSON_NAME]"
type textarea "x"
type textarea "[PERSON_NAME] F"
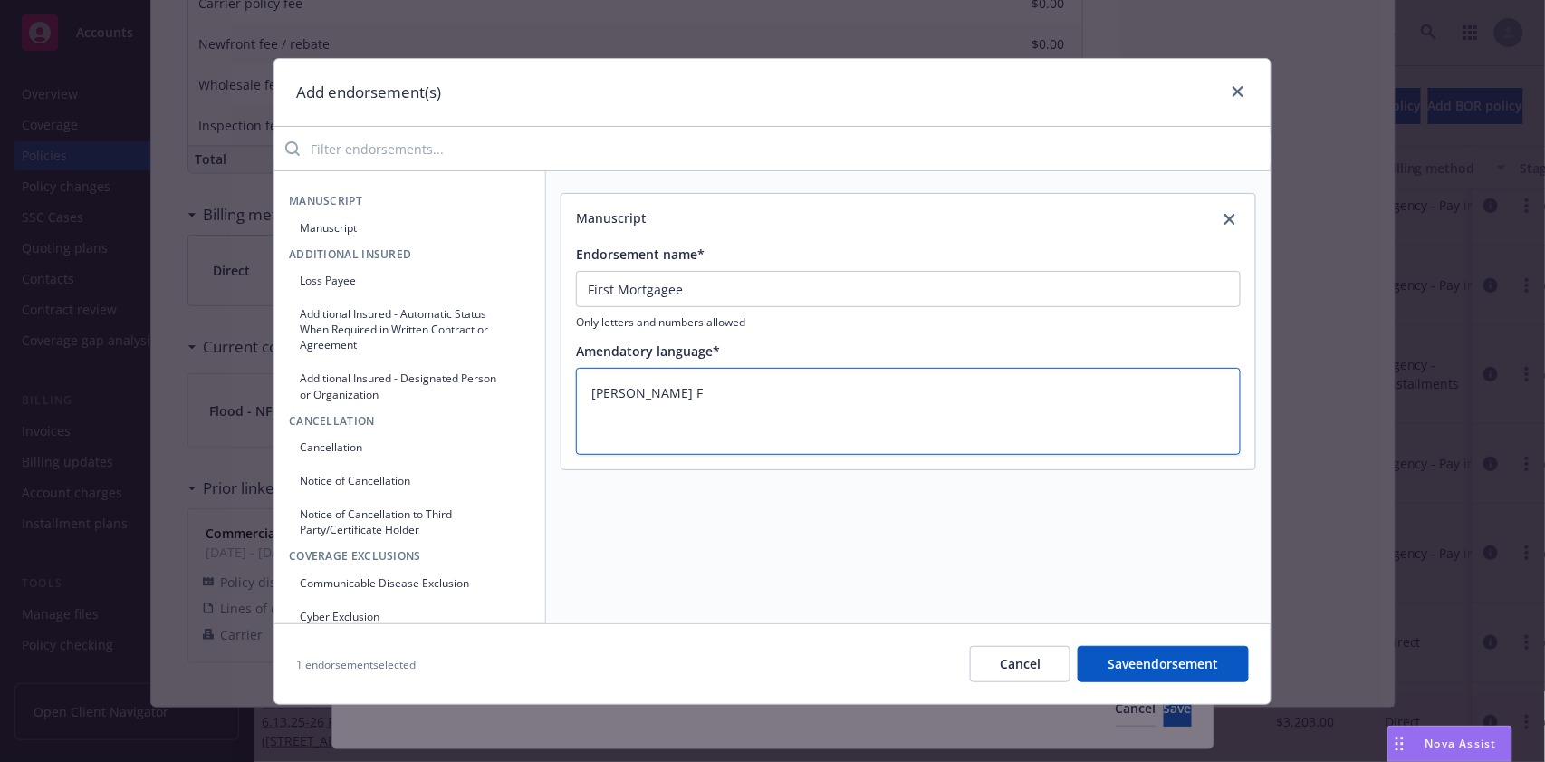
type textarea "x"
type textarea "[PERSON_NAME]"
type textarea "x"
type textarea "[PERSON_NAME]"
type textarea "x"
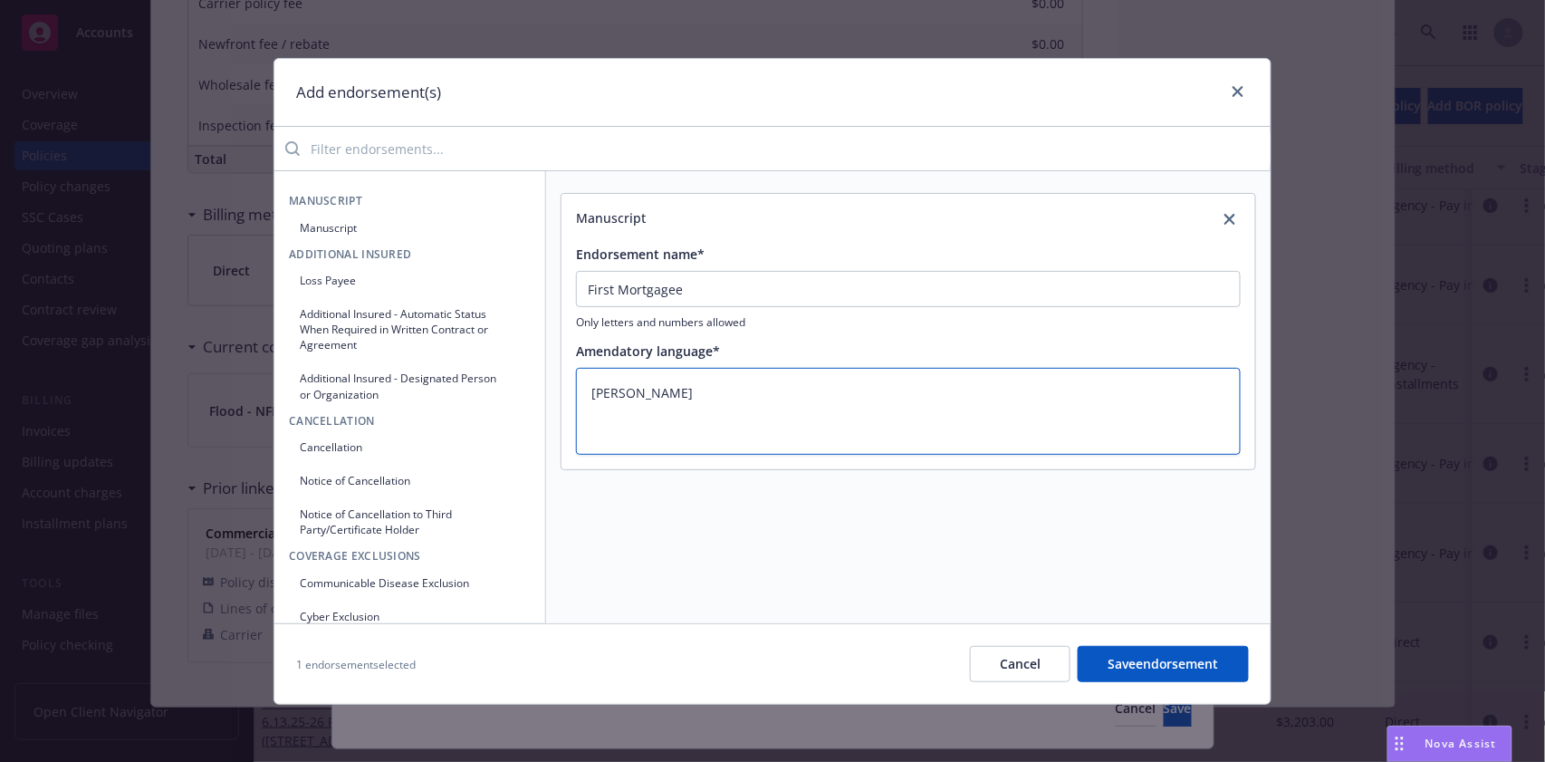
type textarea "Well"
type textarea "x"
type textarea "Wel"
type textarea "x"
type textarea "We"
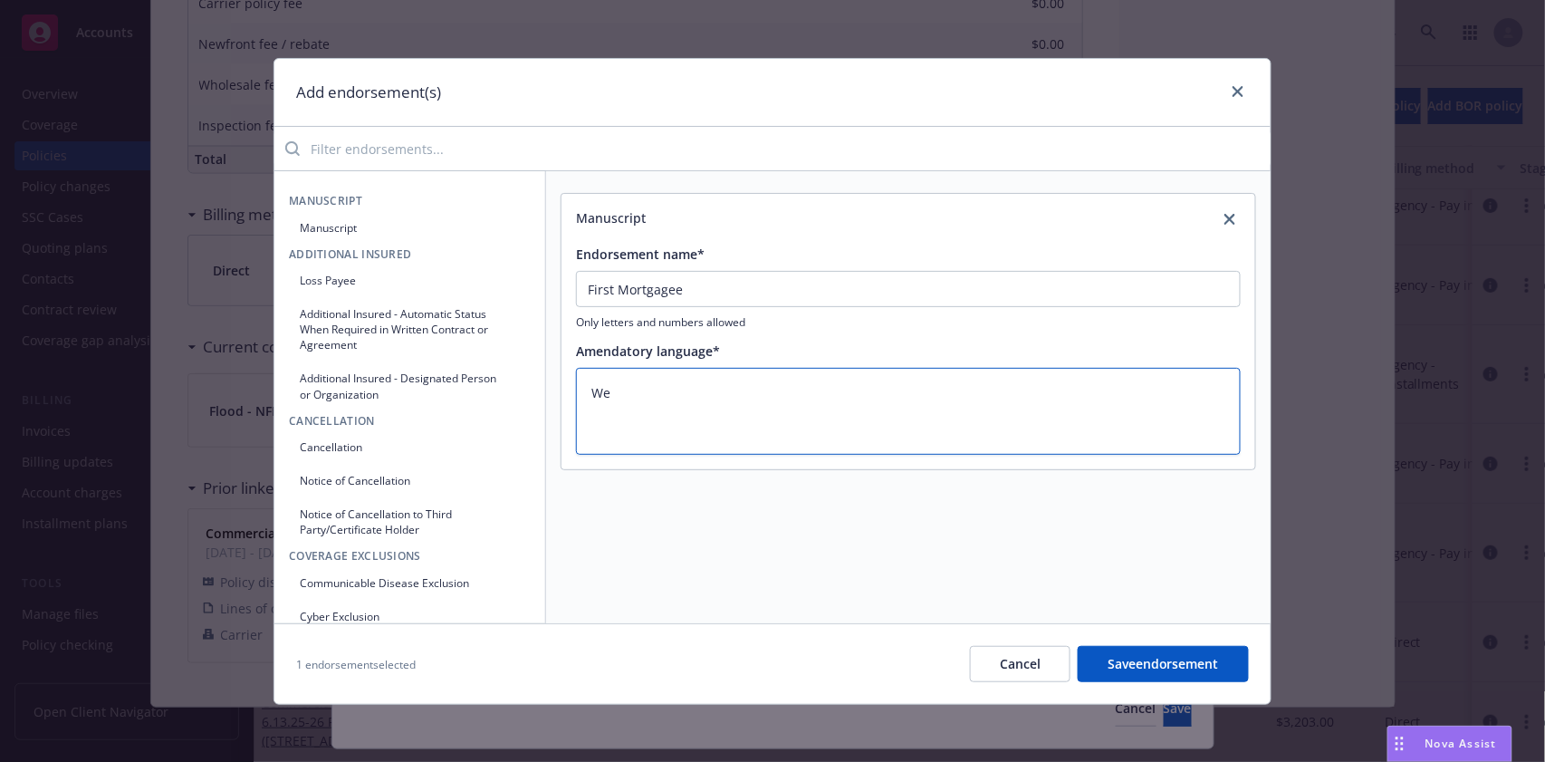
type textarea "x"
type textarea "W"
click at [591, 390] on textarea at bounding box center [908, 412] width 665 height 88
paste textarea "[PERSON_NAME] FARGO BANK NA AS TRUSTEE FOR [PERSON_NAME] BMARK 2018-B8 ISAOA"
type textarea "x"
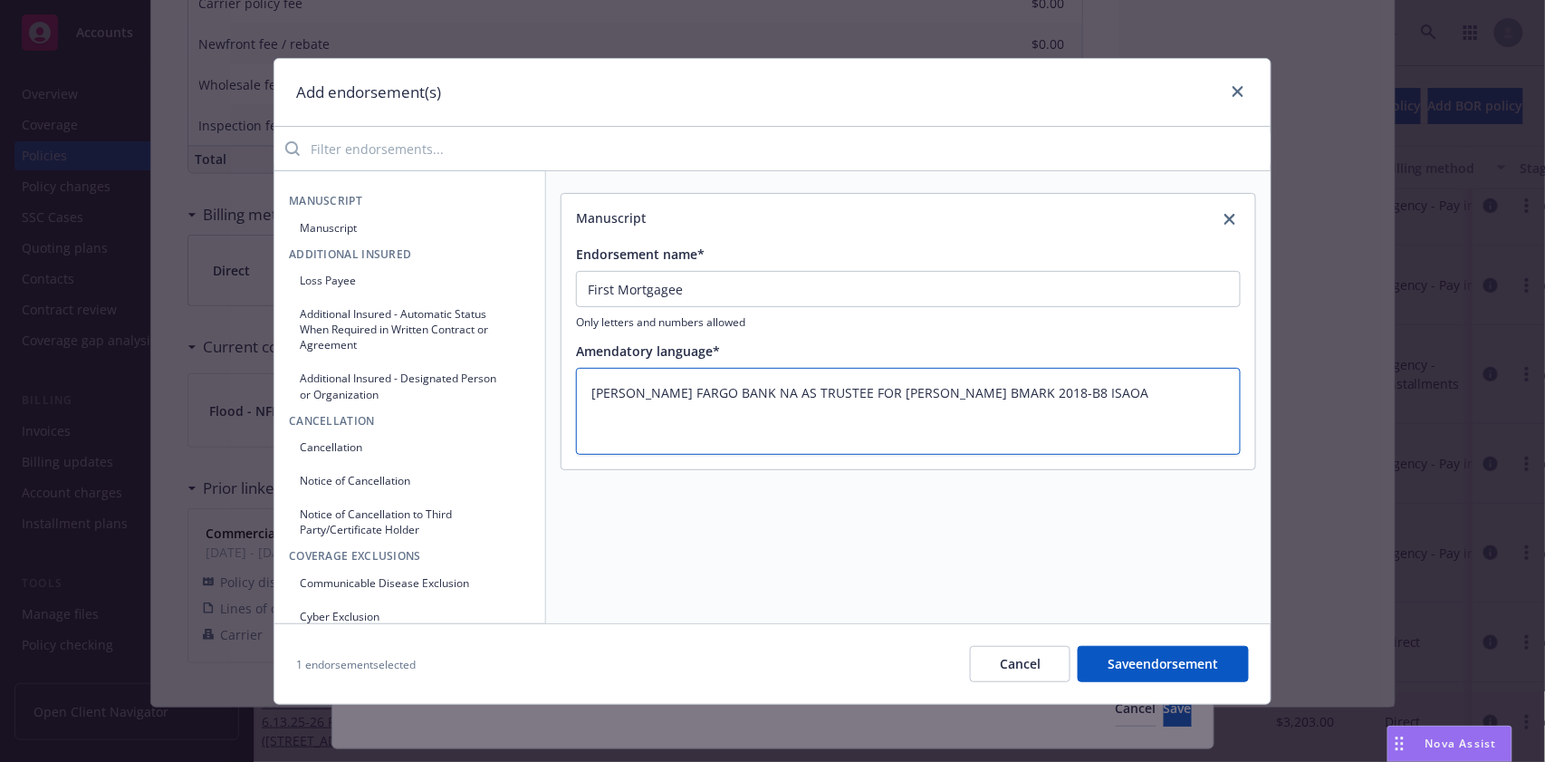
type textarea "[PERSON_NAME] FARGO BANK NA AS TRUSTEE FOR [PERSON_NAME] BMARK 2018-B8 ISAOA"
click at [1047, 398] on textarea "[PERSON_NAME] FARGO BANK NA AS TRUSTEE FOR [PERSON_NAME] BMARK 2018-B8 ISAOA" at bounding box center [908, 412] width 665 height 88
type textarea "x"
type textarea "[PERSON_NAME] FARGO BANK NA AS TRUSTEE FOR [PERSON_NAME] BMARK 2018-B8 ISAOA"
paste textarea "PO BOX 25968 C/O MIDLAND LOAND SERVICES, A PNC REAL ESTATE BUSI SHAWNEE MISSION…"
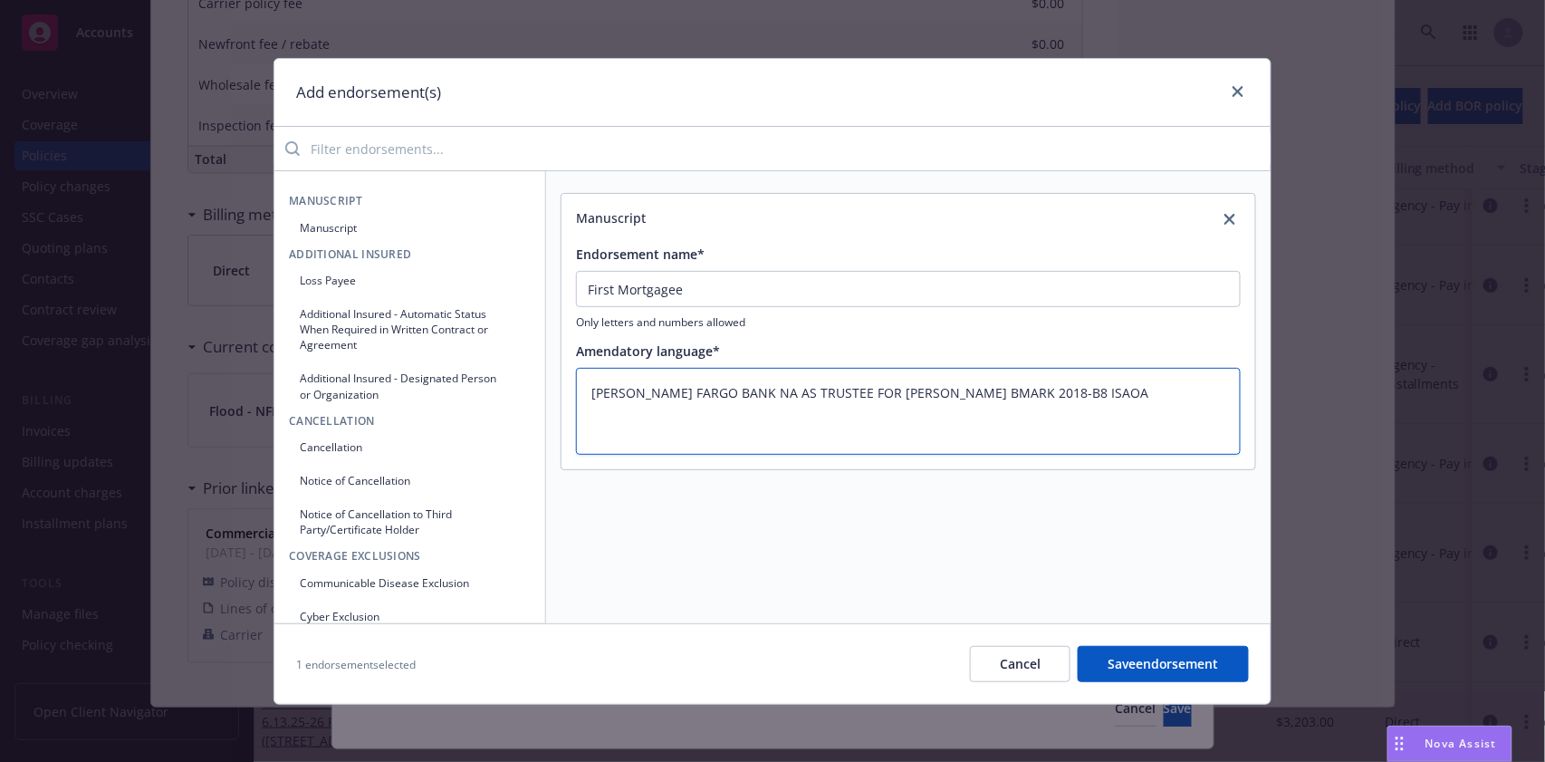
type textarea "x"
type textarea "[PERSON_NAME] FARGO BANK NA AS TRUSTEE FOR [PERSON_NAME] BMARK 2018-B8 ISAOA PO…"
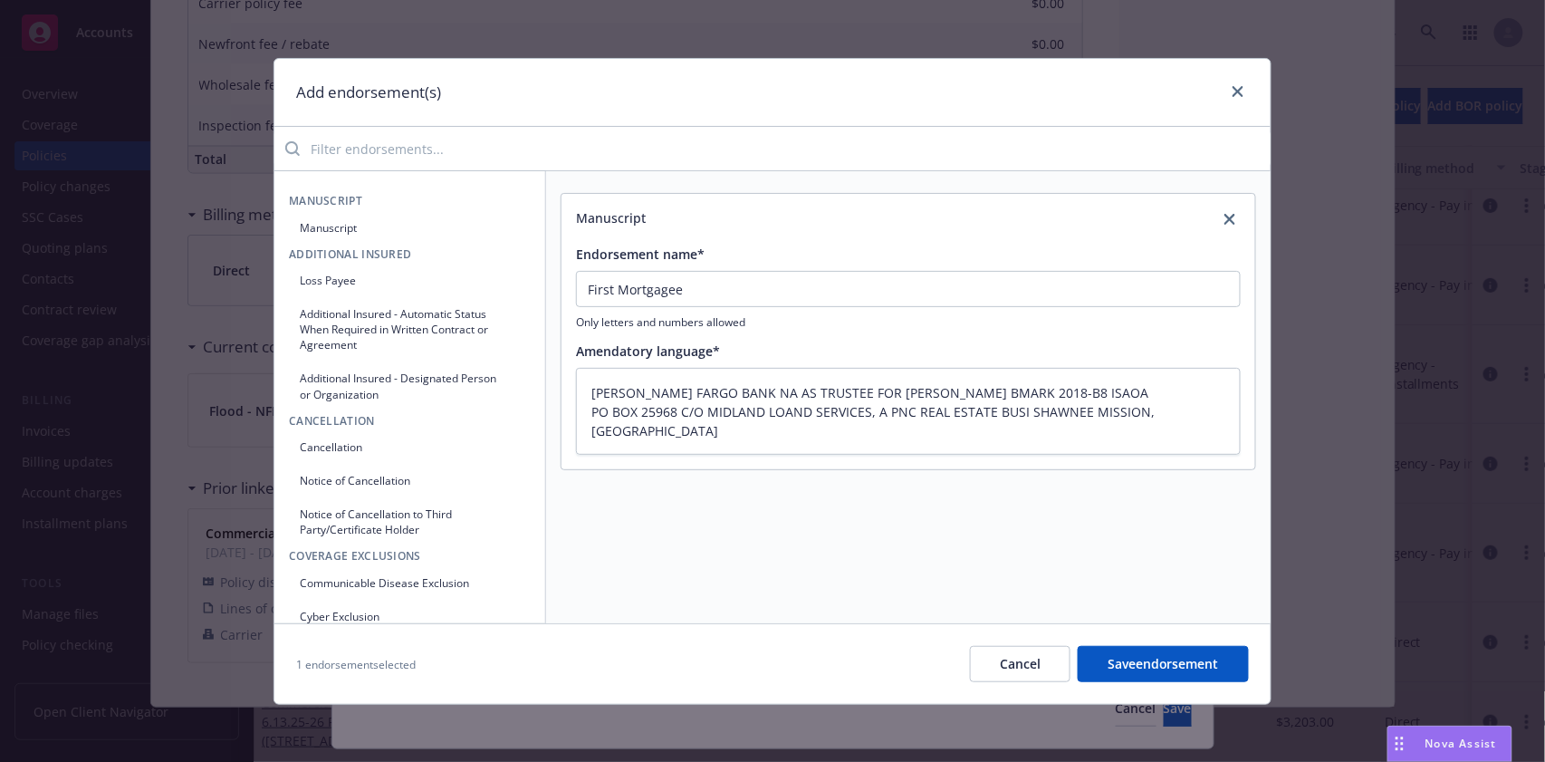
click at [1134, 660] on button "Save endorsement" at bounding box center [1163, 664] width 171 height 36
type textarea "x"
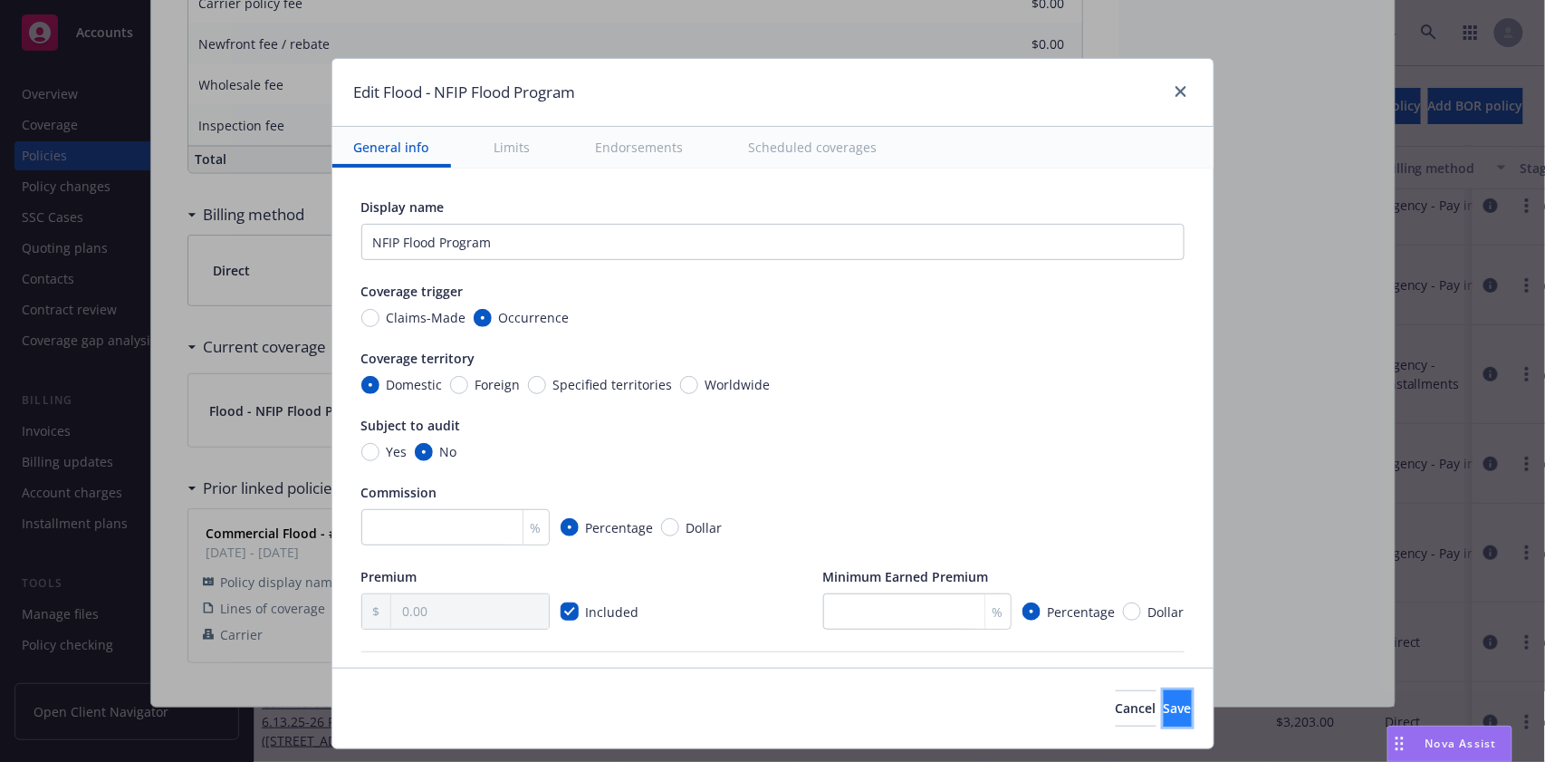
click at [1164, 703] on span "Save" at bounding box center [1178, 707] width 28 height 17
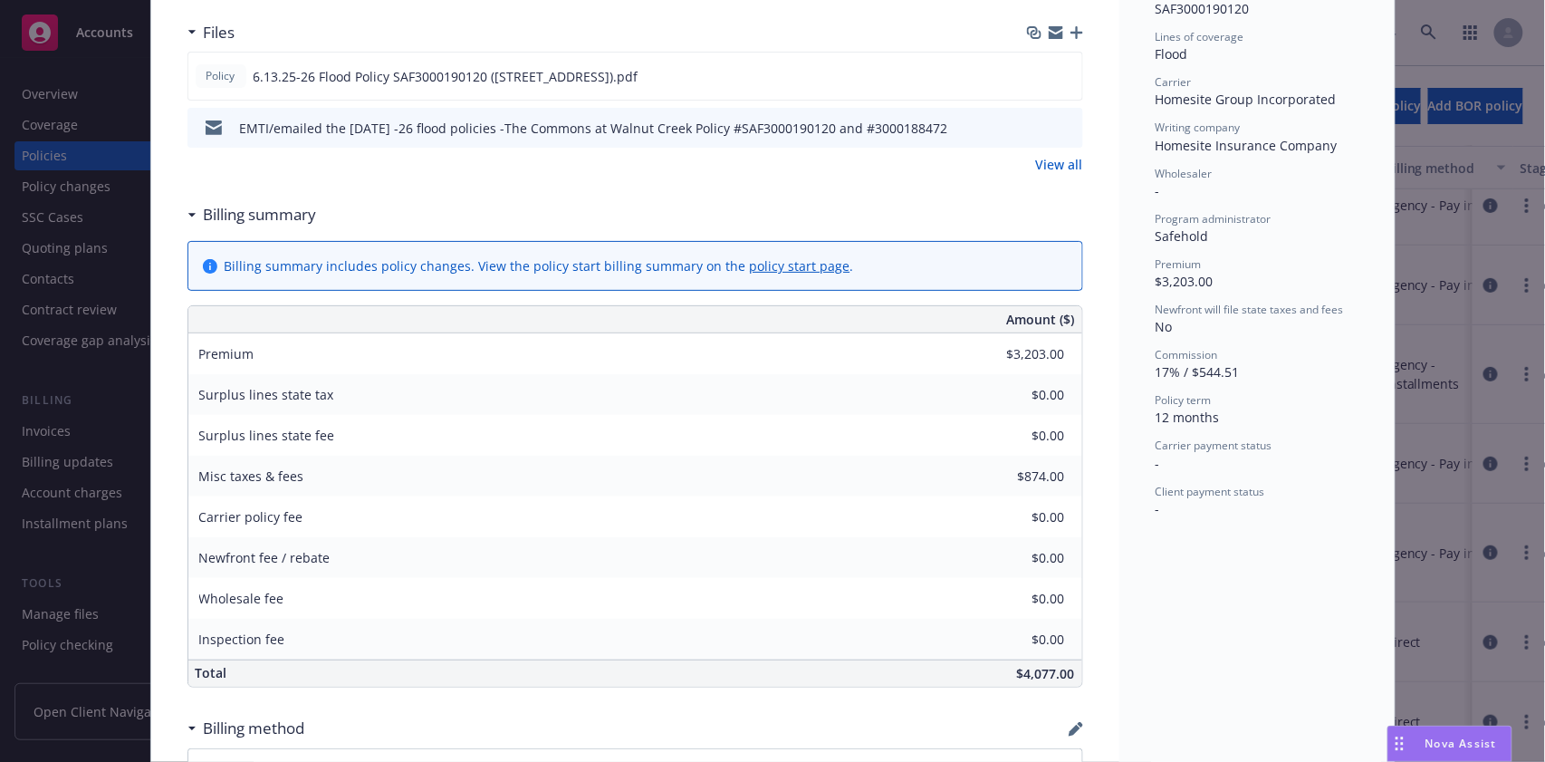
scroll to position [996, 0]
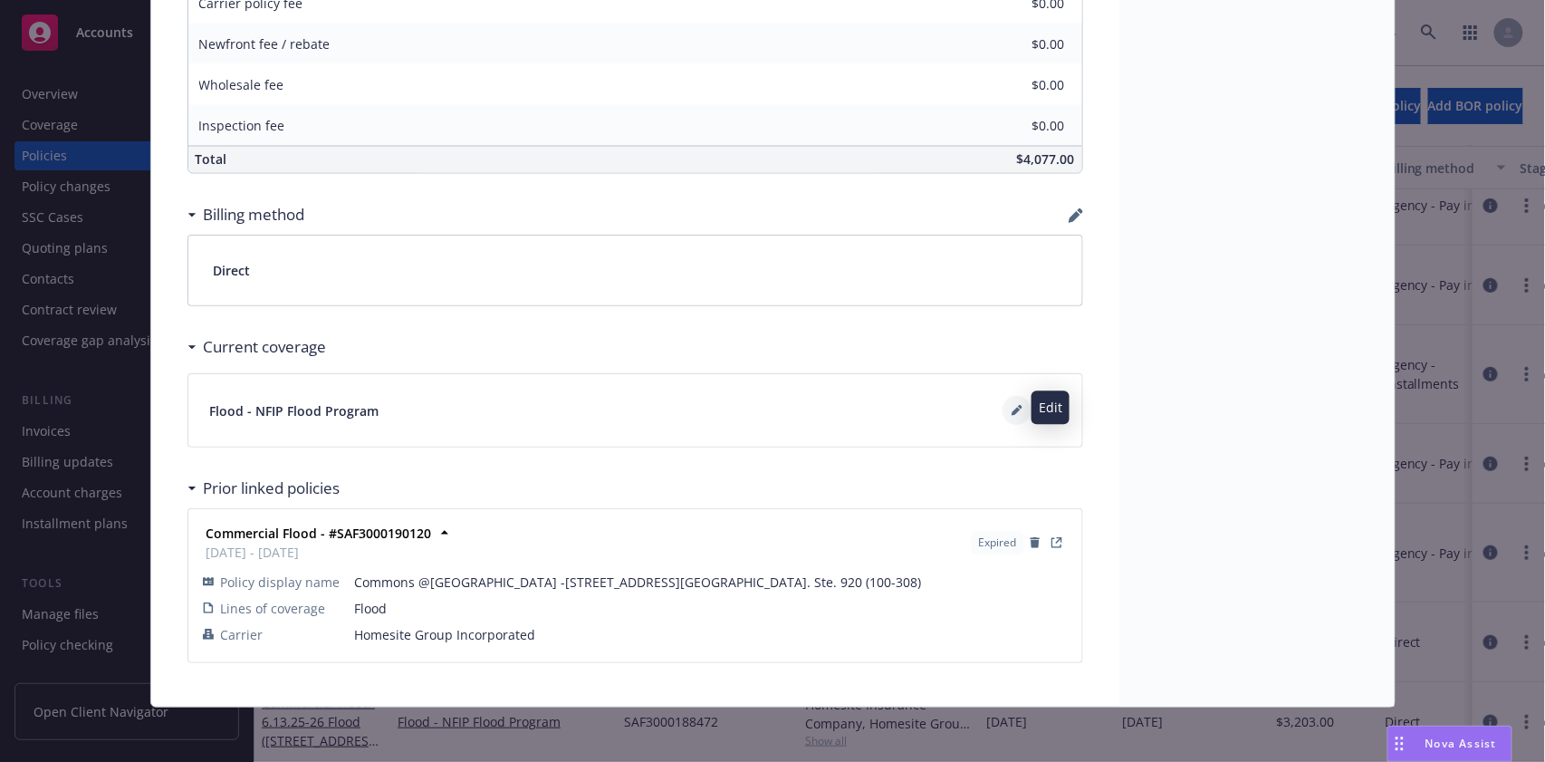
click at [1012, 408] on icon at bounding box center [1016, 412] width 9 height 9
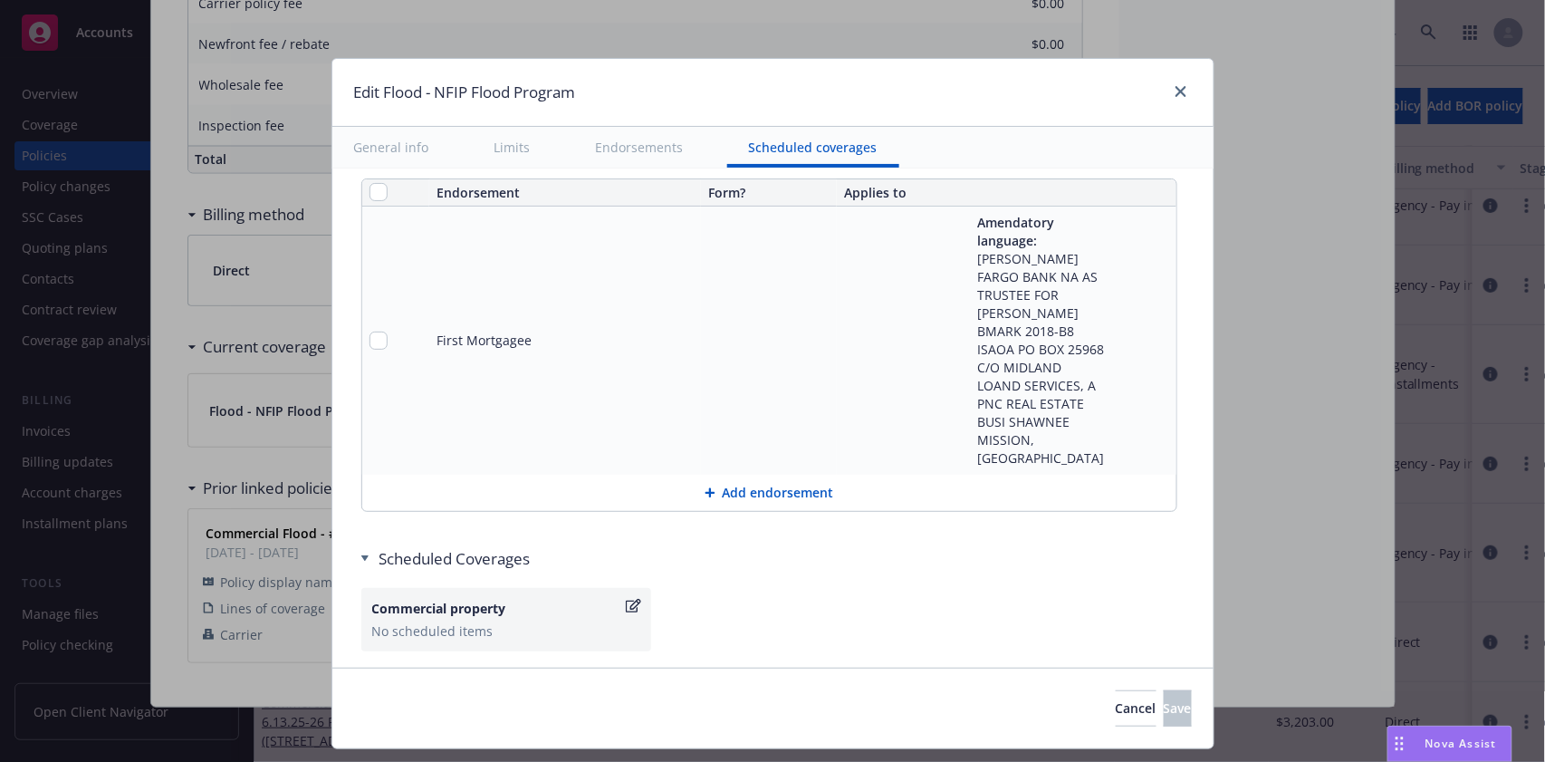
scroll to position [1815, 0]
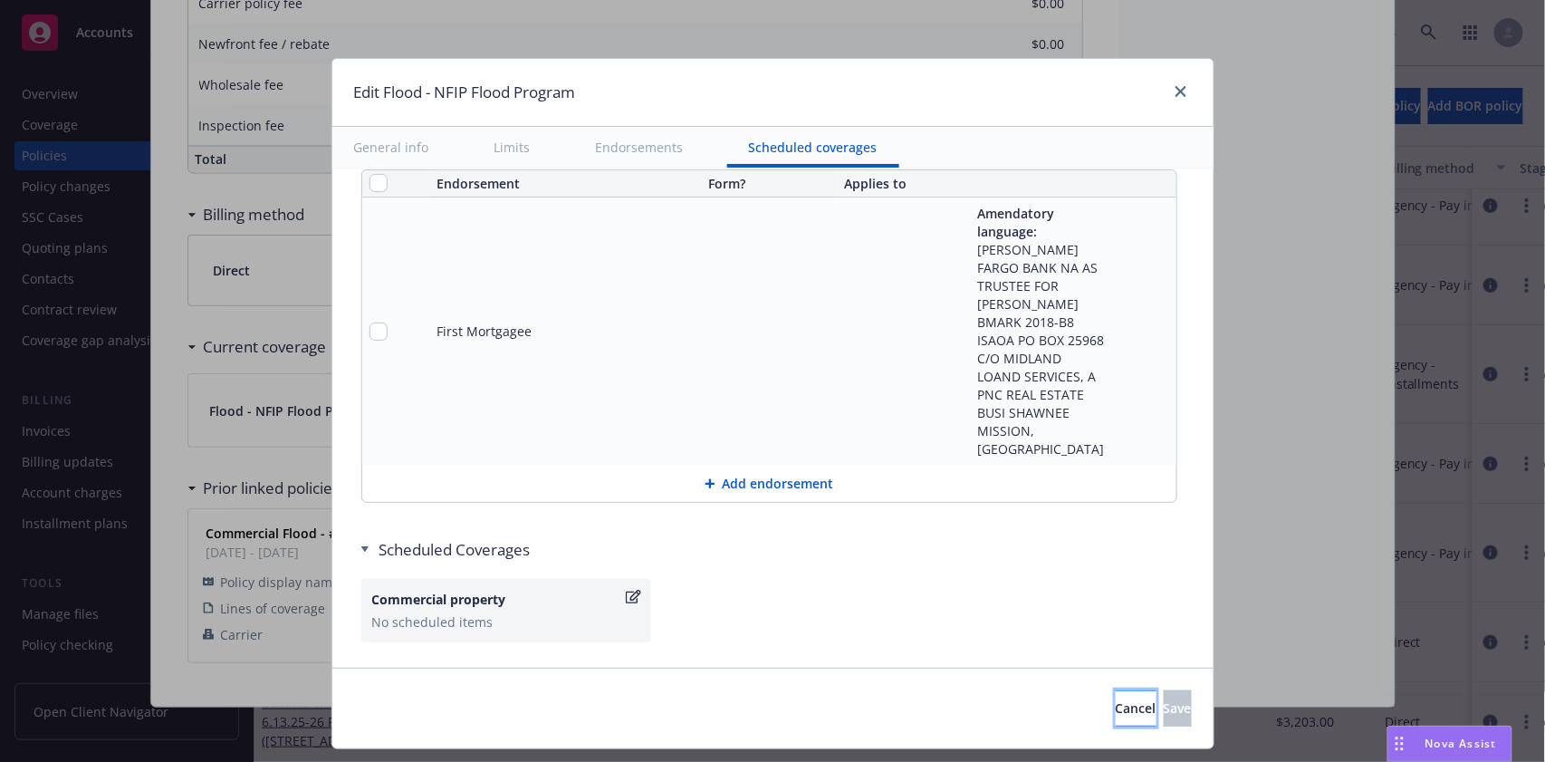
click at [1116, 706] on span "Cancel" at bounding box center [1136, 707] width 41 height 17
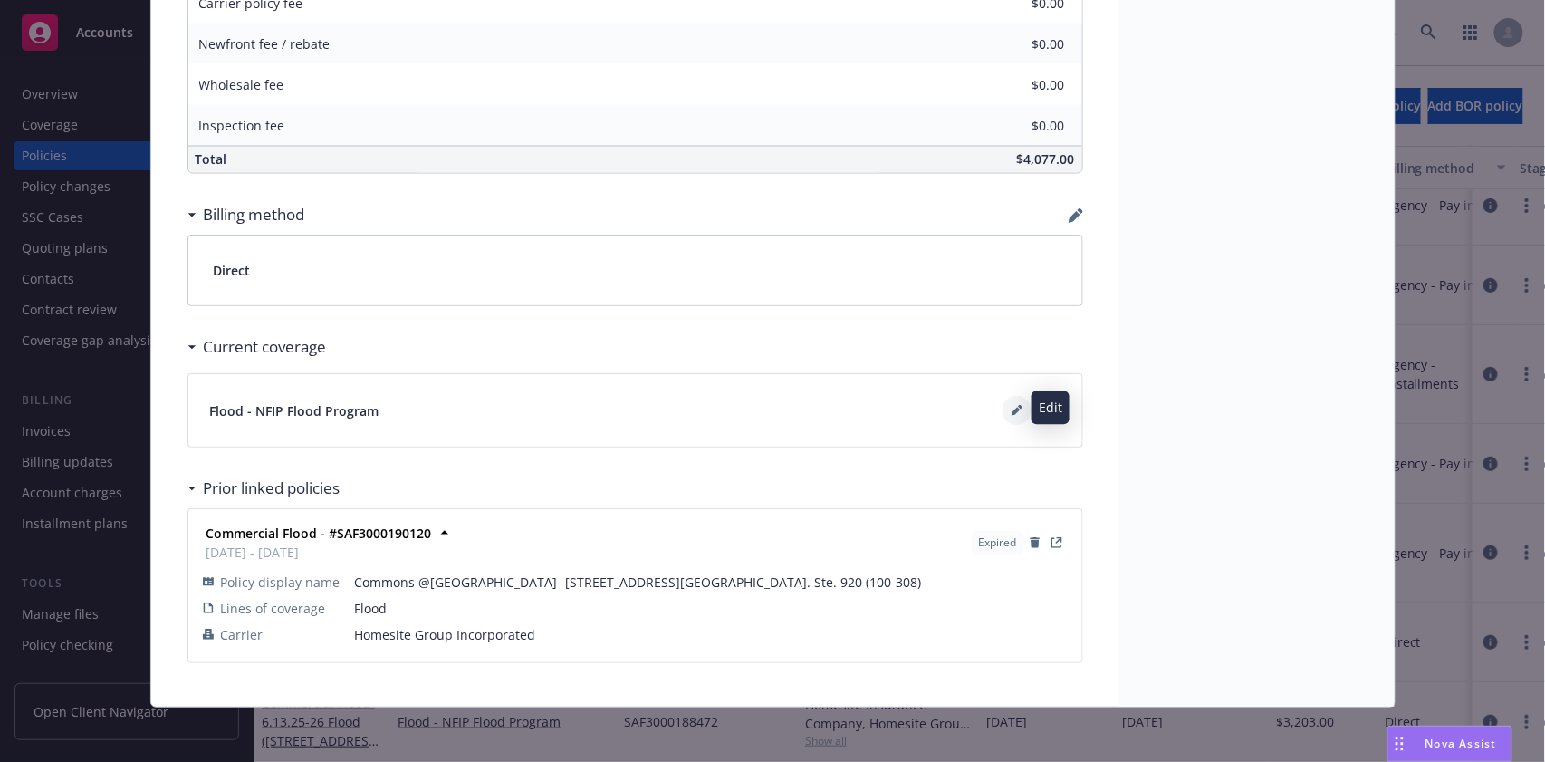
click at [1012, 405] on icon at bounding box center [1017, 410] width 11 height 11
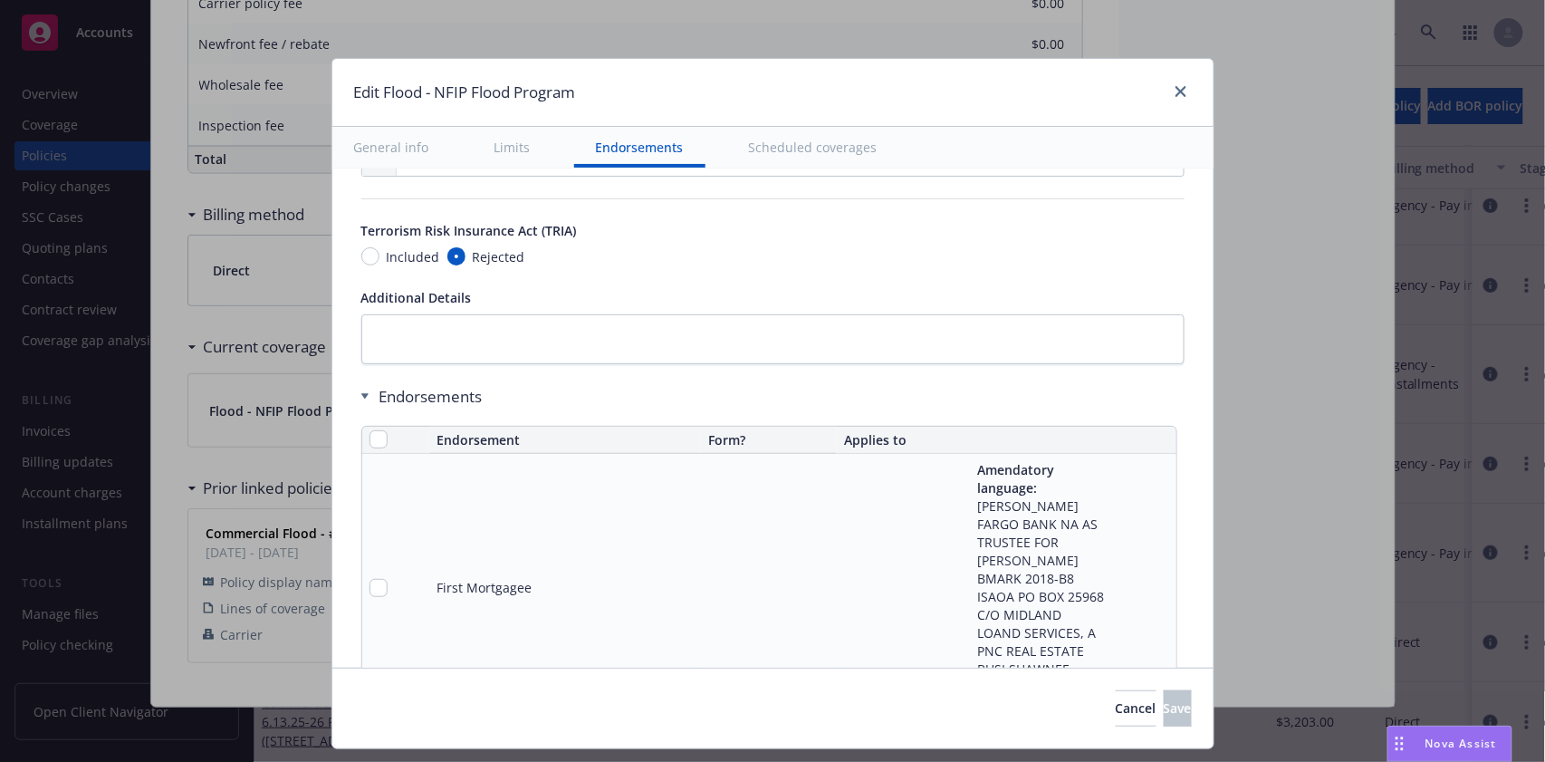
scroll to position [1570, 0]
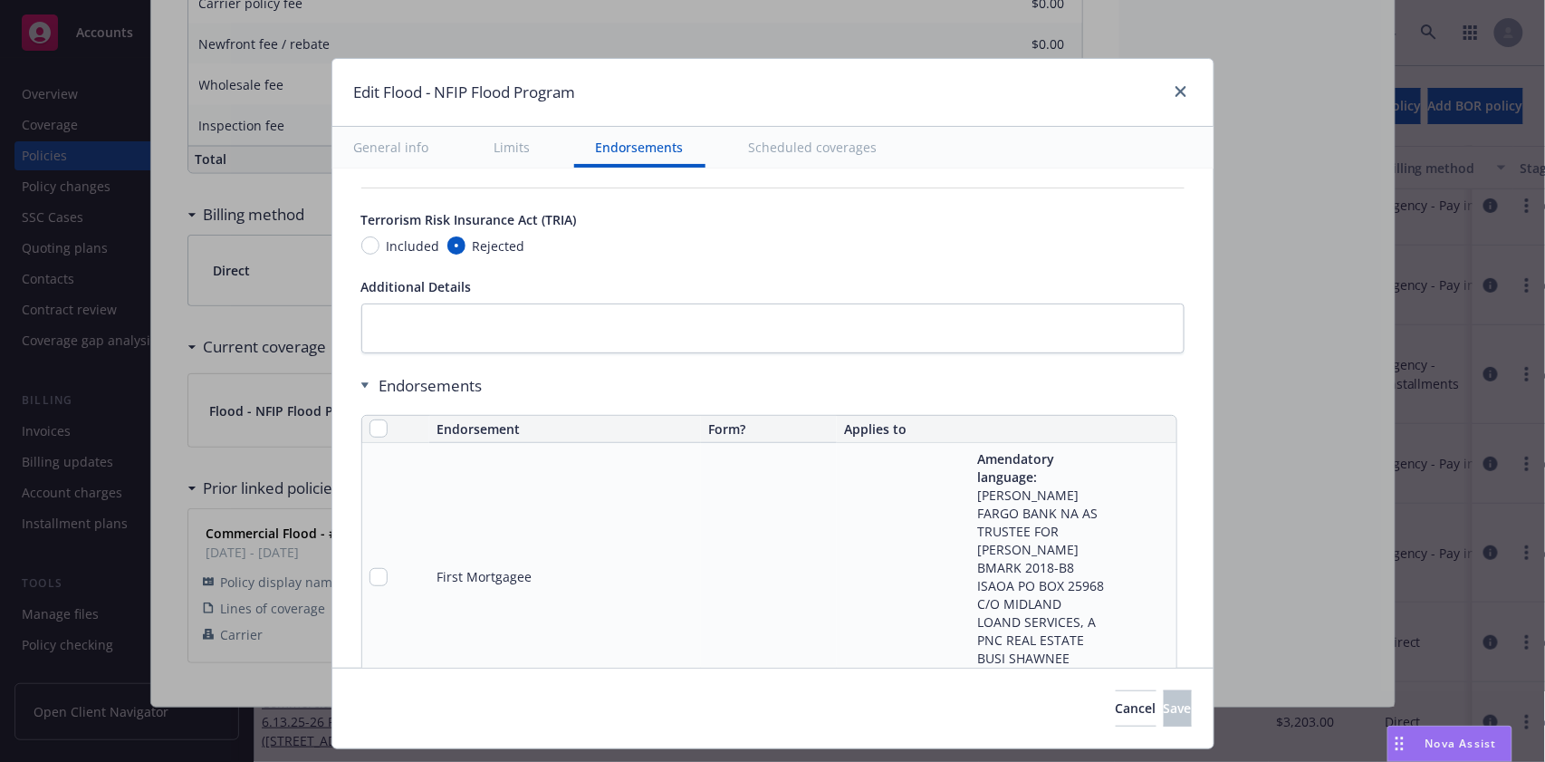
click at [484, 244] on span "Rejected" at bounding box center [499, 245] width 53 height 19
click at [466, 244] on input "Rejected" at bounding box center [456, 245] width 18 height 18
click at [586, 221] on div "Terrorism Risk Insurance Act (TRIA)" at bounding box center [772, 219] width 823 height 19
click at [493, 218] on span "Terrorism Risk Insurance Act (TRIA)" at bounding box center [469, 219] width 216 height 17
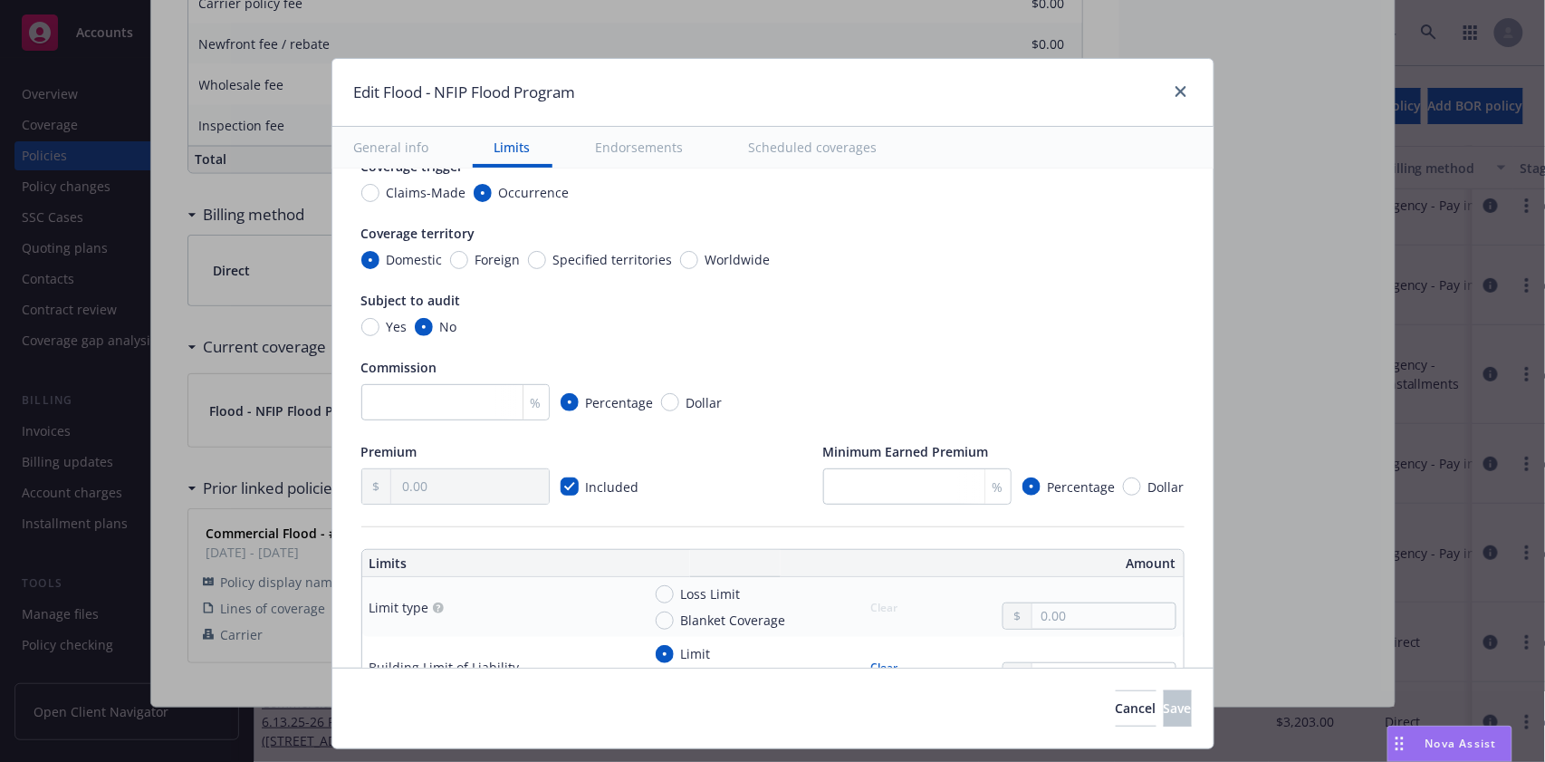
scroll to position [0, 0]
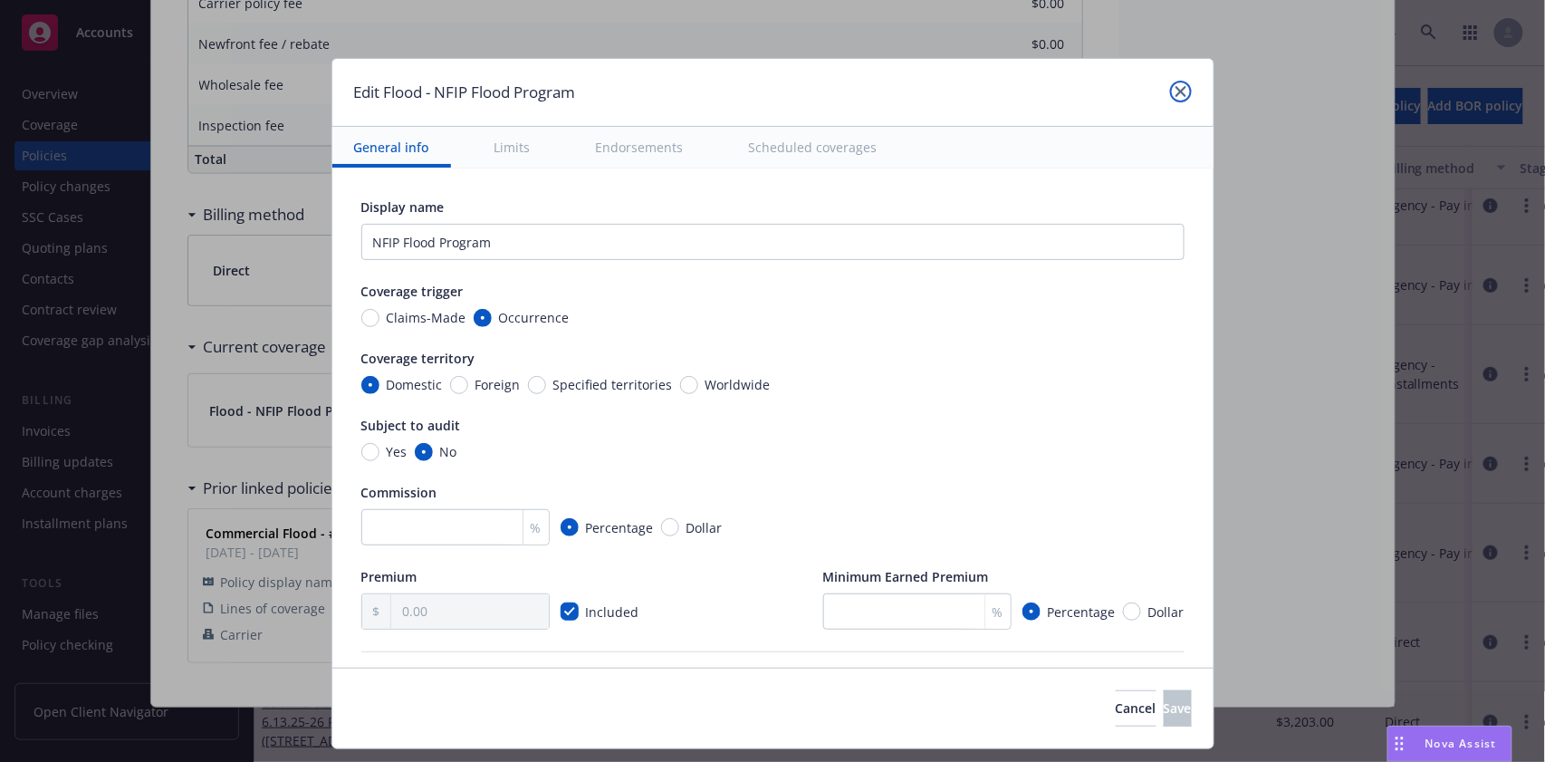
click at [1176, 91] on icon "close" at bounding box center [1181, 91] width 11 height 11
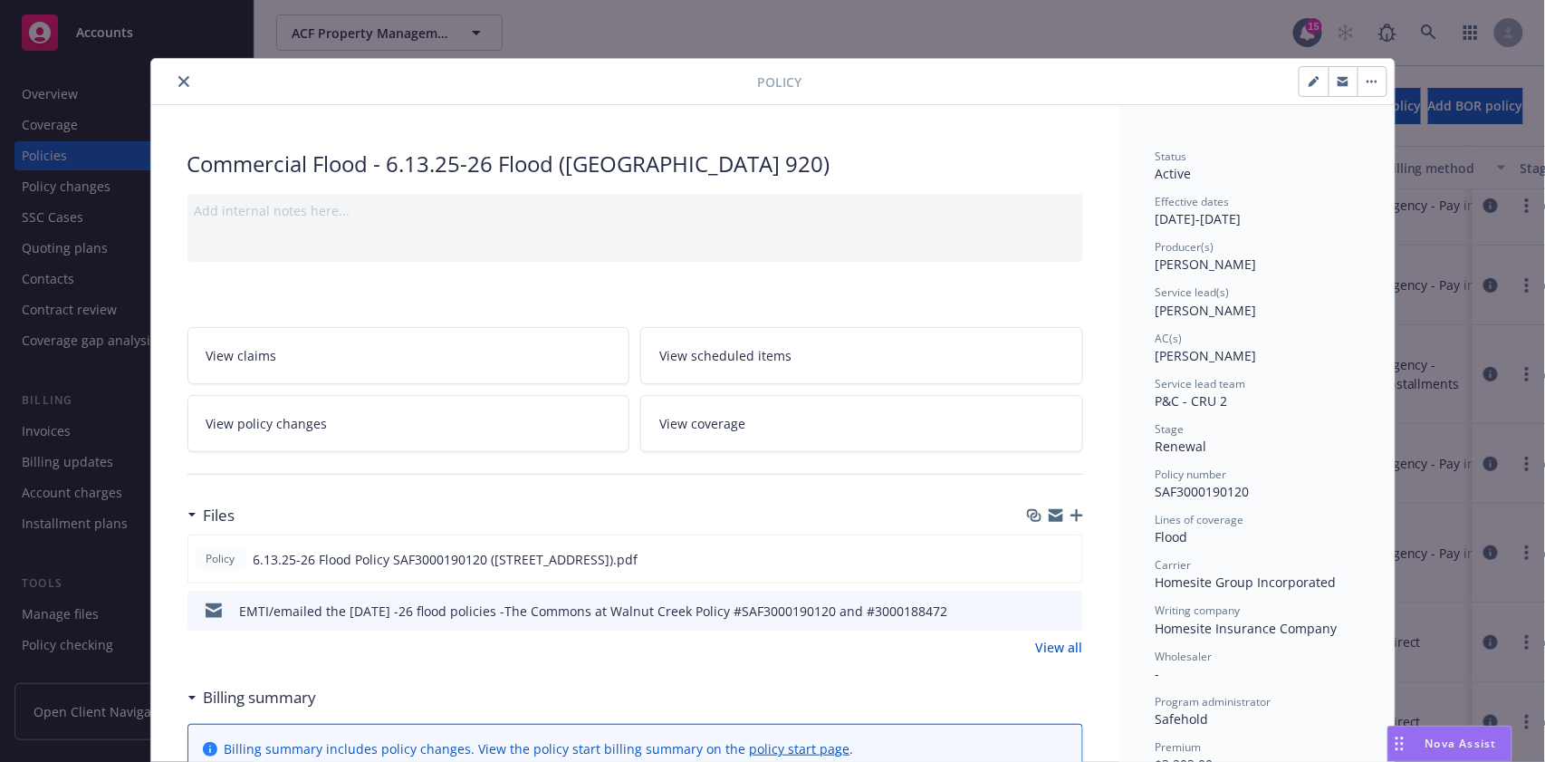
click at [173, 80] on button "close" at bounding box center [184, 82] width 22 height 22
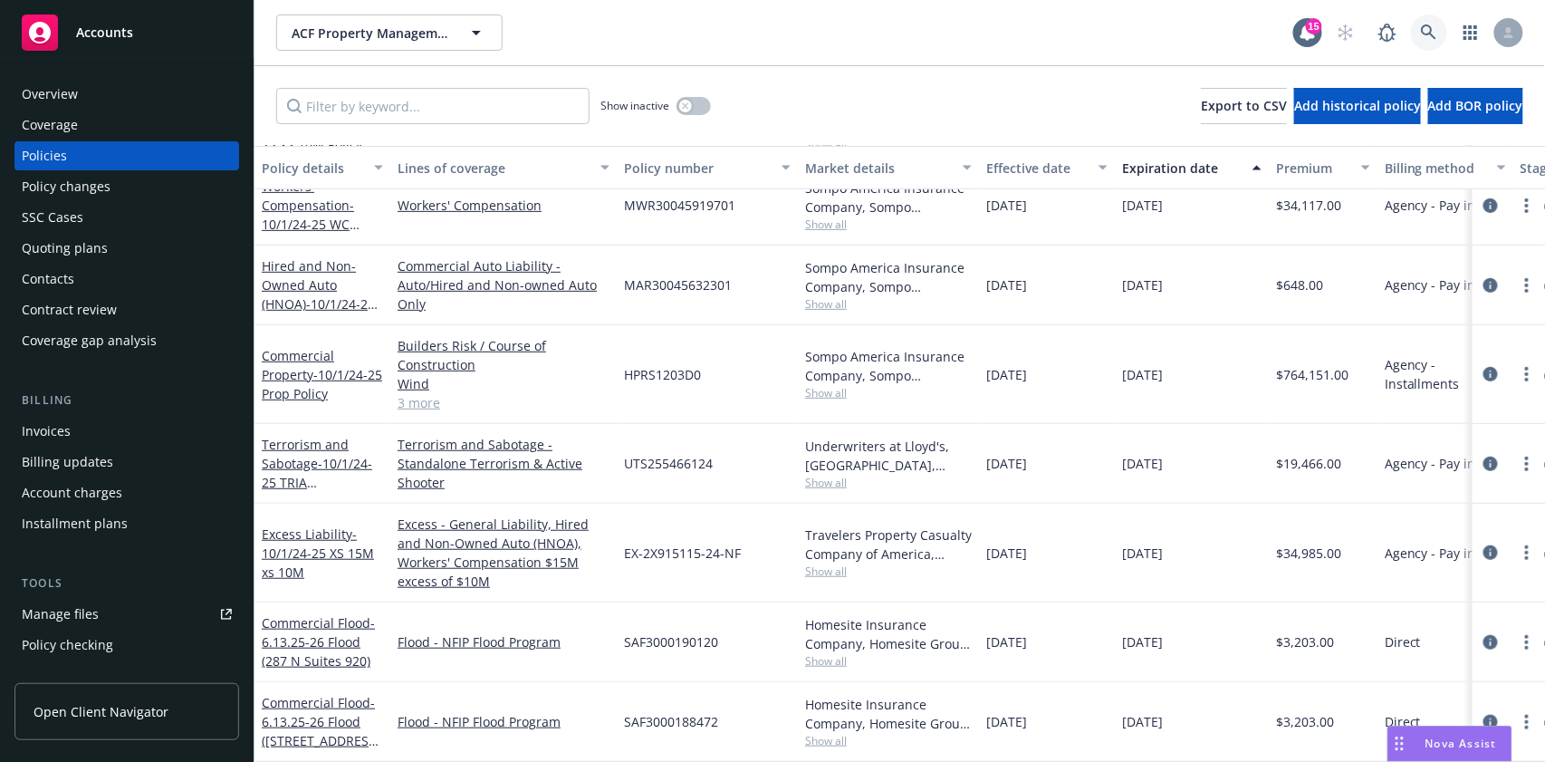
click at [1431, 29] on icon at bounding box center [1429, 32] width 16 height 16
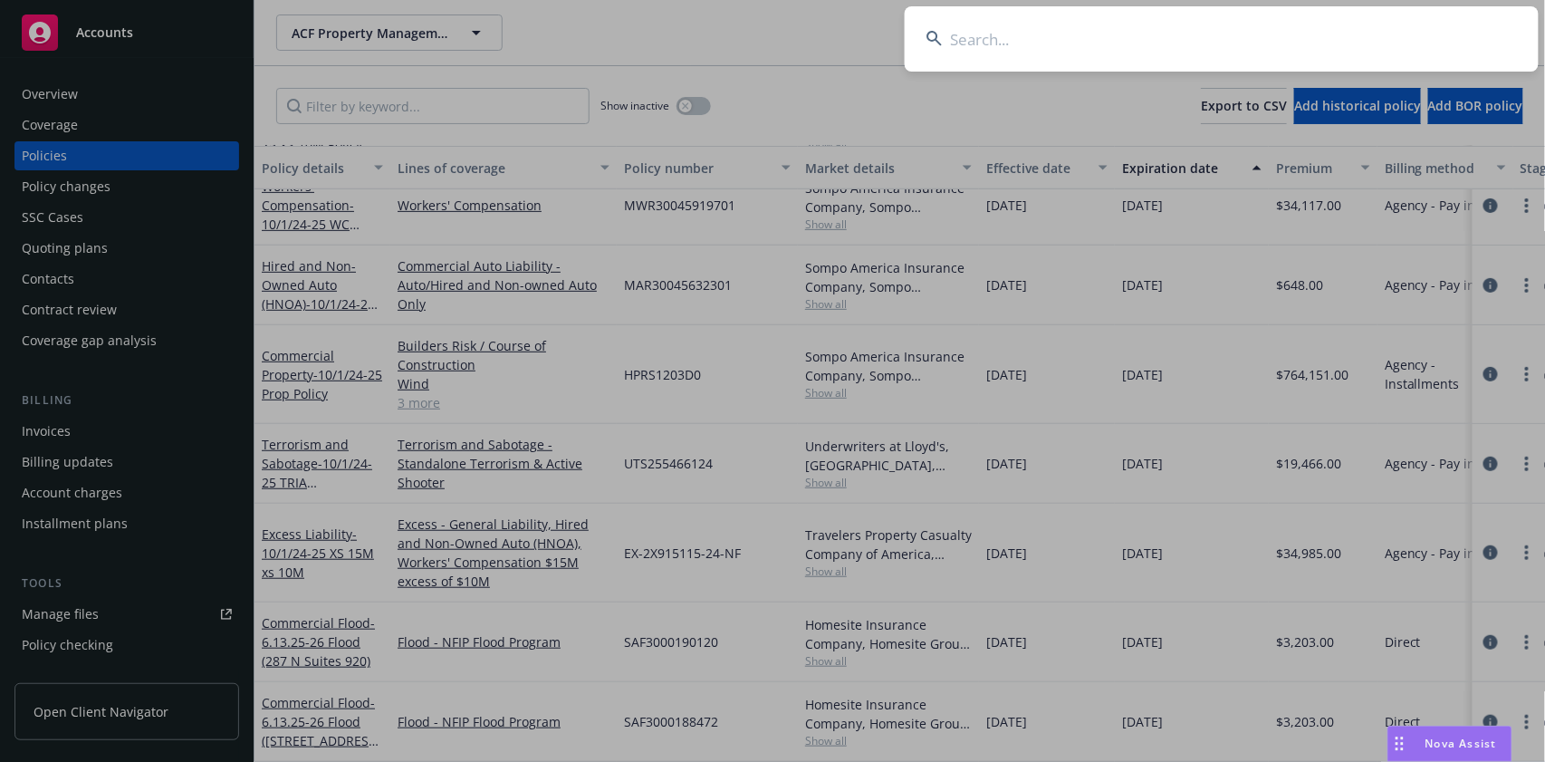
click at [991, 40] on input at bounding box center [1222, 38] width 634 height 65
drag, startPoint x: 991, startPoint y: 40, endPoint x: 986, endPoint y: 62, distance: 22.2
paste input "Corcept Therapeutics, Inc."
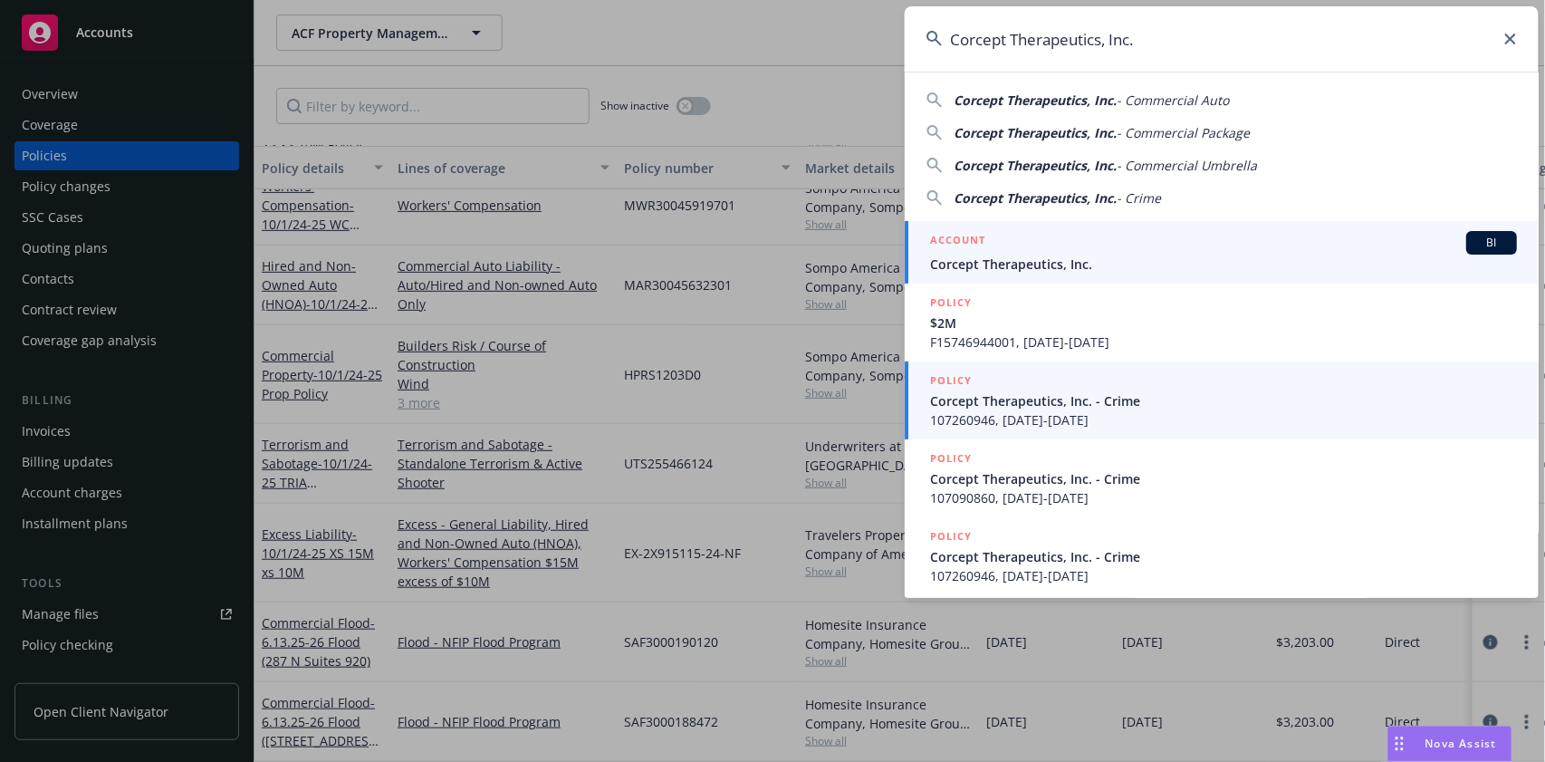
type input "Corcept Therapeutics, Inc."
click at [1474, 239] on span "BI" at bounding box center [1492, 243] width 36 height 16
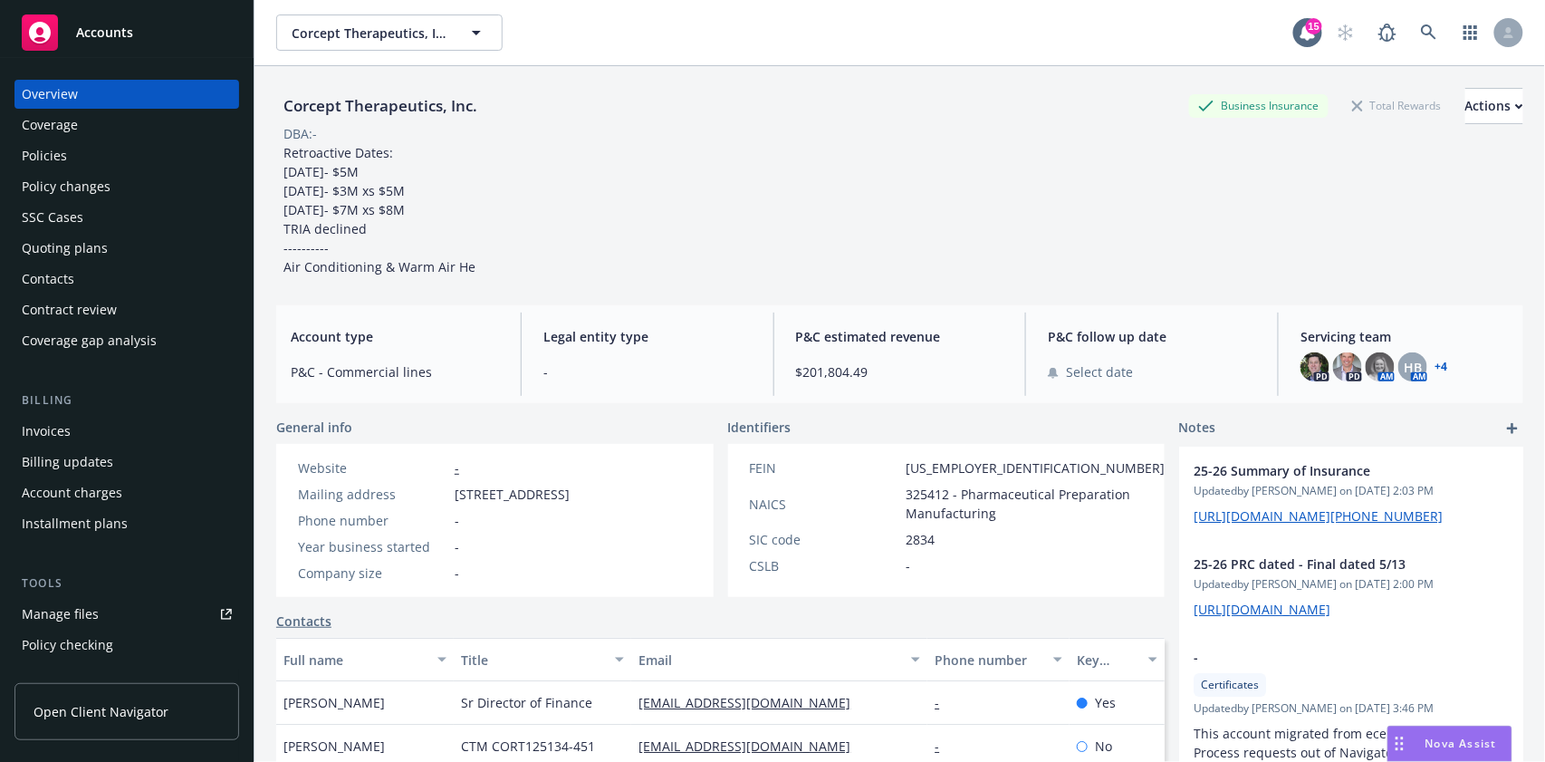
click at [56, 155] on div "Policies" at bounding box center [44, 155] width 45 height 29
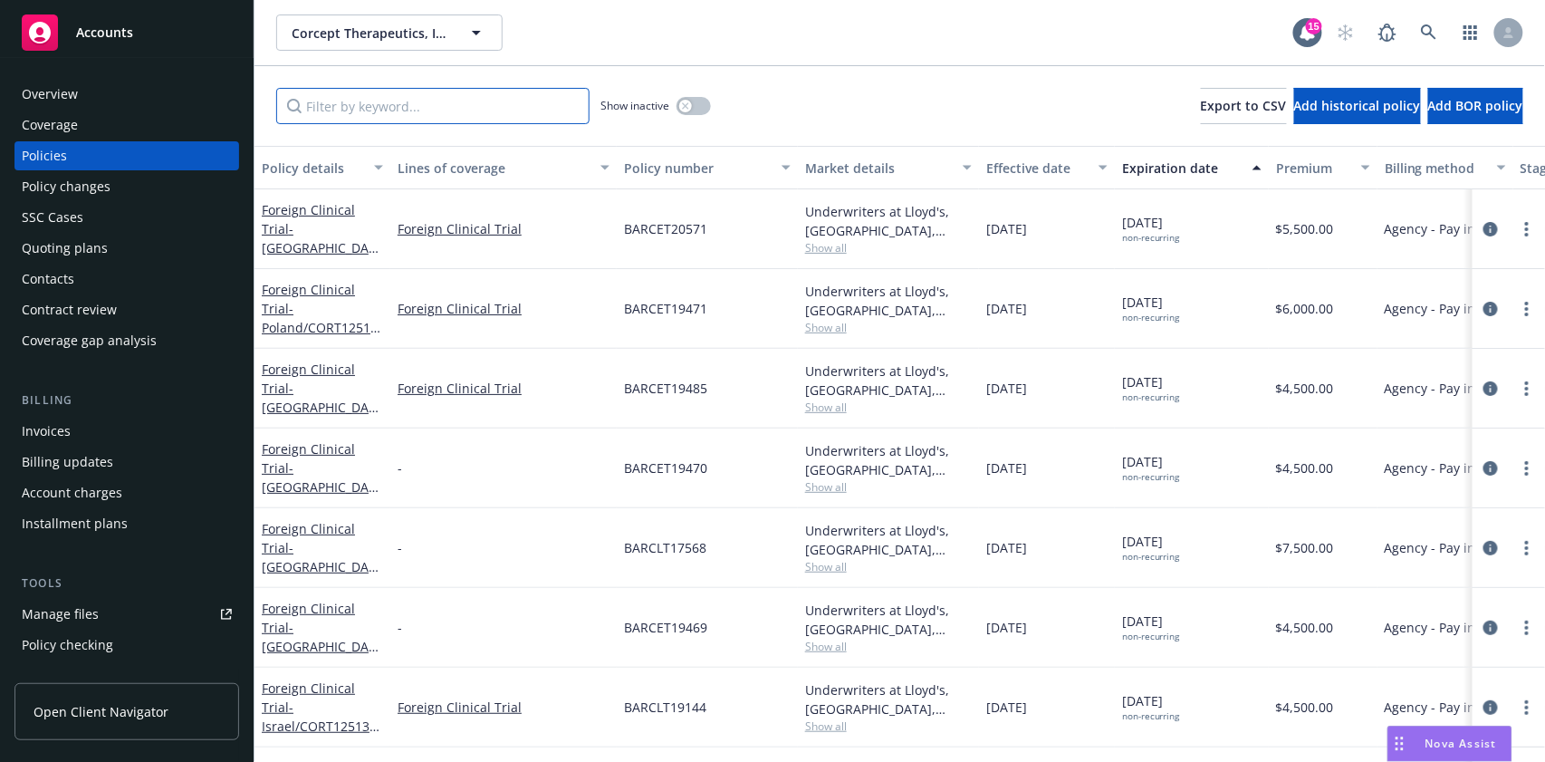
click at [367, 103] on input "Filter by keyword..." at bounding box center [432, 106] width 313 height 36
paste input "G21822723 014"
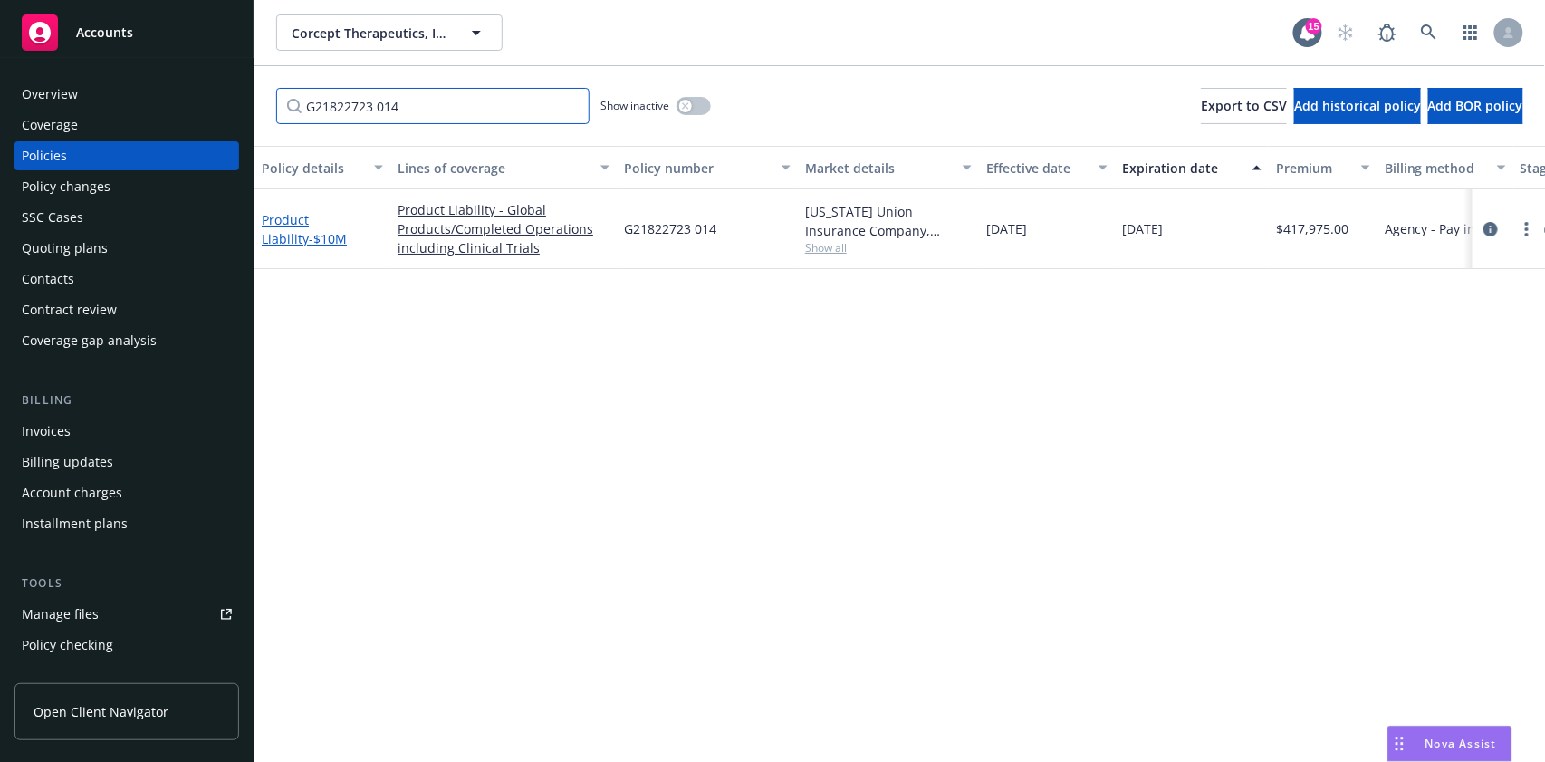
type input "G21822723 014"
click at [289, 221] on link "Product Liability - $10M" at bounding box center [304, 229] width 85 height 36
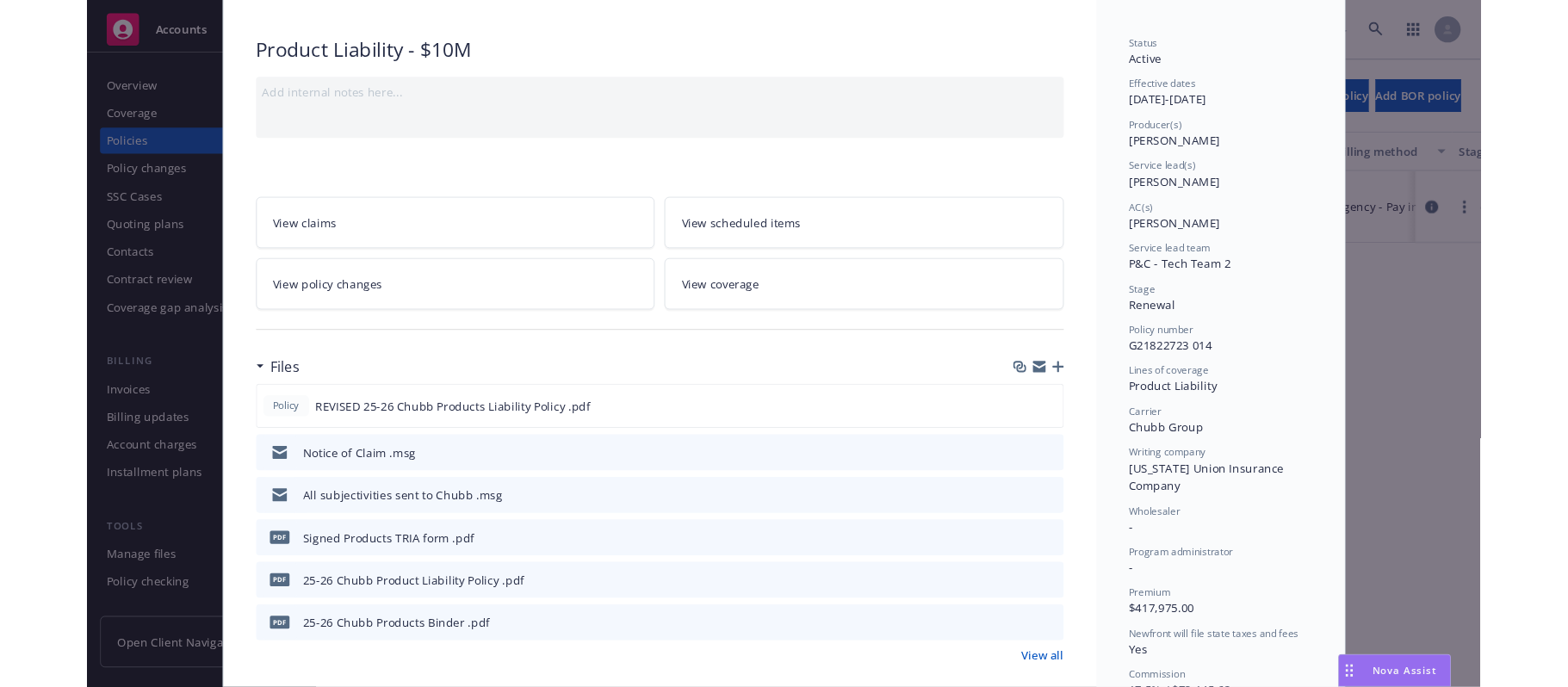
scroll to position [114, 0]
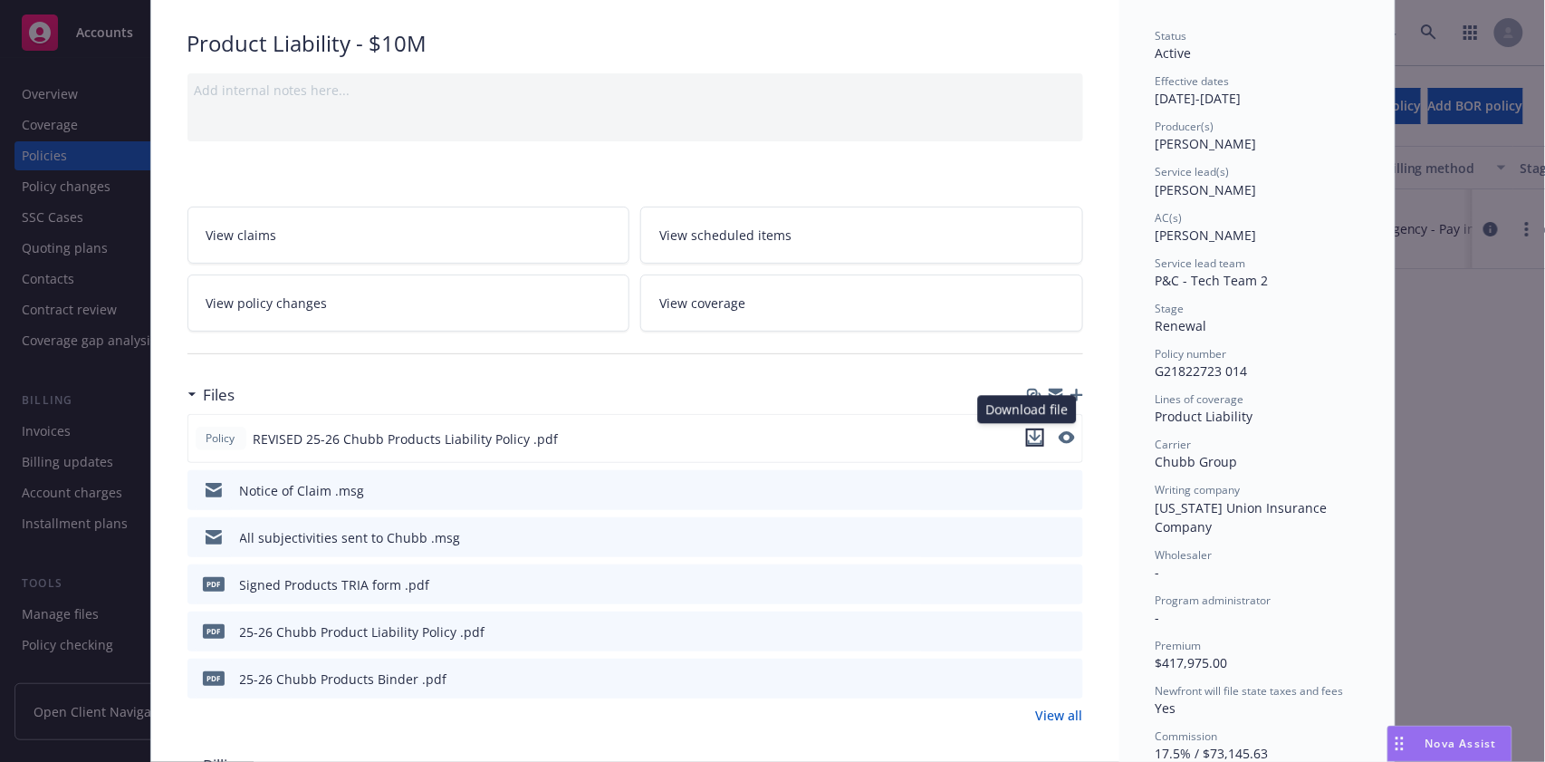
click at [1029, 432] on icon "download file" at bounding box center [1035, 437] width 14 height 14
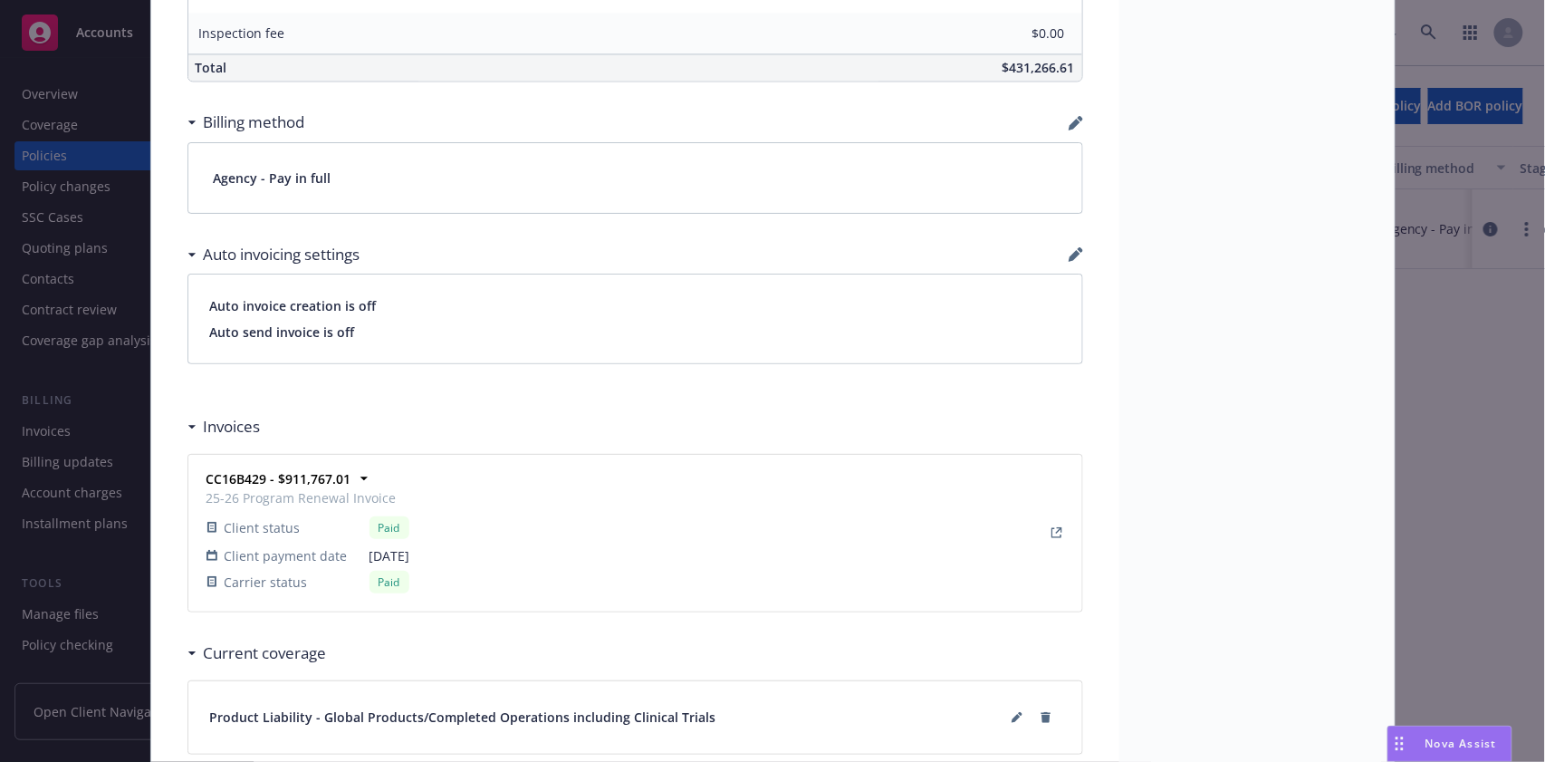
scroll to position [1519, 0]
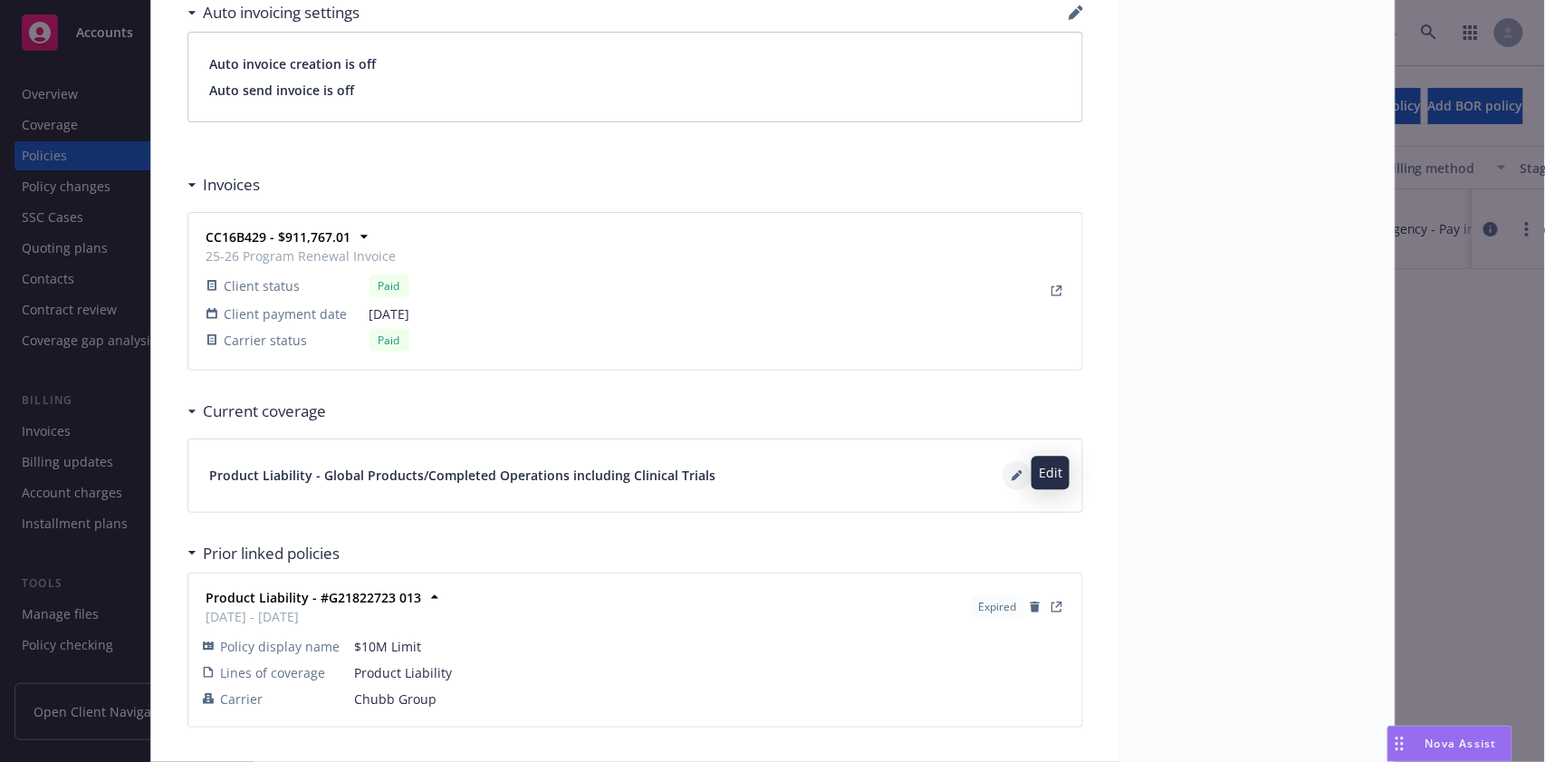
click at [1003, 471] on button at bounding box center [1017, 475] width 29 height 29
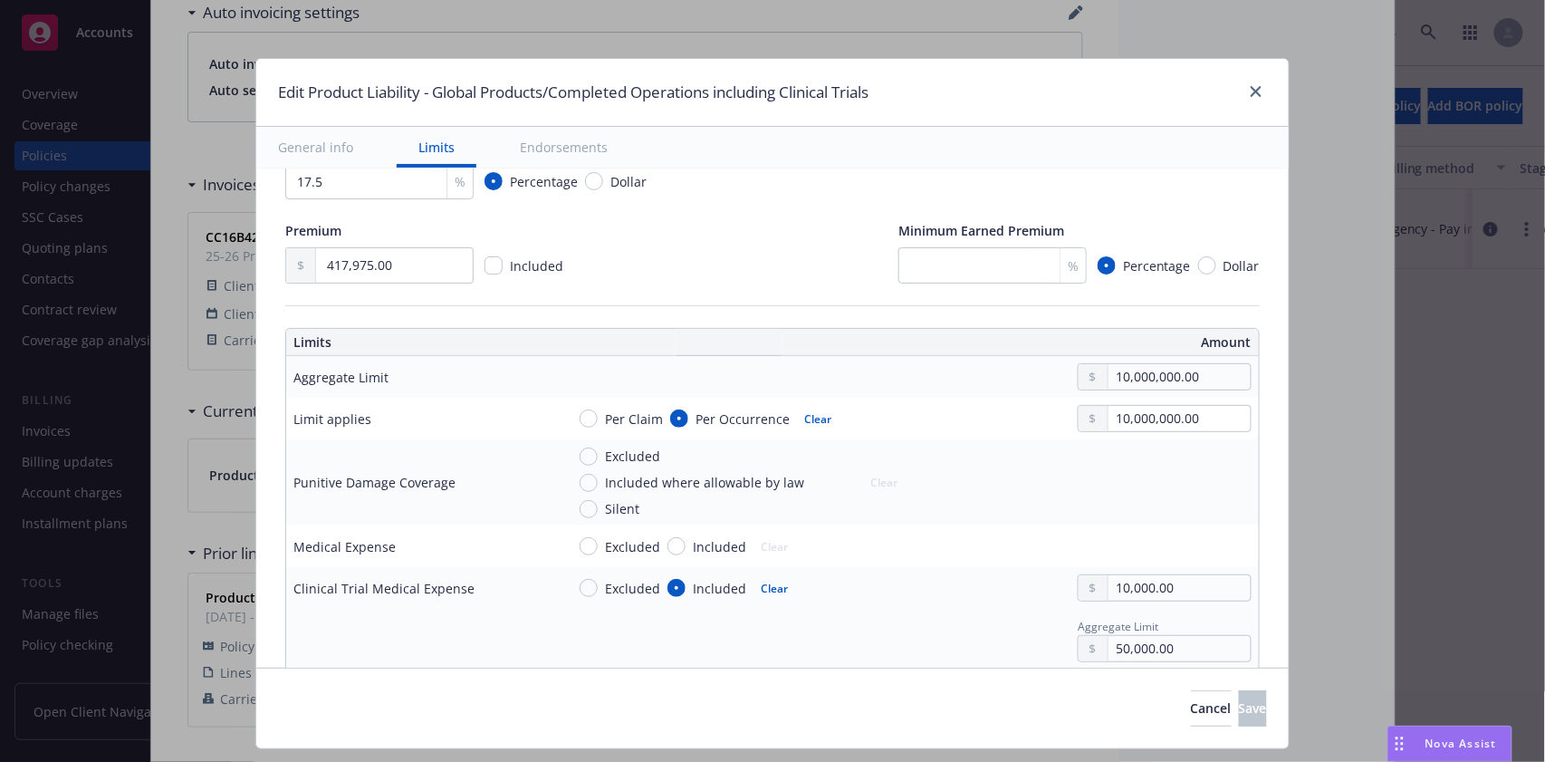
scroll to position [0, 0]
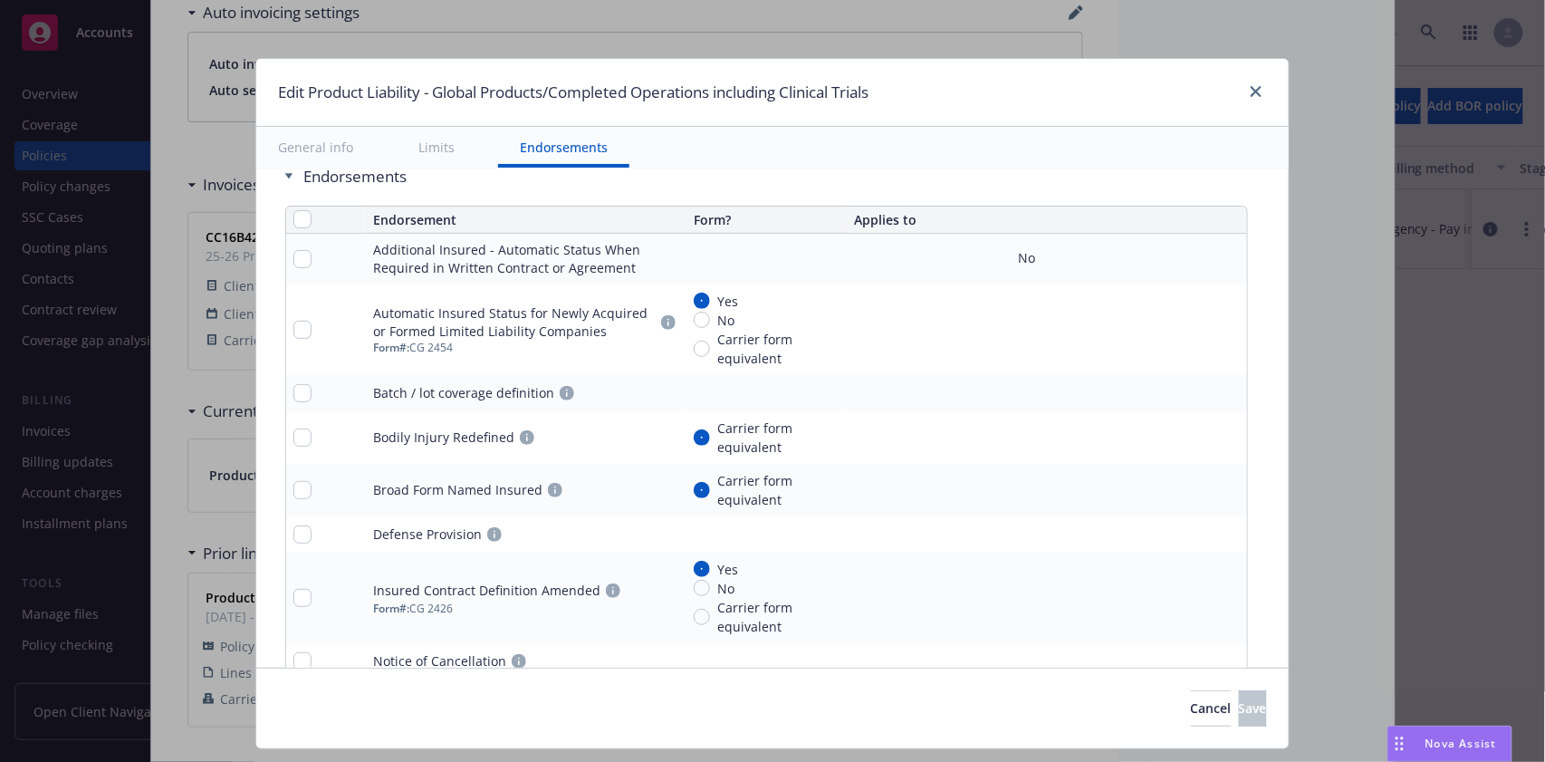
scroll to position [2362, 0]
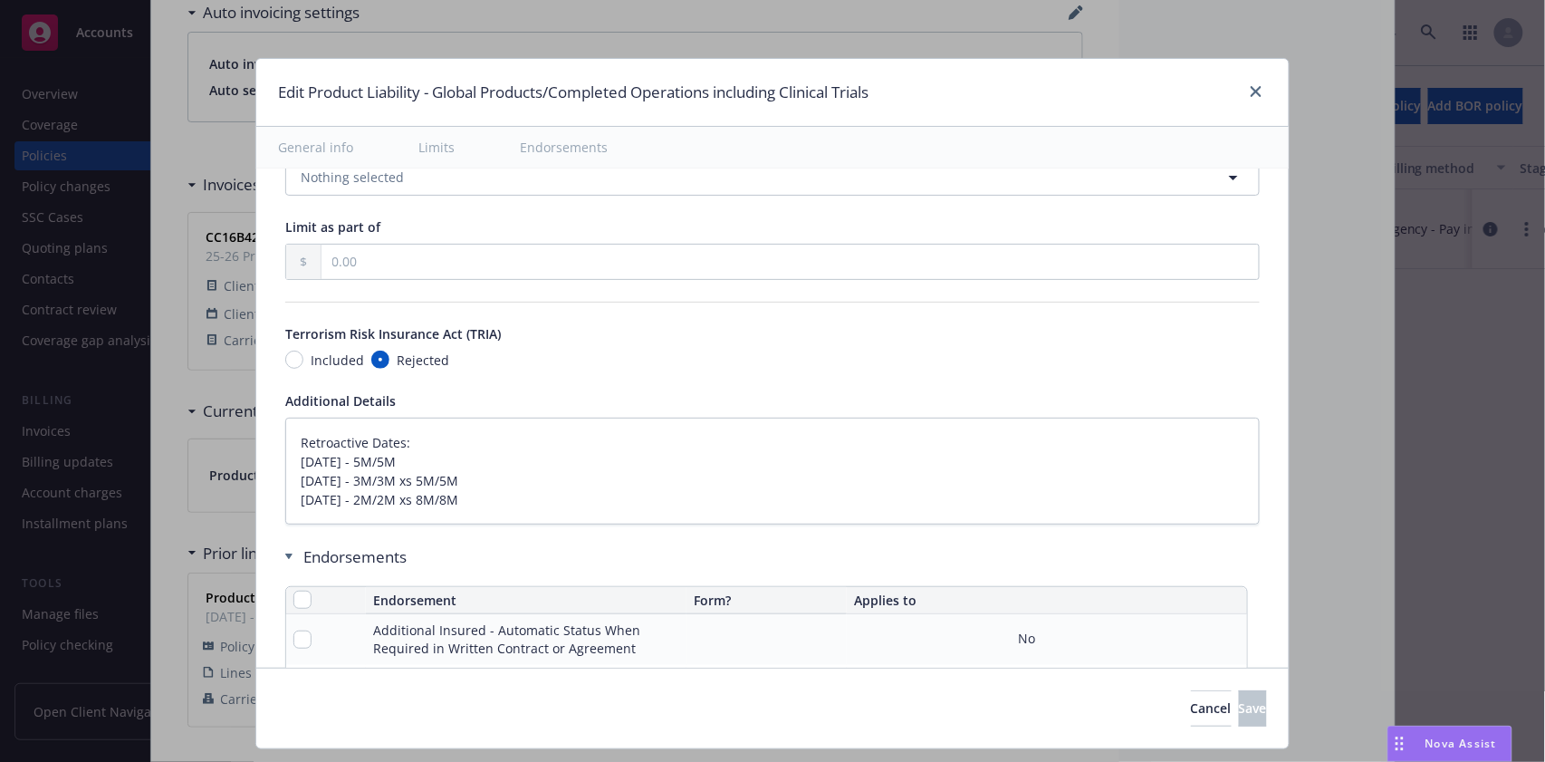
type textarea "x"
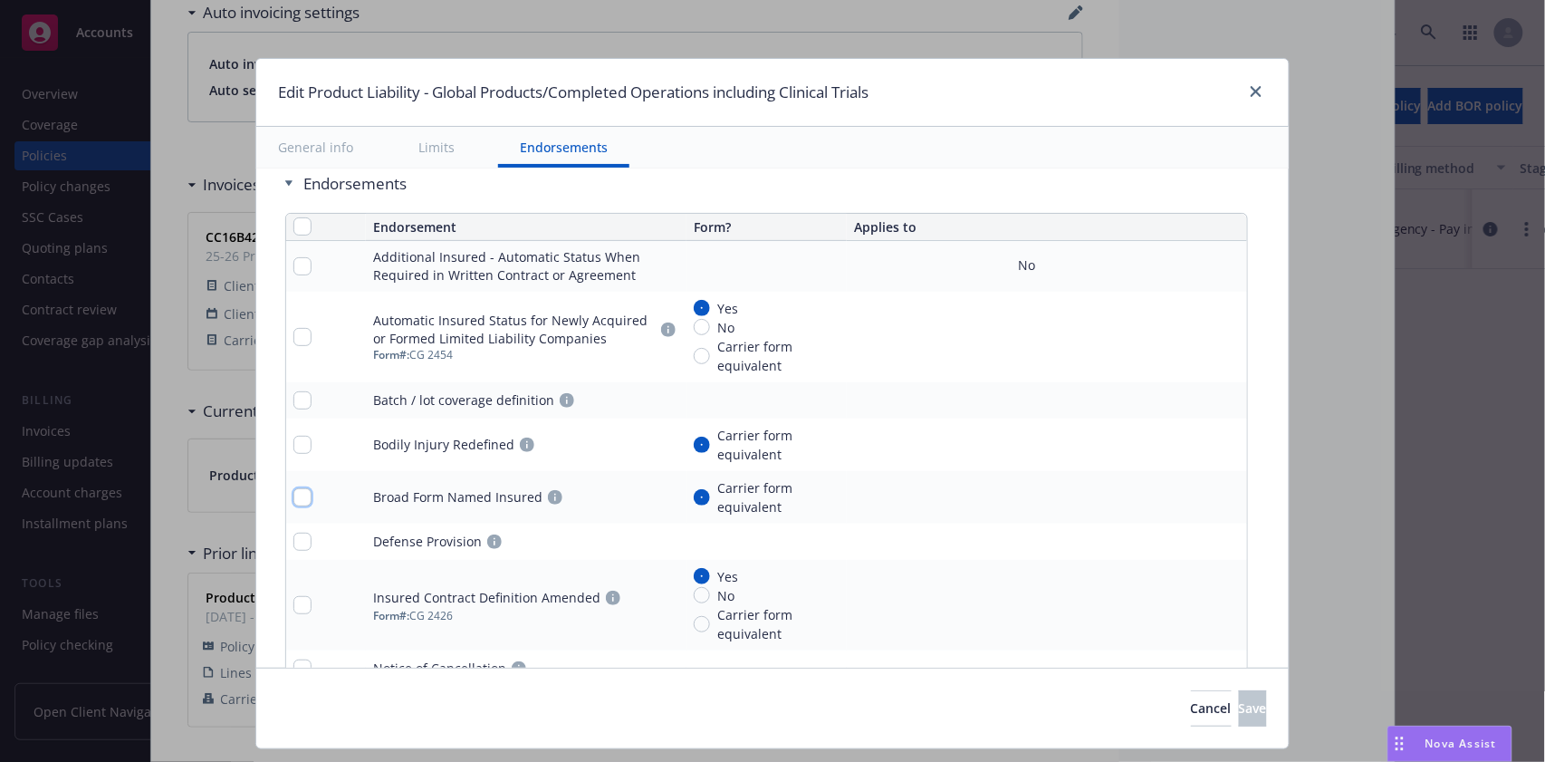
click at [293, 494] on input "checkbox" at bounding box center [302, 497] width 18 height 18
checkbox input "true"
click at [750, 717] on span "Remove endorsements" at bounding box center [742, 720] width 142 height 17
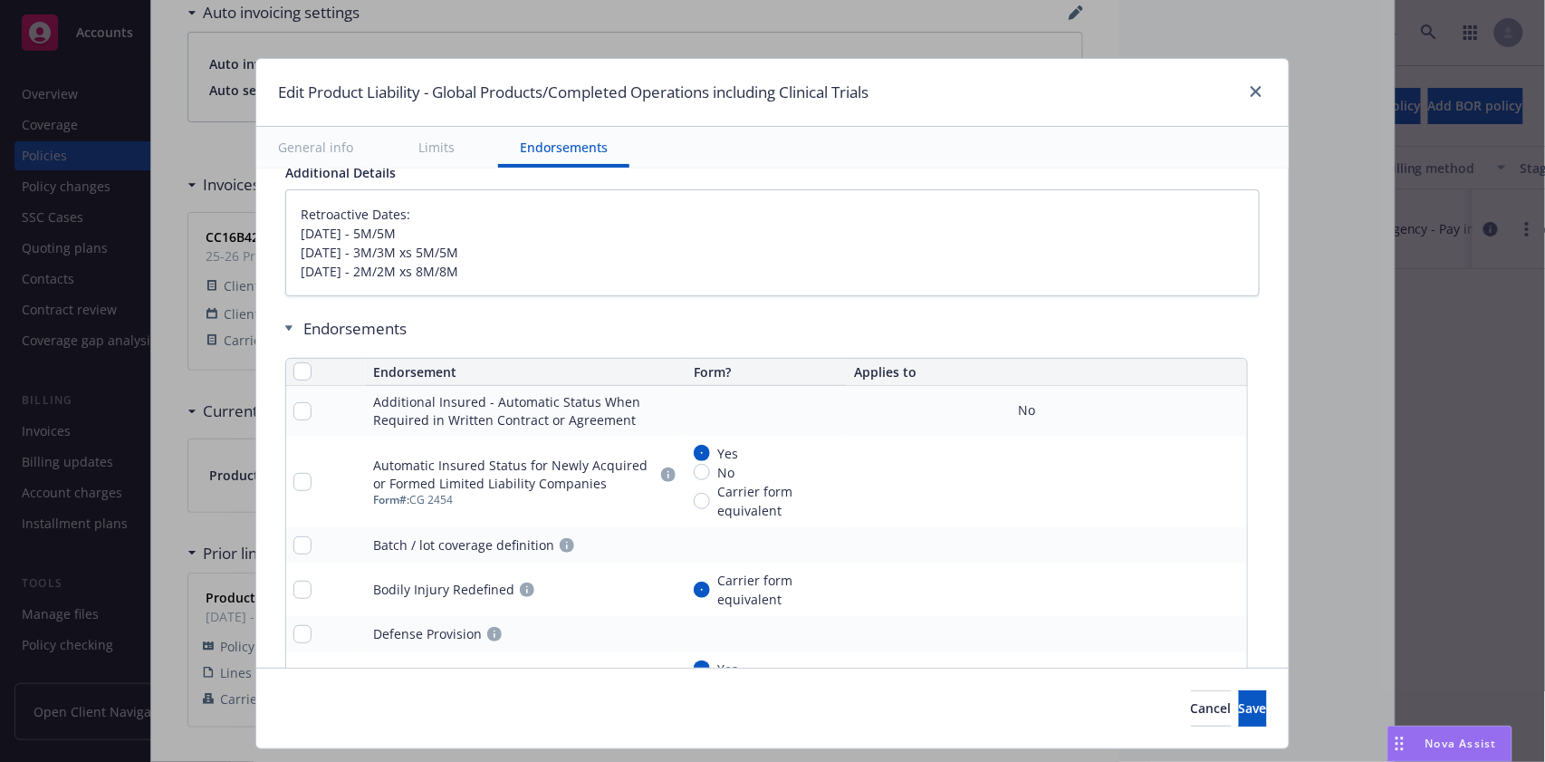
type textarea "x"
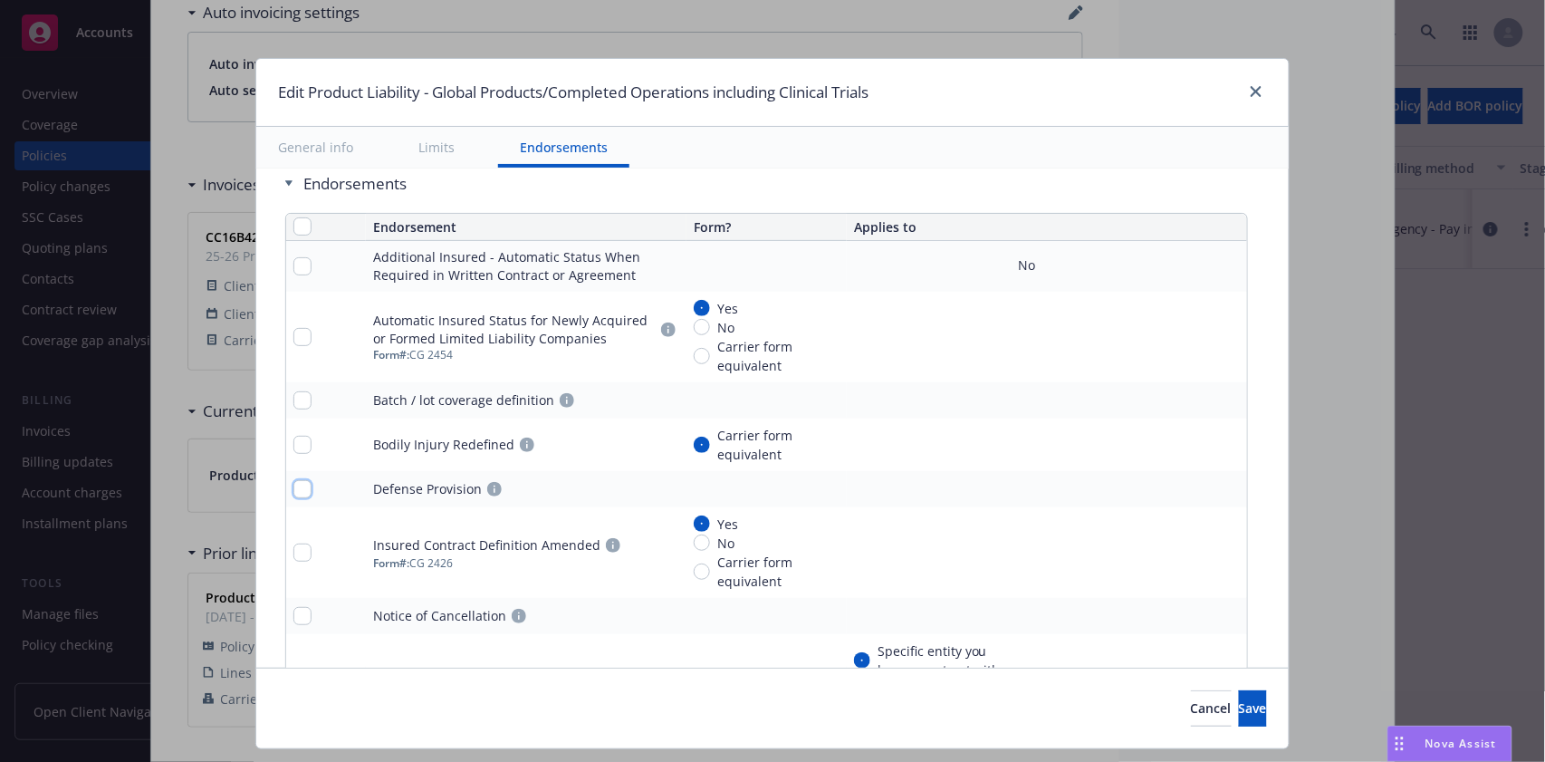
click at [293, 482] on input "checkbox" at bounding box center [302, 489] width 18 height 18
checkbox input "true"
click at [800, 717] on span "Remove endorsements" at bounding box center [742, 720] width 142 height 17
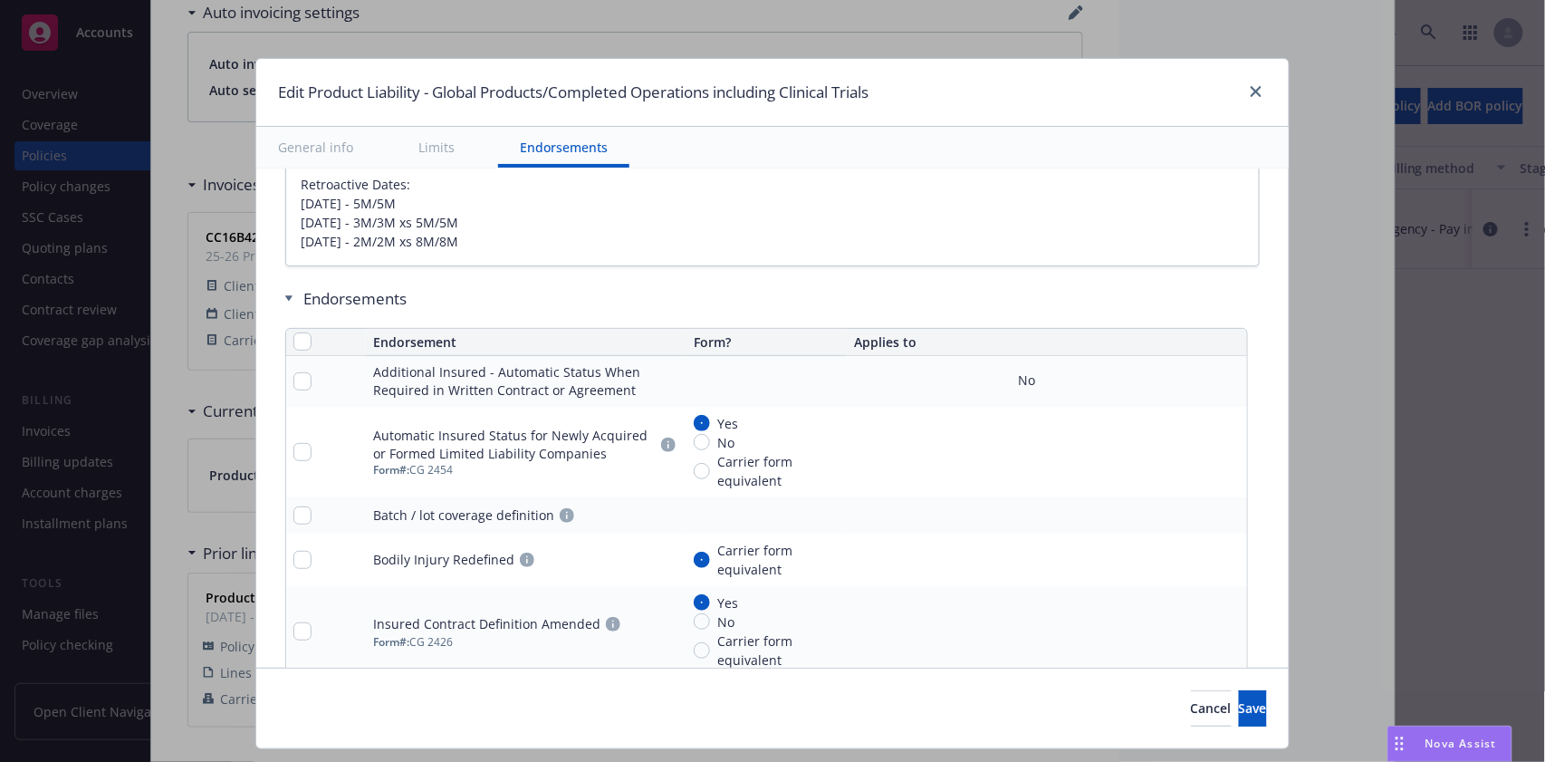
scroll to position [2153, 0]
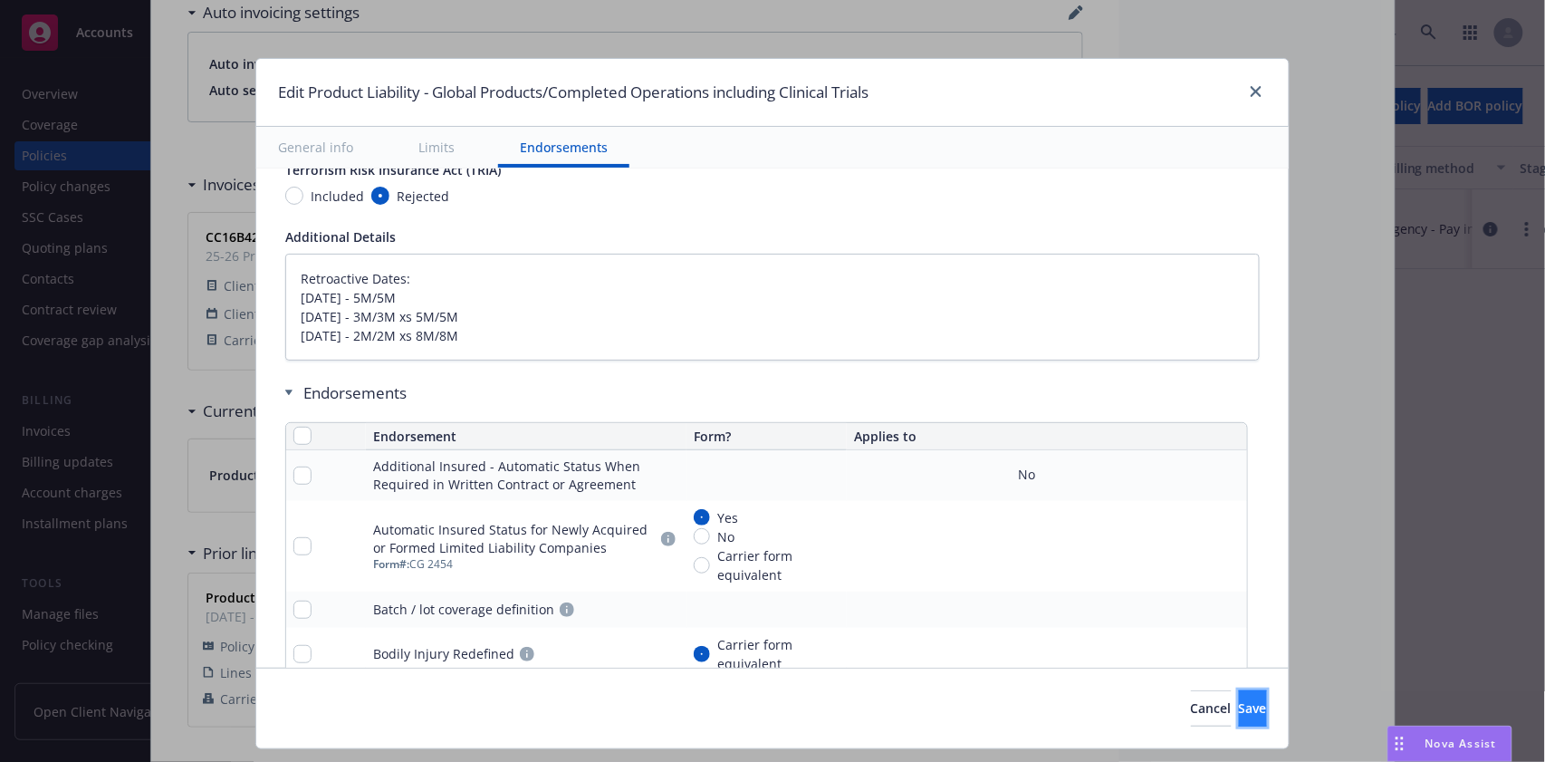
click at [1239, 709] on span "Save" at bounding box center [1253, 707] width 28 height 17
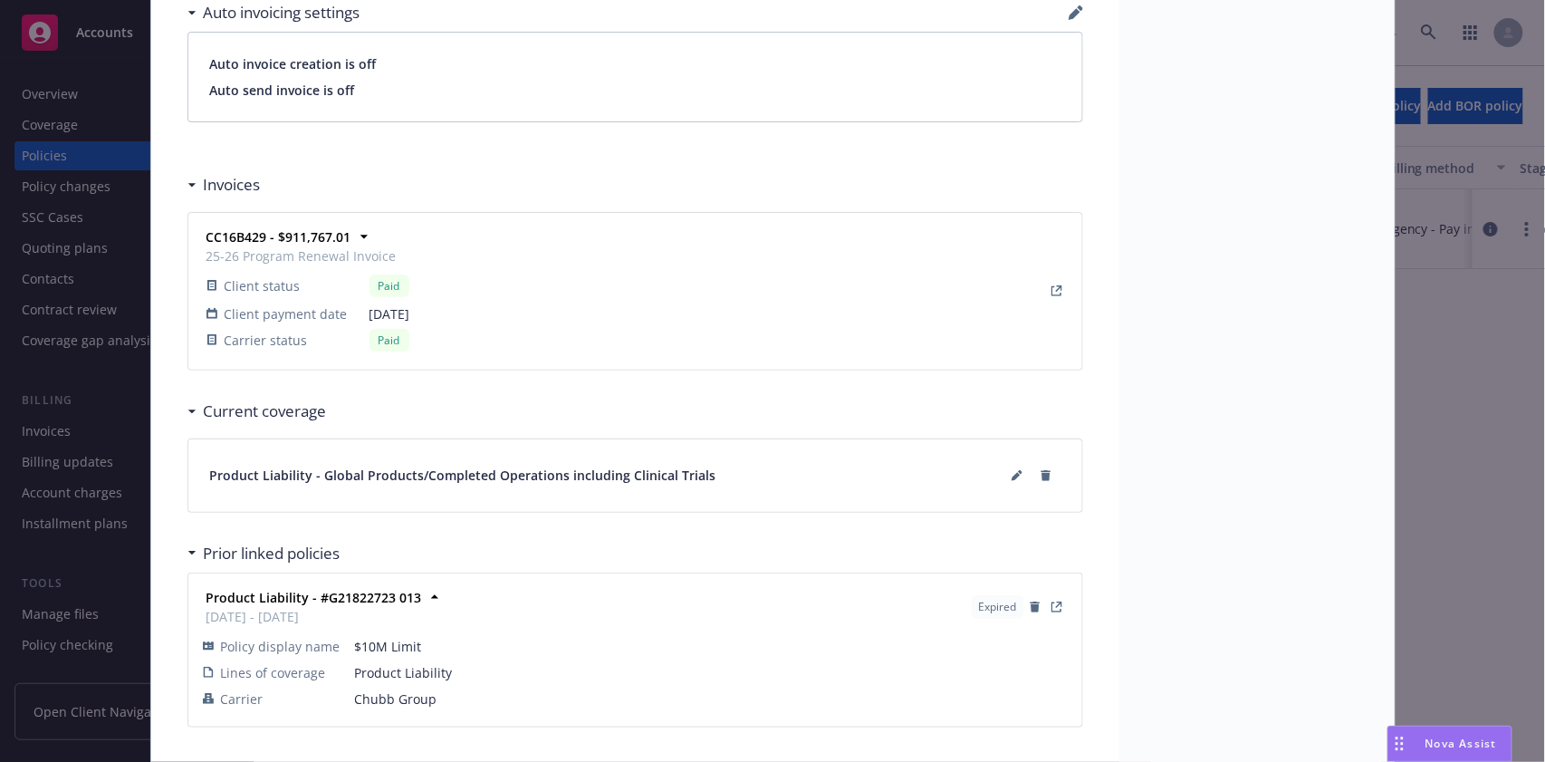
type textarea "x"
